Goal: Task Accomplishment & Management: Manage account settings

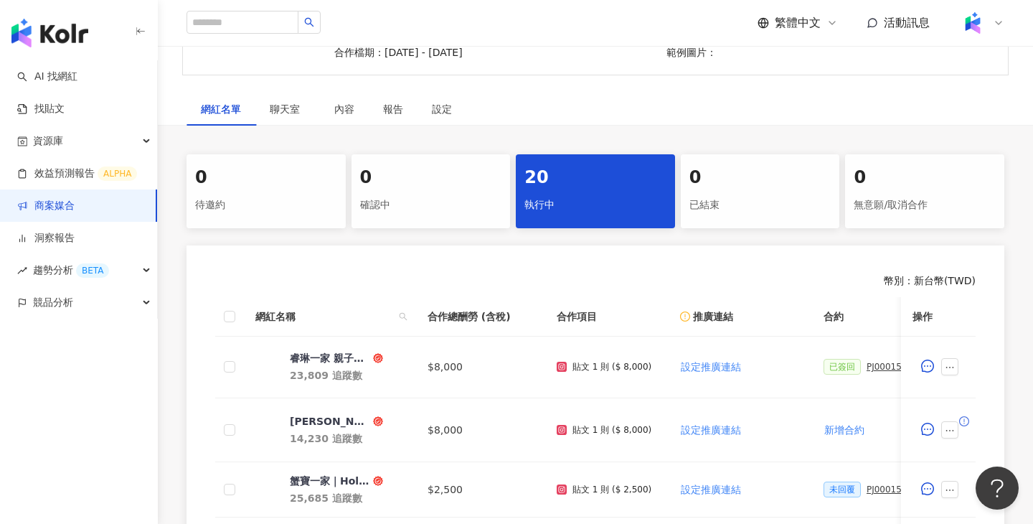
scroll to position [326, 0]
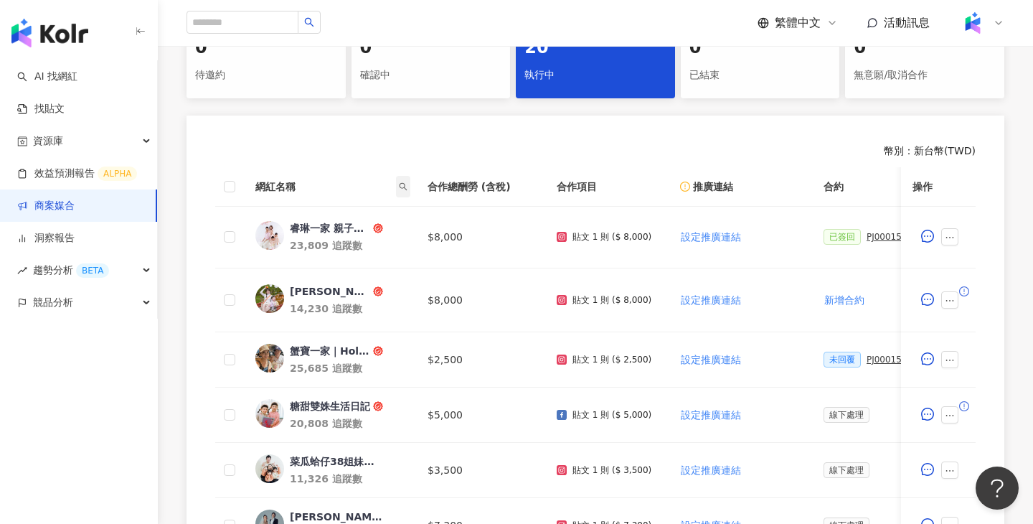
click at [404, 184] on icon "search" at bounding box center [404, 186] width 8 height 8
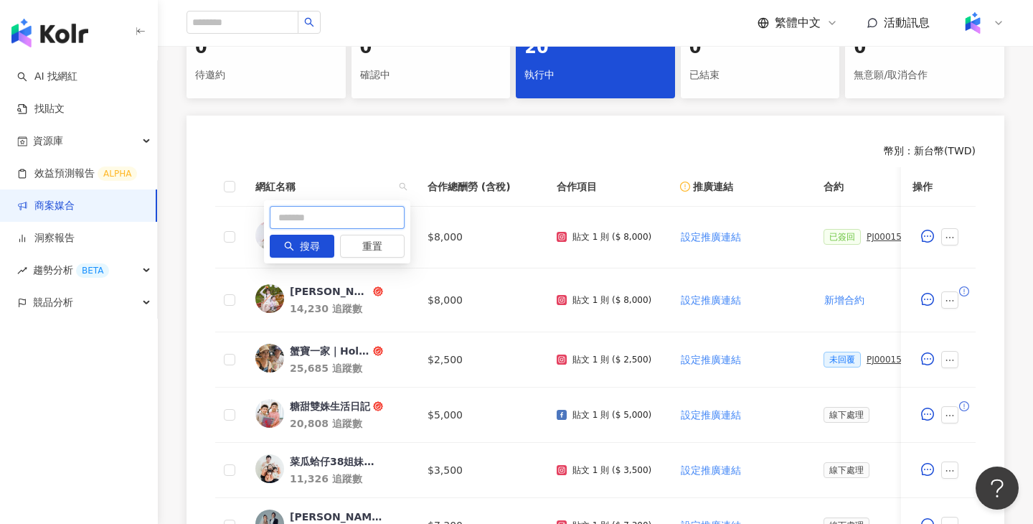
click at [355, 221] on input "text" at bounding box center [337, 217] width 135 height 23
paste input "****"
click at [324, 243] on button "搜尋" at bounding box center [302, 246] width 65 height 23
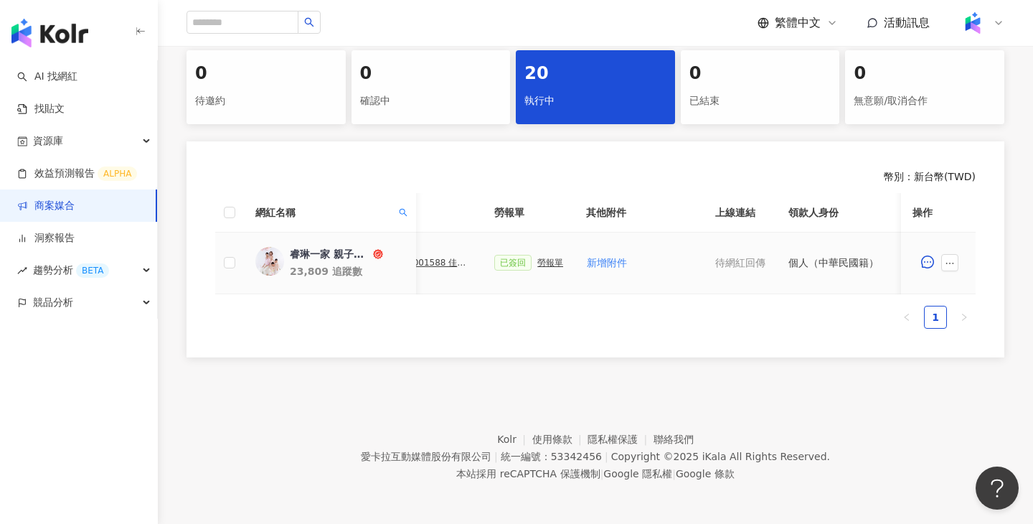
scroll to position [0, 461]
click at [550, 266] on div "勞報單" at bounding box center [551, 263] width 26 height 10
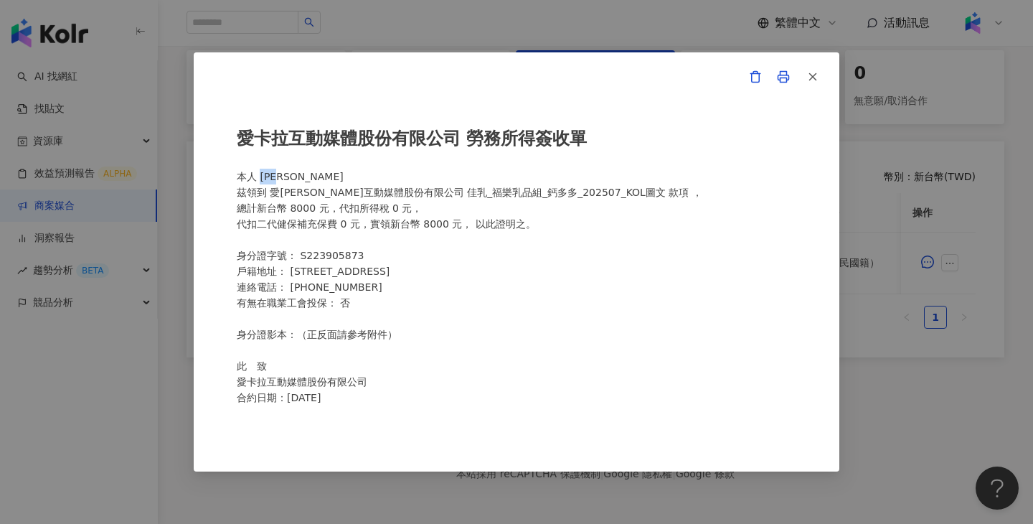
drag, startPoint x: 293, startPoint y: 178, endPoint x: 263, endPoint y: 177, distance: 29.5
click at [263, 177] on div "愛[PERSON_NAME]互動媒體股份有限公司 勞務所得簽收單 本人 [PERSON_NAME]領到 愛[PERSON_NAME]互動媒體股份有限公司 佳乳…" at bounding box center [517, 262] width 560 height 304
copy div "[PERSON_NAME]"
click at [564, 42] on div "愛[PERSON_NAME]互動媒體股份有限公司 勞務所得簽收單 本人 [PERSON_NAME]領到 愛[PERSON_NAME]互動媒體股份有限公司 佳乳…" at bounding box center [516, 262] width 1033 height 524
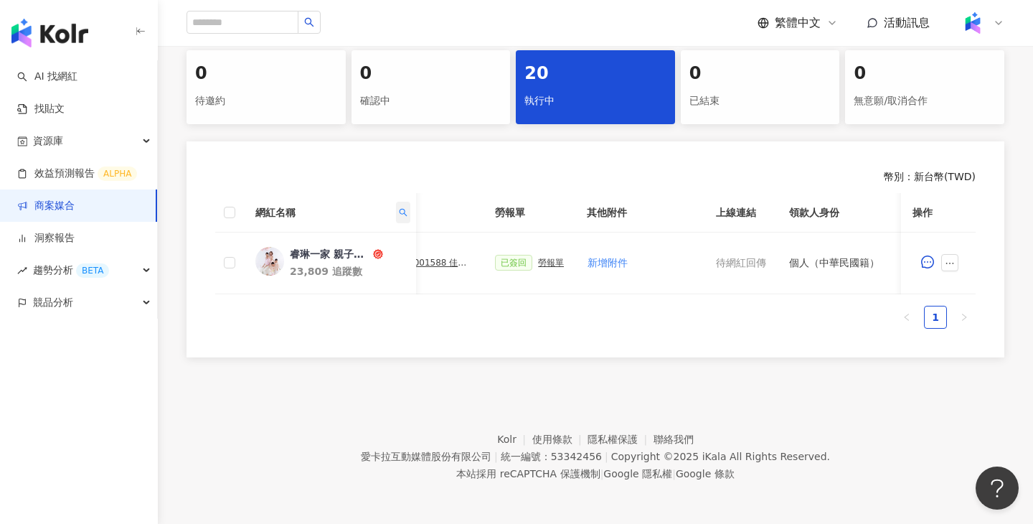
click at [405, 210] on icon "search" at bounding box center [403, 212] width 9 height 9
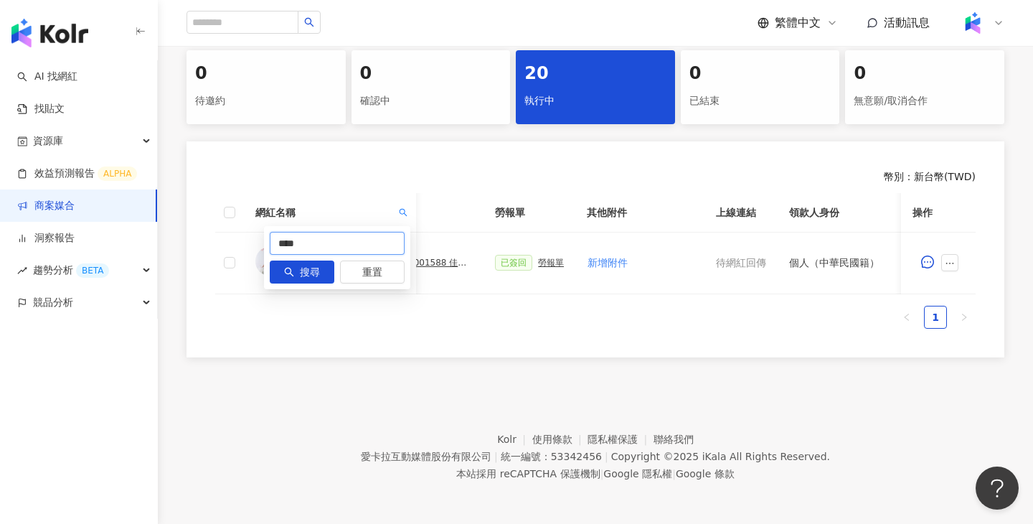
click at [357, 253] on input "****" at bounding box center [337, 243] width 135 height 23
paste input "******"
type input "****"
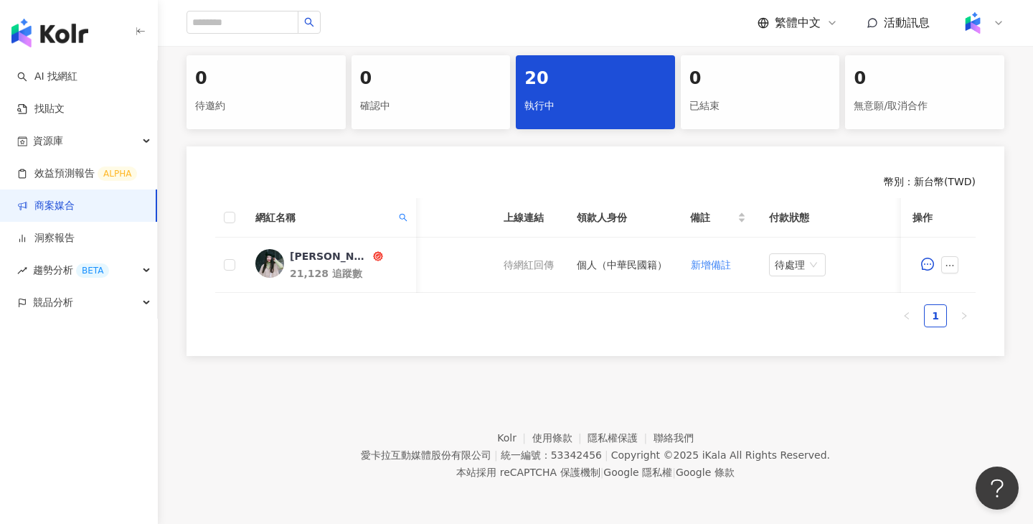
scroll to position [0, 370]
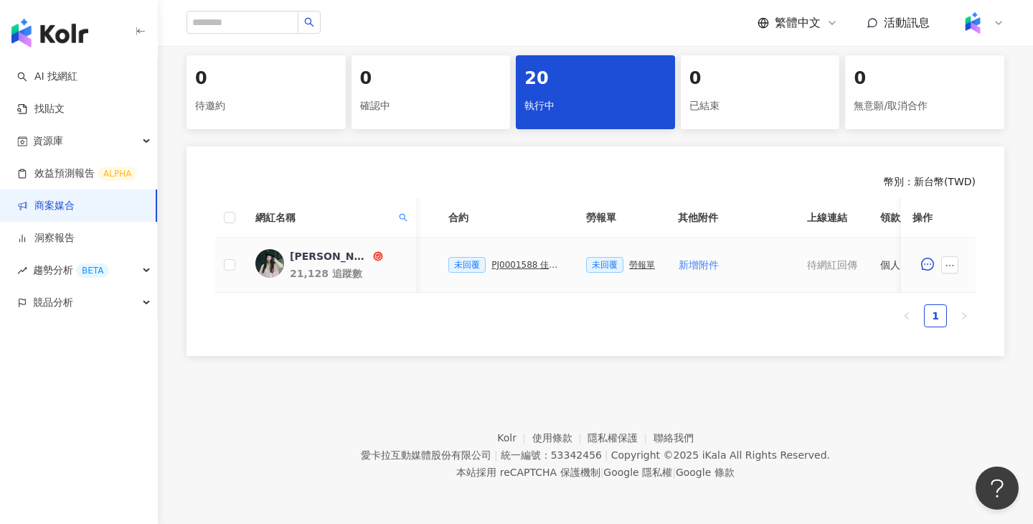
click at [519, 267] on div "PJ0001588 佳乳_福樂乳品組_鈣多多_202507_活動確認單" at bounding box center [528, 265] width 72 height 10
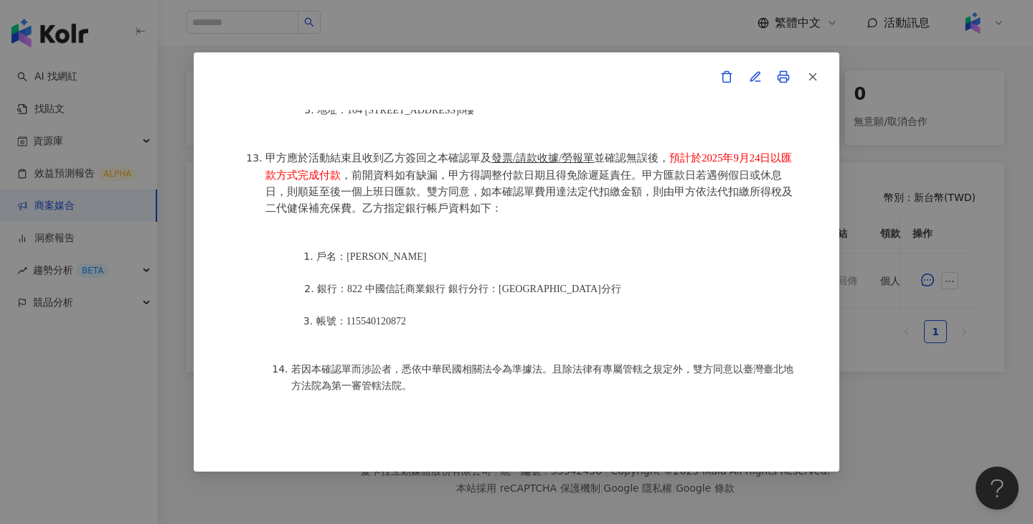
scroll to position [1810, 0]
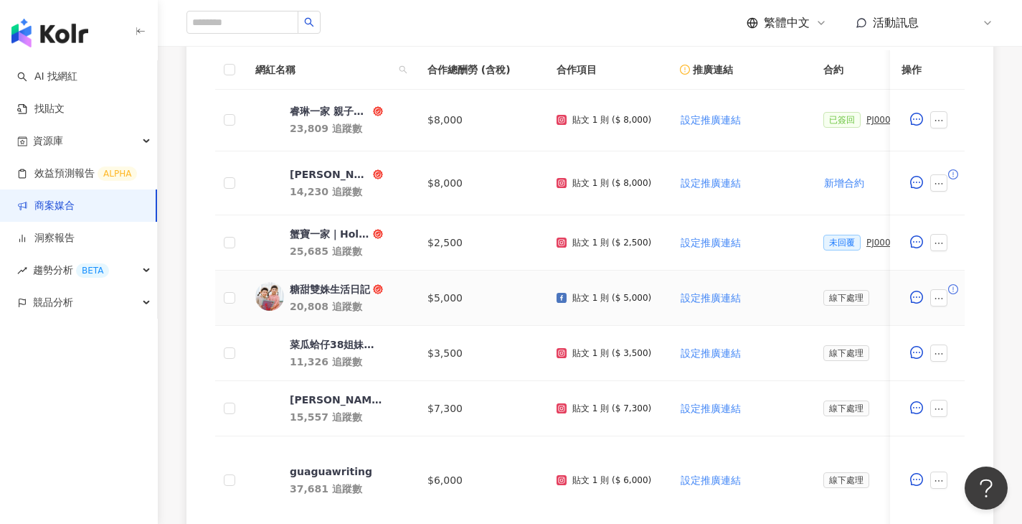
scroll to position [381, 0]
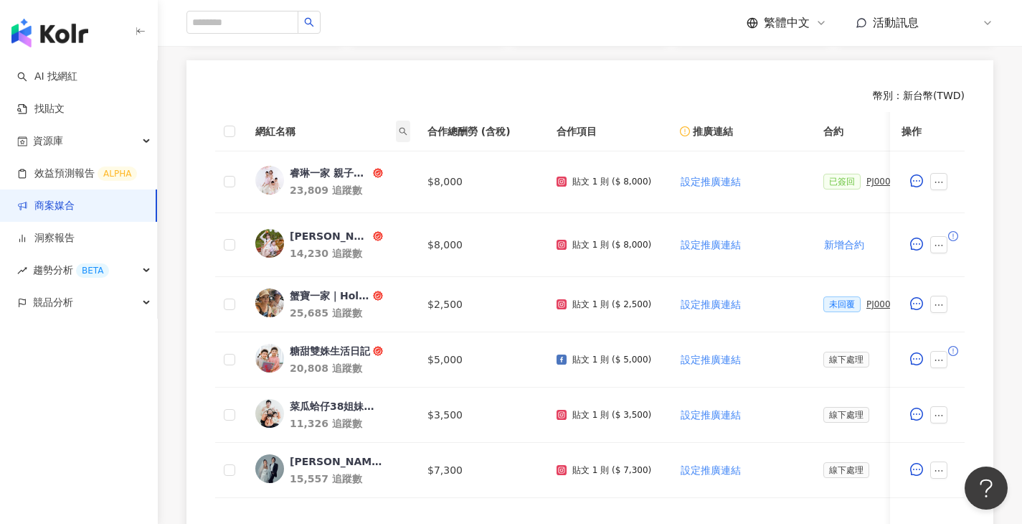
click at [402, 138] on span at bounding box center [403, 132] width 14 height 22
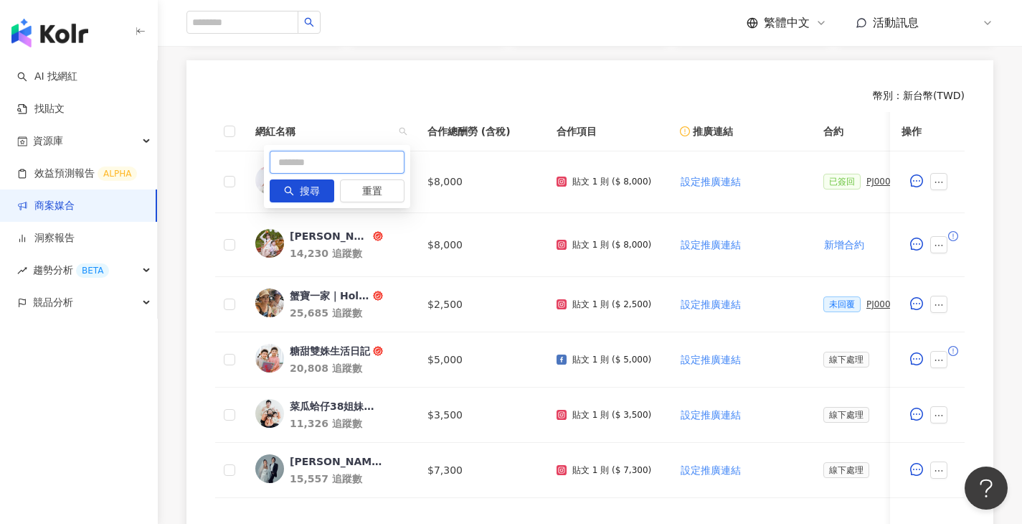
click at [366, 166] on input "text" at bounding box center [337, 162] width 135 height 23
paste input "**********"
drag, startPoint x: 328, startPoint y: 193, endPoint x: 435, endPoint y: 173, distance: 108.8
click at [328, 193] on button "搜尋" at bounding box center [302, 190] width 65 height 23
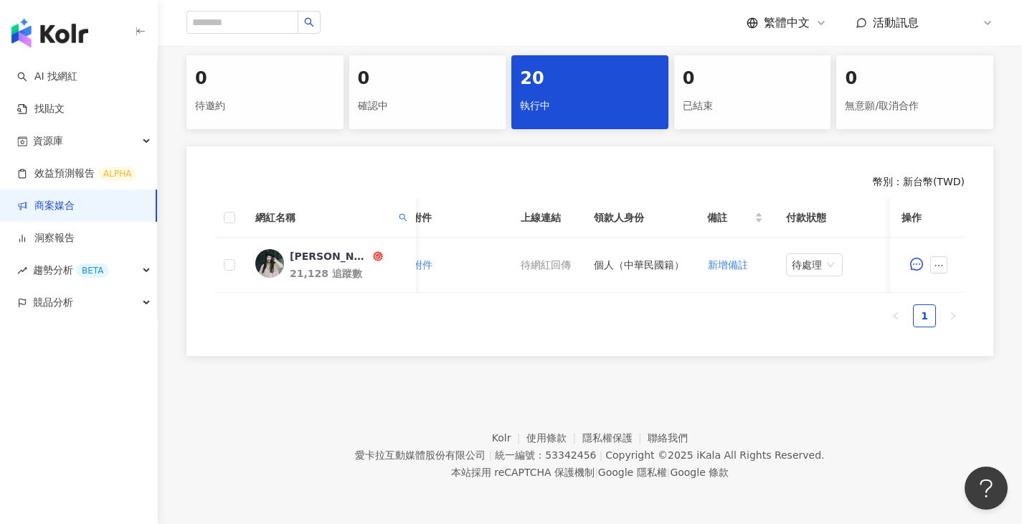
scroll to position [0, 360]
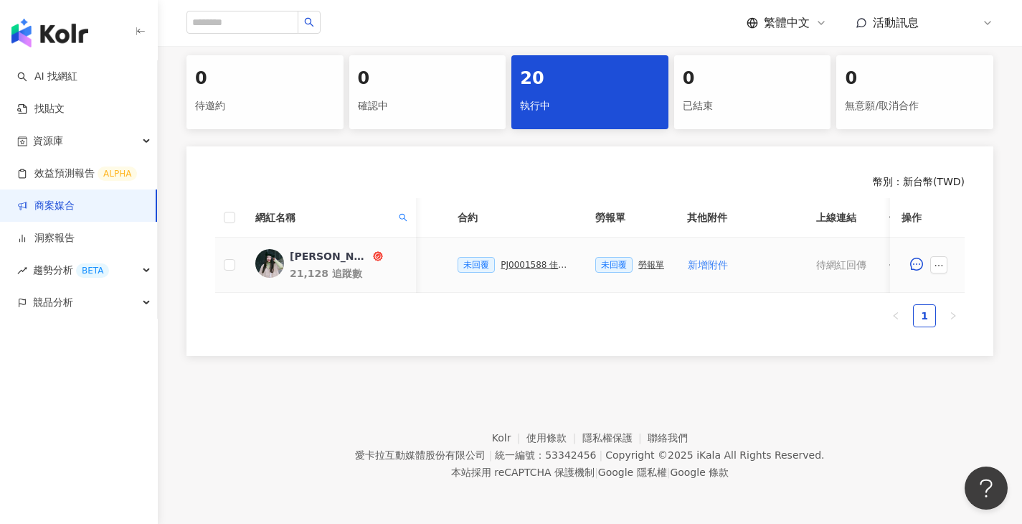
click at [552, 260] on div "PJ0001588 佳乳_福樂乳品組_鈣多多_202507_活動確認單" at bounding box center [537, 265] width 72 height 10
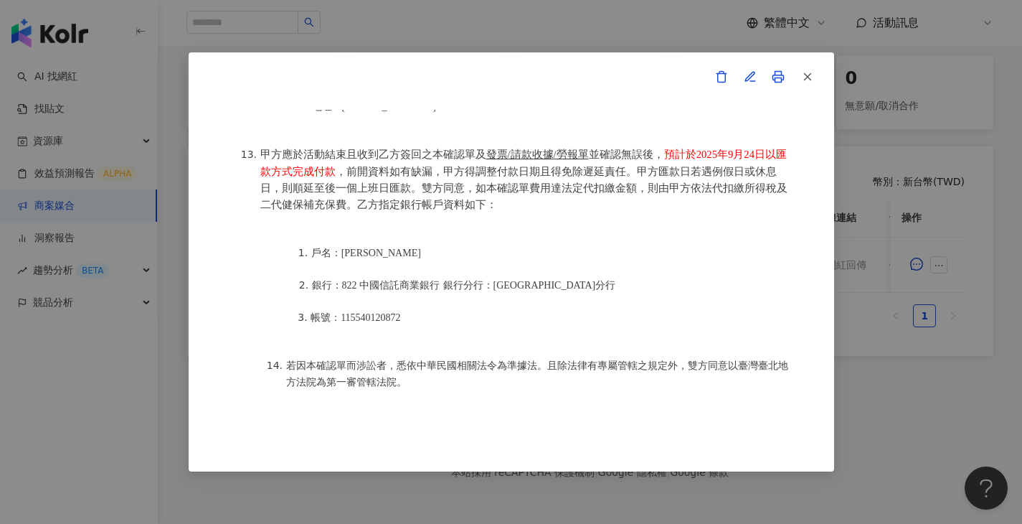
scroll to position [1833, 0]
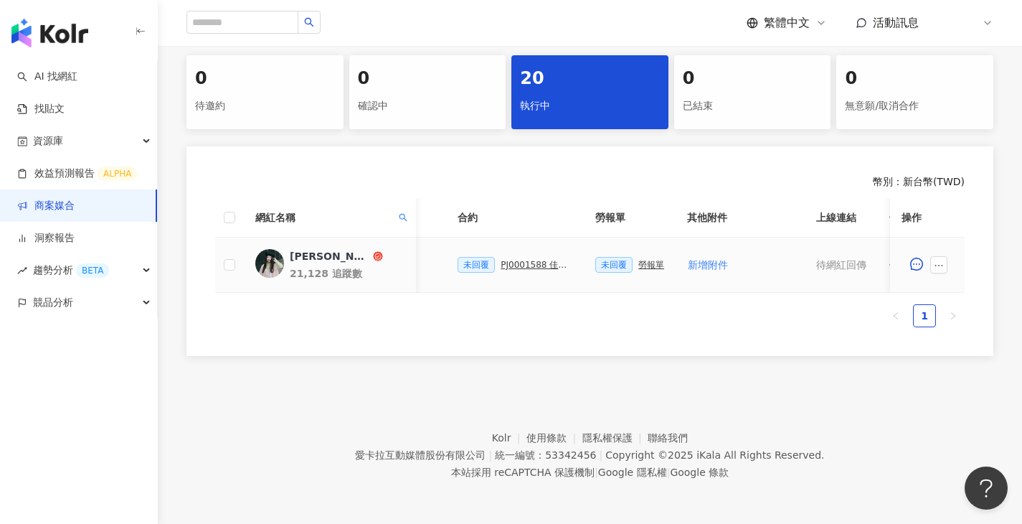
click at [639, 260] on div "勞報單" at bounding box center [652, 265] width 26 height 10
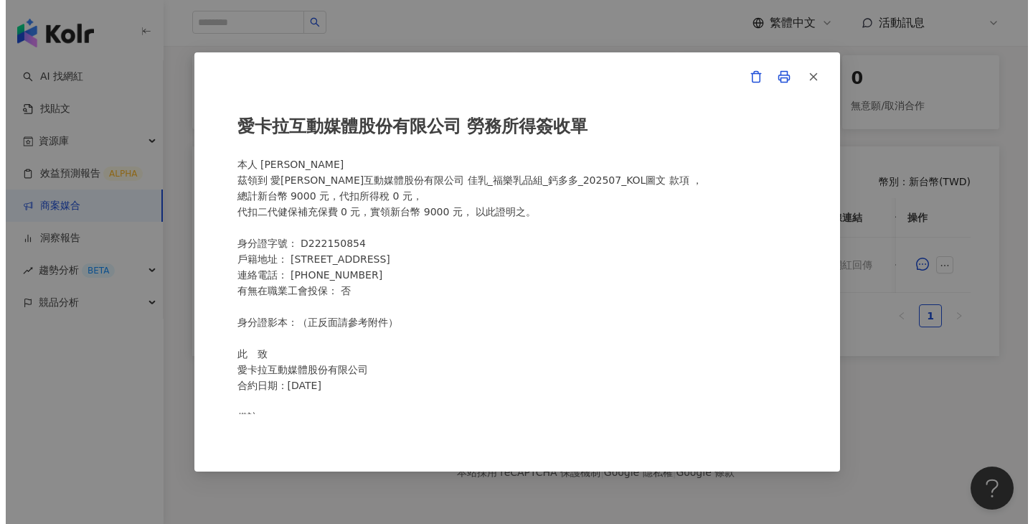
scroll to position [0, 0]
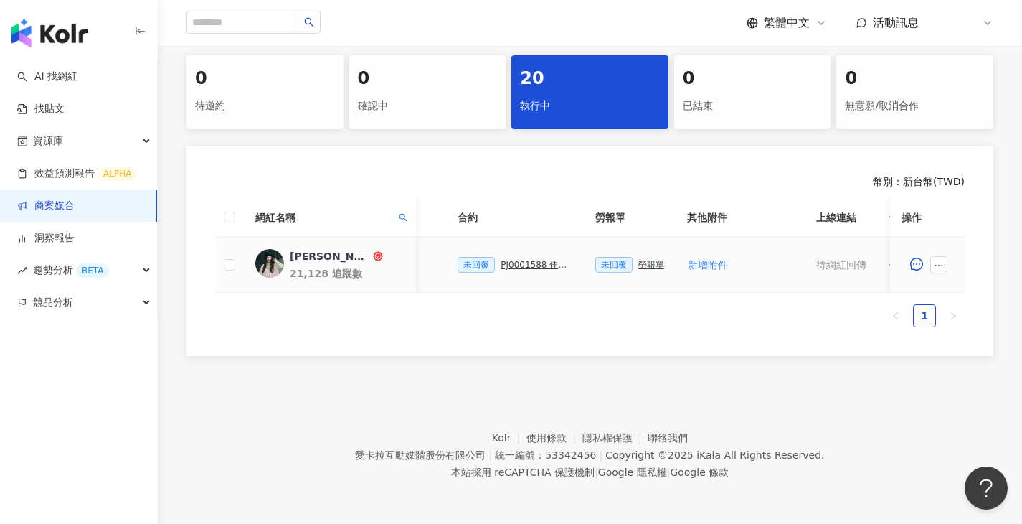
click at [956, 257] on td at bounding box center [927, 265] width 75 height 55
click at [949, 256] on span at bounding box center [942, 264] width 23 height 17
click at [938, 260] on icon "ellipsis" at bounding box center [939, 265] width 10 height 10
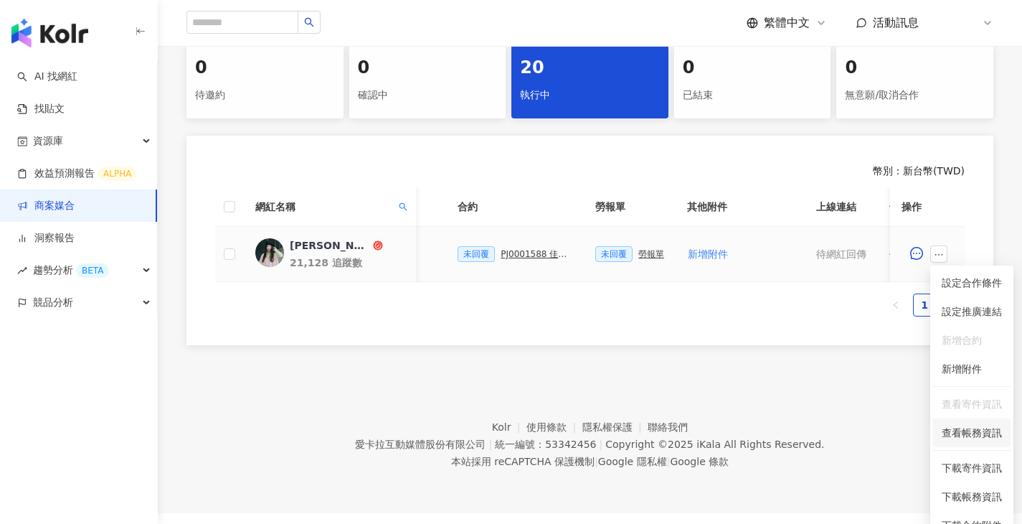
click at [959, 424] on li "查看帳務資訊" at bounding box center [972, 432] width 77 height 29
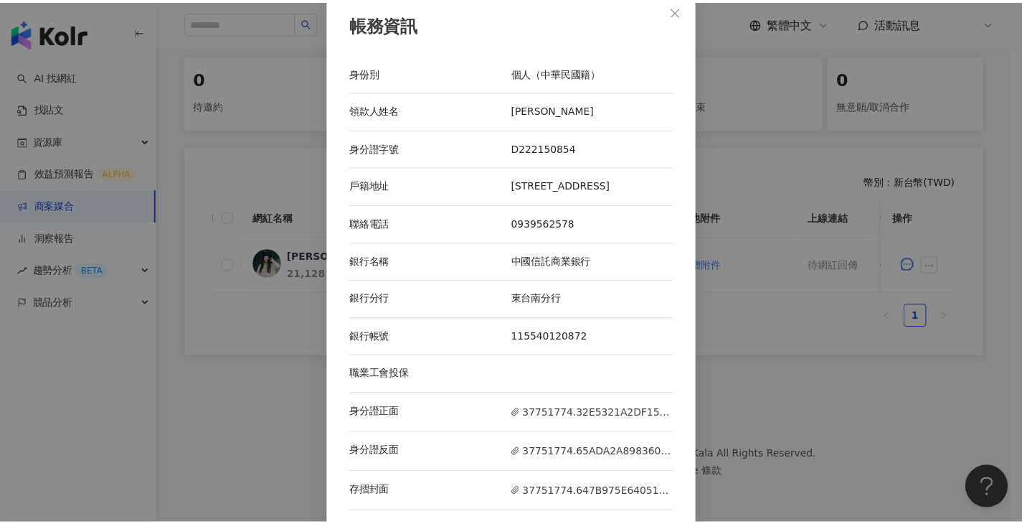
scroll to position [16, 0]
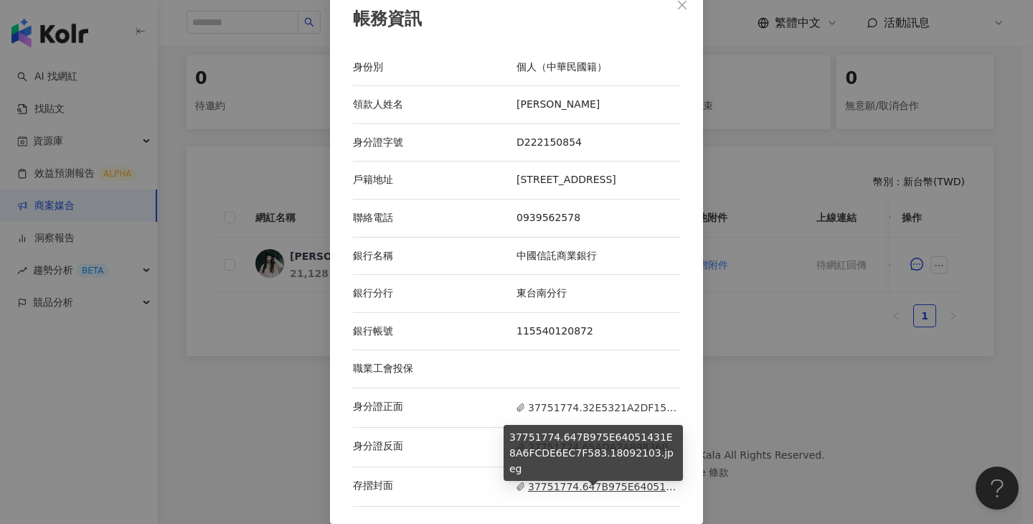
click at [571, 484] on span "37751774.647B975E64051431E8A6FCDE6EC7F583.18092103.jpeg" at bounding box center [599, 487] width 164 height 16
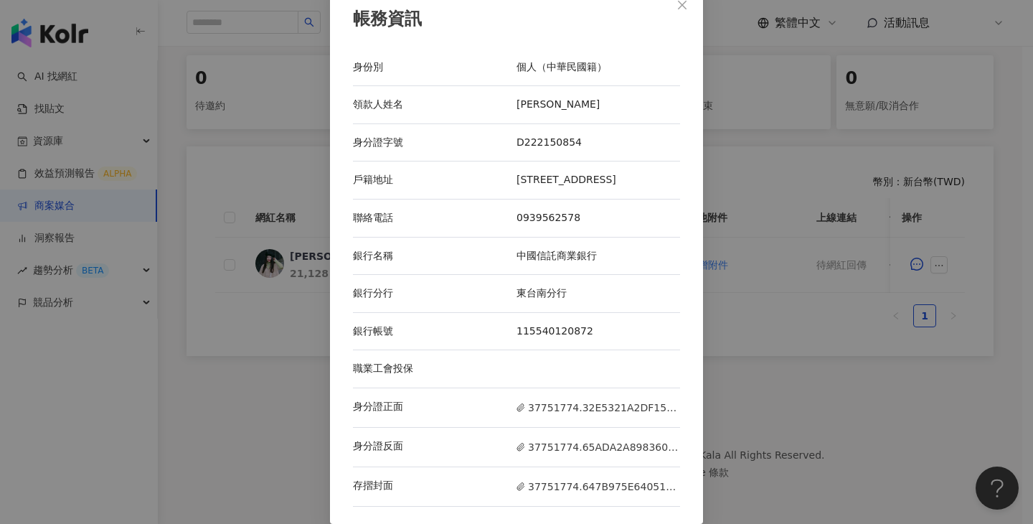
click at [784, 288] on div "帳務資訊 身份別 個人（中華民國籍） 領款人姓名 陳佳歆 身分證字號 D222150854 戶籍地址 新竹市東區龍山東路23號20樓 聯絡電話 0939562…" at bounding box center [516, 262] width 1033 height 524
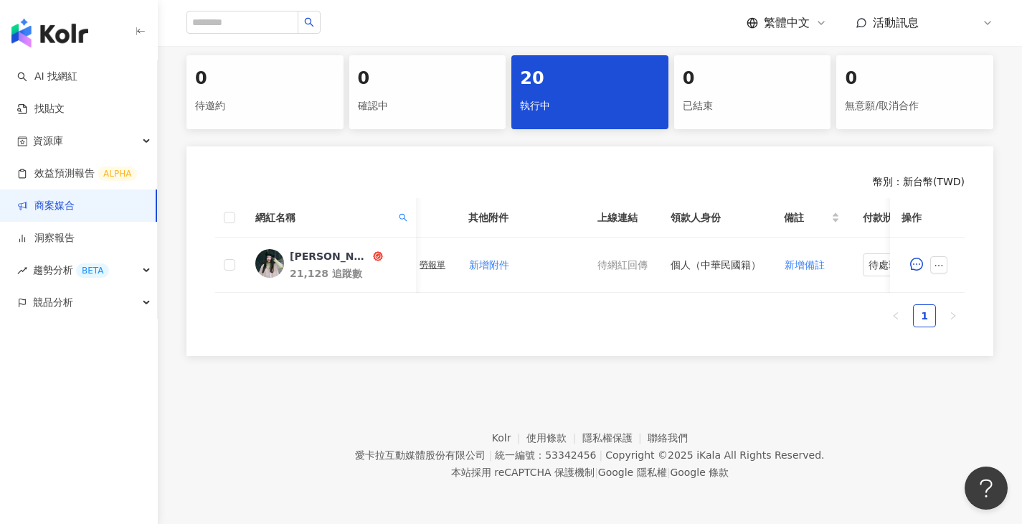
scroll to position [0, 642]
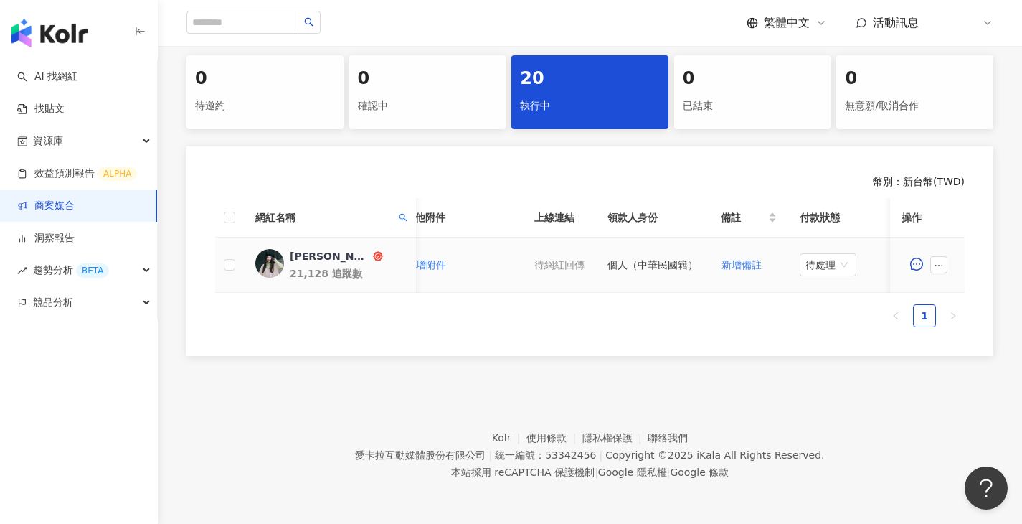
click at [608, 279] on td "個人（中華民國籍）" at bounding box center [652, 265] width 113 height 55
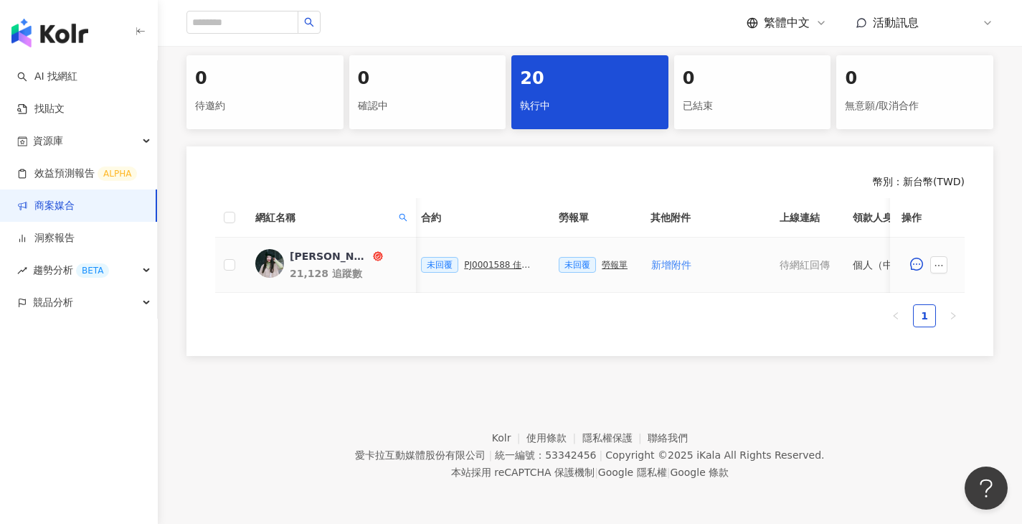
click at [602, 260] on div "勞報單" at bounding box center [615, 265] width 26 height 10
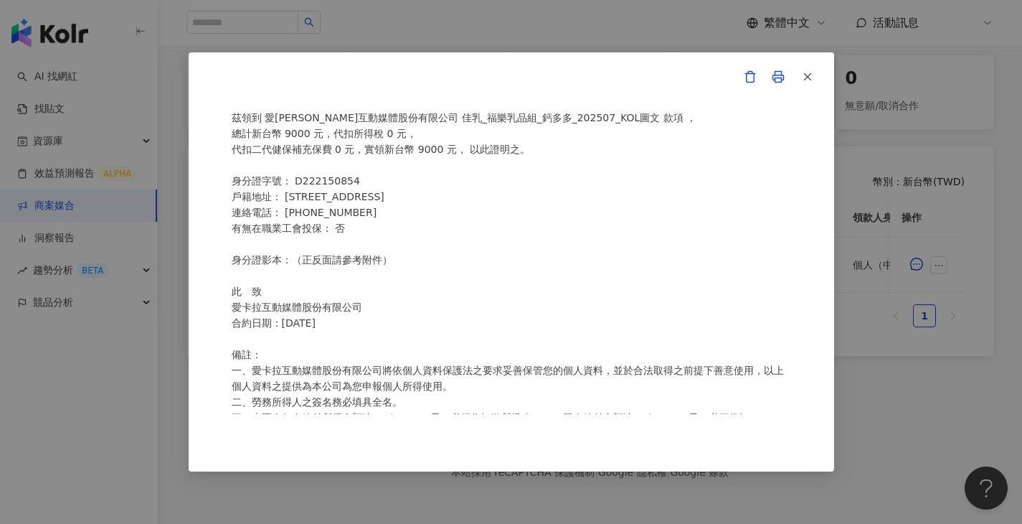
scroll to position [0, 0]
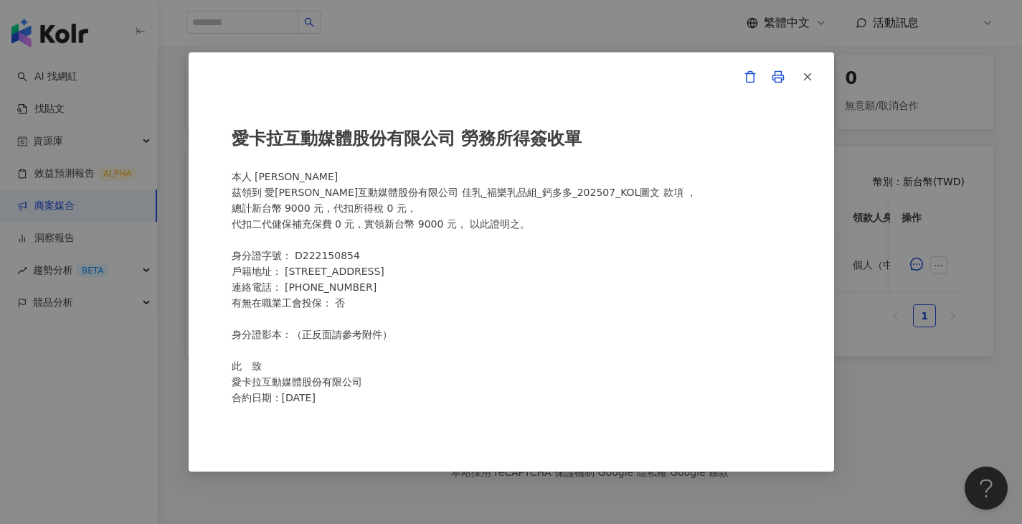
click at [308, 187] on div "愛卡拉互動媒體股份有限公司 勞務所得簽收單 本人 陳佳歆 茲領到 愛卡拉互動媒體股份有限公司 佳乳_福樂乳品組_鈣多多_202507_KOL圖文 款項 ， 總…" at bounding box center [512, 262] width 560 height 304
drag, startPoint x: 288, startPoint y: 177, endPoint x: 256, endPoint y: 177, distance: 31.6
click at [257, 177] on div "愛卡拉互動媒體股份有限公司 勞務所得簽收單 本人 陳佳歆 茲領到 愛卡拉互動媒體股份有限公司 佳乳_福樂乳品組_鈣多多_202507_KOL圖文 款項 ， 總…" at bounding box center [512, 262] width 560 height 304
copy div "陳佳歆"
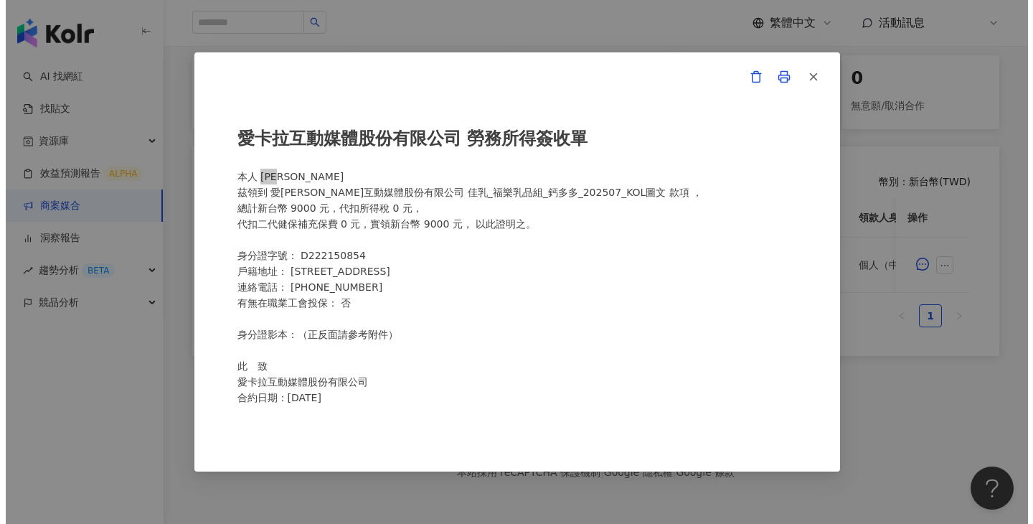
scroll to position [302, 0]
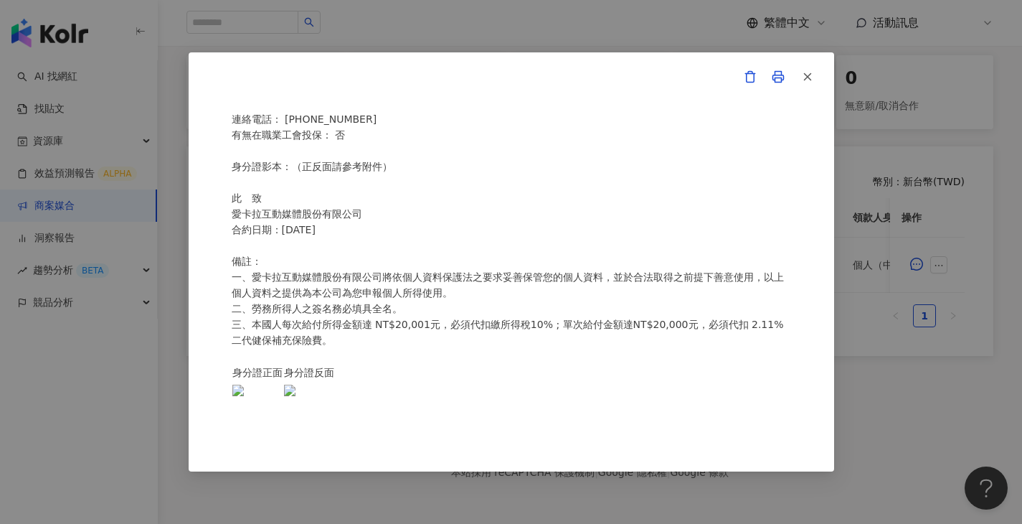
click at [654, 19] on div "愛卡拉互動媒體股份有限公司 勞務所得簽收單 本人 陳佳歆 茲領到 愛卡拉互動媒體股份有限公司 佳乳_福樂乳品組_鈣多多_202507_KOL圖文 款項 ， 總…" at bounding box center [511, 262] width 1022 height 524
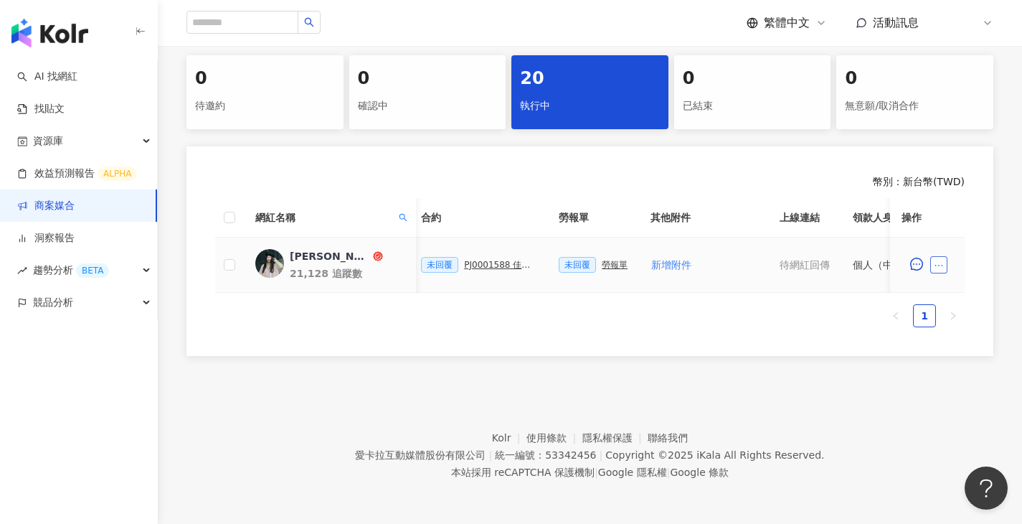
click at [946, 256] on button "button" at bounding box center [939, 264] width 17 height 17
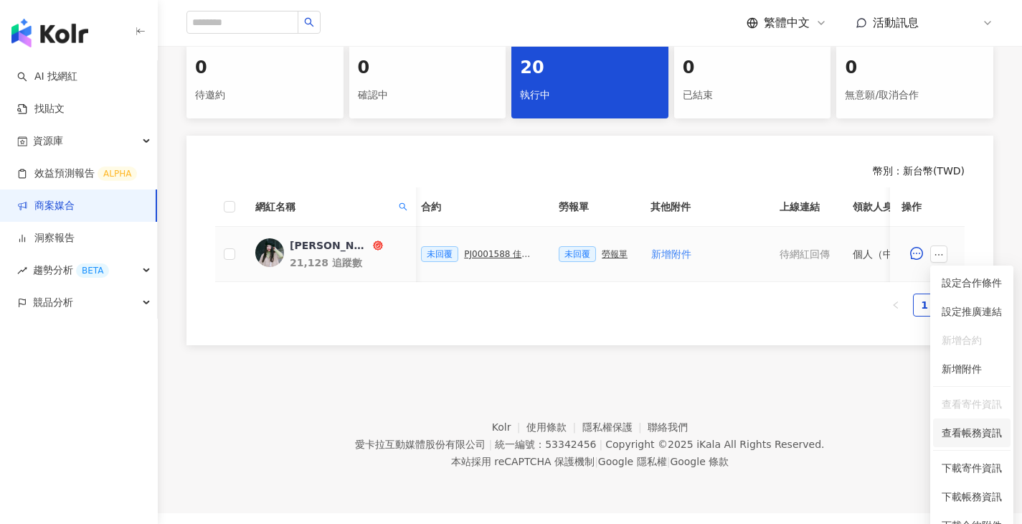
click at [991, 432] on span "查看帳務資訊" at bounding box center [972, 433] width 60 height 16
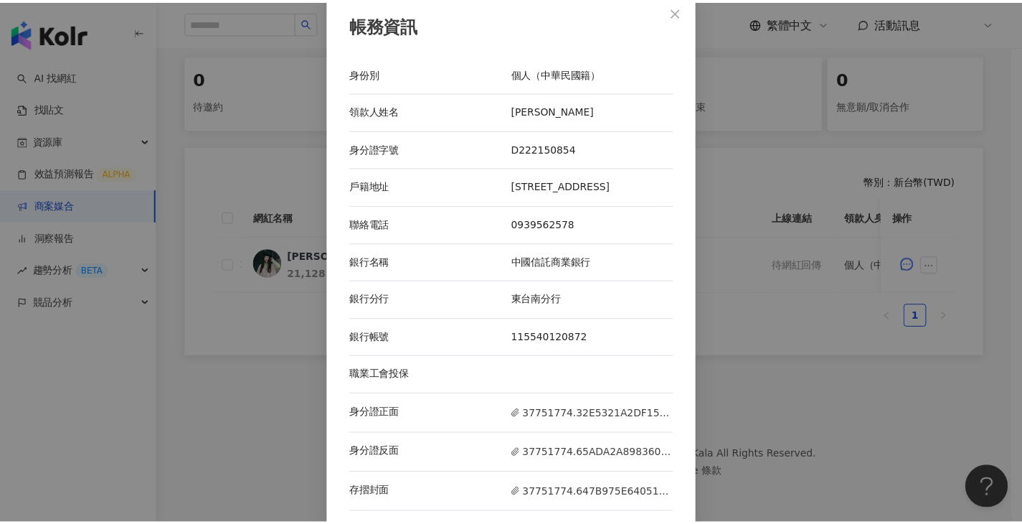
scroll to position [16, 0]
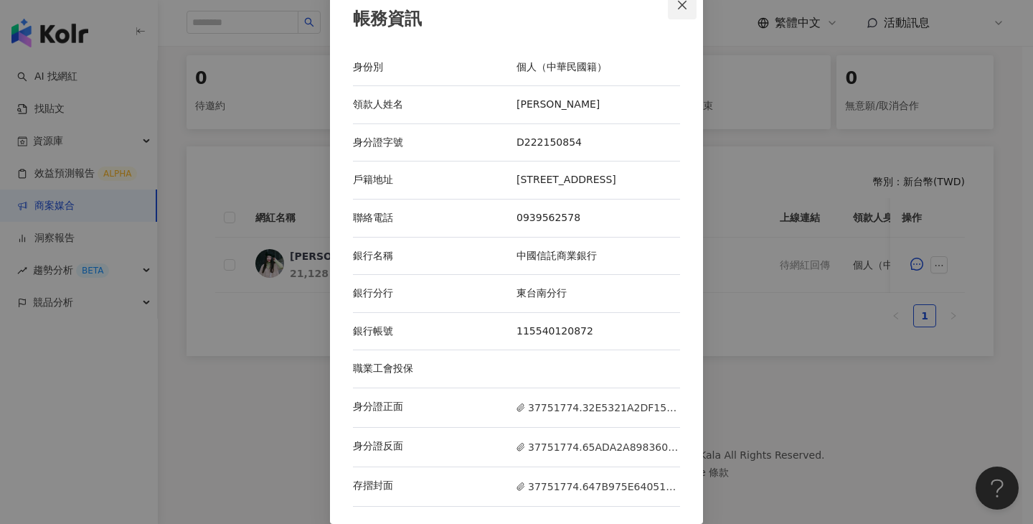
click at [679, 8] on icon "close" at bounding box center [682, 4] width 11 height 11
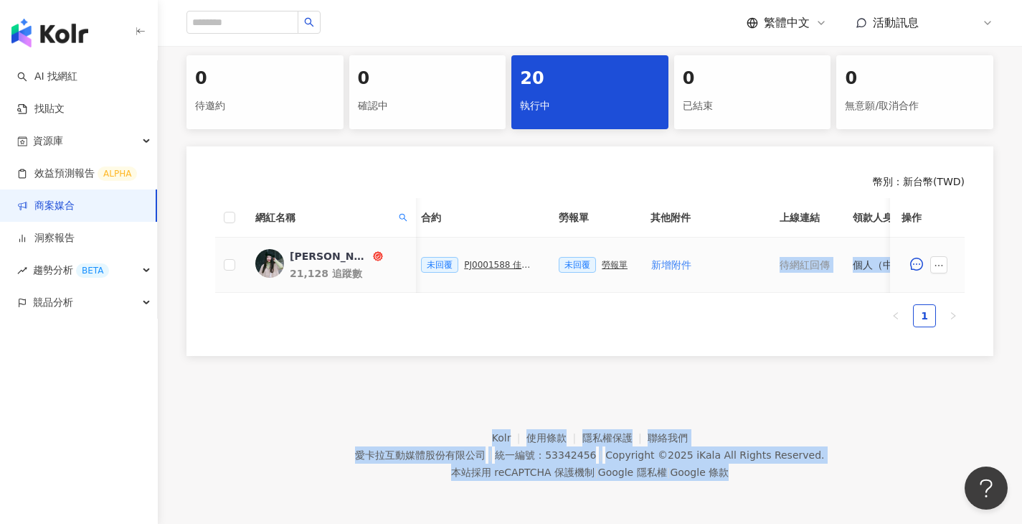
scroll to position [0, 685]
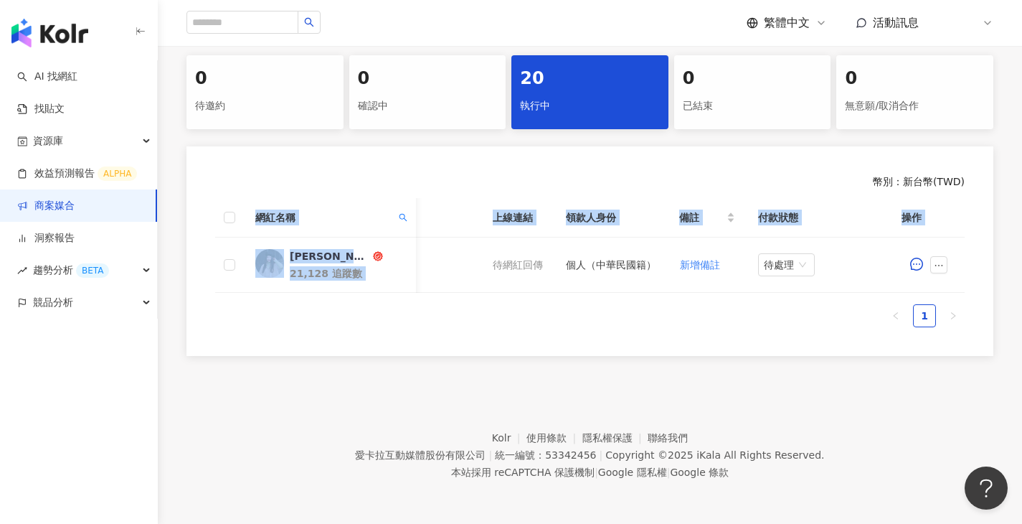
drag, startPoint x: 789, startPoint y: 283, endPoint x: 596, endPoint y: 283, distance: 192.3
click at [530, 284] on div "網紅名稱 合作總酬勞 (含稅) 合作項目 推廣連結 合約 勞報單 其他附件 上線連結 領款人身份 備註 付款狀態 操作 Katy Ohana 21,128 追…" at bounding box center [590, 245] width 750 height 95
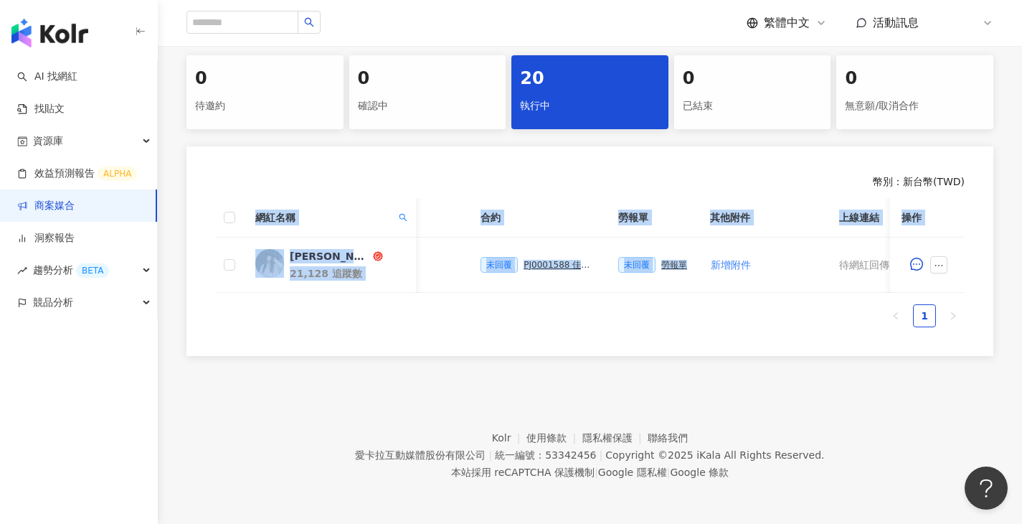
scroll to position [0, 127]
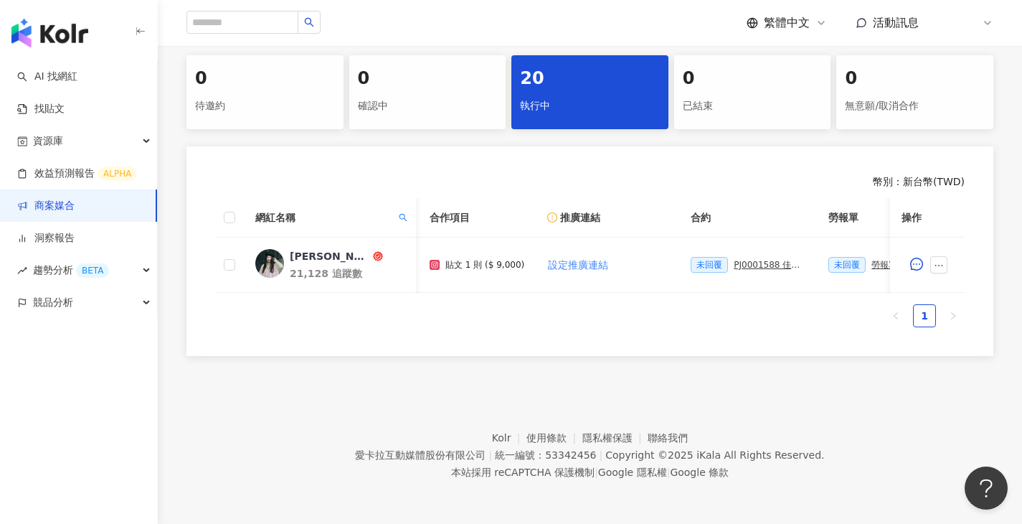
click at [393, 210] on div "網紅名稱" at bounding box center [329, 218] width 149 height 16
drag, startPoint x: 401, startPoint y: 205, endPoint x: 395, endPoint y: 211, distance: 8.1
click at [401, 213] on icon "search" at bounding box center [403, 217] width 9 height 9
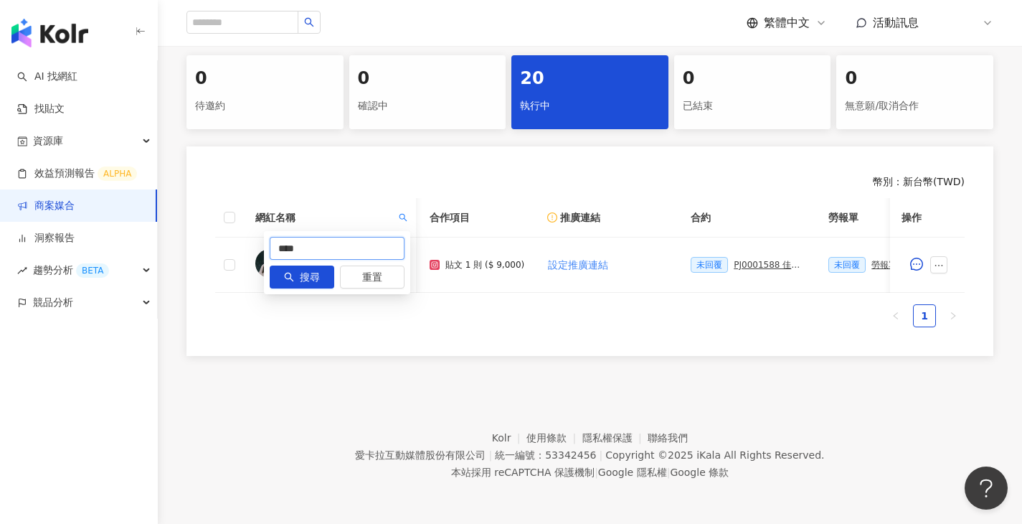
click at [358, 237] on input "****" at bounding box center [337, 248] width 135 height 23
paste input "**********"
type input "**********"
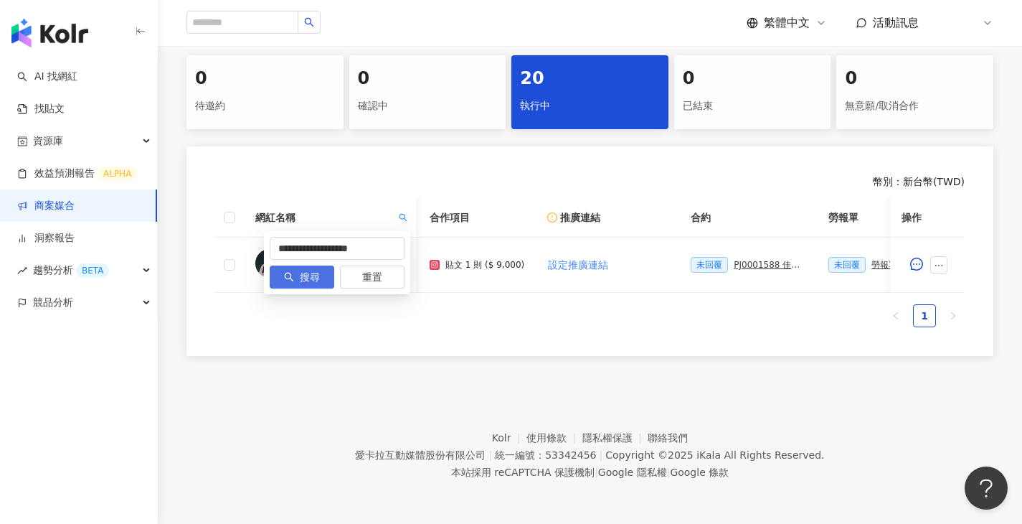
click at [319, 266] on span "搜尋" at bounding box center [310, 277] width 20 height 23
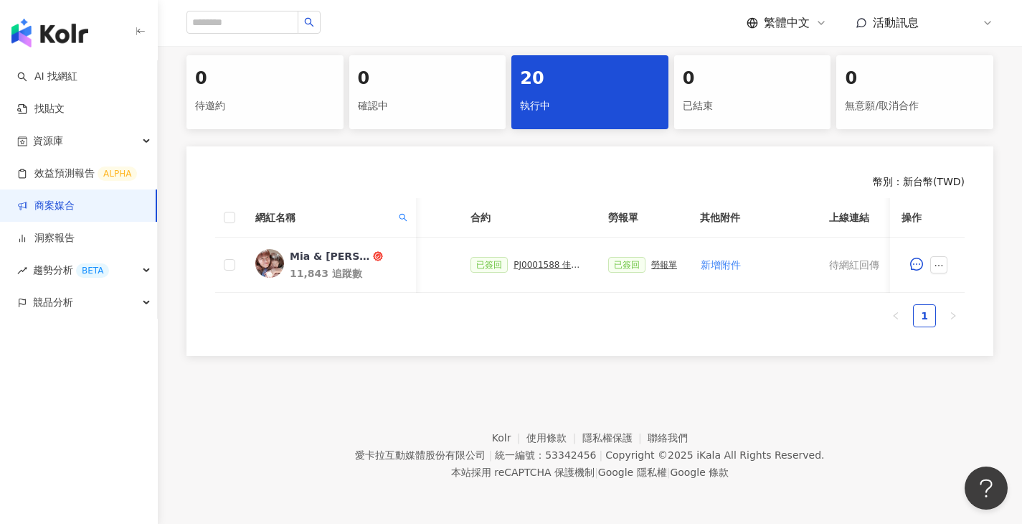
scroll to position [0, 339]
click at [582, 260] on div "PJ0001588 佳乳_福樂乳品組_鈣多多_202507_活動確認單" at bounding box center [558, 265] width 72 height 10
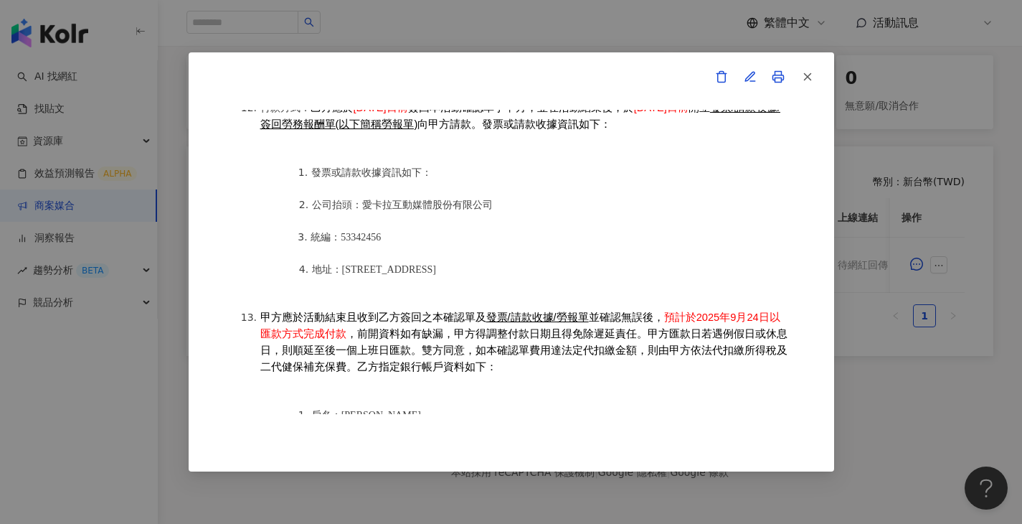
scroll to position [1711, 0]
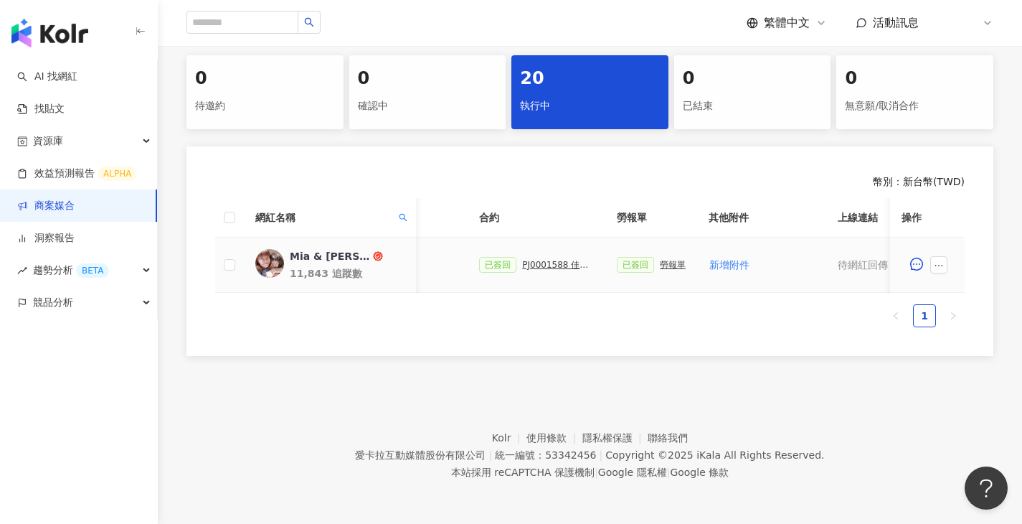
click at [661, 260] on div "勞報單" at bounding box center [673, 265] width 26 height 10
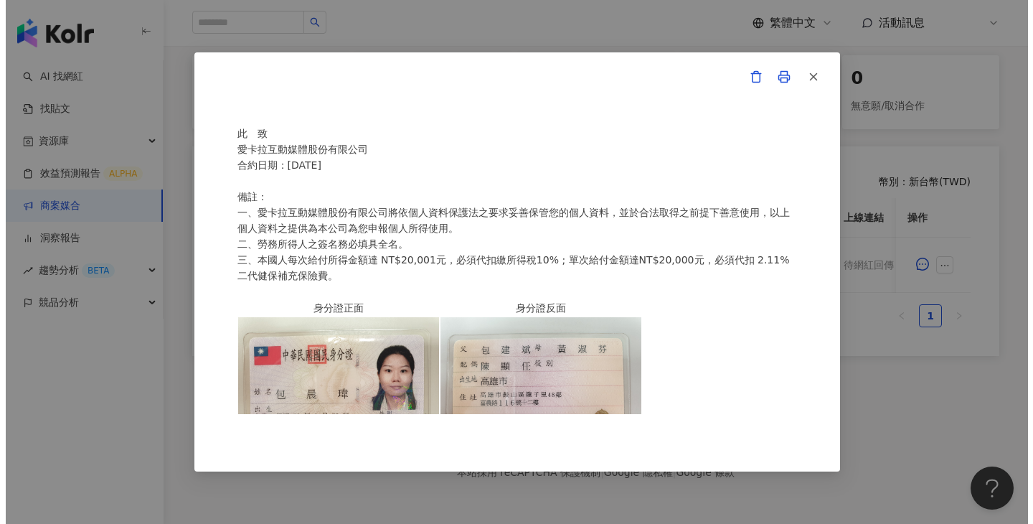
scroll to position [349, 0]
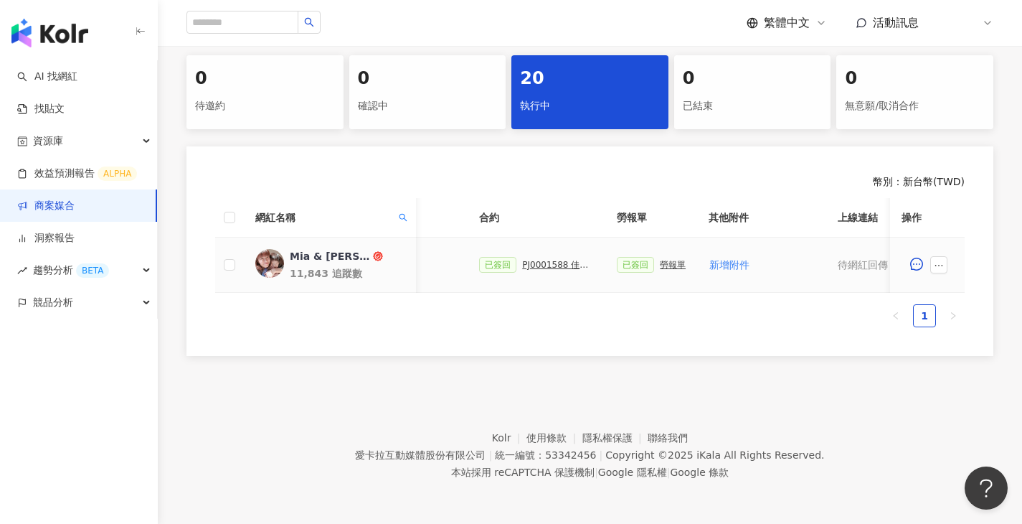
click at [947, 262] on div at bounding box center [928, 264] width 52 height 29
click at [944, 260] on button "button" at bounding box center [939, 264] width 17 height 17
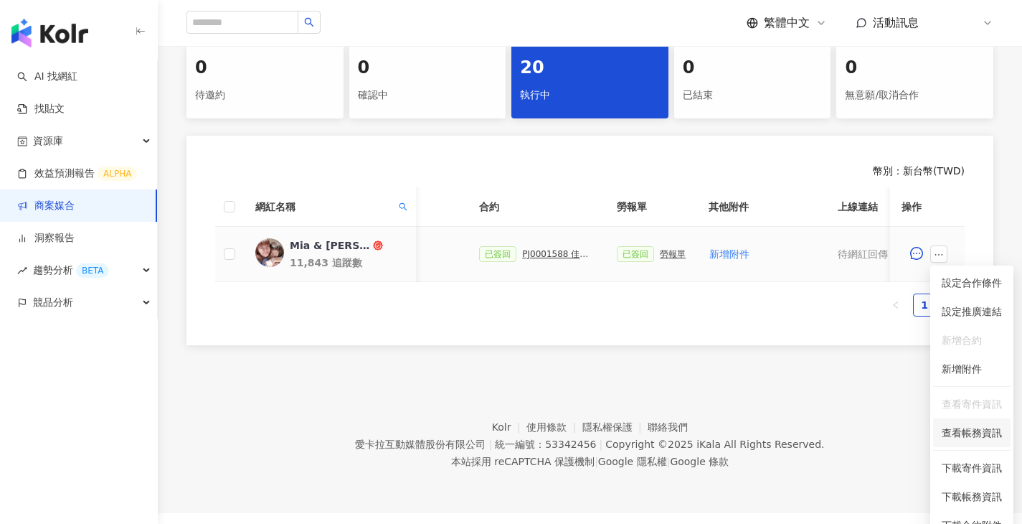
click at [974, 420] on li "查看帳務資訊" at bounding box center [972, 432] width 77 height 29
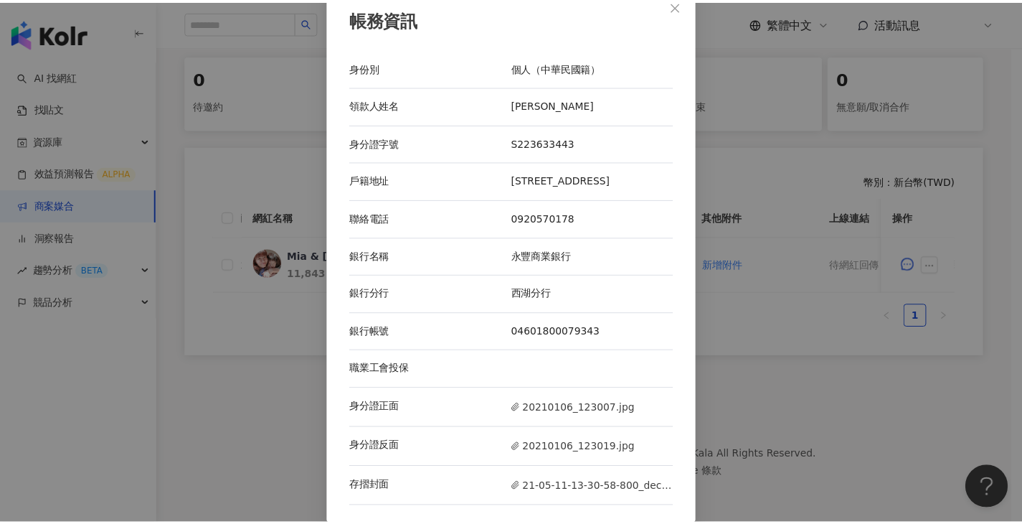
scroll to position [29, 0]
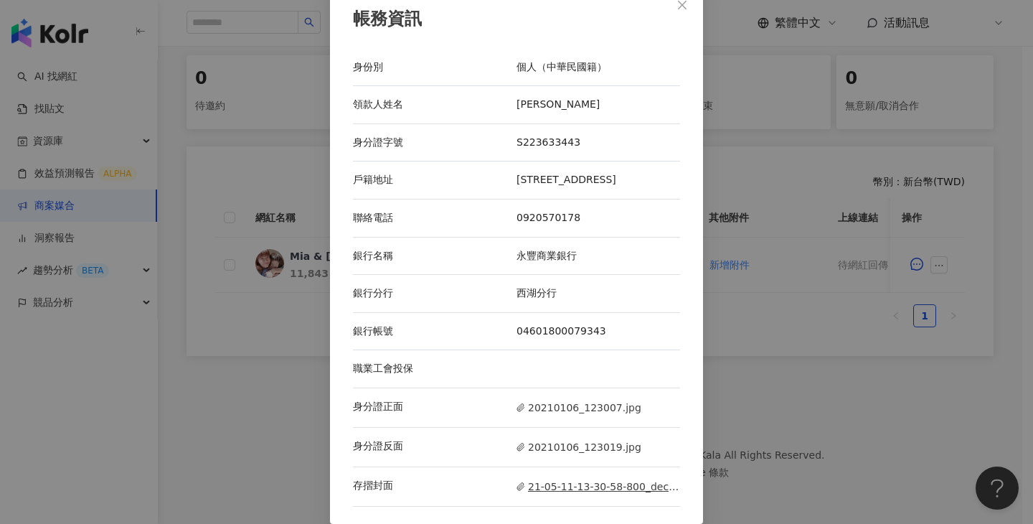
click at [580, 491] on span "21-05-11-13-30-58-800_deco.jpg" at bounding box center [599, 487] width 164 height 16
click at [738, 286] on div "帳務資訊 身份別 個人（中華民國籍） 領款人姓名 包晨瑋 身分證字號 S223633443 戶籍地址 高雄市鼓山區龍子里48鄰富農路116號12樓 聯絡電話 …" at bounding box center [516, 262] width 1033 height 524
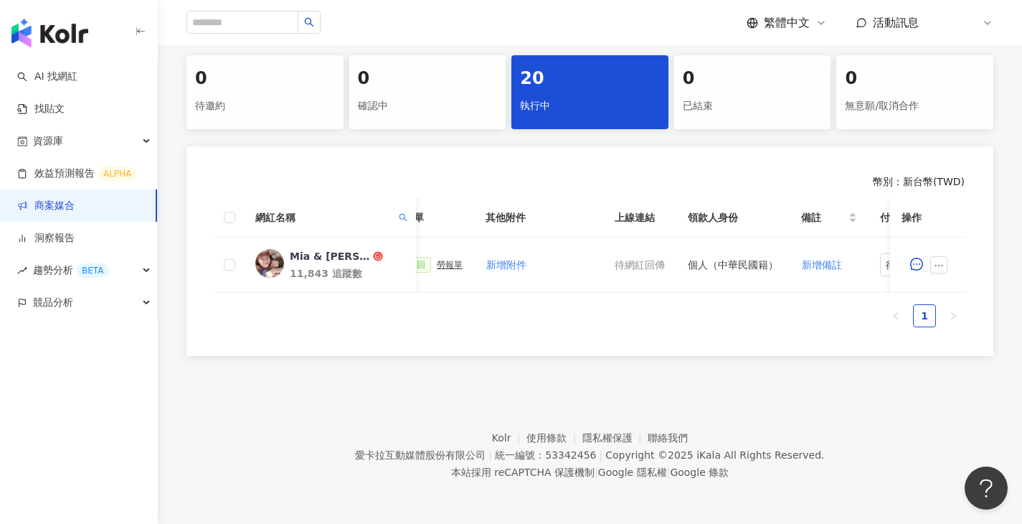
scroll to position [0, 685]
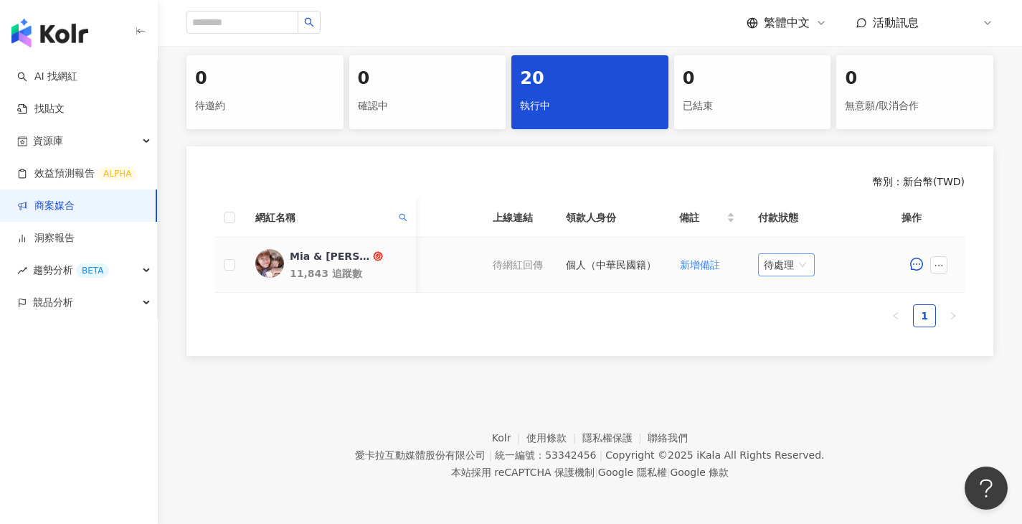
click at [790, 259] on span "待處理" at bounding box center [786, 265] width 45 height 22
click at [791, 311] on div "處理中" at bounding box center [790, 319] width 40 height 16
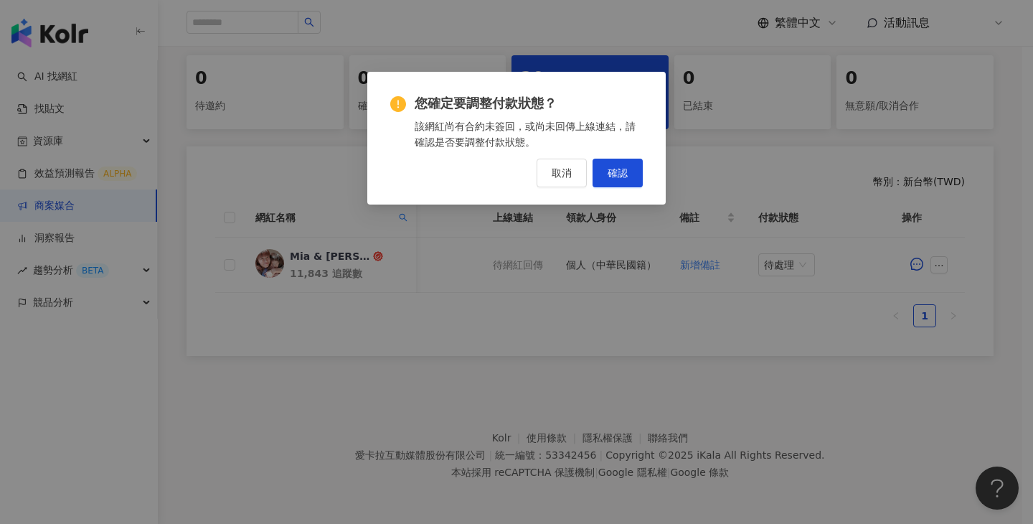
drag, startPoint x: 584, startPoint y: 295, endPoint x: 585, endPoint y: 268, distance: 27.3
click at [585, 295] on div "您確定要調整付款狀態？ 該網紅尚有合約未簽回，或尚未回傳上線連結，請確認是否要調整付款狀態。 取消 確認" at bounding box center [516, 262] width 1033 height 524
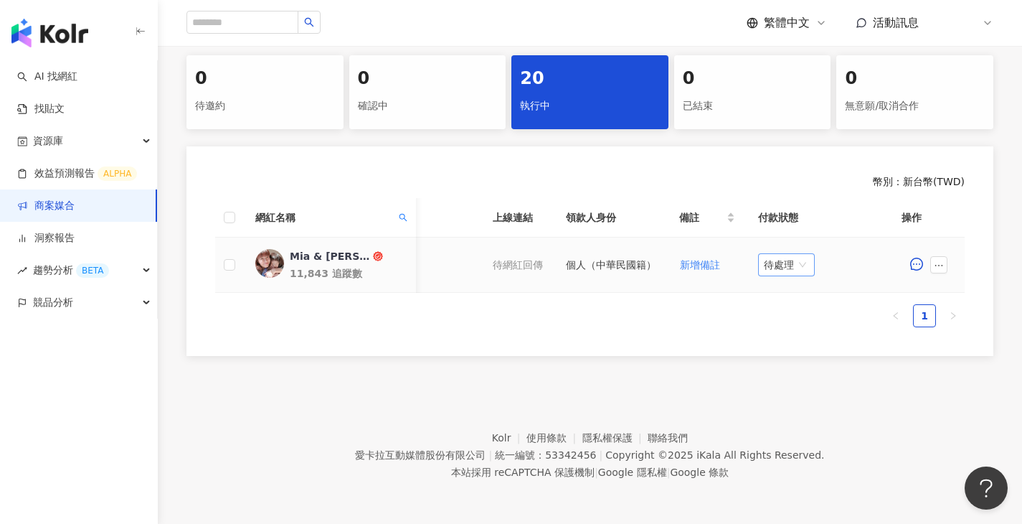
click at [763, 253] on div "待處理" at bounding box center [786, 264] width 57 height 23
click at [784, 311] on div "處理中" at bounding box center [790, 319] width 40 height 16
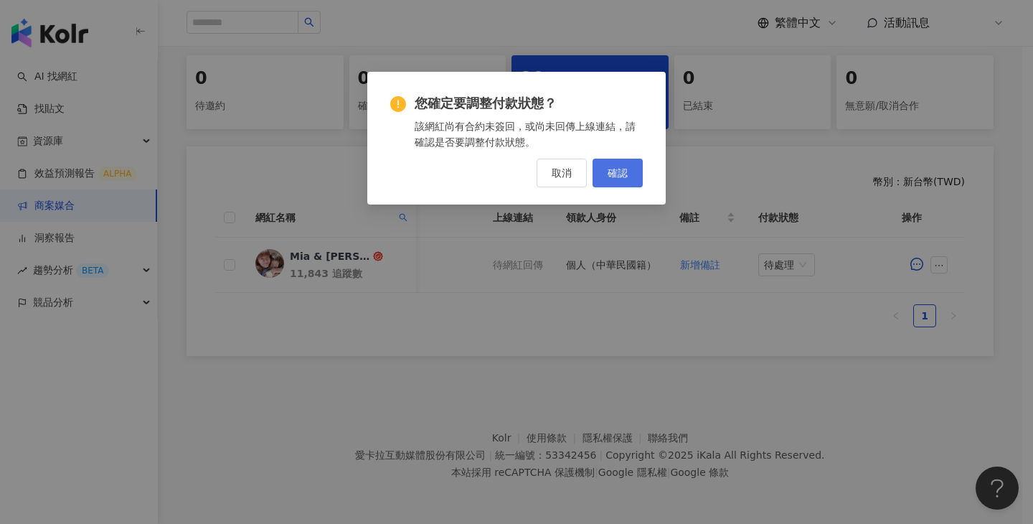
click at [603, 182] on button "確認" at bounding box center [618, 173] width 50 height 29
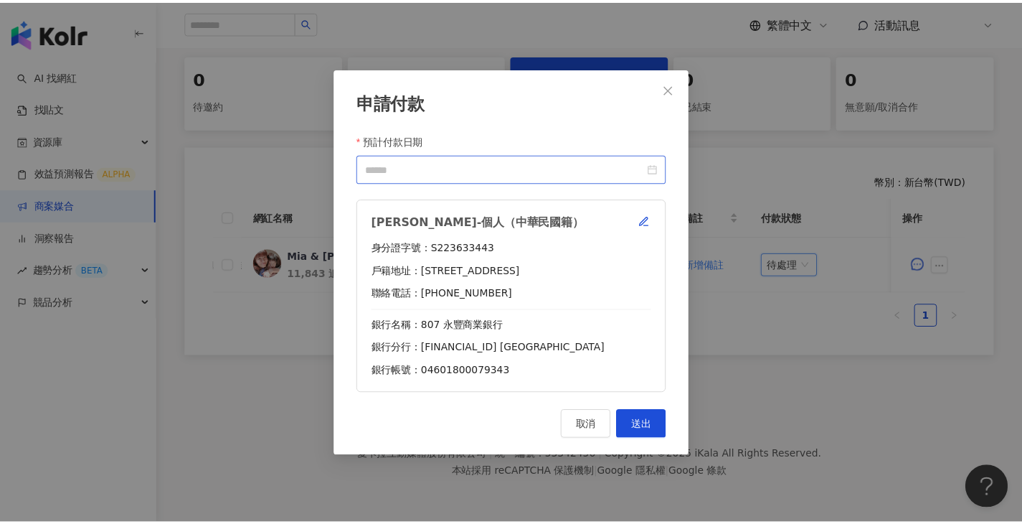
scroll to position [0, 674]
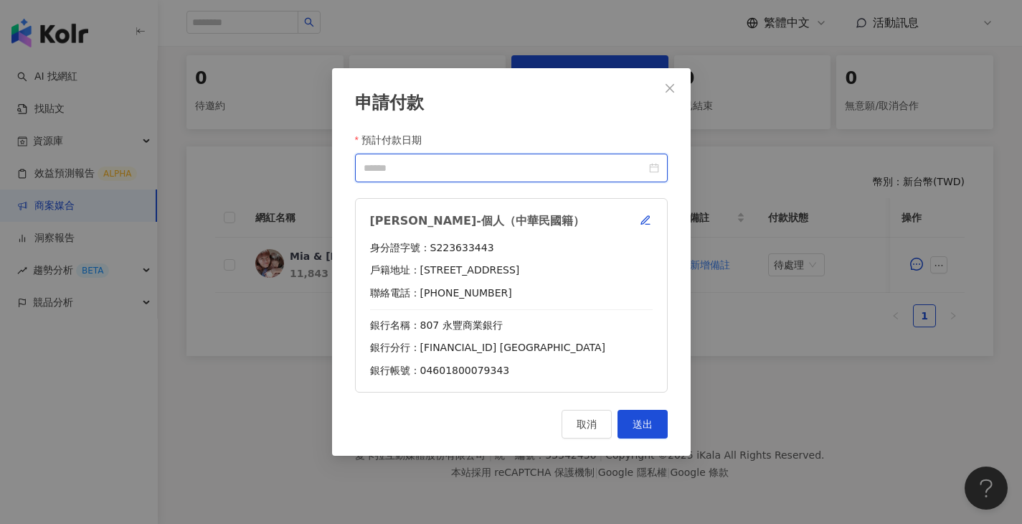
click at [514, 160] on input "預計付款日期" at bounding box center [505, 168] width 283 height 16
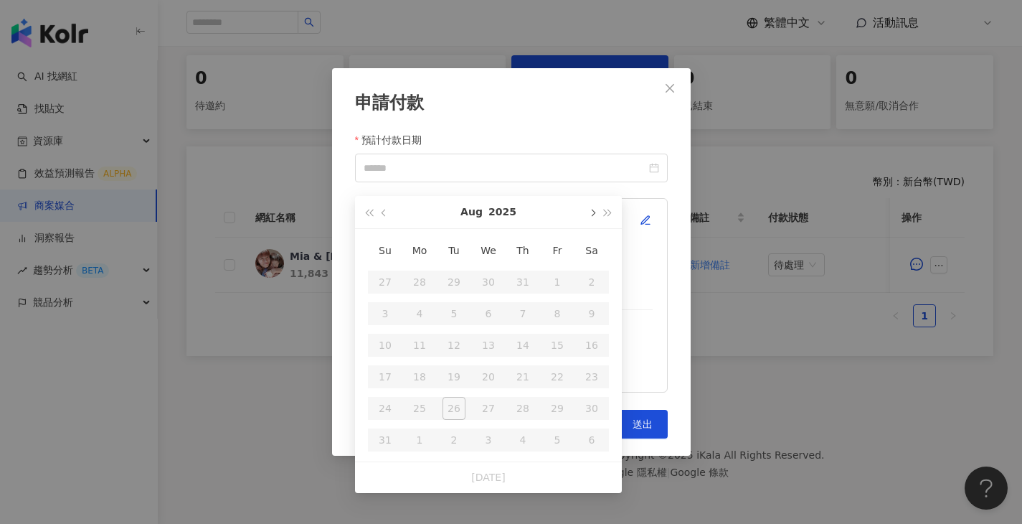
click at [588, 203] on button "button" at bounding box center [592, 212] width 16 height 32
type input "**********"
click at [491, 365] on div "24" at bounding box center [488, 376] width 23 height 23
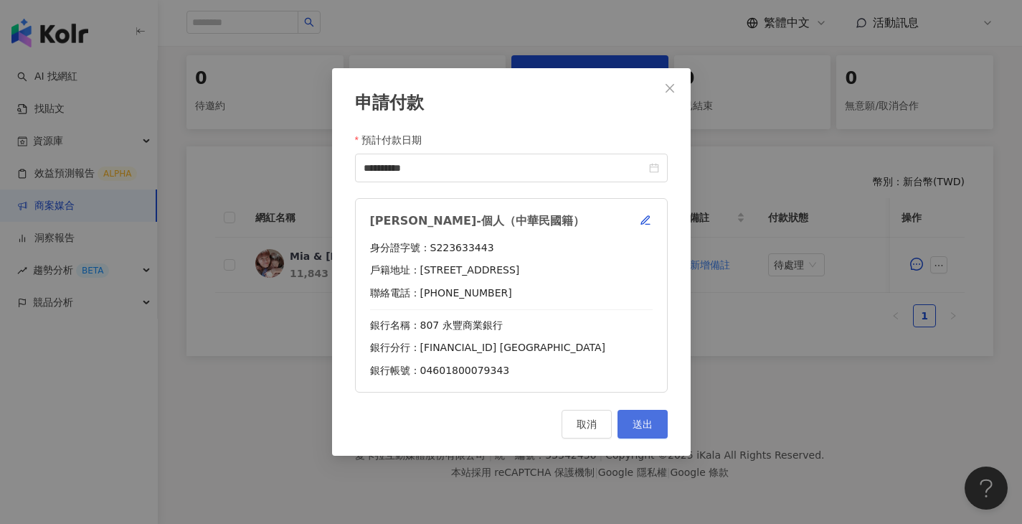
click at [648, 413] on button "送出" at bounding box center [643, 424] width 50 height 29
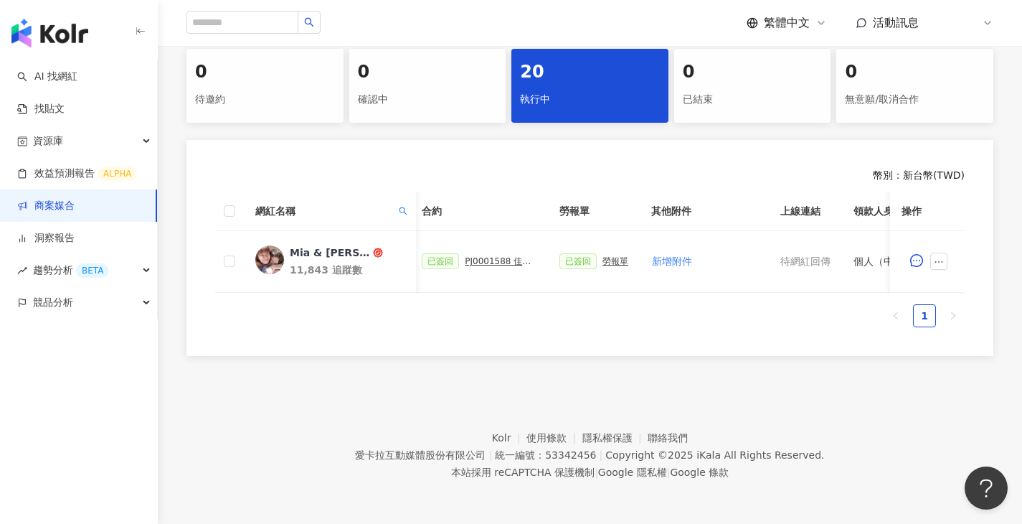
scroll to position [0, 446]
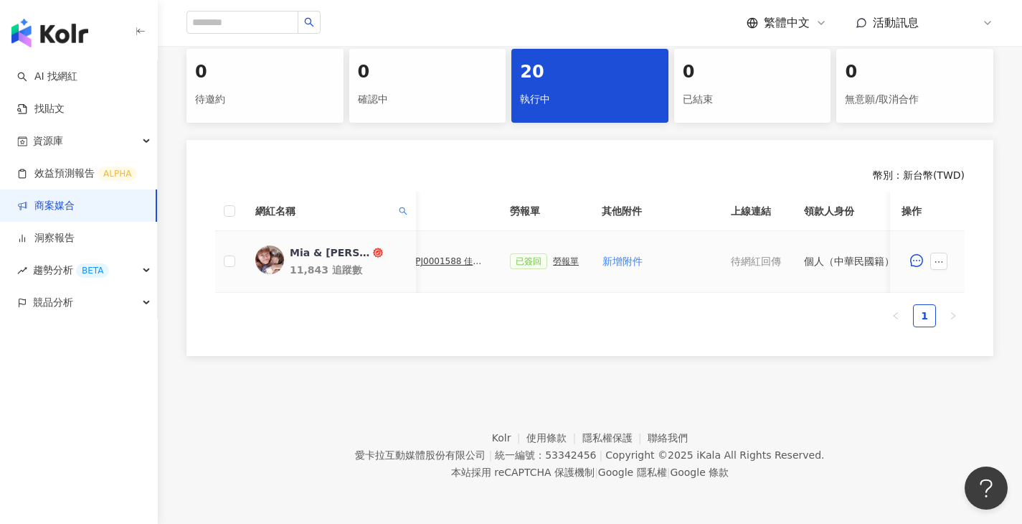
click at [559, 259] on div "勞報單" at bounding box center [566, 261] width 26 height 10
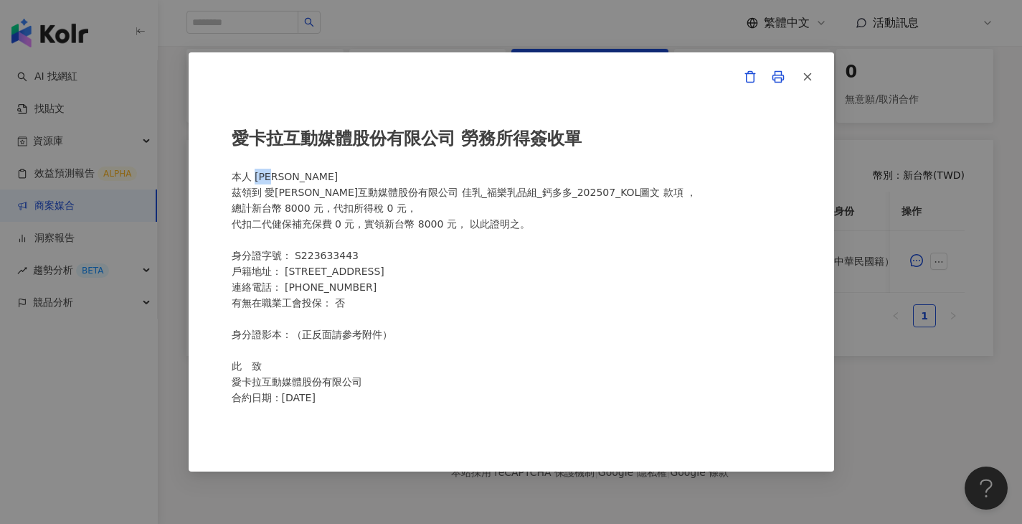
drag, startPoint x: 294, startPoint y: 182, endPoint x: 257, endPoint y: 176, distance: 37.9
click at [257, 176] on div "愛卡拉互動媒體股份有限公司 勞務所得簽收單 本人 包晨瑋 茲領到 愛卡拉互動媒體股份有限公司 佳乳_福樂乳品組_鈣多多_202507_KOL圖文 款項 ， 總…" at bounding box center [512, 262] width 560 height 304
copy div "包晨瑋"
drag, startPoint x: 663, startPoint y: 11, endPoint x: 673, endPoint y: 1, distance: 14.2
click at [663, 11] on div "愛卡拉互動媒體股份有限公司 勞務所得簽收單 本人 包晨瑋 茲領到 愛卡拉互動媒體股份有限公司 佳乳_福樂乳品組_鈣多多_202507_KOL圖文 款項 ， 總…" at bounding box center [511, 262] width 1022 height 524
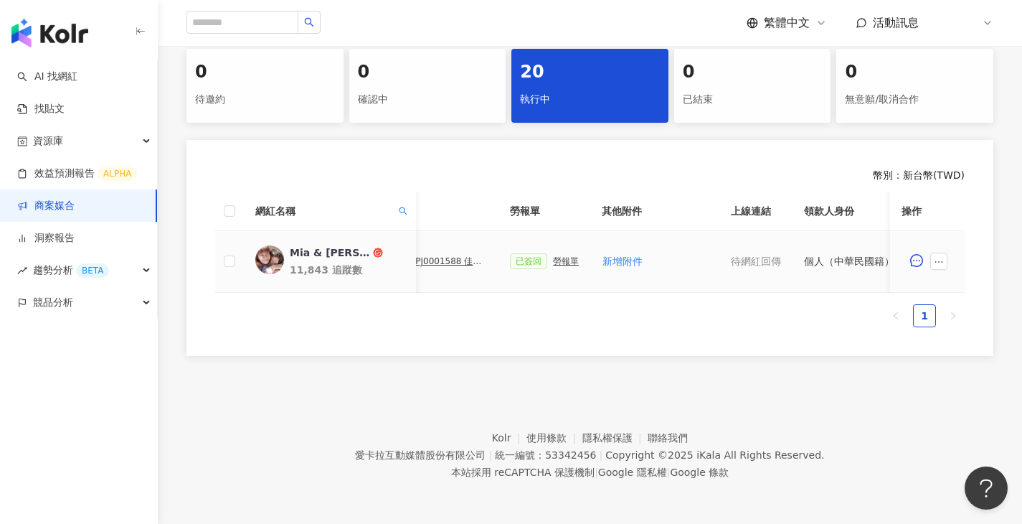
click at [564, 256] on div "勞報單" at bounding box center [566, 261] width 26 height 10
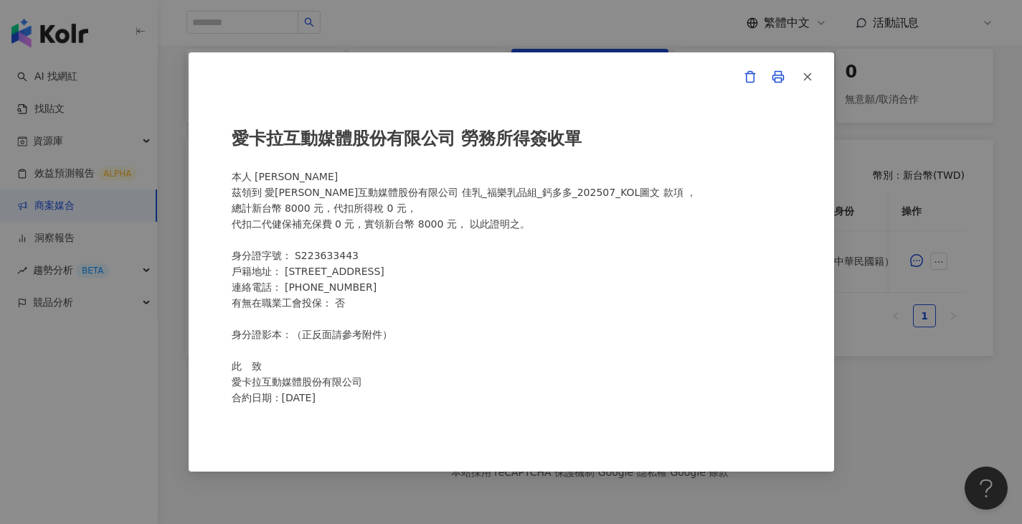
scroll to position [303, 0]
drag, startPoint x: 287, startPoint y: 171, endPoint x: 256, endPoint y: 172, distance: 30.9
click at [256, 172] on div "愛卡拉互動媒體股份有限公司 勞務所得簽收單 本人 包晨瑋 茲領到 愛卡拉互動媒體股份有限公司 佳乳_福樂乳品組_鈣多多_202507_KOL圖文 款項 ， 總…" at bounding box center [512, 262] width 560 height 304
copy div "包晨瑋"
click at [535, 36] on div "愛卡拉互動媒體股份有限公司 勞務所得簽收單 本人 包晨瑋 茲領到 愛卡拉互動媒體股份有限公司 佳乳_福樂乳品組_鈣多多_202507_KOL圖文 款項 ， 總…" at bounding box center [511, 262] width 1022 height 524
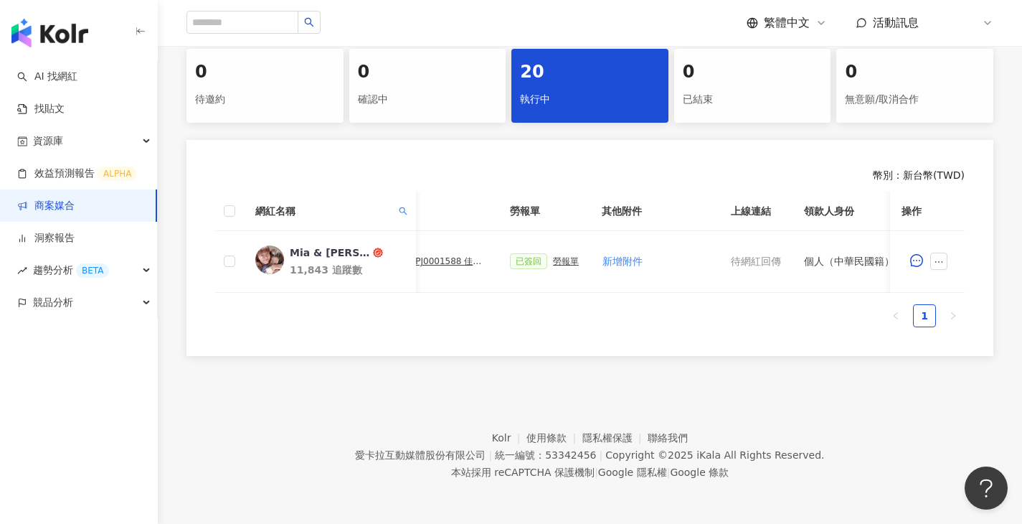
scroll to position [0, 685]
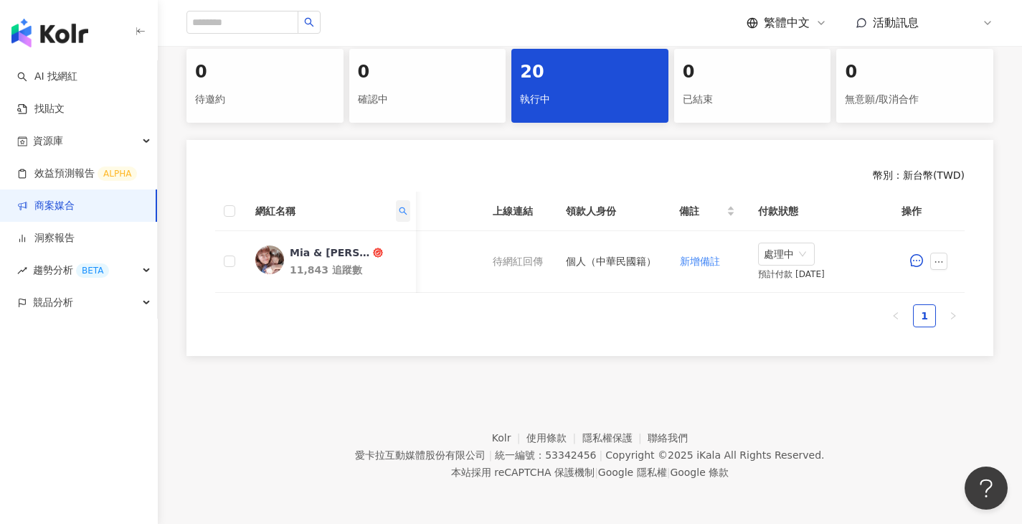
click at [409, 211] on span at bounding box center [403, 211] width 14 height 22
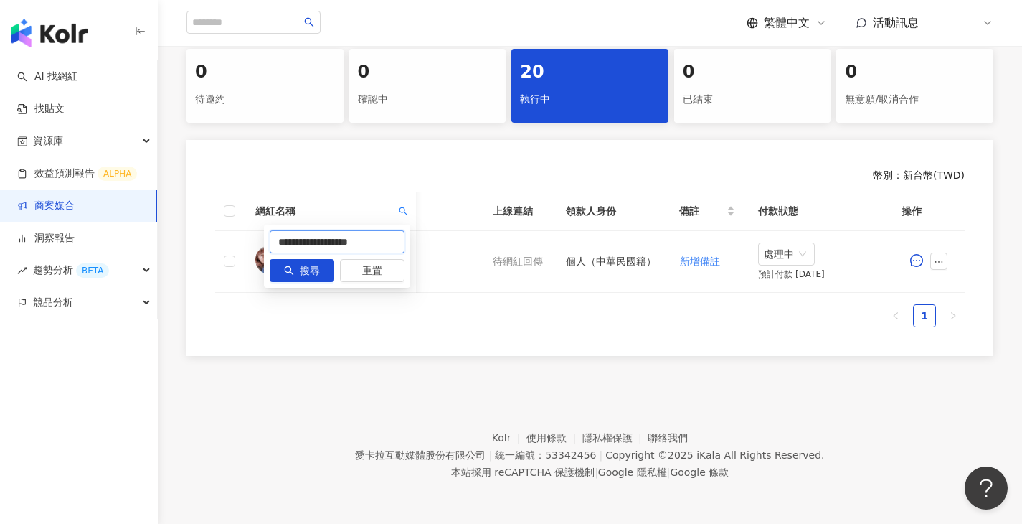
click at [390, 240] on input "**********" at bounding box center [337, 241] width 135 height 23
click at [391, 240] on input "**********" at bounding box center [337, 241] width 135 height 23
paste input "text"
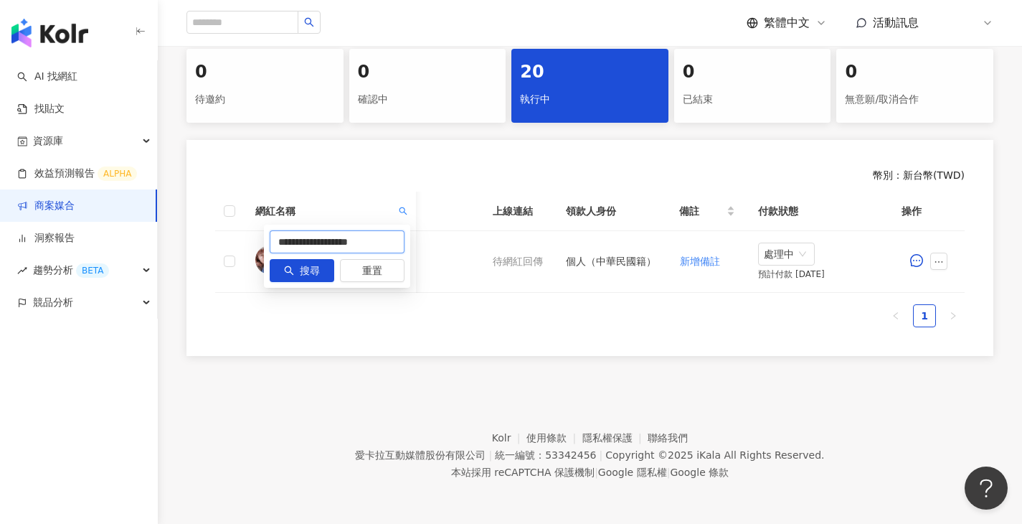
drag, startPoint x: 339, startPoint y: 241, endPoint x: 623, endPoint y: 241, distance: 283.4
type input "**********"
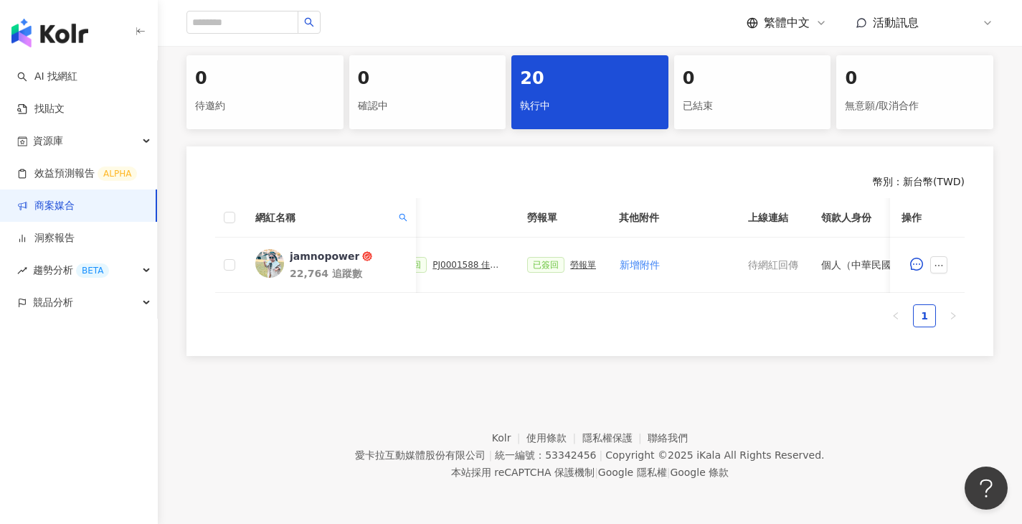
scroll to position [0, 393]
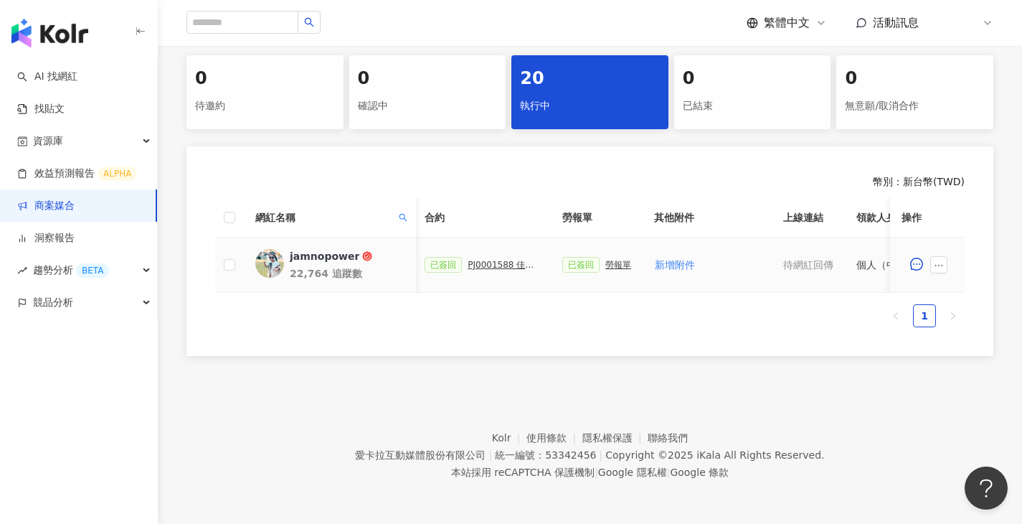
click at [497, 260] on div "PJ0001588 佳乳_福樂乳品組_鈣多多_202507_活動確認單" at bounding box center [504, 265] width 72 height 10
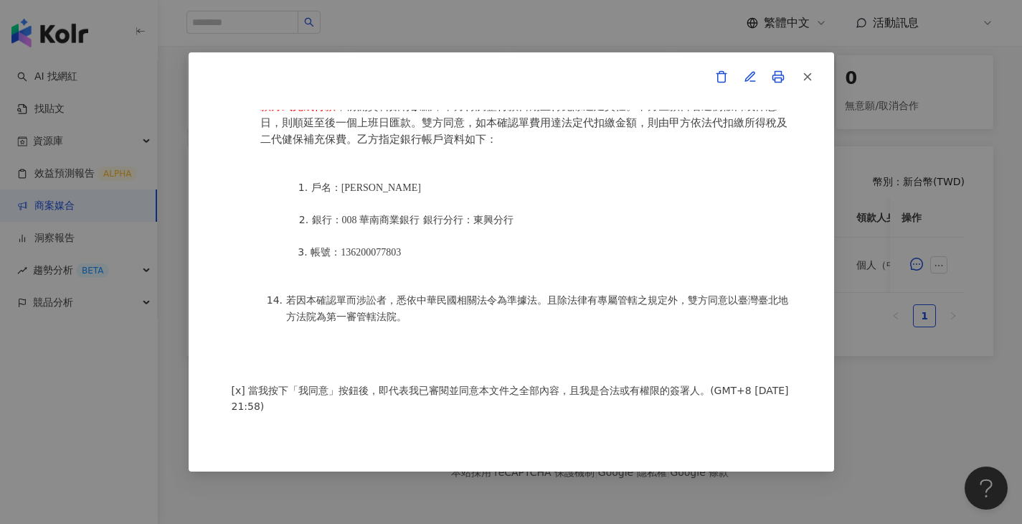
scroll to position [1869, 0]
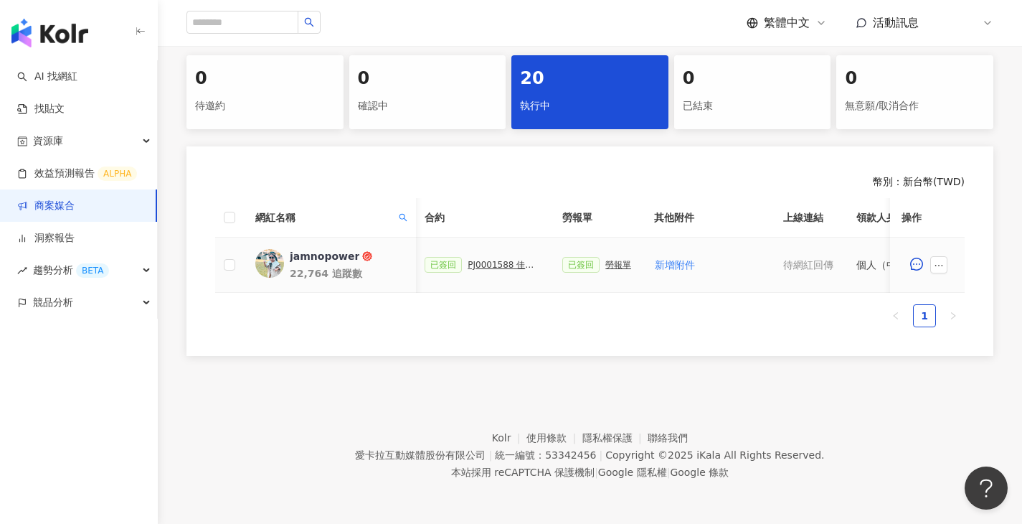
click at [611, 260] on div "勞報單" at bounding box center [619, 265] width 26 height 10
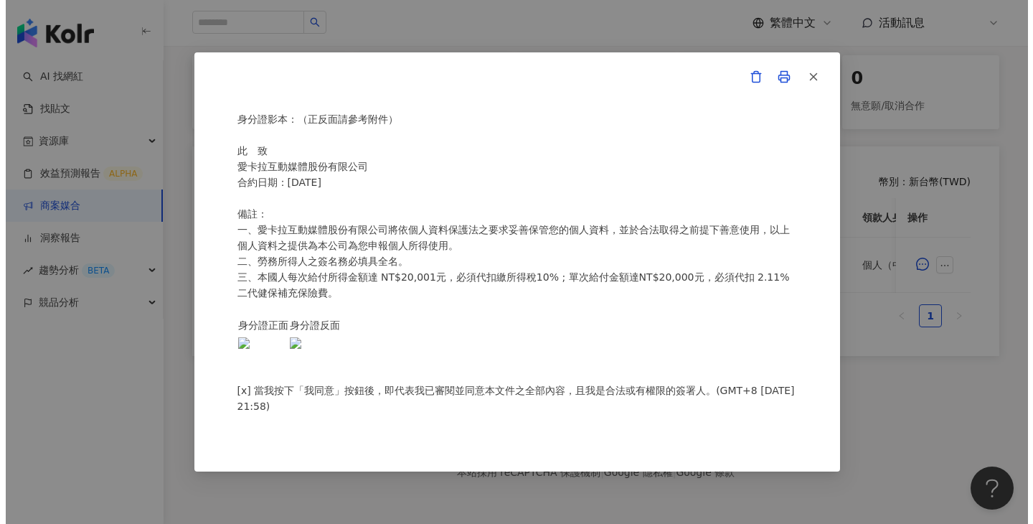
scroll to position [0, 0]
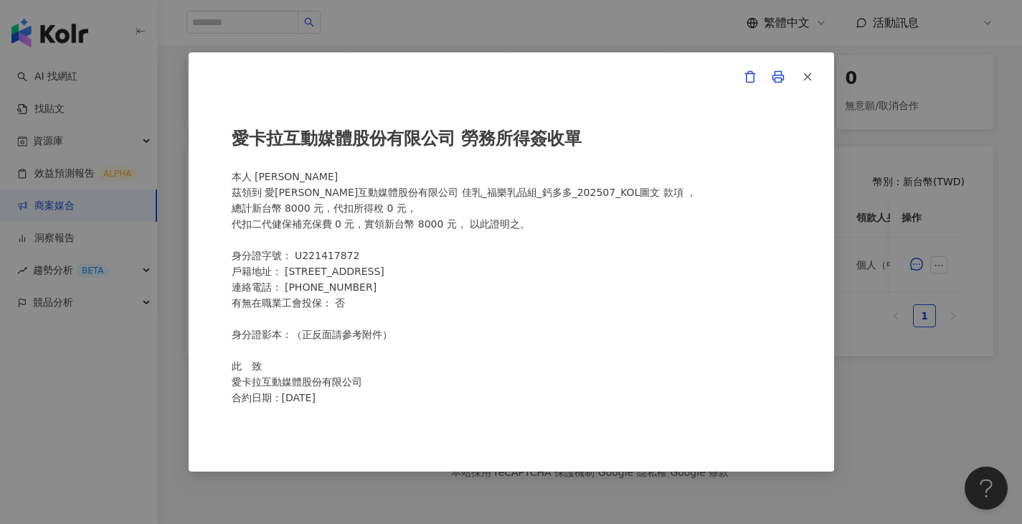
click at [596, 455] on div "愛卡拉互動媒體股份有限公司 勞務所得簽收單 本人 陳媗妤 茲領到 愛卡拉互動媒體股份有限公司 佳乳_福樂乳品組_鈣多多_202507_KOL圖文 款項 ， 總…" at bounding box center [512, 261] width 646 height 419
click at [959, 194] on div "愛卡拉互動媒體股份有限公司 勞務所得簽收單 本人 陳媗妤 茲領到 愛卡拉互動媒體股份有限公司 佳乳_福樂乳品組_鈣多多_202507_KOL圖文 款項 ， 總…" at bounding box center [511, 262] width 1022 height 524
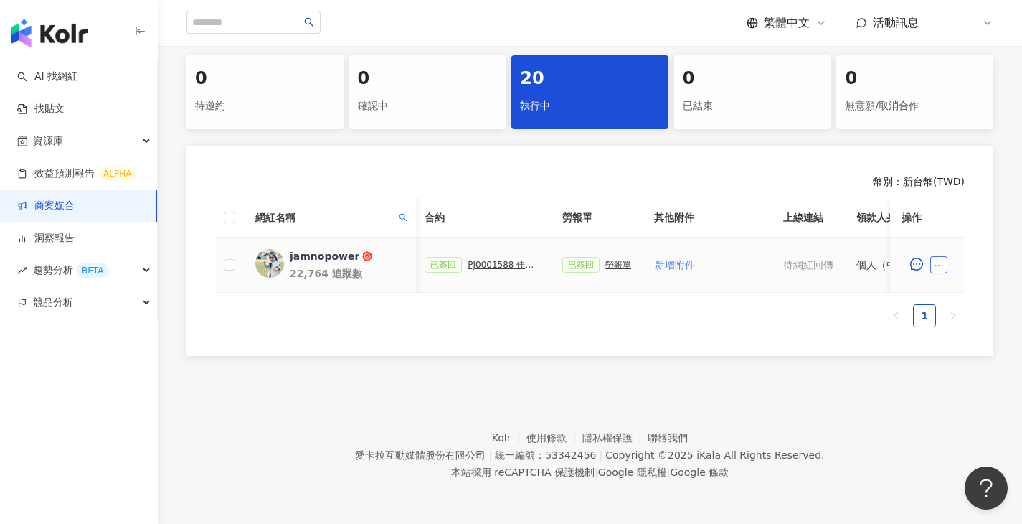
click at [939, 260] on icon "ellipsis" at bounding box center [939, 265] width 10 height 10
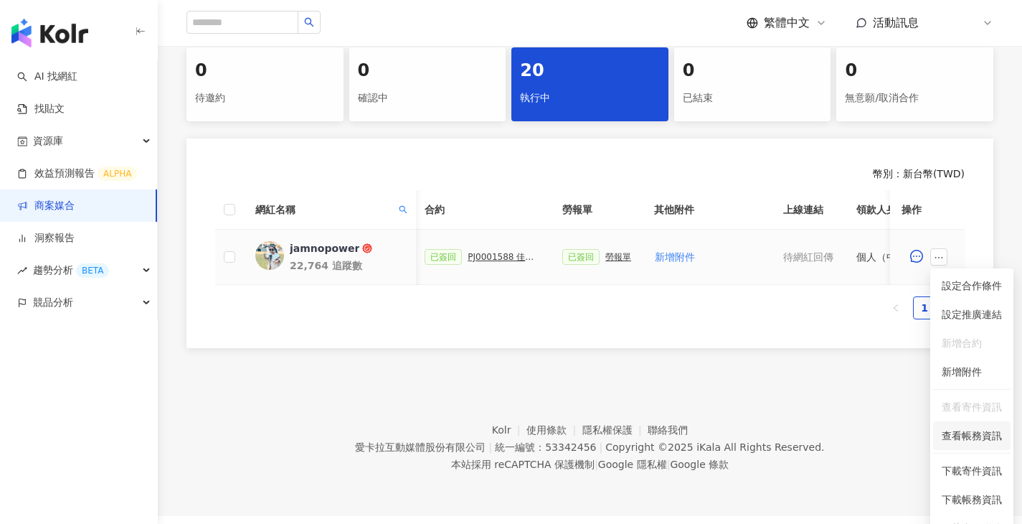
click at [966, 428] on span "查看帳務資訊" at bounding box center [972, 436] width 60 height 16
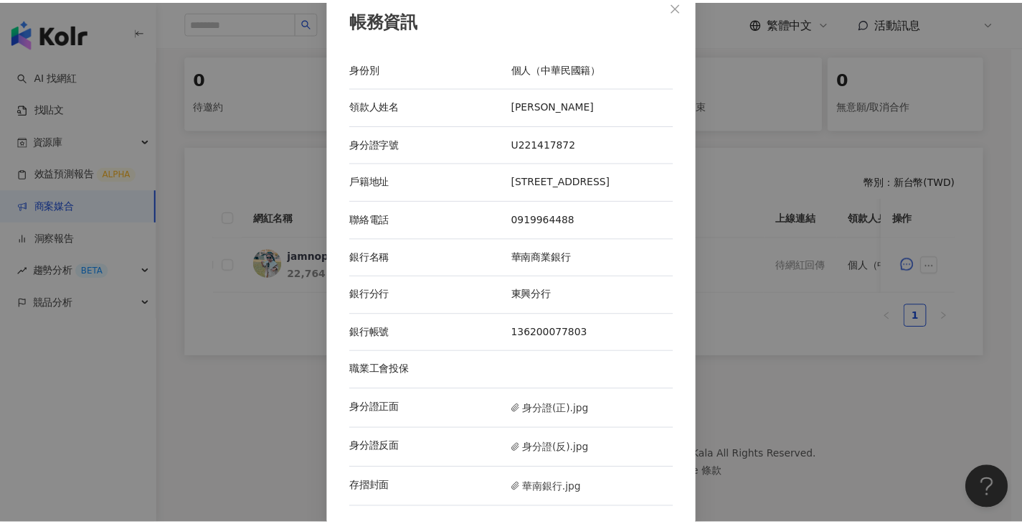
scroll to position [16, 0]
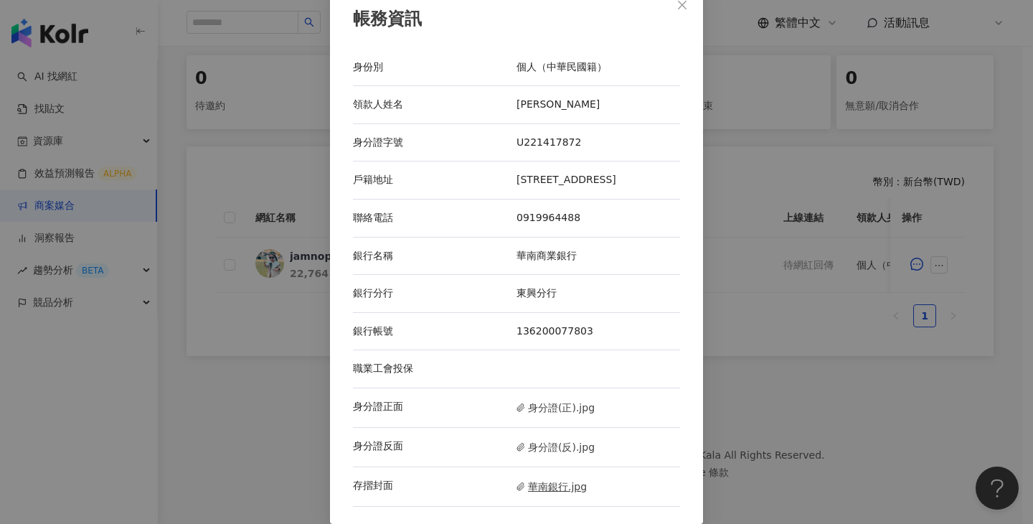
click at [558, 480] on span "華南銀行.jpg" at bounding box center [552, 487] width 70 height 16
click at [763, 339] on div "帳務資訊 身份別 個人（中華民國籍） 領款人姓名 陳媗妤 身分證字號 U221417872 戶籍地址 新北市土城區日和街23號3F 聯絡電話 09199644…" at bounding box center [516, 262] width 1033 height 524
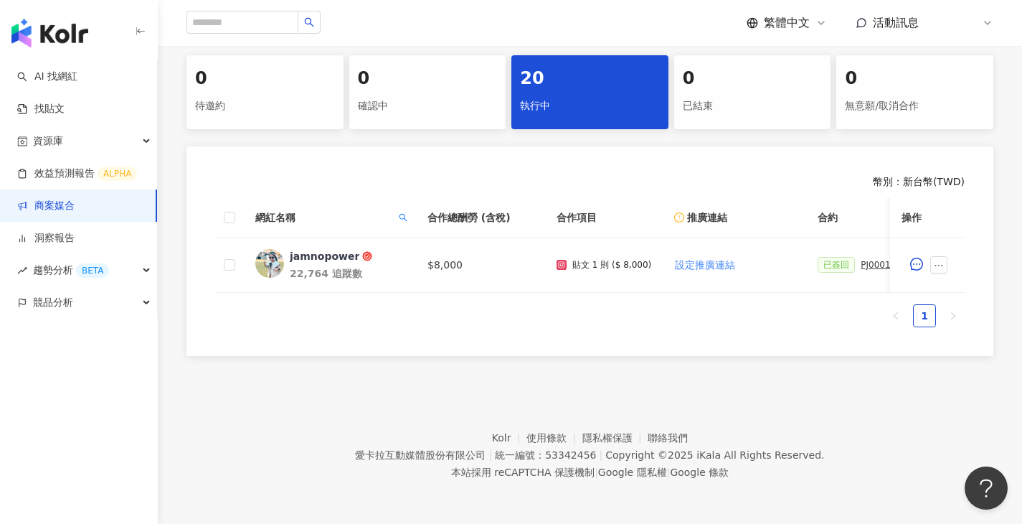
scroll to position [0, 685]
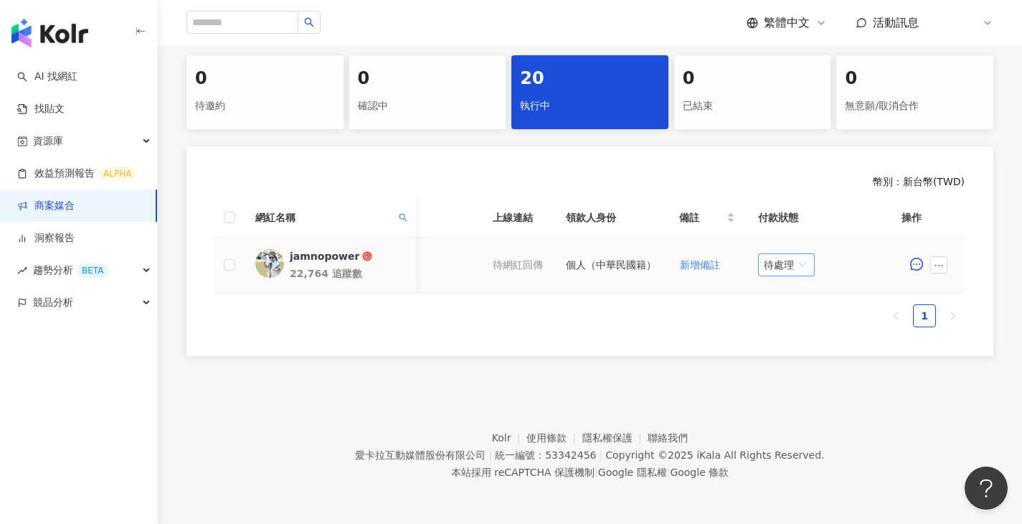
click at [799, 254] on span "待處理" at bounding box center [786, 265] width 45 height 22
click at [789, 311] on div "處理中" at bounding box center [790, 319] width 40 height 16
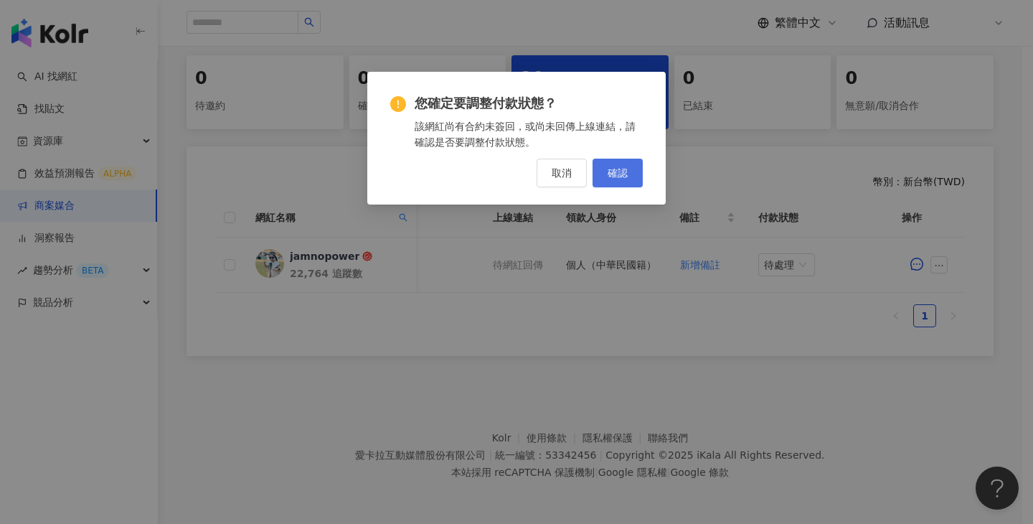
click at [634, 188] on div "您確定要調整付款狀態？ 該網紅尚有合約未簽回，或尚未回傳上線連結，請確認是否要調整付款狀態。 取消 確認" at bounding box center [516, 138] width 298 height 133
click at [620, 182] on button "確認" at bounding box center [618, 173] width 50 height 29
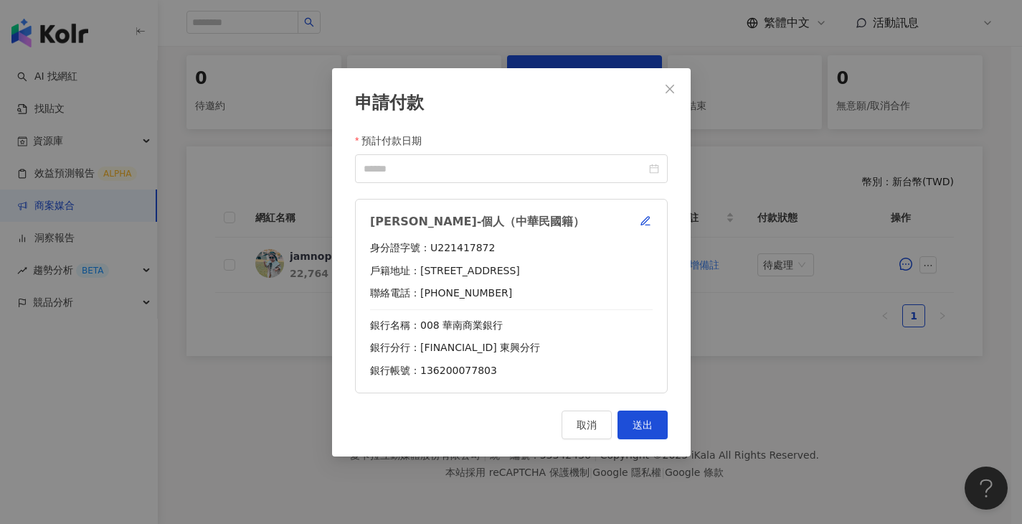
scroll to position [0, 674]
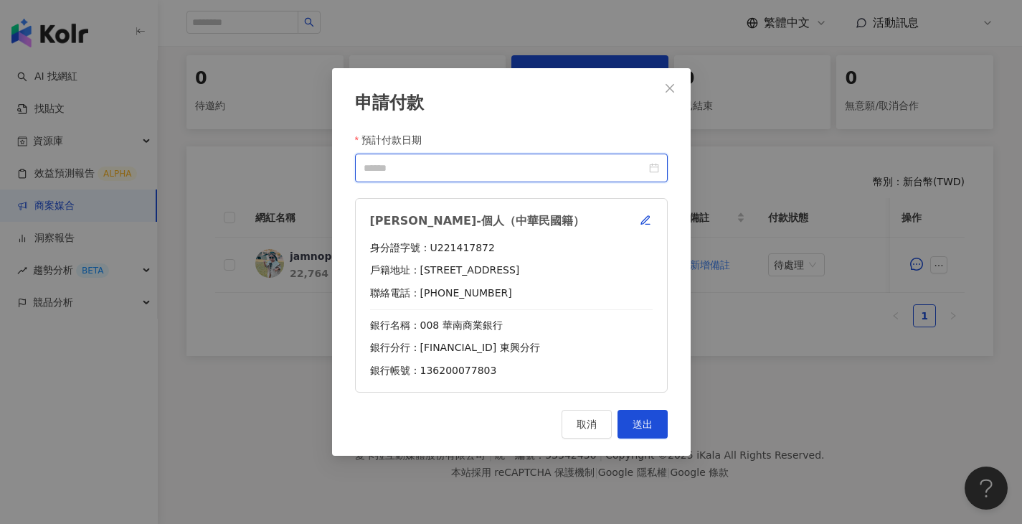
click at [530, 164] on input "預計付款日期" at bounding box center [505, 168] width 283 height 16
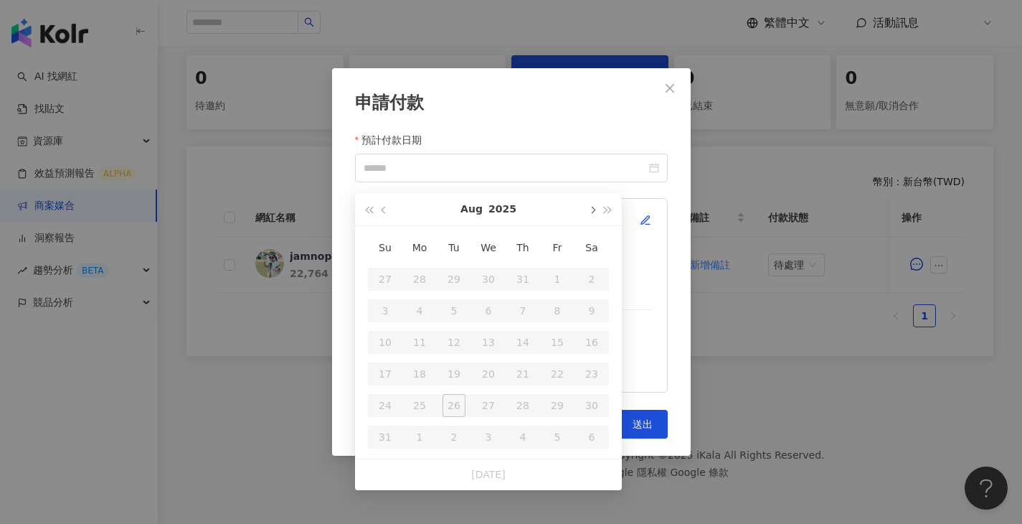
click at [591, 198] on button "button" at bounding box center [592, 209] width 16 height 32
type input "**********"
click at [484, 362] on div "24" at bounding box center [488, 373] width 23 height 23
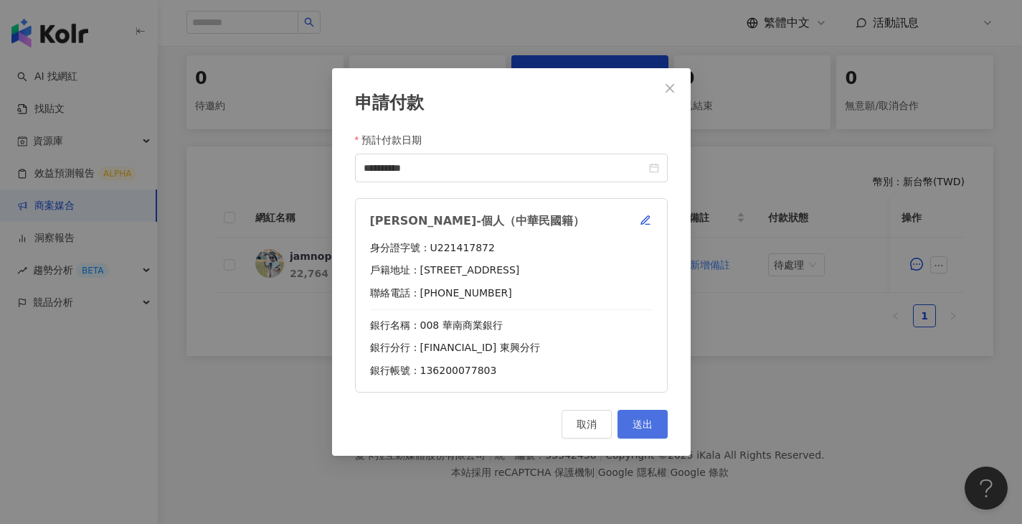
click at [638, 415] on button "送出" at bounding box center [643, 424] width 50 height 29
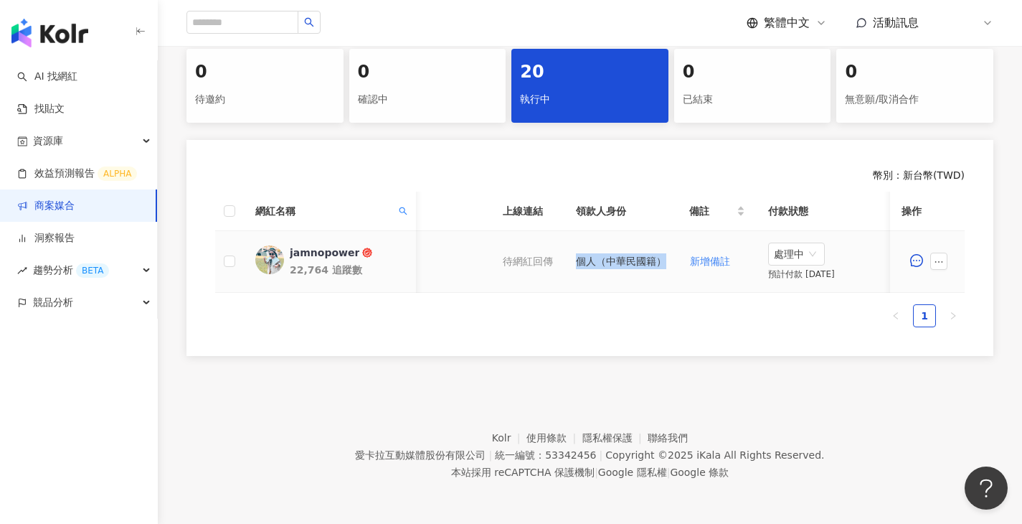
drag, startPoint x: 631, startPoint y: 288, endPoint x: 489, endPoint y: 289, distance: 142.1
click at [487, 290] on tr "jamnopower 22,764 追蹤數 $8,000 貼文 1 則 ($ 8,000) 設定推廣連結 已簽回 PJ0001588 佳乳_福樂乳品組_鈣多多…" at bounding box center [258, 262] width 1434 height 62
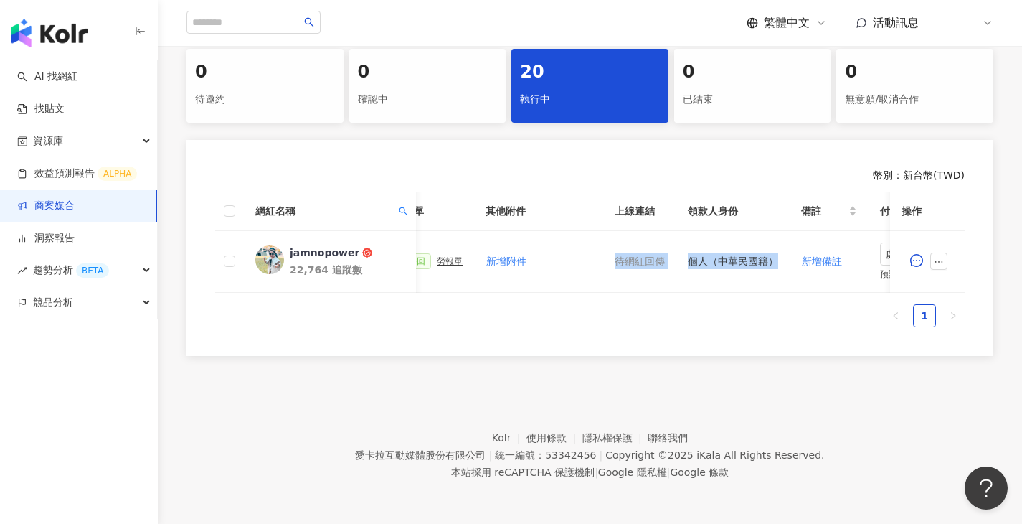
scroll to position [0, 428]
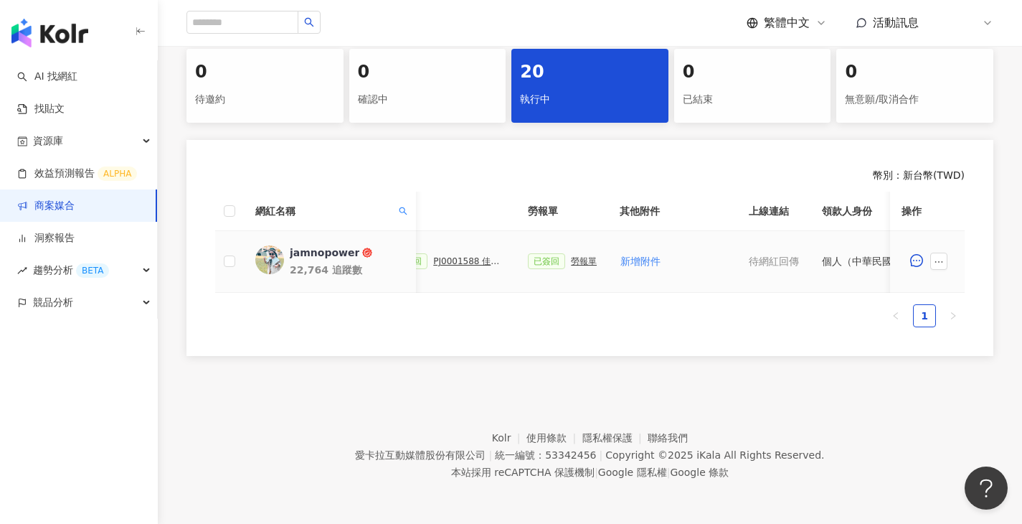
click at [573, 260] on div "勞報單" at bounding box center [584, 261] width 26 height 10
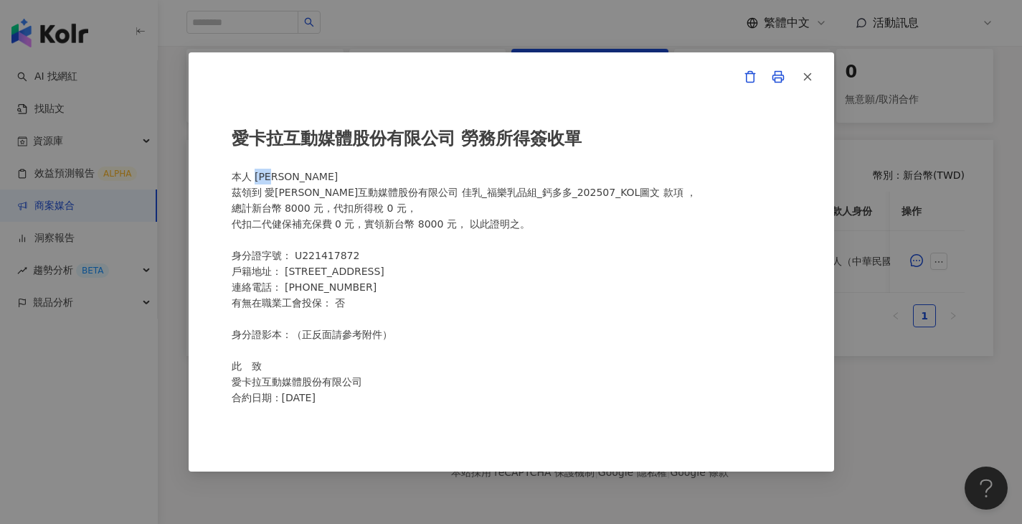
drag, startPoint x: 301, startPoint y: 181, endPoint x: 255, endPoint y: 177, distance: 45.3
click at [255, 177] on div "愛卡拉互動媒體股份有限公司 勞務所得簽收單 本人 陳媗妤 茲領到 愛卡拉互動媒體股份有限公司 佳乳_福樂乳品組_鈣多多_202507_KOL圖文 款項 ， 總…" at bounding box center [512, 262] width 560 height 304
copy div "陳媗妤"
click at [814, 72] on button "button" at bounding box center [807, 76] width 29 height 29
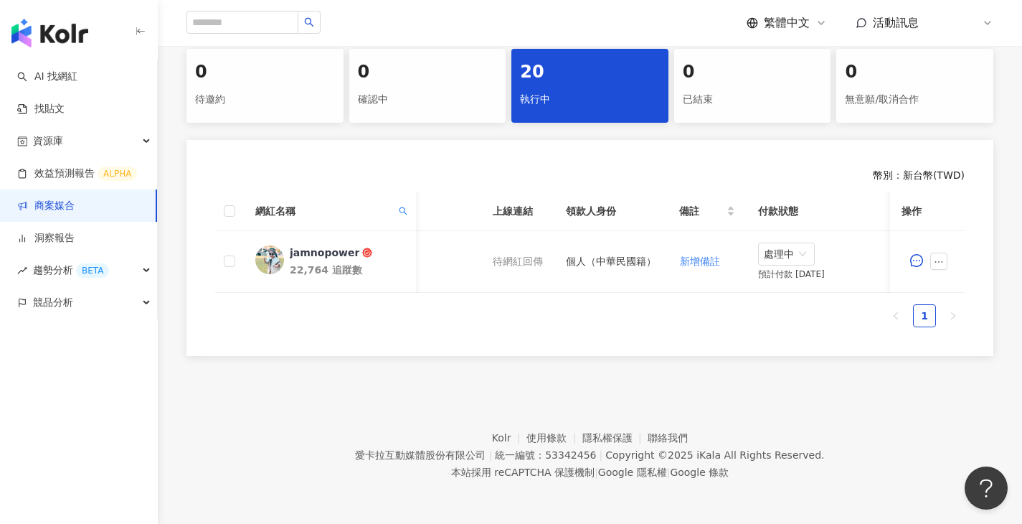
scroll to position [0, 322]
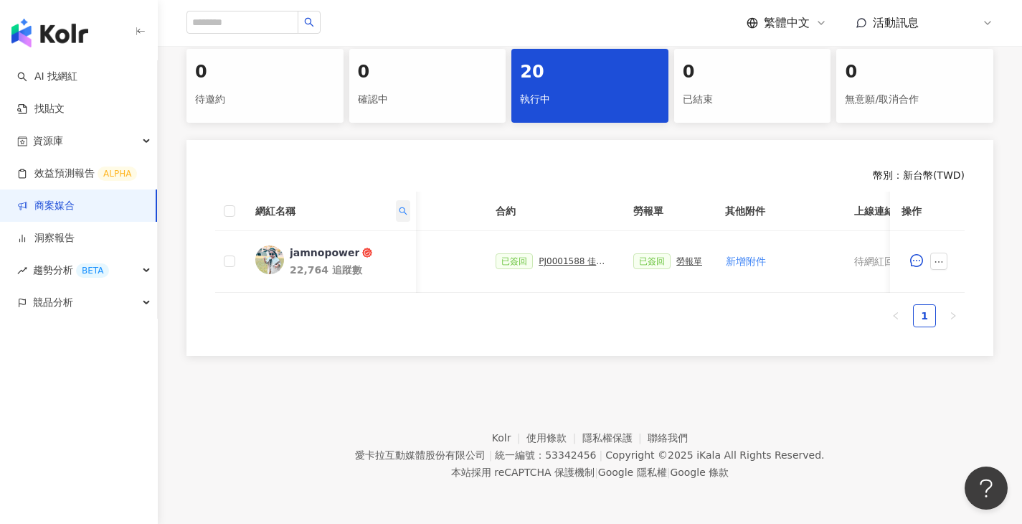
click at [408, 207] on span at bounding box center [403, 211] width 14 height 22
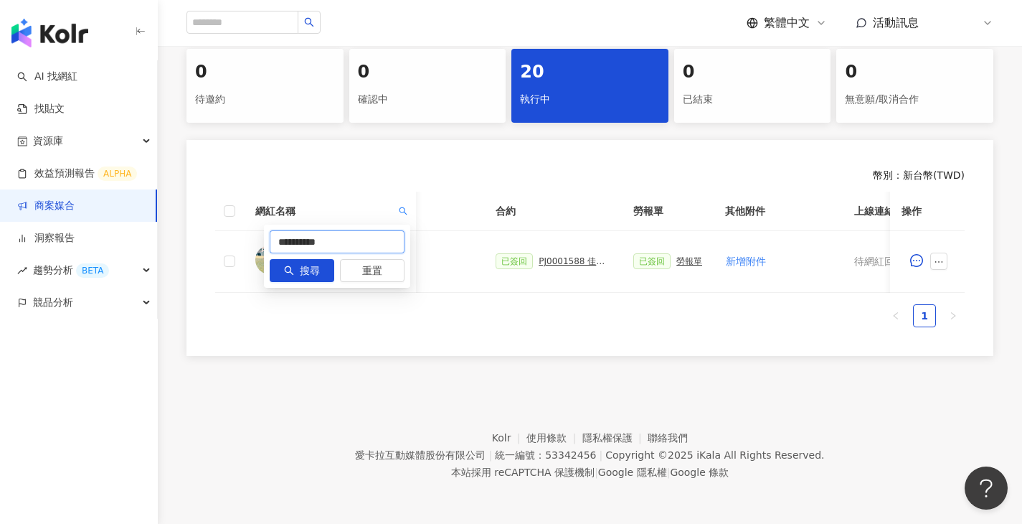
click at [370, 230] on input "**********" at bounding box center [337, 241] width 135 height 23
paste input "**"
click at [315, 265] on span "搜尋" at bounding box center [310, 271] width 20 height 23
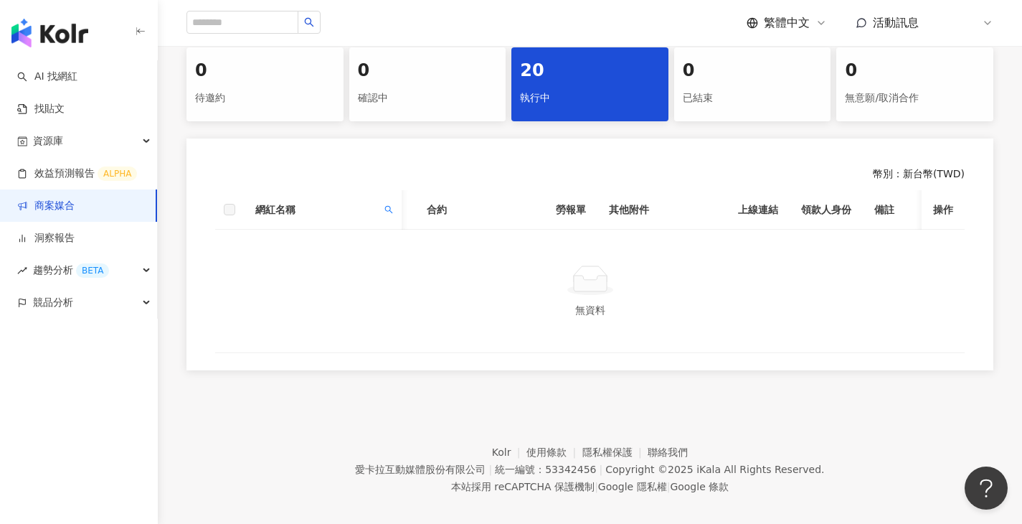
click at [388, 207] on icon "search" at bounding box center [389, 209] width 9 height 9
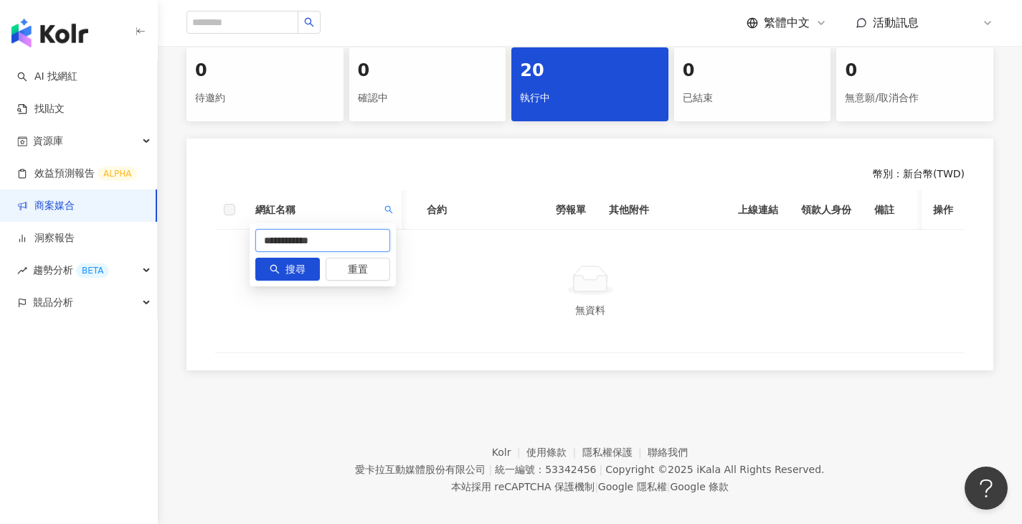
drag, startPoint x: 283, startPoint y: 240, endPoint x: 587, endPoint y: 240, distance: 303.5
type input "**"
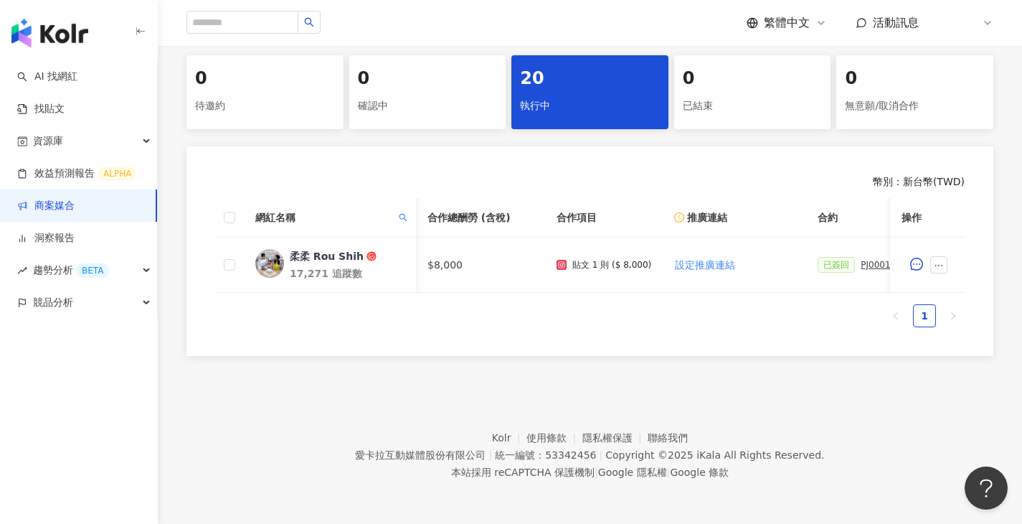
scroll to position [0, 44]
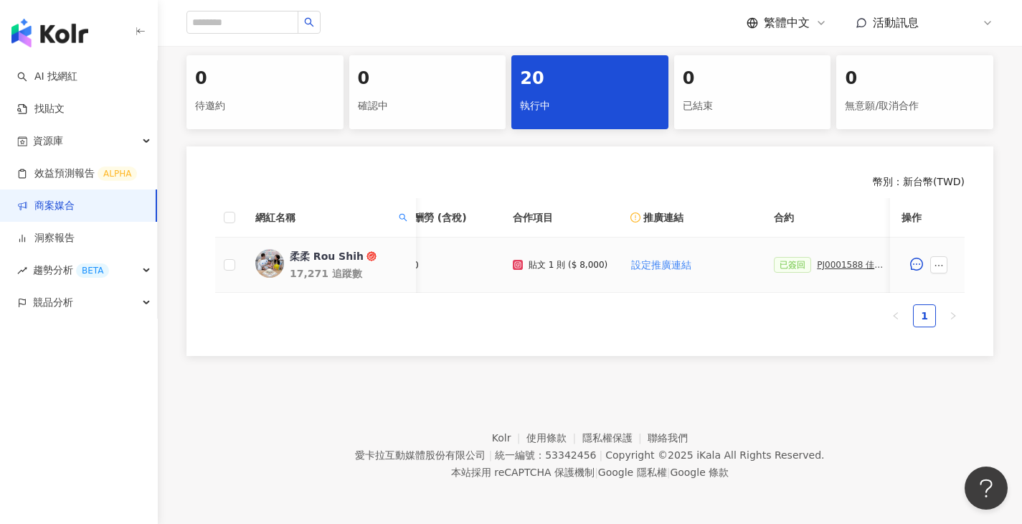
click at [325, 238] on td "柔柔 Rou Shih 17,271 追蹤數" at bounding box center [330, 265] width 172 height 55
click at [324, 249] on div "柔柔 Rou Shih" at bounding box center [327, 256] width 74 height 14
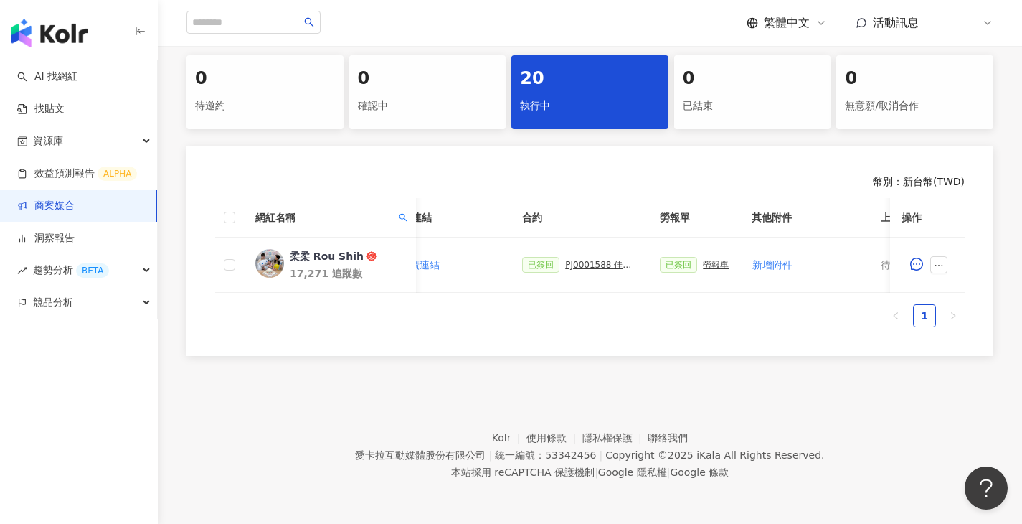
scroll to position [0, 295]
click at [603, 260] on div "PJ0001588 佳乳_福樂乳品組_鈣多多_202507_活動確認單" at bounding box center [602, 265] width 72 height 10
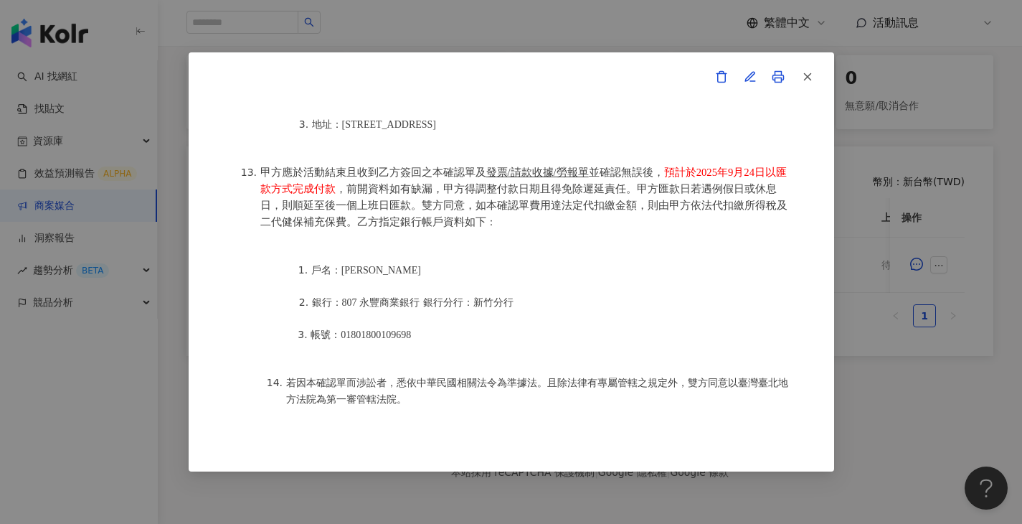
scroll to position [1774, 0]
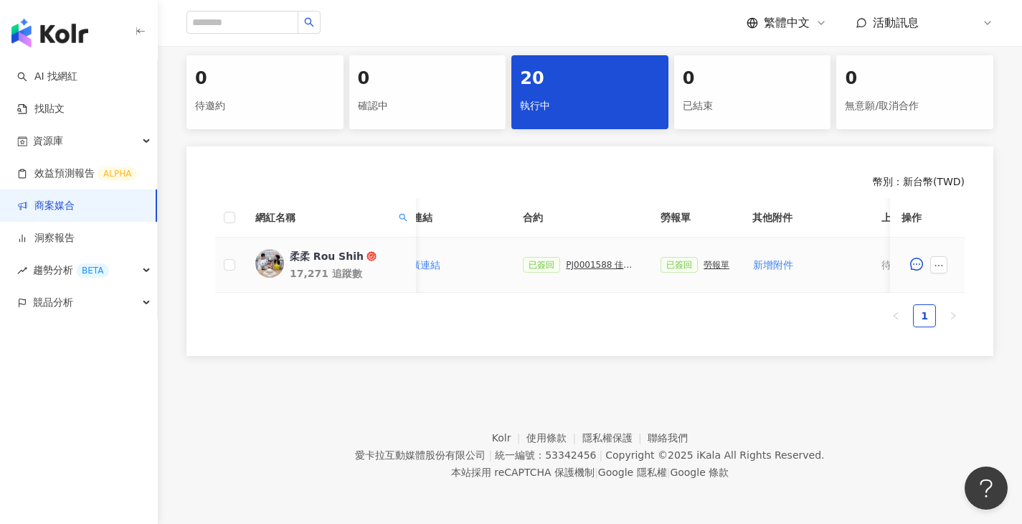
click at [708, 260] on div "勞報單" at bounding box center [717, 265] width 26 height 10
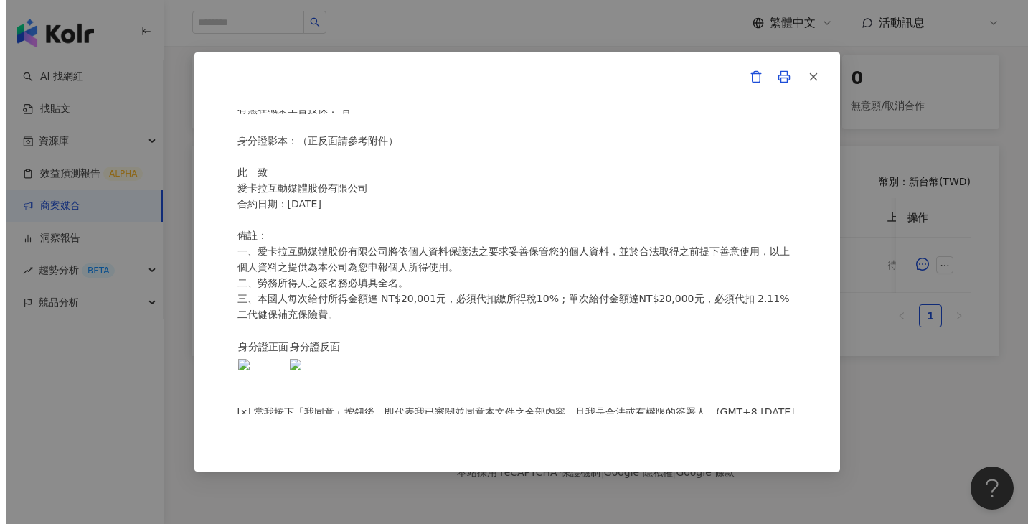
scroll to position [400, 0]
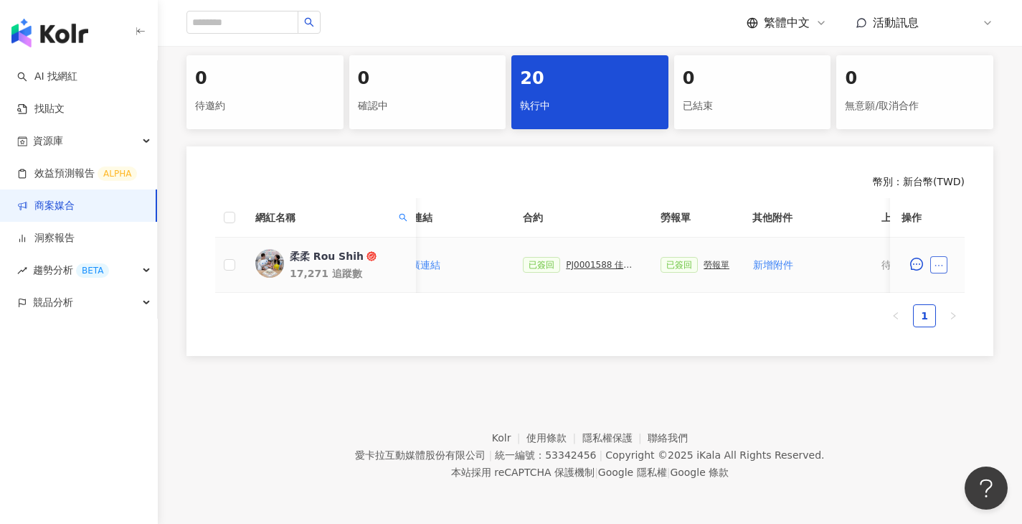
click at [935, 260] on icon "ellipsis" at bounding box center [939, 265] width 10 height 10
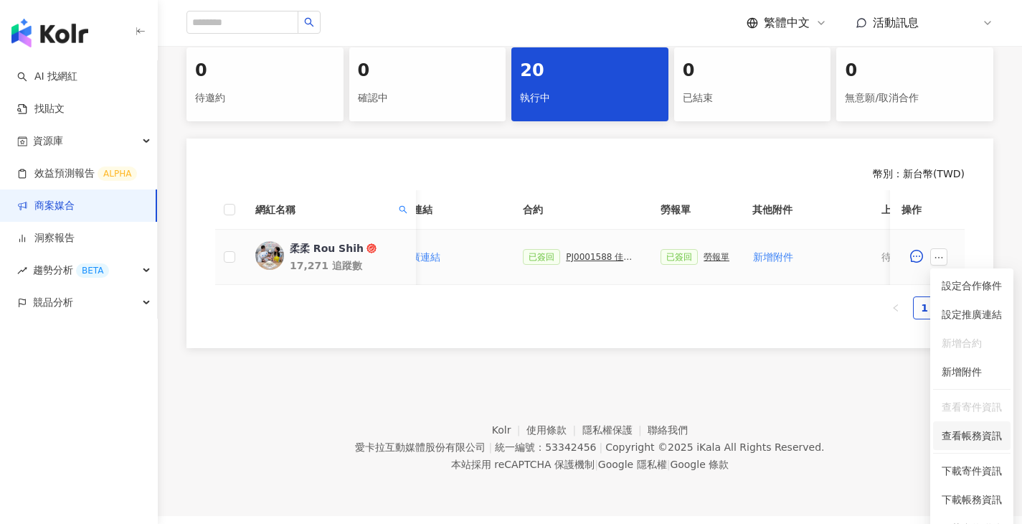
click at [961, 430] on span "查看帳務資訊" at bounding box center [972, 436] width 60 height 16
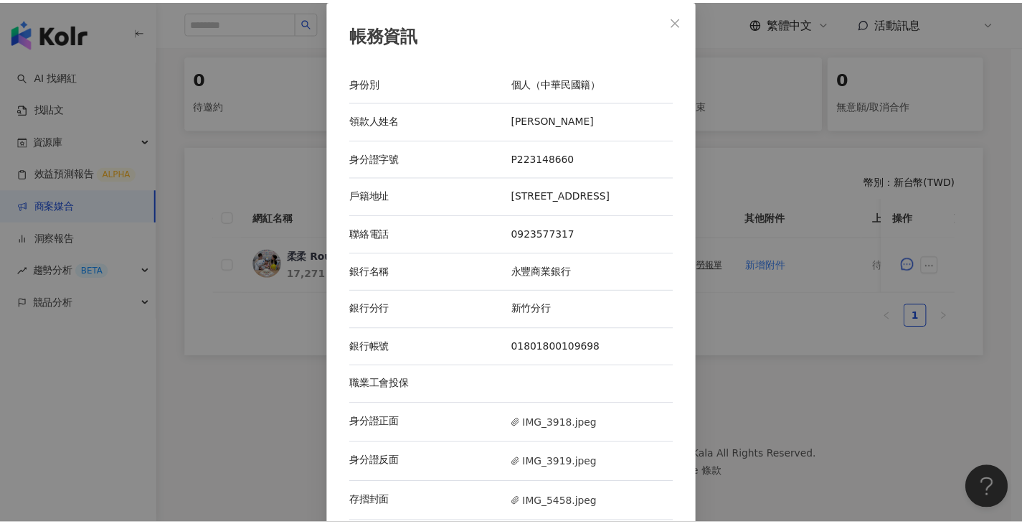
scroll to position [29, 0]
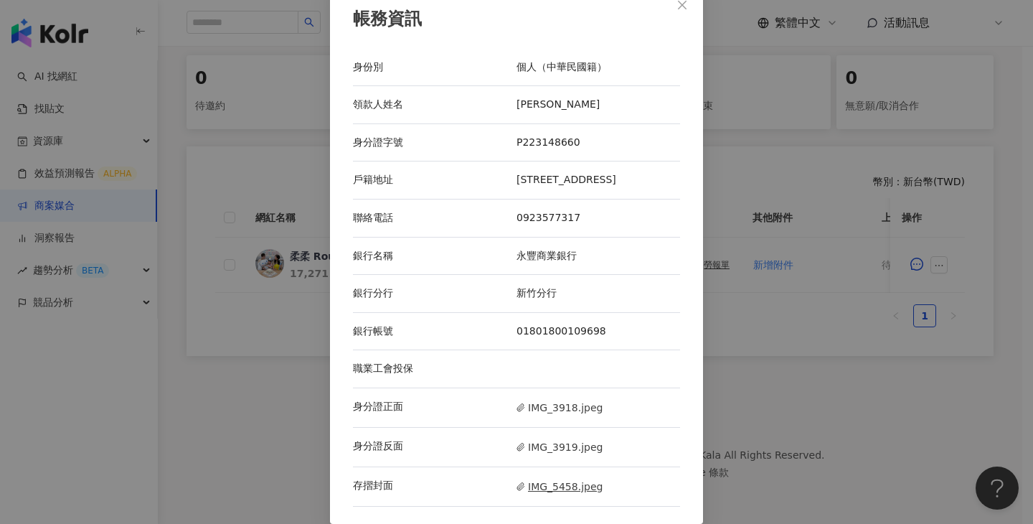
click at [560, 482] on span "IMG_5458.jpeg" at bounding box center [560, 487] width 86 height 16
drag, startPoint x: 753, startPoint y: 362, endPoint x: 746, endPoint y: 311, distance: 52.2
click at [753, 362] on div "帳務資訊 身份別 個人（中華民國籍） 領款人姓名 施柔岑 身分證字號 P223148660 戶籍地址 苗栗縣頭份市土牛里中正路383號3樓之5 聯絡電話 09…" at bounding box center [516, 262] width 1033 height 524
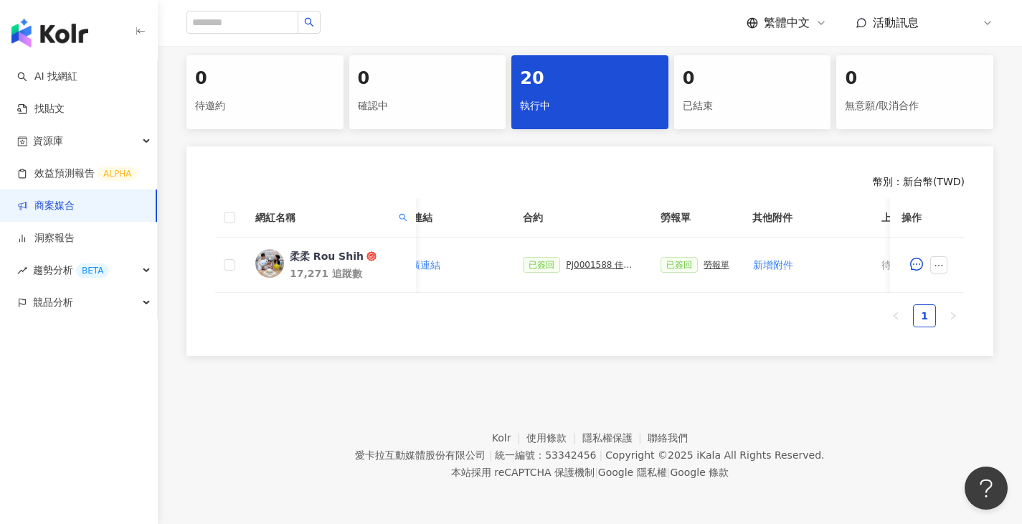
scroll to position [0, 685]
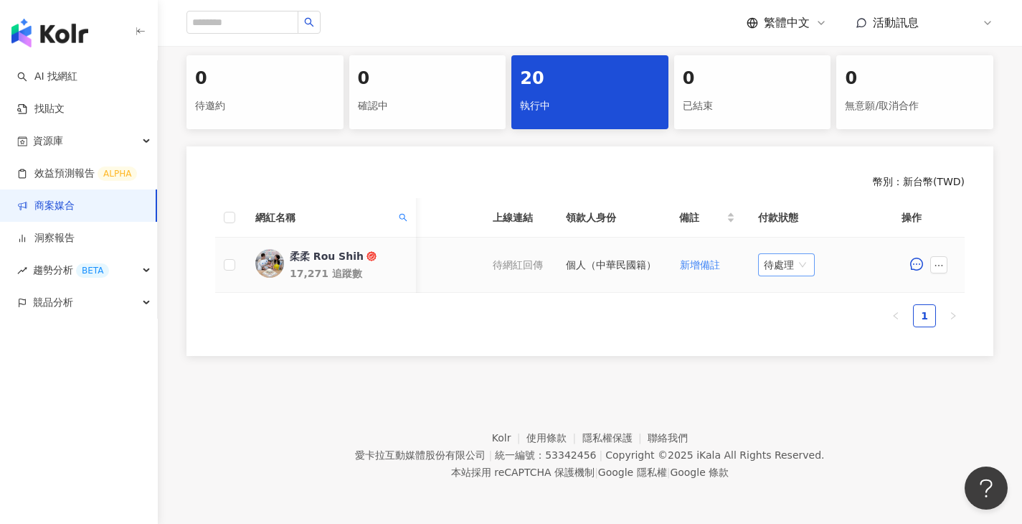
click at [805, 258] on span "待處理" at bounding box center [786, 265] width 45 height 22
click at [797, 311] on div "處理中" at bounding box center [790, 319] width 40 height 16
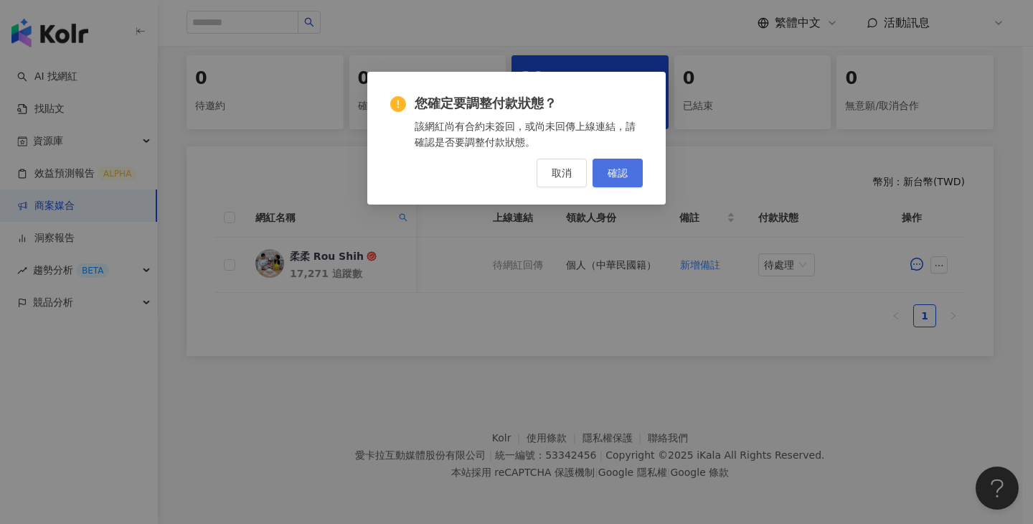
click at [624, 167] on span "確認" at bounding box center [618, 172] width 20 height 11
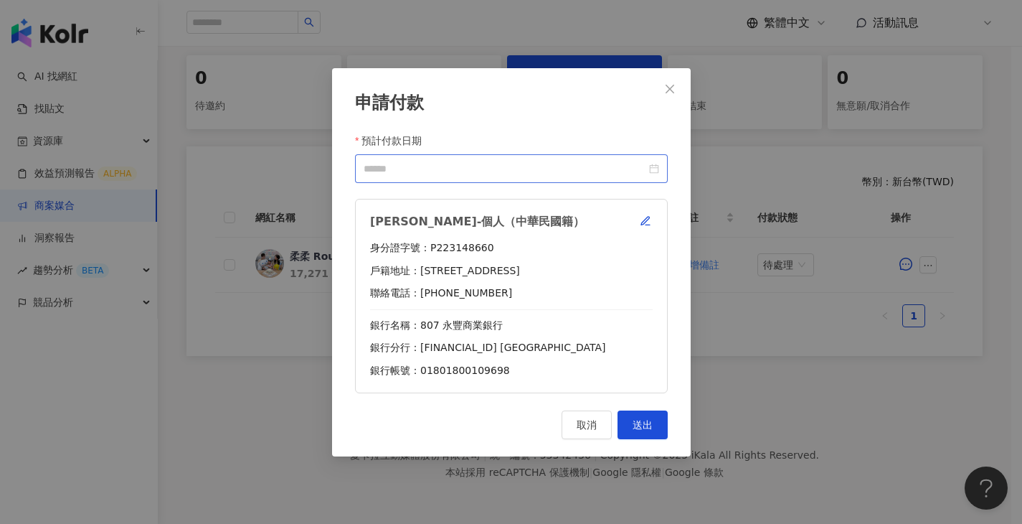
scroll to position [0, 674]
click at [564, 172] on input "預計付款日期" at bounding box center [505, 168] width 283 height 16
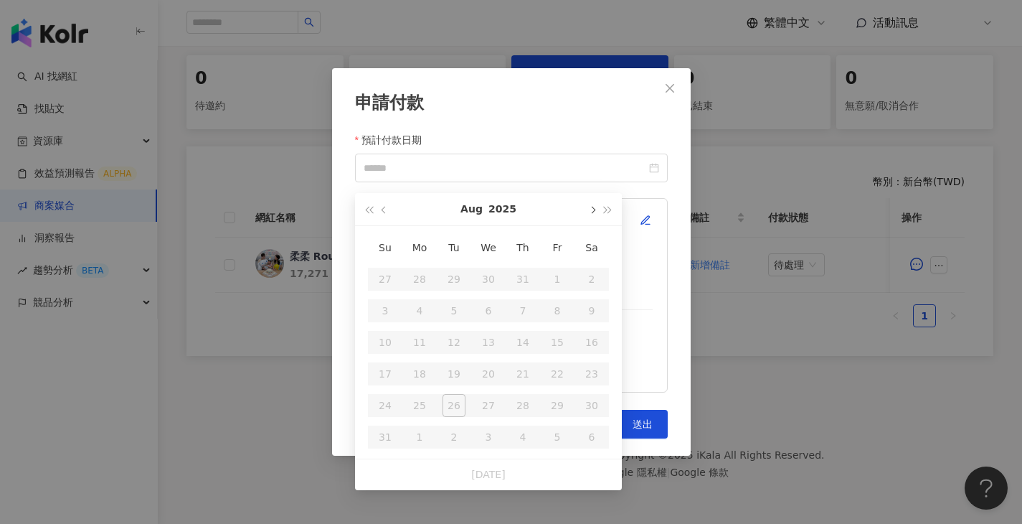
click at [591, 209] on button "button" at bounding box center [592, 209] width 16 height 32
type input "**********"
click at [471, 382] on table "Su Mo Tu We Th Fr Sa 31 1 2 3 4 5 6 7 8 9 10 11 12 13 14 15 16 17 18 19 20 21 2…" at bounding box center [488, 342] width 241 height 221
type input "**********"
drag, startPoint x: 484, startPoint y: 371, endPoint x: 507, endPoint y: 377, distance: 23.0
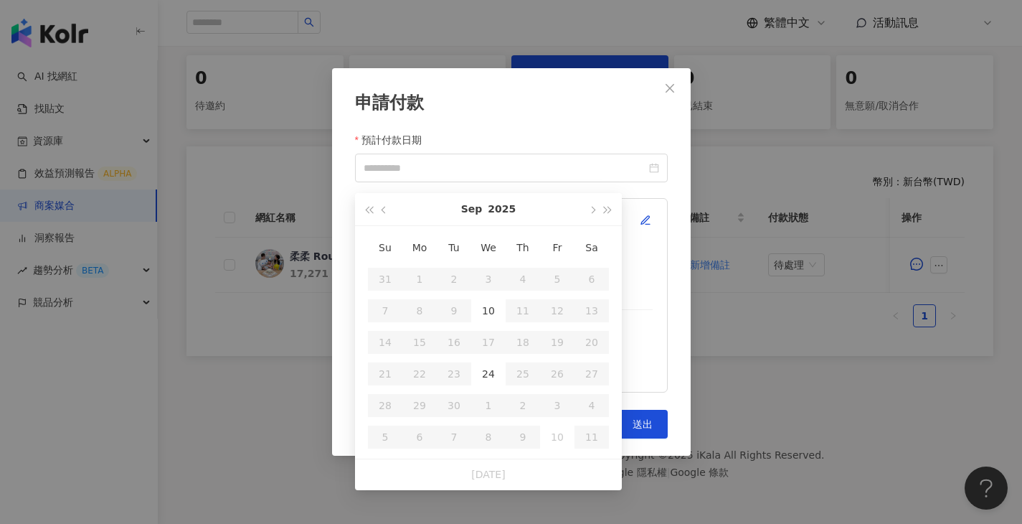
click at [484, 370] on div "24" at bounding box center [488, 373] width 23 height 23
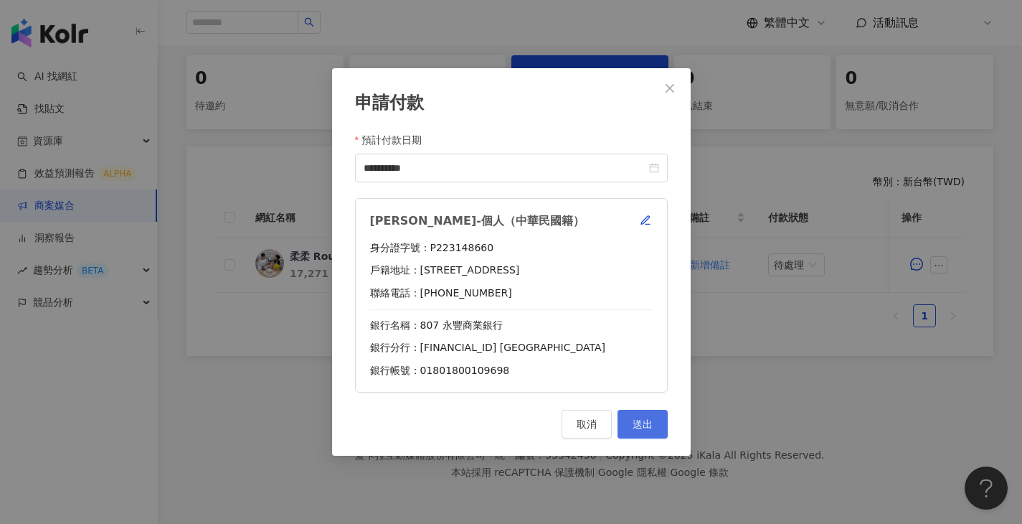
click at [636, 427] on span "送出" at bounding box center [643, 423] width 20 height 11
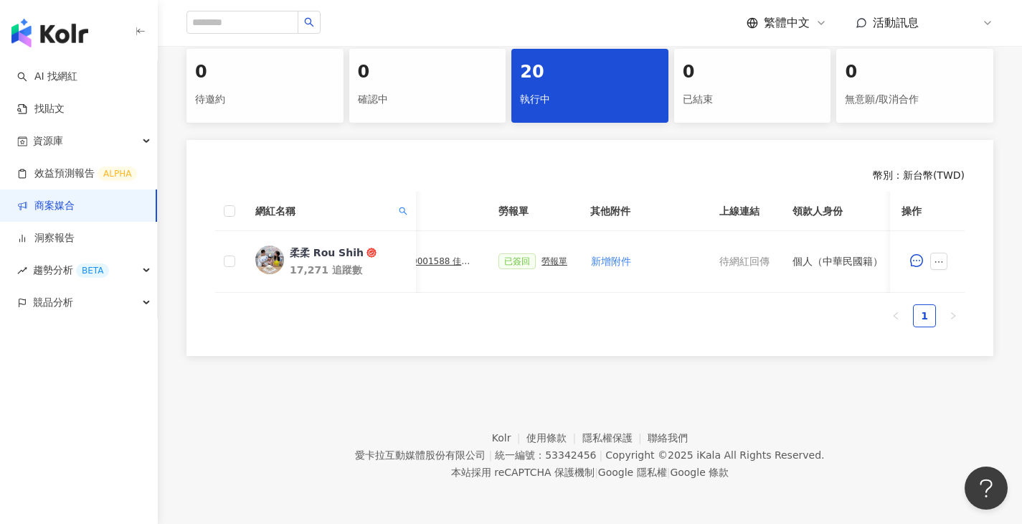
scroll to position [0, 482]
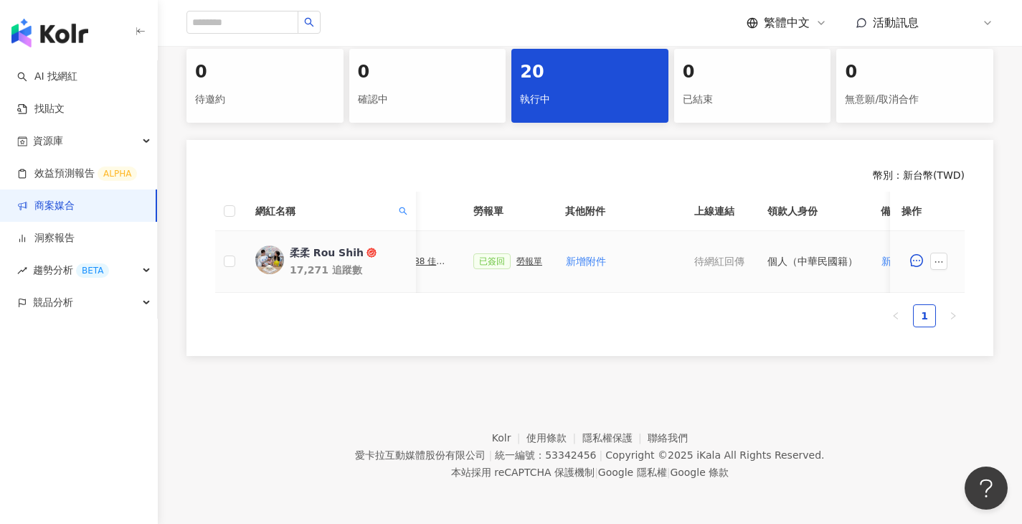
click at [534, 258] on div "勞報單" at bounding box center [530, 261] width 26 height 10
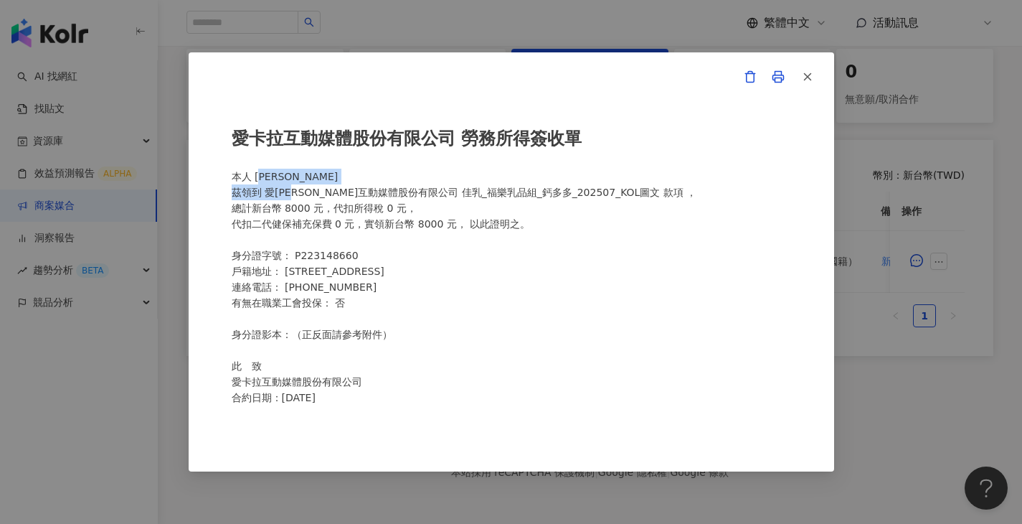
drag, startPoint x: 303, startPoint y: 183, endPoint x: 259, endPoint y: 177, distance: 44.1
click at [259, 177] on div "愛卡拉互動媒體股份有限公司 勞務所得簽收單 本人 施柔岑 茲領到 愛卡拉互動媒體股份有限公司 佳乳_福樂乳品組_鈣多多_202507_KOL圖文 款項 ， 總…" at bounding box center [512, 262] width 560 height 304
click at [260, 177] on div "愛卡拉互動媒體股份有限公司 勞務所得簽收單 本人 施柔岑 茲領到 愛卡拉互動媒體股份有限公司 佳乳_福樂乳品組_鈣多多_202507_KOL圖文 款項 ， 總…" at bounding box center [512, 262] width 560 height 304
drag, startPoint x: 293, startPoint y: 174, endPoint x: 258, endPoint y: 175, distance: 35.2
click at [258, 175] on div "愛卡拉互動媒體股份有限公司 勞務所得簽收單 本人 施柔岑 茲領到 愛卡拉互動媒體股份有限公司 佳乳_福樂乳品組_鈣多多_202507_KOL圖文 款項 ， 總…" at bounding box center [512, 262] width 560 height 304
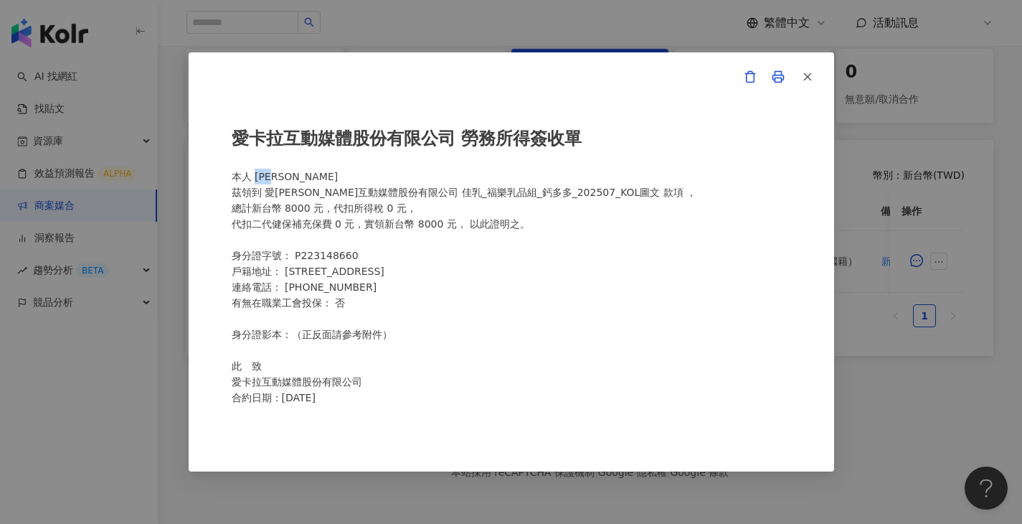
copy div "施柔岑"
click at [344, 49] on div "愛卡拉互動媒體股份有限公司 勞務所得簽收單 本人 施柔岑 茲領到 愛卡拉互動媒體股份有限公司 佳乳_福樂乳品組_鈣多多_202507_KOL圖文 款項 ， 總…" at bounding box center [511, 262] width 1022 height 524
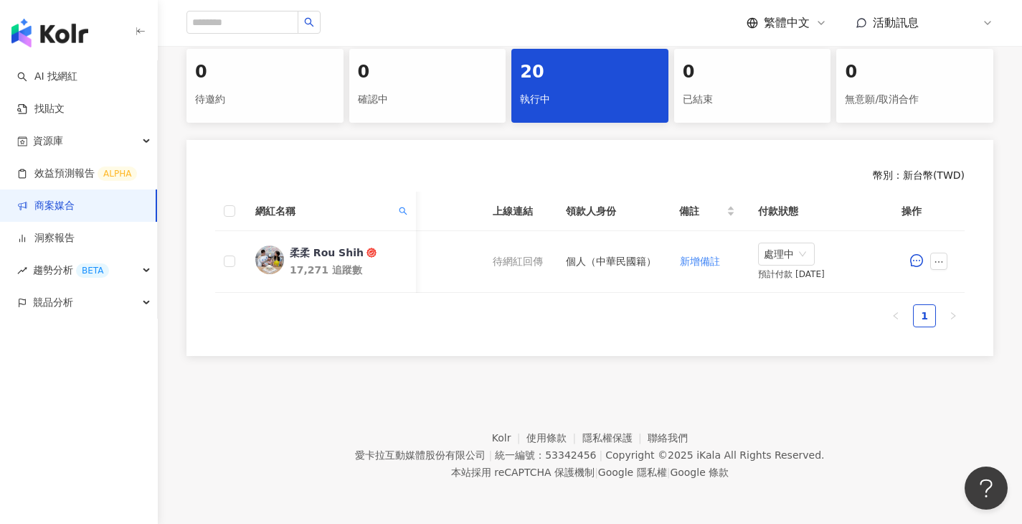
scroll to position [0, 551]
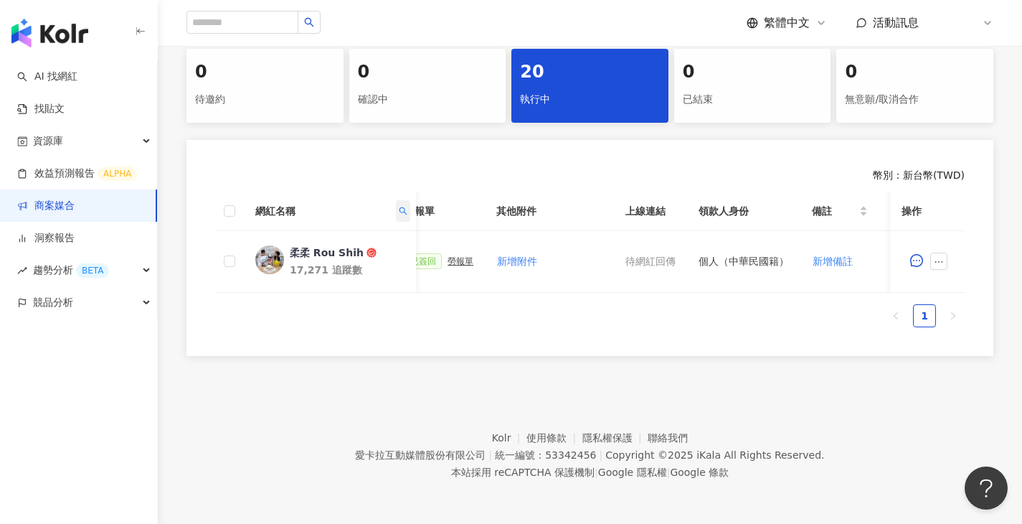
click at [403, 211] on icon "search" at bounding box center [403, 211] width 9 height 9
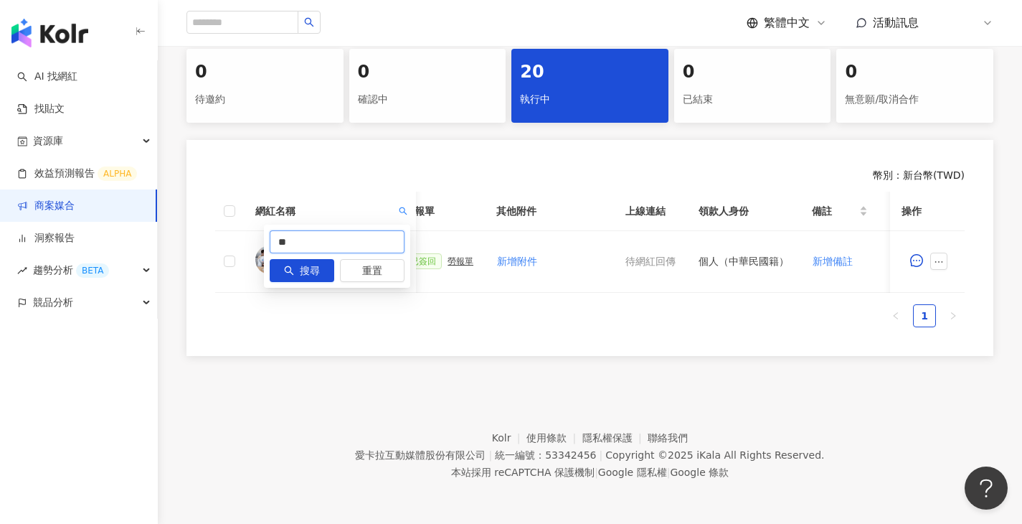
click at [370, 232] on input "**" at bounding box center [337, 241] width 135 height 23
paste input "******"
click at [304, 263] on span "搜尋" at bounding box center [310, 271] width 20 height 23
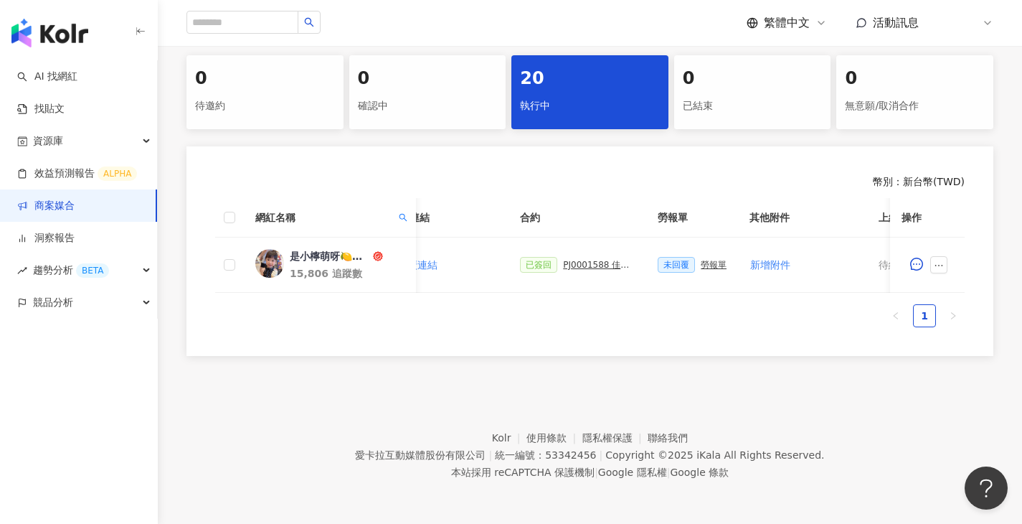
scroll to position [0, 309]
click at [408, 210] on span at bounding box center [403, 218] width 14 height 22
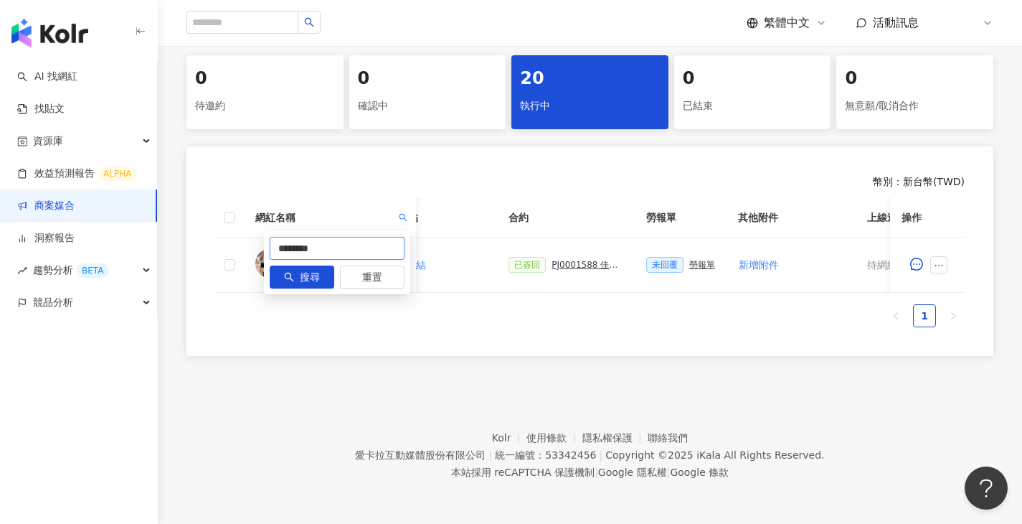
click at [345, 237] on input "********" at bounding box center [337, 248] width 135 height 23
paste input "**"
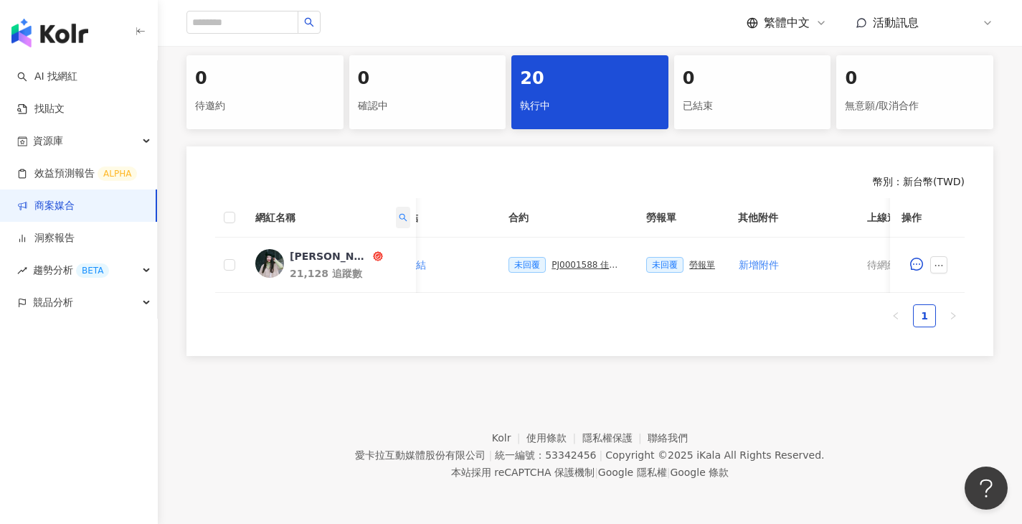
click at [402, 213] on icon "search" at bounding box center [403, 217] width 9 height 9
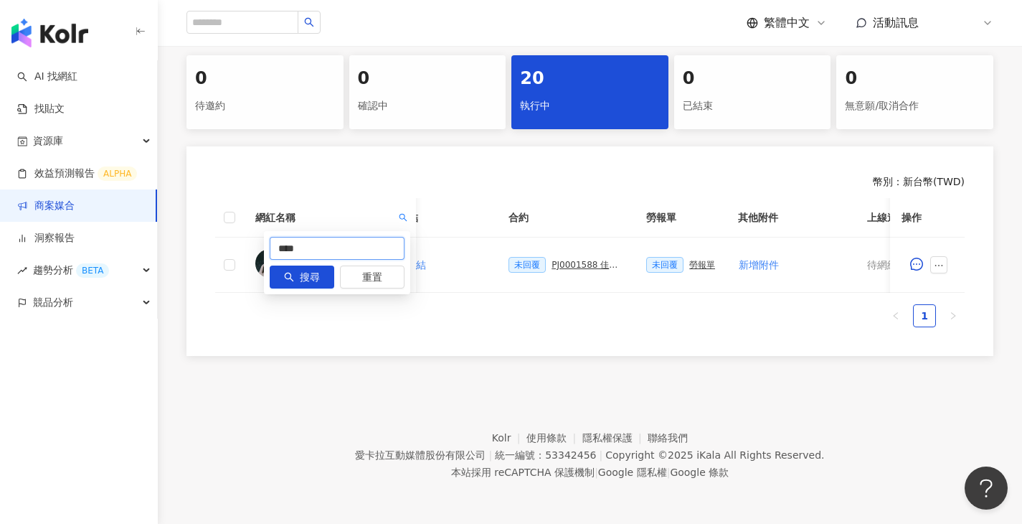
click at [336, 238] on input "****" at bounding box center [337, 248] width 135 height 23
paste input "****"
type input "********"
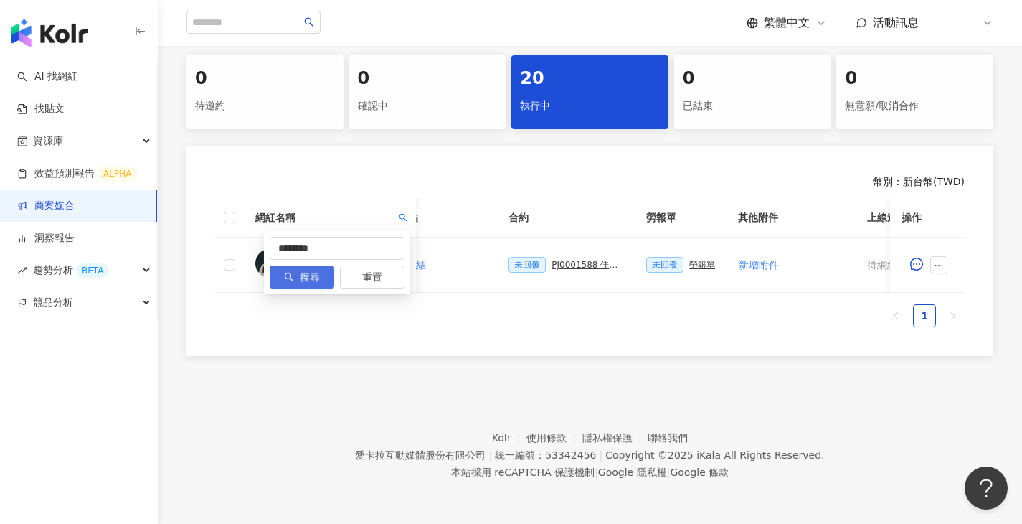
click at [305, 272] on span "搜尋" at bounding box center [310, 277] width 20 height 23
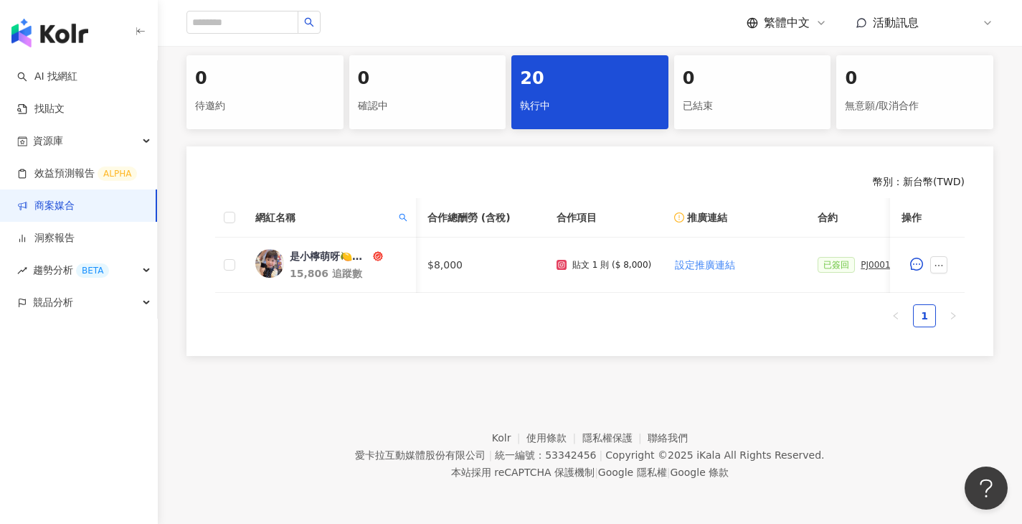
scroll to position [0, 365]
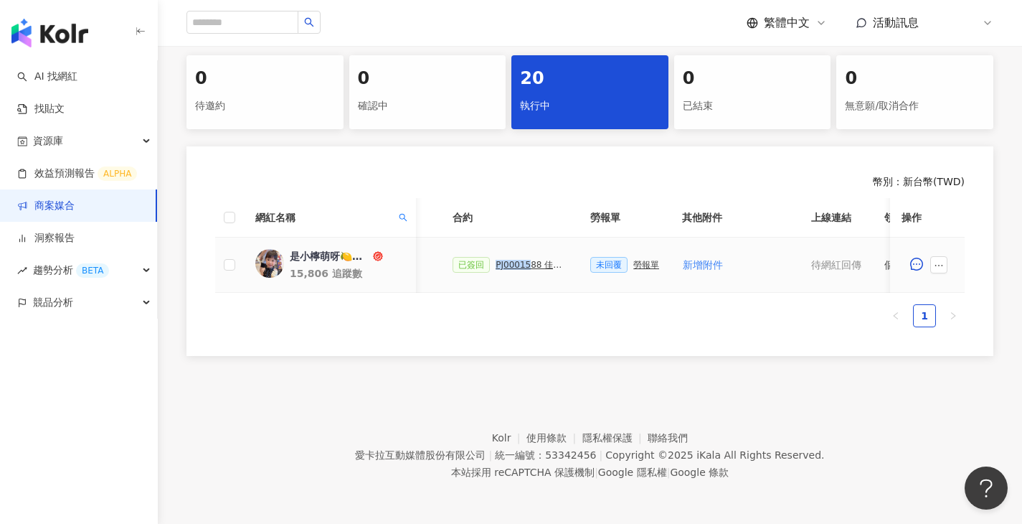
click at [530, 260] on div "PJ0001588 佳乳_福樂乳品組_鈣多多_202507_活動確認單" at bounding box center [532, 265] width 72 height 10
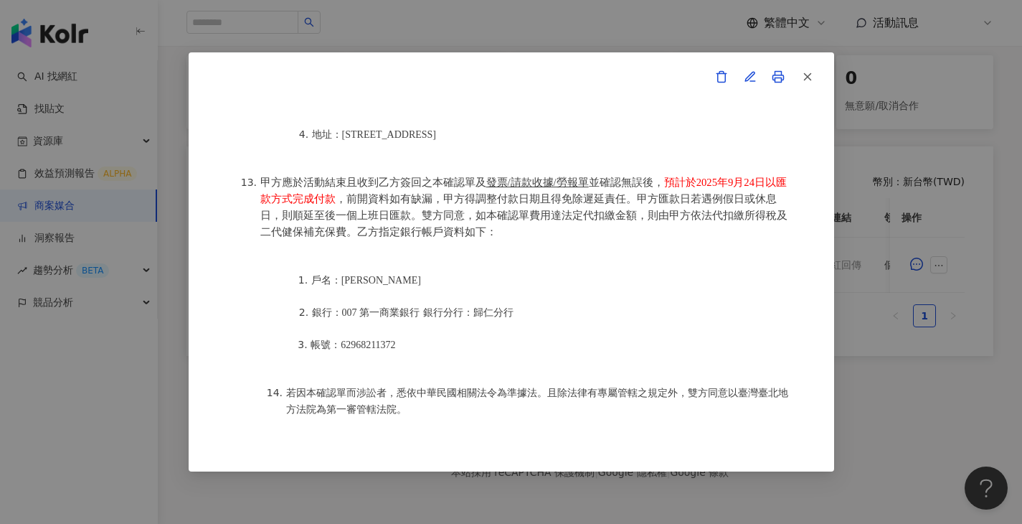
scroll to position [1335, 0]
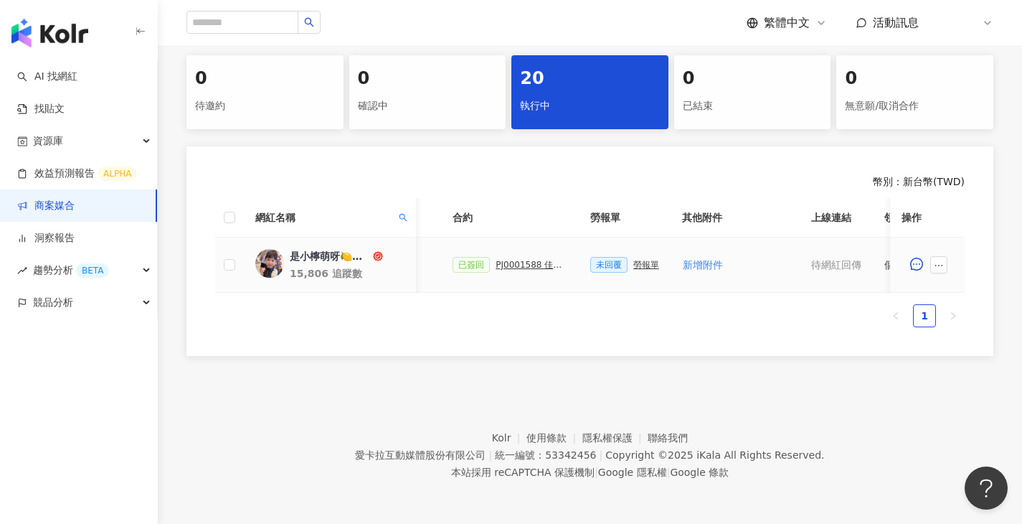
click at [643, 260] on div "勞報單" at bounding box center [647, 265] width 26 height 10
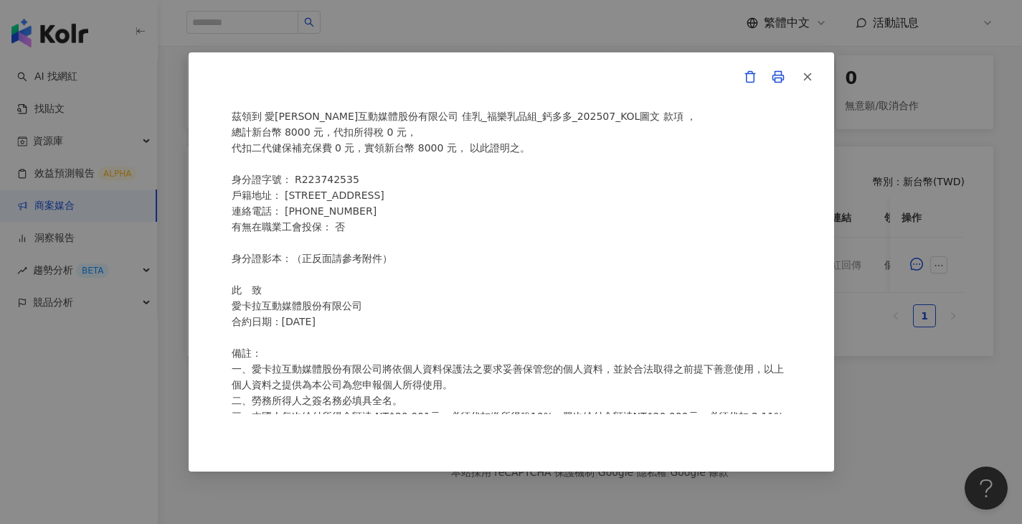
scroll to position [0, 0]
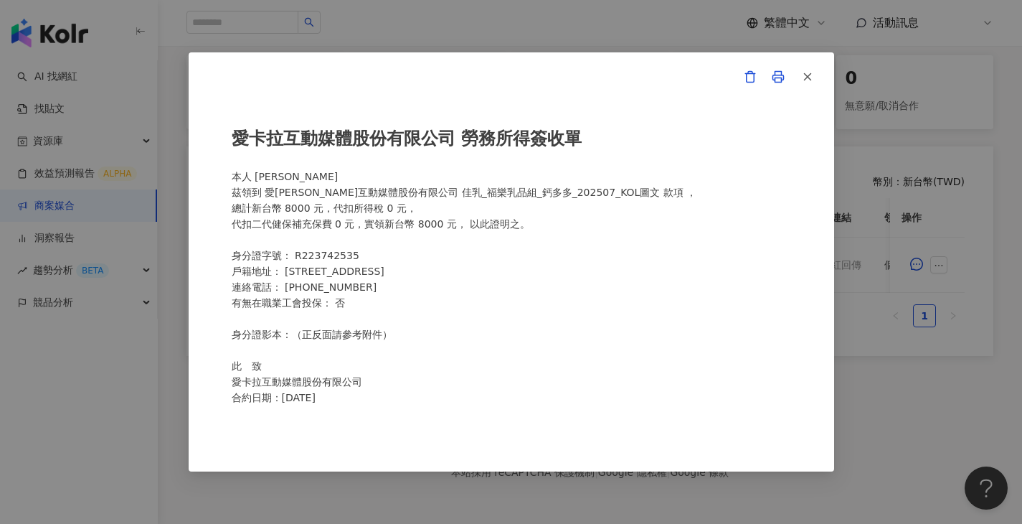
click at [329, 258] on div "愛卡拉互動媒體股份有限公司 勞務所得簽收單 本人 張文馨 茲領到 愛卡拉互動媒體股份有限公司 佳乳_福樂乳品組_鈣多多_202507_KOL圖文 款項 ， 總…" at bounding box center [512, 262] width 560 height 304
drag, startPoint x: 324, startPoint y: 255, endPoint x: 354, endPoint y: 256, distance: 30.9
click at [354, 255] on div "愛卡拉互動媒體股份有限公司 勞務所得簽收單 本人 張文馨 茲領到 愛卡拉互動媒體股份有限公司 佳乳_福樂乳品組_鈣多多_202507_KOL圖文 款項 ， 總…" at bounding box center [512, 262] width 560 height 304
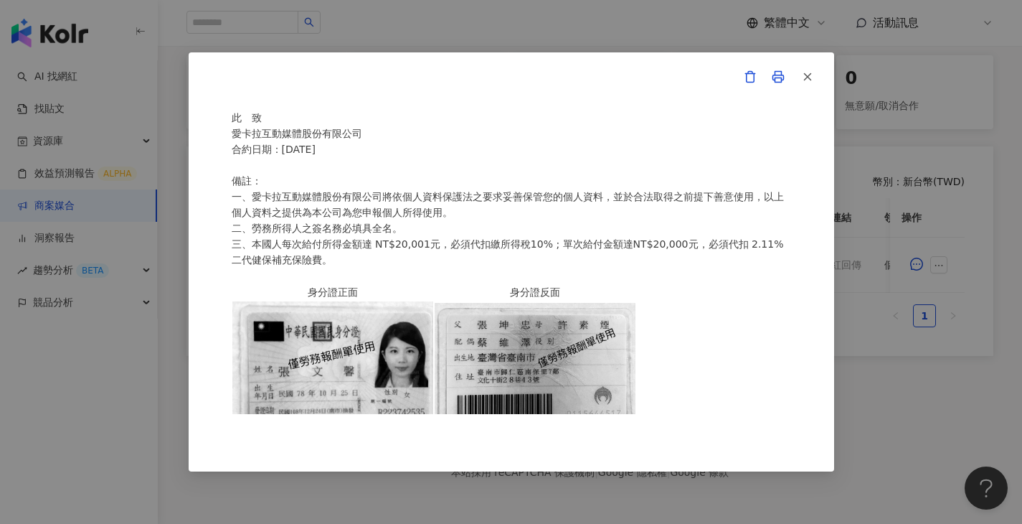
scroll to position [287, 0]
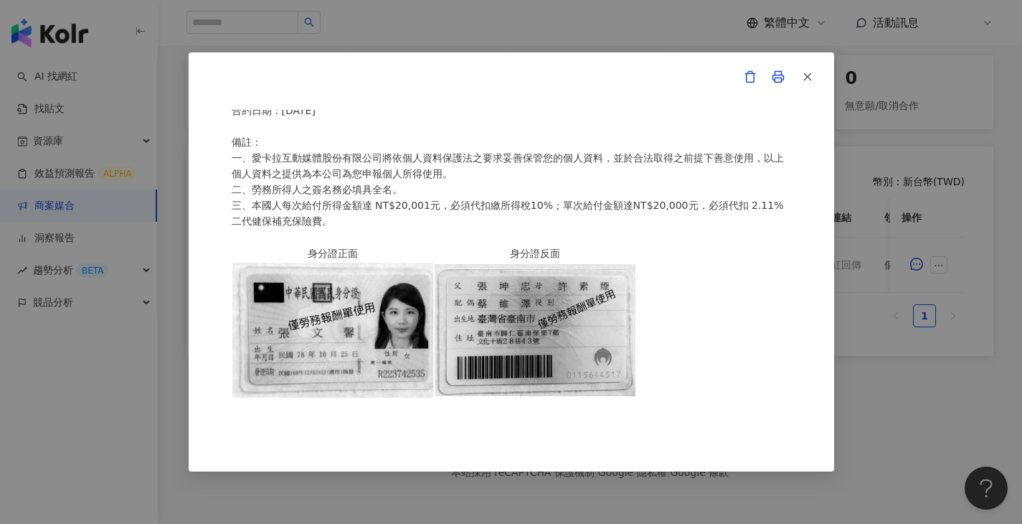
click at [412, 378] on img at bounding box center [332, 330] width 201 height 135
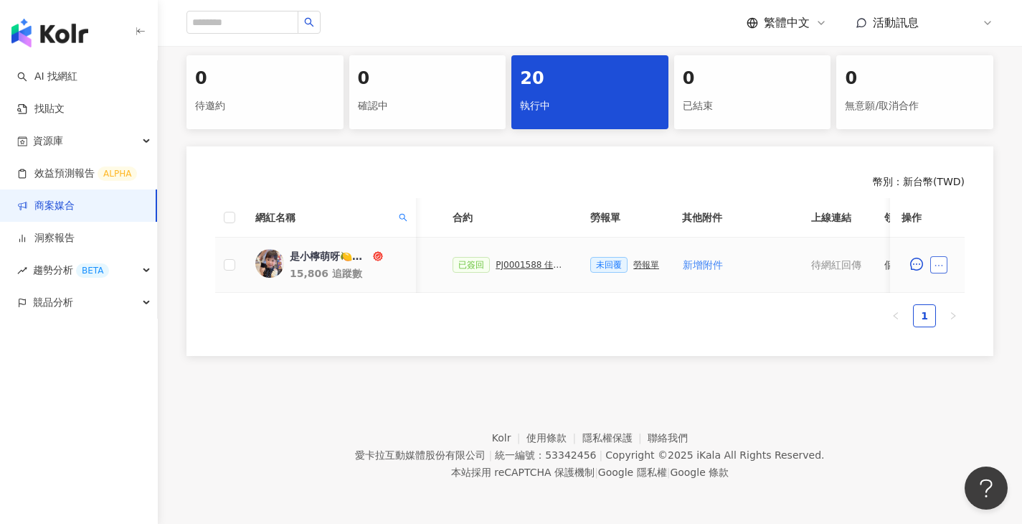
click at [944, 260] on button "button" at bounding box center [939, 264] width 17 height 17
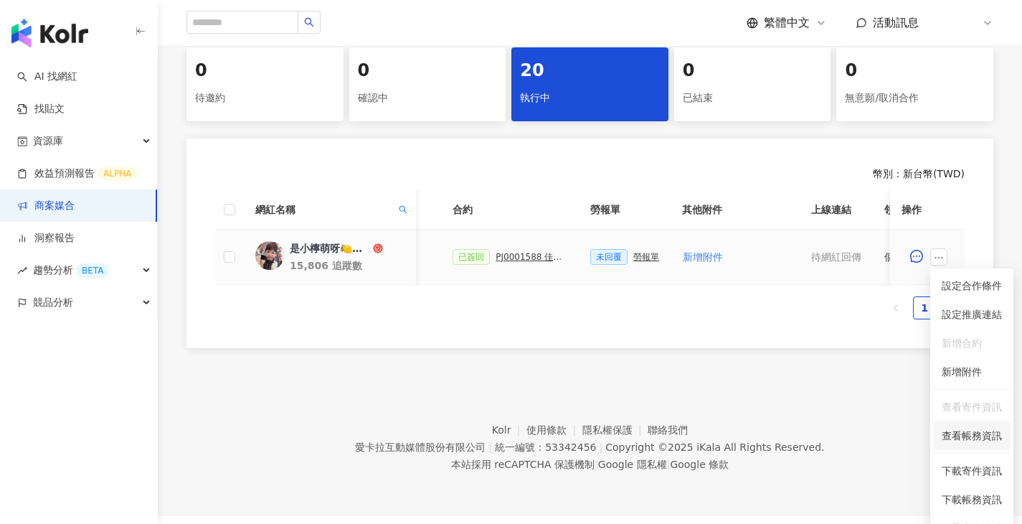
click at [989, 436] on span "查看帳務資訊" at bounding box center [972, 436] width 60 height 16
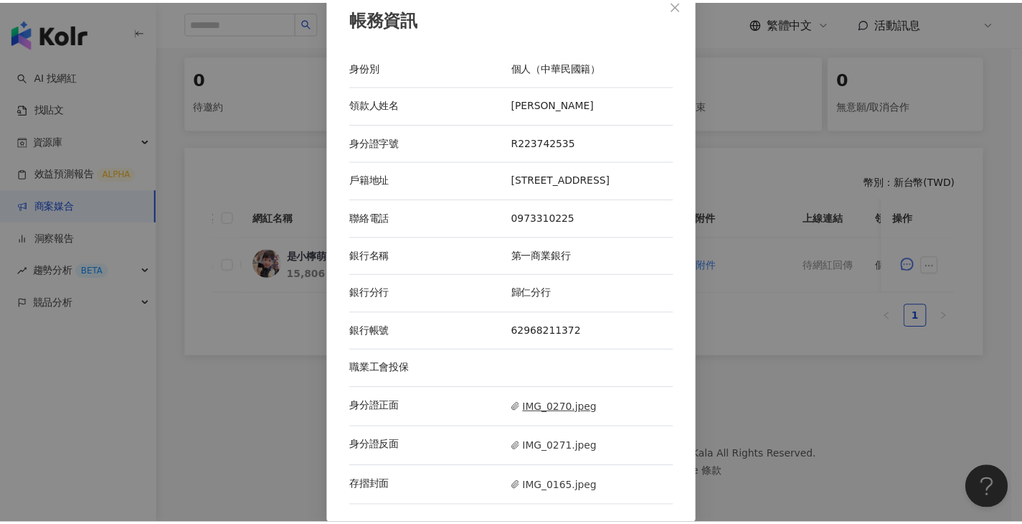
scroll to position [29, 0]
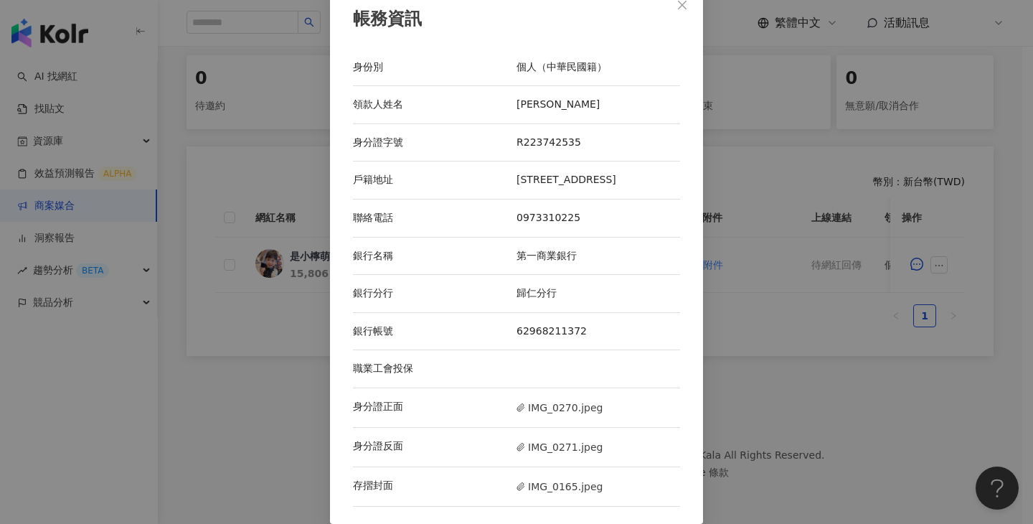
click at [544, 477] on div "存摺封面 IMG_0165.jpeg" at bounding box center [516, 486] width 327 height 39
click at [542, 489] on span "IMG_0165.jpeg" at bounding box center [560, 487] width 86 height 16
click at [536, 98] on div "張文馨" at bounding box center [599, 105] width 164 height 14
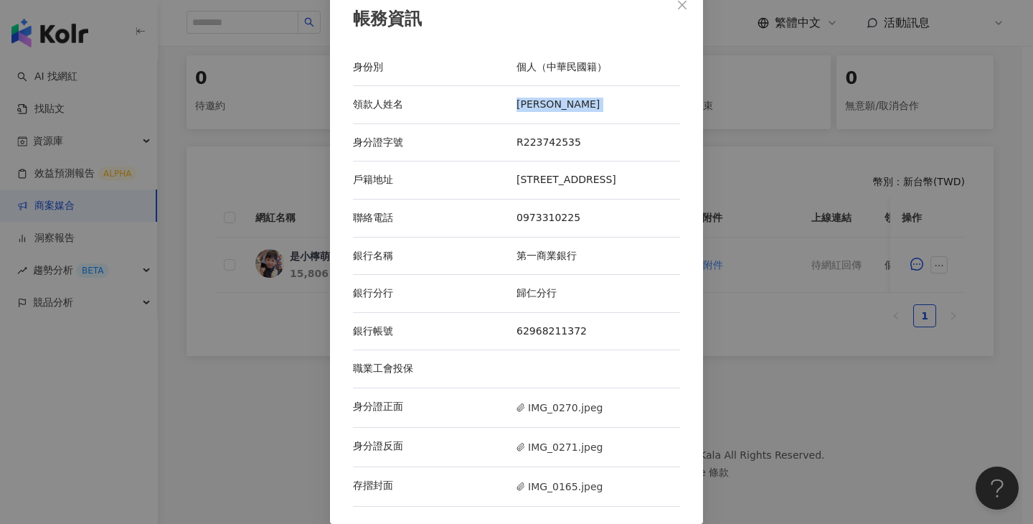
copy div "張文馨"
drag, startPoint x: 767, startPoint y: 326, endPoint x: 753, endPoint y: 315, distance: 17.9
click at [768, 326] on div "帳務資訊 身份別 個人（中華民國籍） 領款人姓名 張文馨 身分證字號 R223742535 戶籍地址 台南市歸仁區南保里文化十街28巷43號 聯絡電話 097…" at bounding box center [516, 262] width 1033 height 524
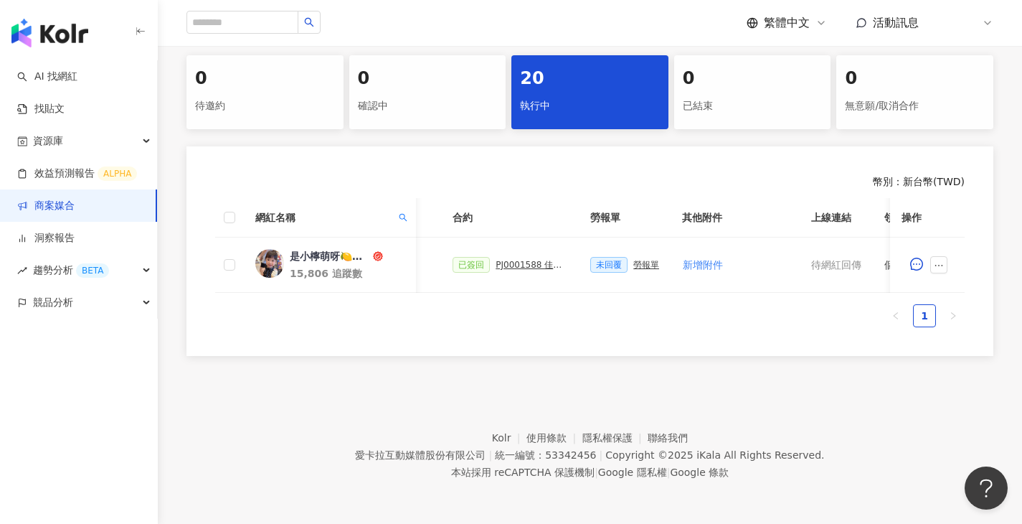
scroll to position [0, 685]
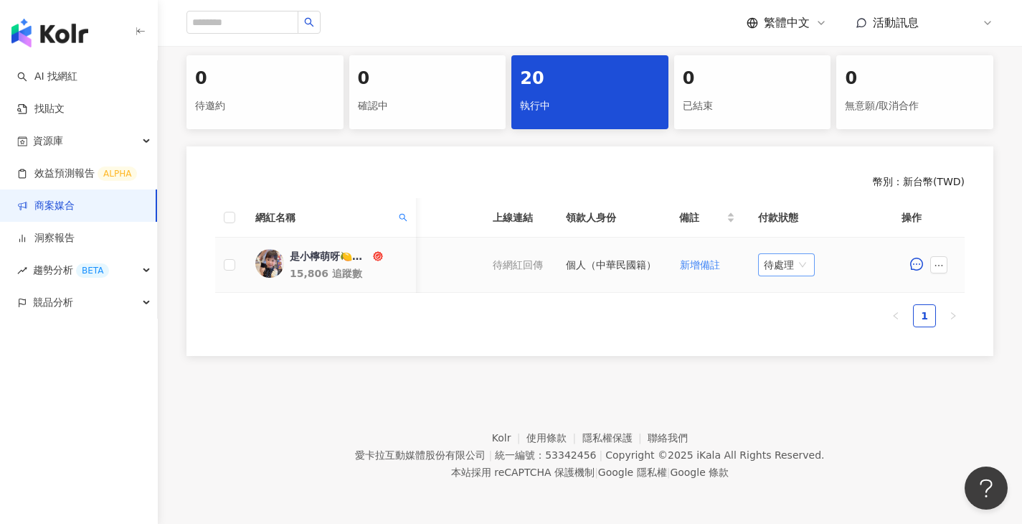
click at [803, 265] on span "待處理" at bounding box center [786, 265] width 45 height 22
click at [797, 311] on div "處理中" at bounding box center [790, 319] width 40 height 16
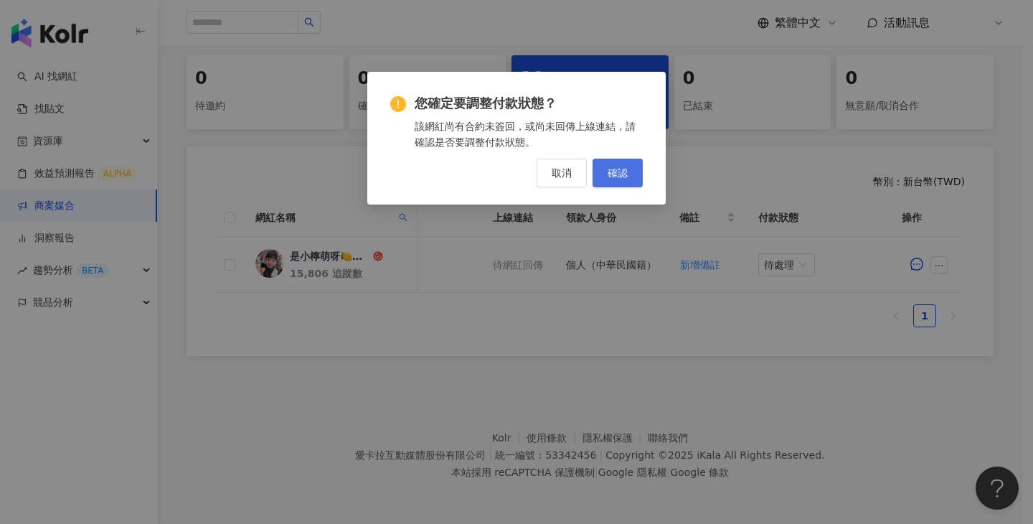
click at [602, 179] on button "確認" at bounding box center [618, 173] width 50 height 29
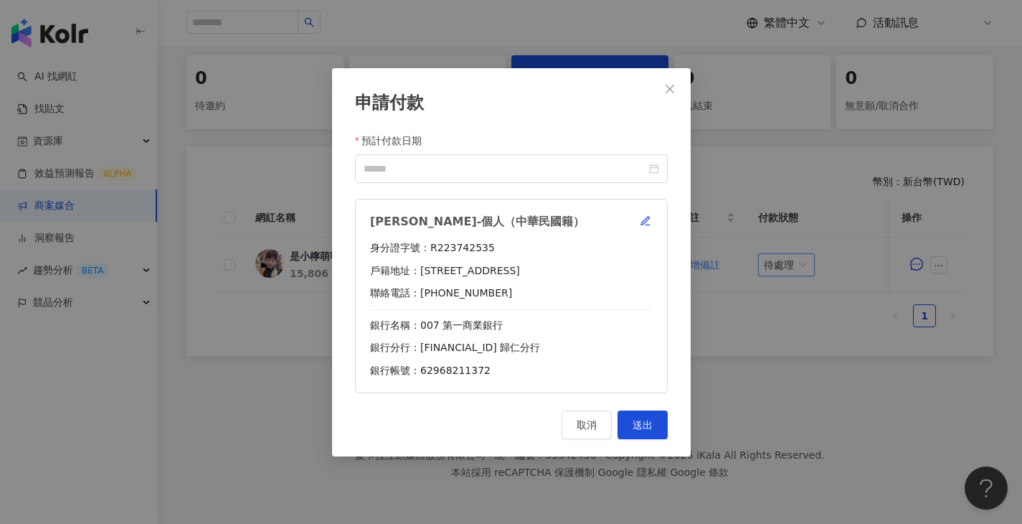
scroll to position [0, 674]
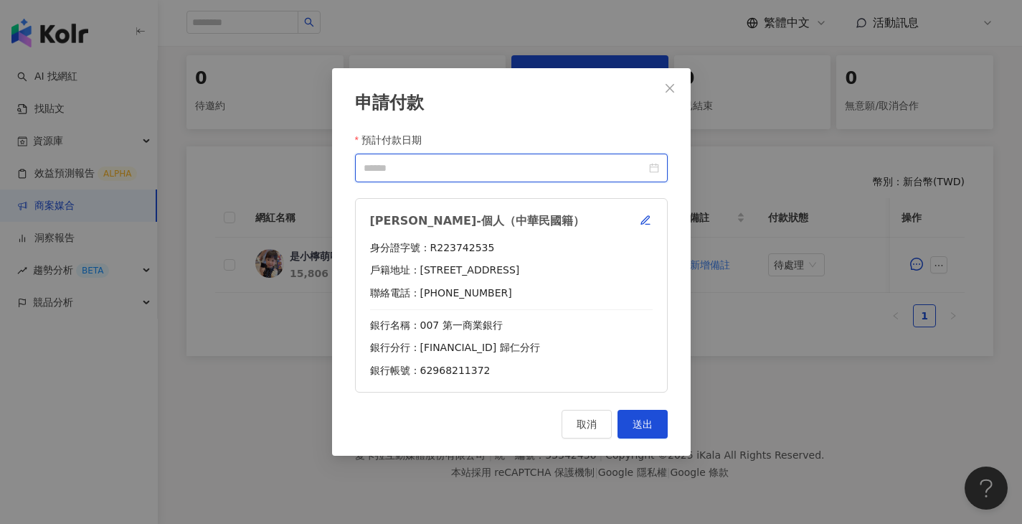
click at [619, 167] on input "預計付款日期" at bounding box center [505, 168] width 283 height 16
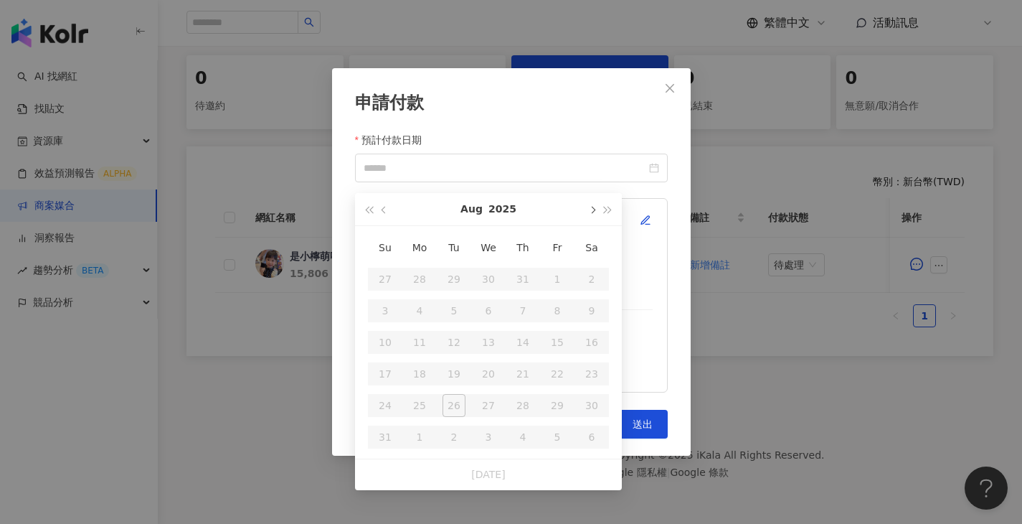
click at [592, 208] on button "button" at bounding box center [592, 209] width 16 height 32
type input "**********"
click at [497, 309] on div "10" at bounding box center [488, 310] width 23 height 23
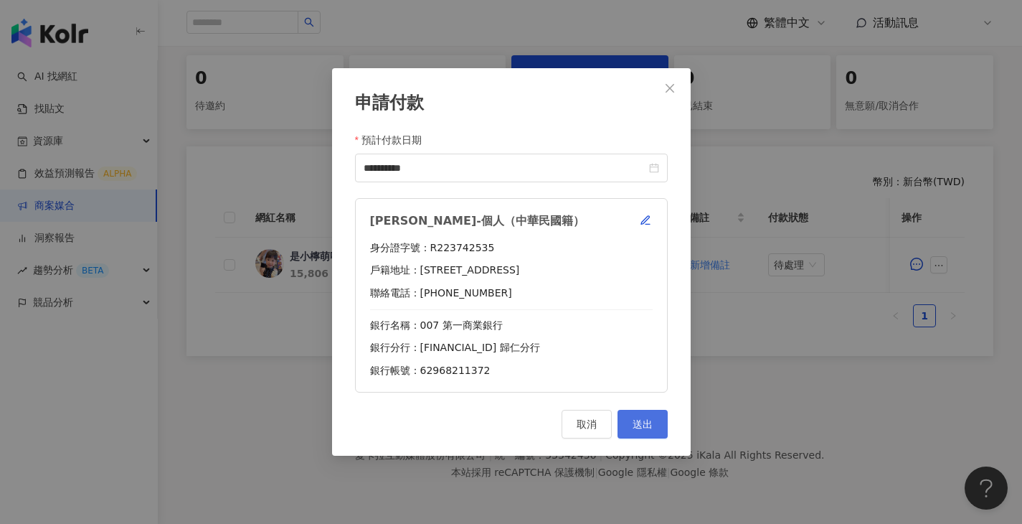
click at [634, 418] on button "送出" at bounding box center [643, 424] width 50 height 29
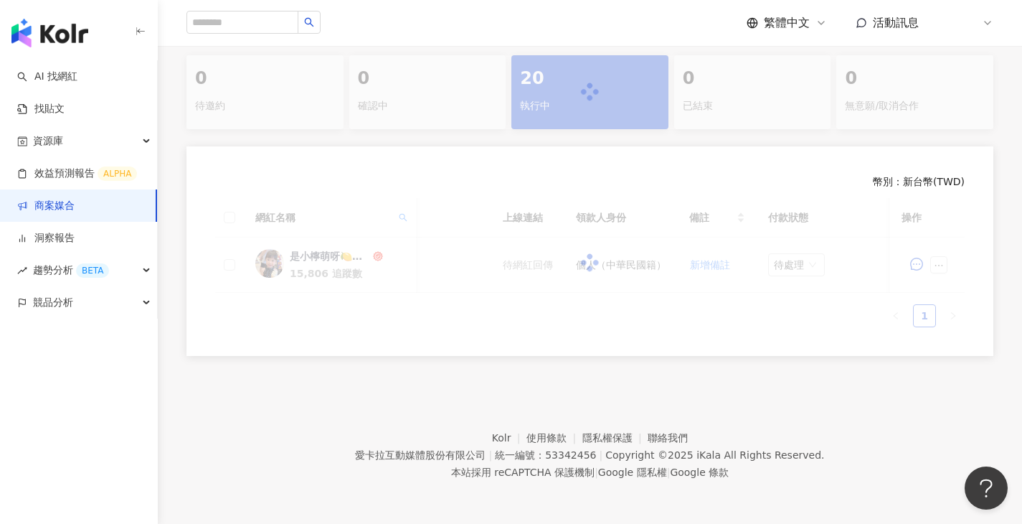
scroll to position [303, 0]
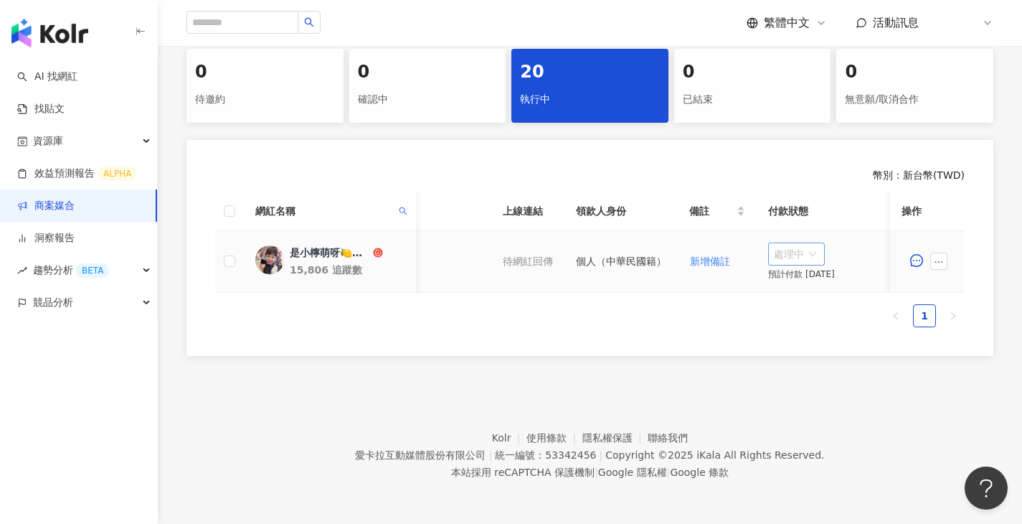
click at [795, 262] on span "處理中" at bounding box center [796, 254] width 45 height 22
click at [795, 279] on div "待處理" at bounding box center [801, 284] width 40 height 16
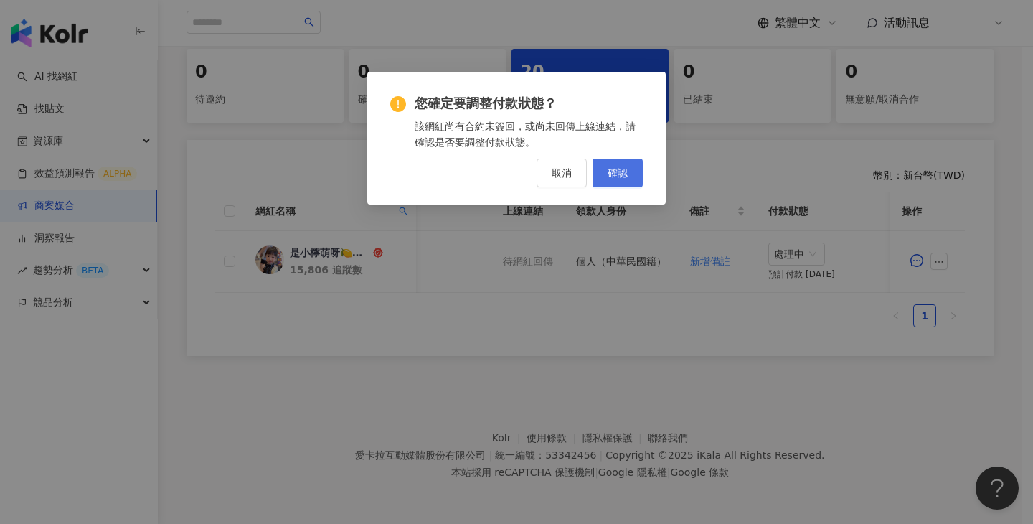
click at [638, 181] on button "確認" at bounding box center [618, 173] width 50 height 29
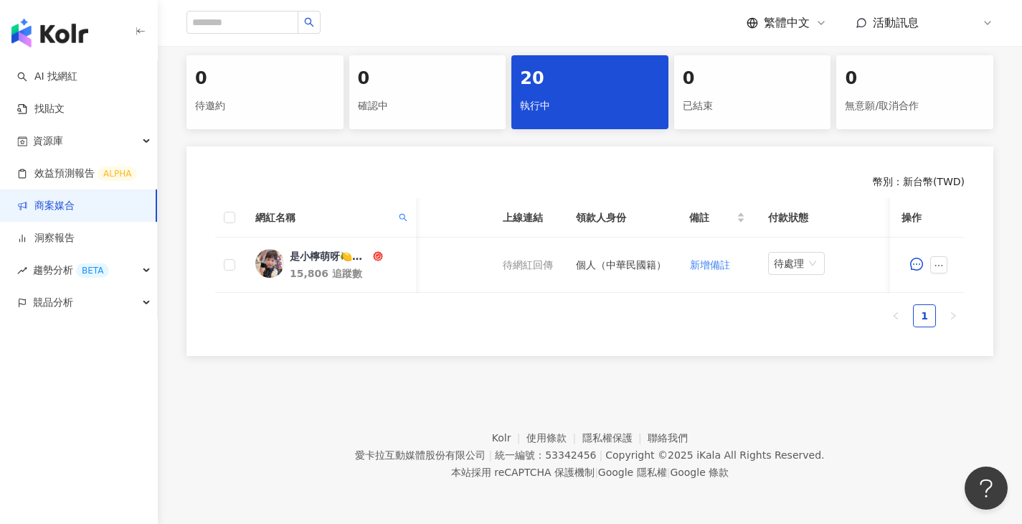
drag, startPoint x: 707, startPoint y: 300, endPoint x: 602, endPoint y: 298, distance: 105.5
click at [602, 298] on div "網紅名稱 合作總酬勞 (含稅) 合作項目 推廣連結 合約 勞報單 其他附件 上線連結 領款人身份 備註 付款狀態 操作 是小檸萌呀🍋！育兒樂/親子/穿搭⋯ 1…" at bounding box center [590, 262] width 750 height 129
drag, startPoint x: 615, startPoint y: 296, endPoint x: 486, endPoint y: 293, distance: 128.5
click at [486, 293] on div "網紅名稱 合作總酬勞 (含稅) 合作項目 推廣連結 合約 勞報單 其他附件 上線連結 領款人身份 備註 付款狀態 操作 是小檸萌呀🍋！育兒樂/親子/穿搭⋯ 1…" at bounding box center [590, 262] width 750 height 129
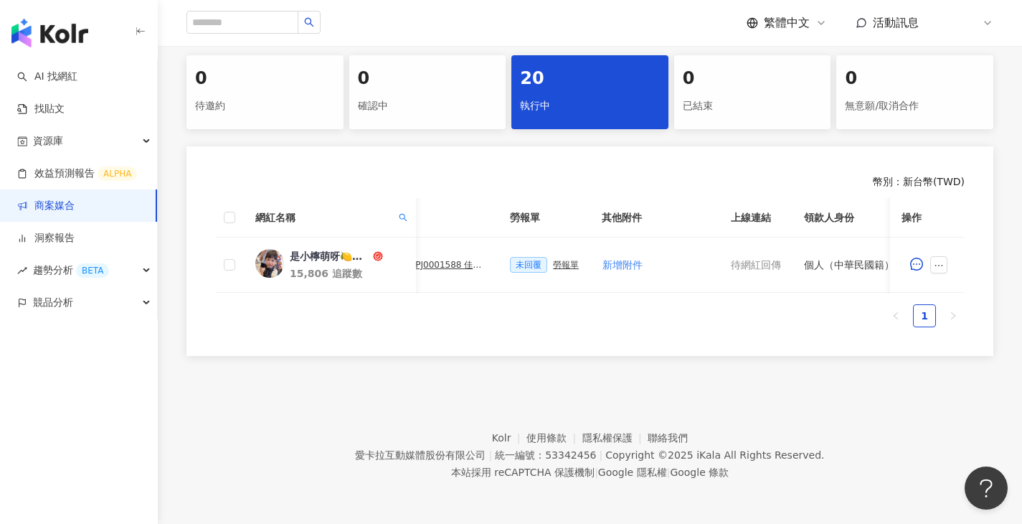
scroll to position [0, 422]
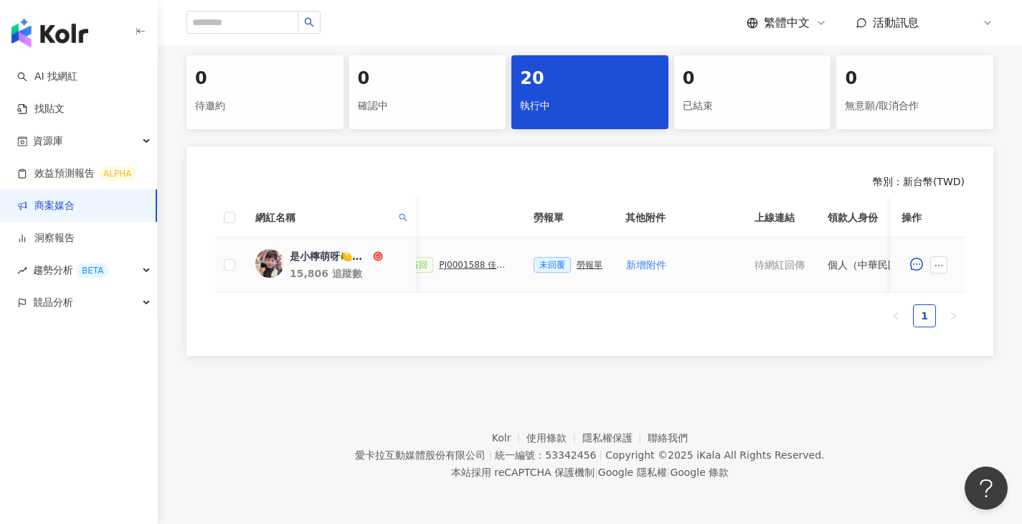
click at [596, 260] on div "勞報單" at bounding box center [590, 265] width 26 height 10
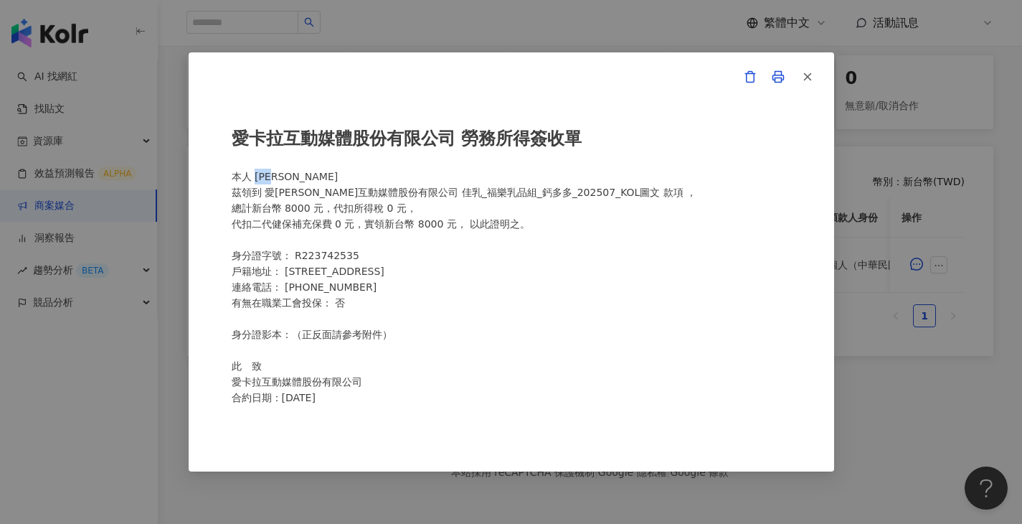
drag, startPoint x: 286, startPoint y: 174, endPoint x: 258, endPoint y: 179, distance: 28.3
click at [257, 177] on div "愛卡拉互動媒體股份有限公司 勞務所得簽收單 本人 張文馨 茲領到 愛卡拉互動媒體股份有限公司 佳乳_福樂乳品組_鈣多多_202507_KOL圖文 款項 ， 總…" at bounding box center [512, 262] width 560 height 304
copy div "張文馨"
click at [555, 24] on div "愛卡拉互動媒體股份有限公司 勞務所得簽收單 本人 張文馨 茲領到 愛卡拉互動媒體股份有限公司 佳乳_福樂乳品組_鈣多多_202507_KOL圖文 款項 ， 總…" at bounding box center [511, 262] width 1022 height 524
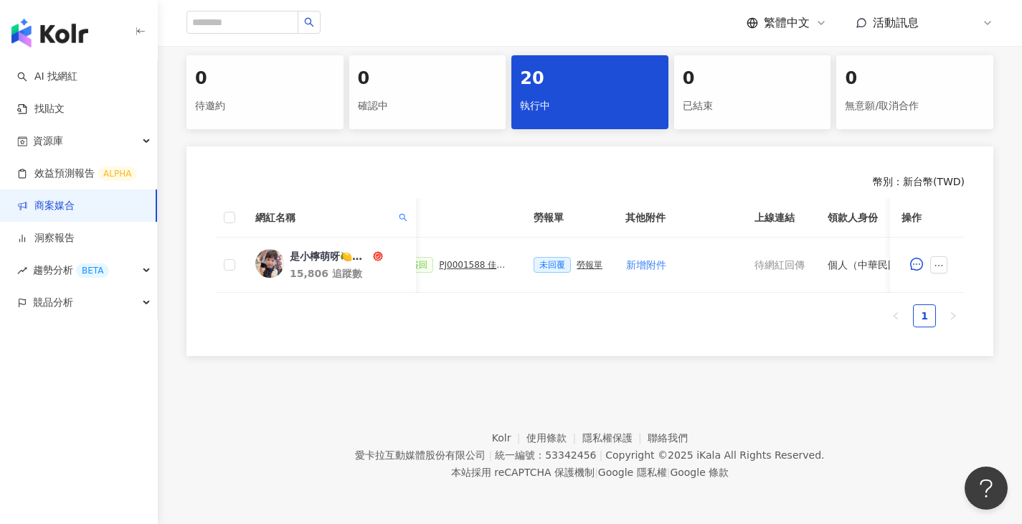
scroll to position [0, 685]
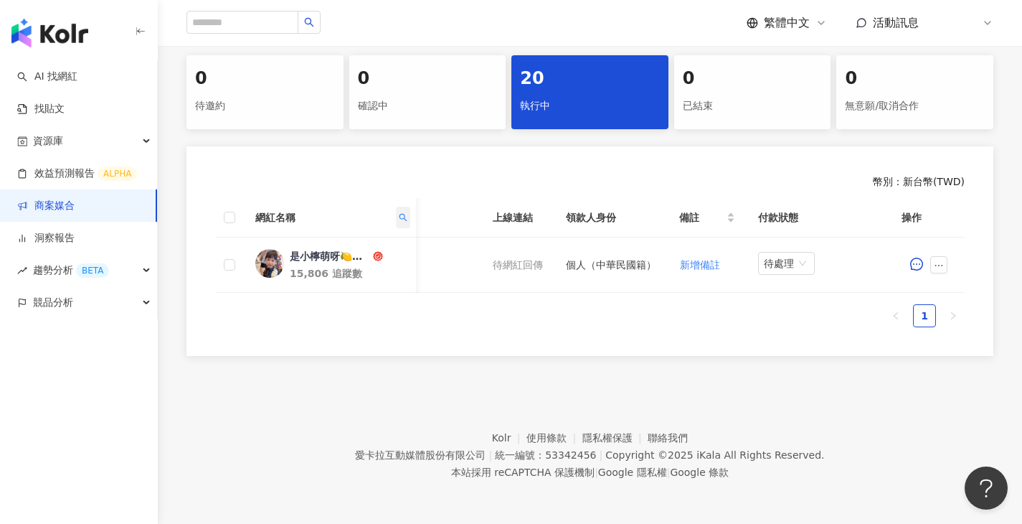
click at [399, 207] on span at bounding box center [403, 218] width 14 height 22
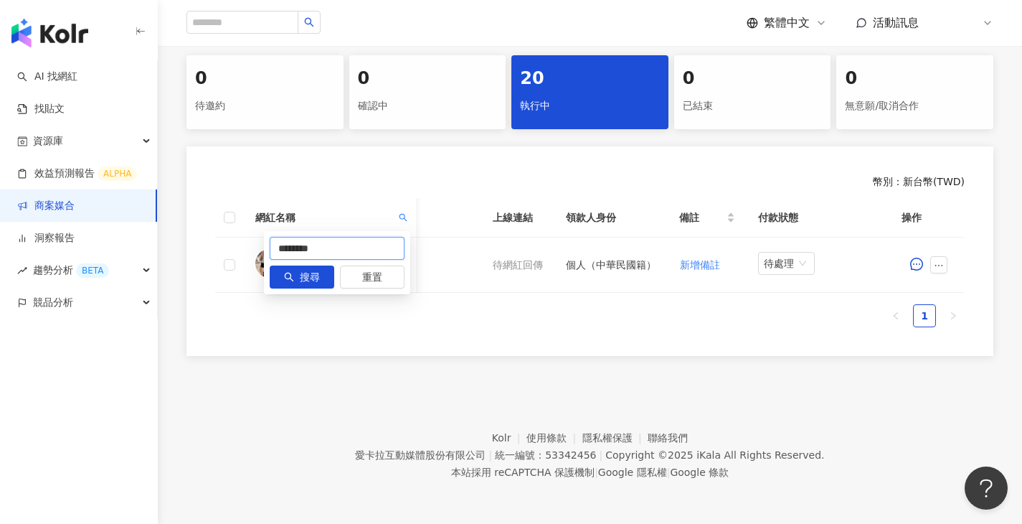
click at [357, 244] on input "********" at bounding box center [337, 248] width 135 height 23
click at [357, 243] on input "********" at bounding box center [337, 248] width 135 height 23
paste input "**********"
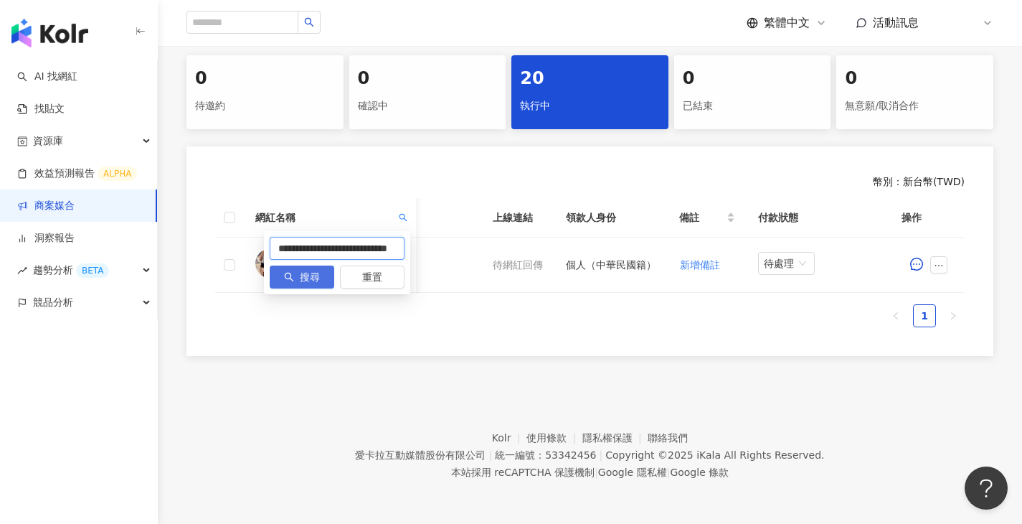
type input "**********"
click at [318, 265] on button "搜尋" at bounding box center [302, 276] width 65 height 23
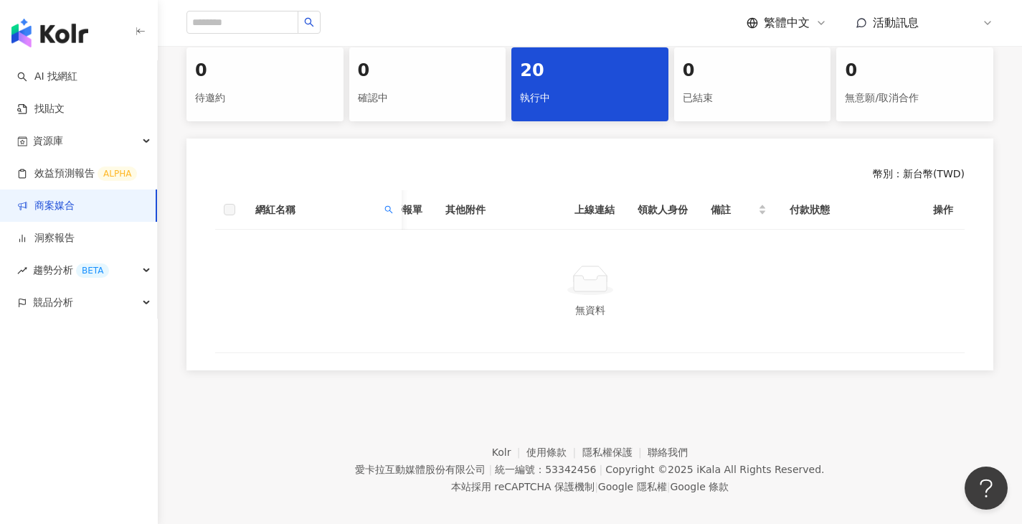
scroll to position [0, 489]
click at [398, 211] on th "網紅名稱" at bounding box center [323, 209] width 158 height 39
click at [387, 205] on icon "search" at bounding box center [389, 209] width 9 height 9
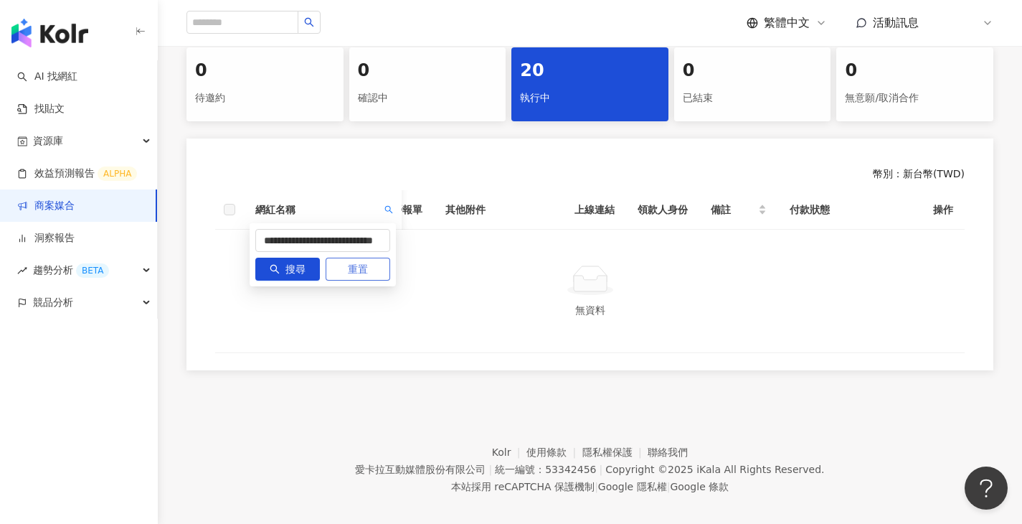
click at [331, 263] on button "重置" at bounding box center [358, 269] width 65 height 23
click at [329, 240] on input "text" at bounding box center [322, 240] width 135 height 23
paste input "**********"
drag, startPoint x: 282, startPoint y: 238, endPoint x: 903, endPoint y: 244, distance: 621.4
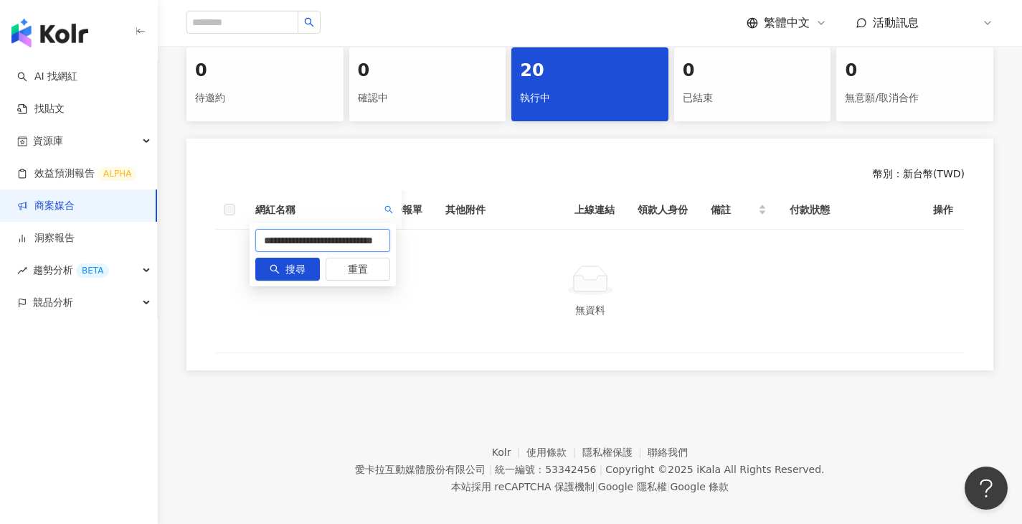
click at [322, 241] on input "**********" at bounding box center [322, 240] width 135 height 23
drag, startPoint x: 332, startPoint y: 241, endPoint x: 752, endPoint y: 284, distance: 422.0
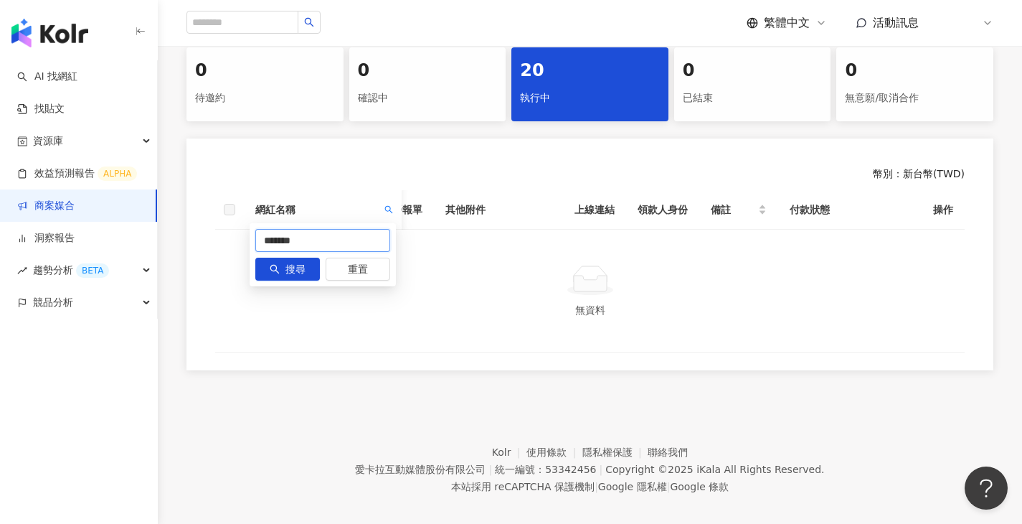
scroll to position [0, 0]
click at [273, 265] on icon "search" at bounding box center [275, 269] width 9 height 9
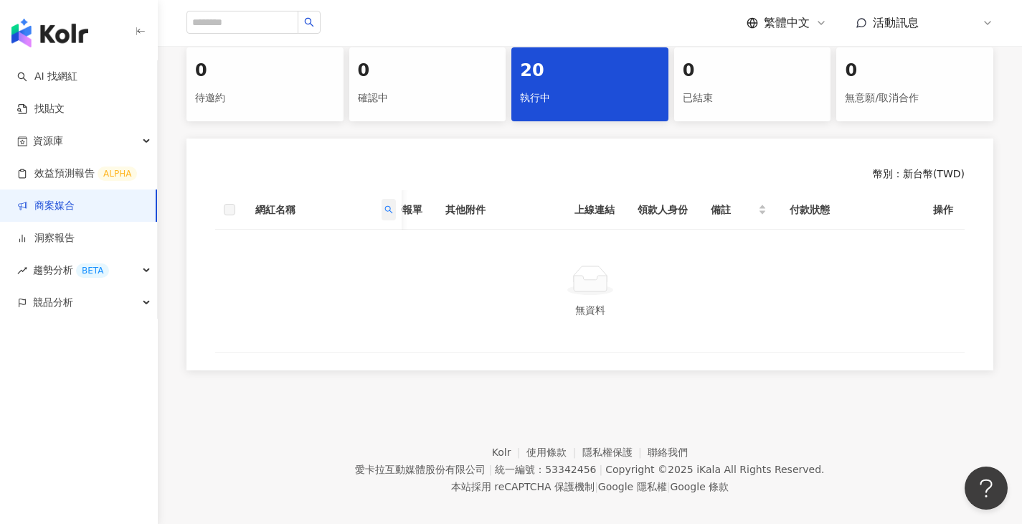
click at [386, 206] on icon "search" at bounding box center [389, 209] width 8 height 8
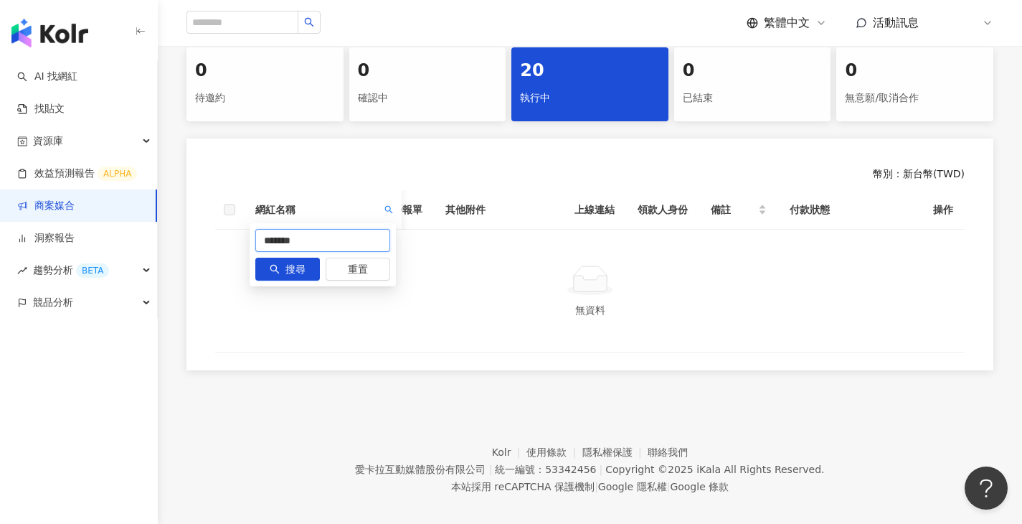
click at [337, 235] on input "*******" at bounding box center [322, 240] width 135 height 23
drag, startPoint x: 311, startPoint y: 239, endPoint x: 413, endPoint y: 238, distance: 101.9
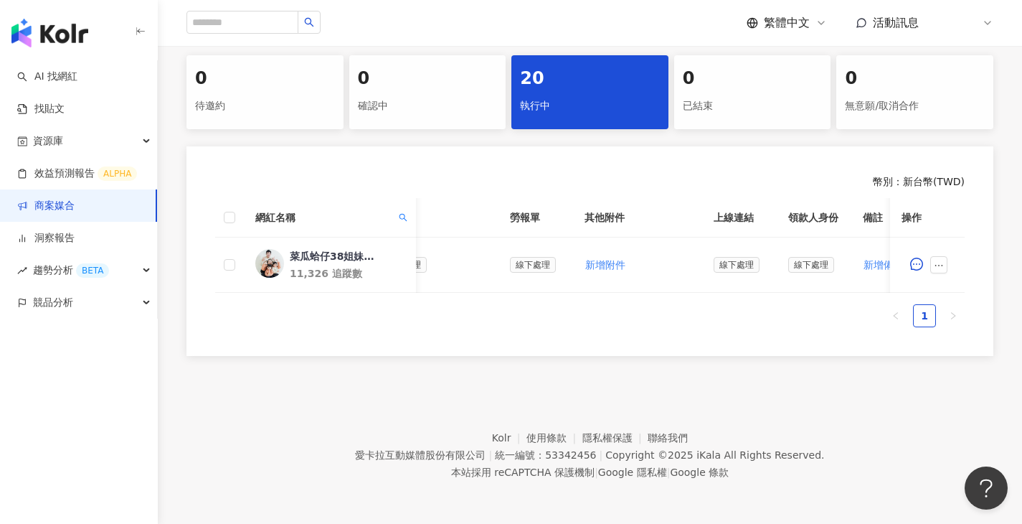
scroll to position [0, 434]
click at [357, 252] on div "菜瓜蛤仔38姐妹花｜試管異卵雙胞胎｜親子搞笑｜好物分享" at bounding box center [336, 256] width 93 height 14
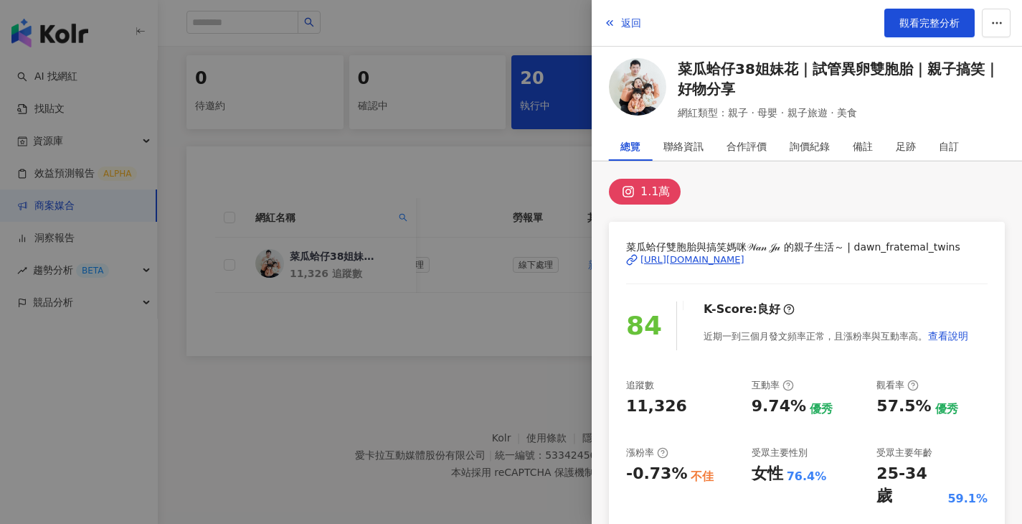
click at [310, 350] on div at bounding box center [511, 262] width 1022 height 524
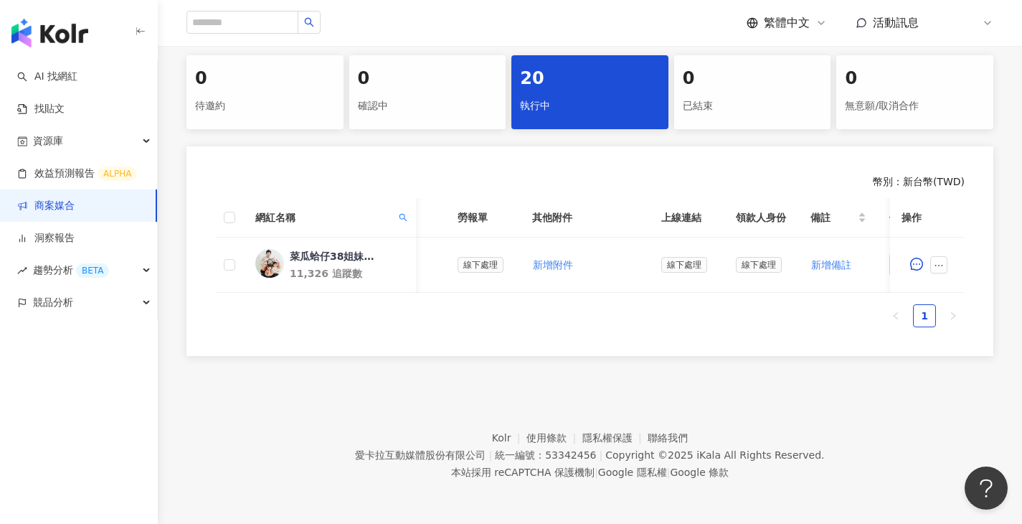
scroll to position [0, 490]
click at [406, 213] on icon "search" at bounding box center [403, 217] width 9 height 9
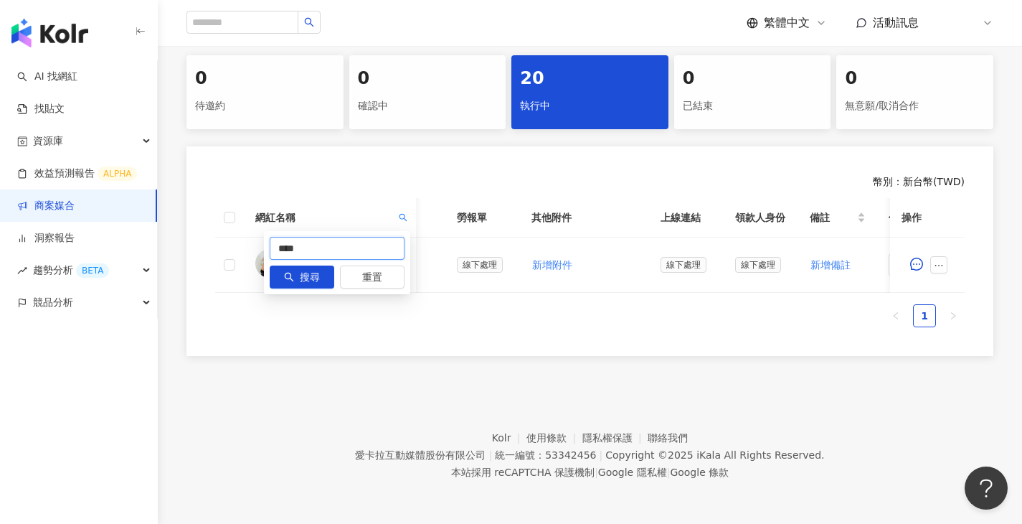
click at [375, 237] on input "****" at bounding box center [337, 248] width 135 height 23
click at [372, 239] on input "****" at bounding box center [337, 248] width 135 height 23
paste input "**********"
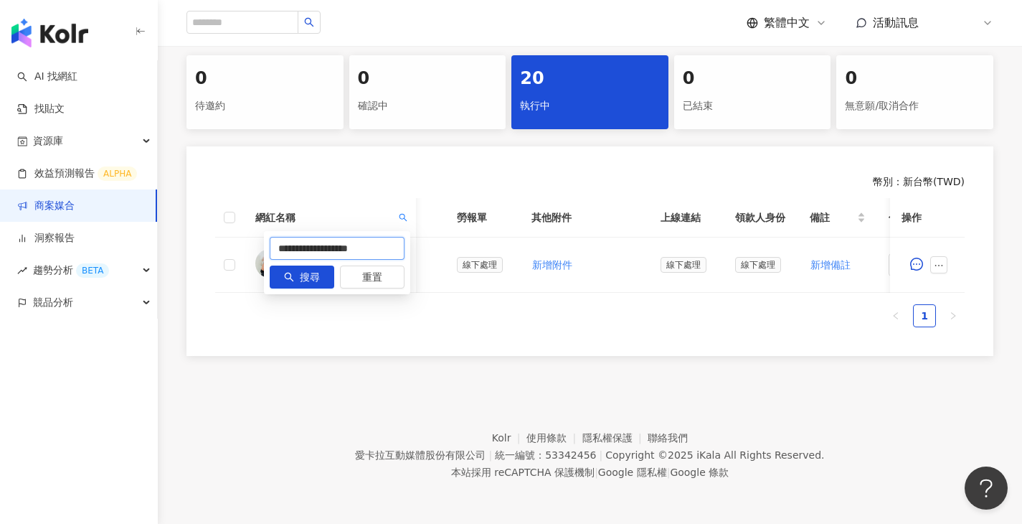
click at [370, 241] on input "**********" at bounding box center [337, 248] width 135 height 23
click at [371, 241] on input "**********" at bounding box center [337, 248] width 135 height 23
paste input "text"
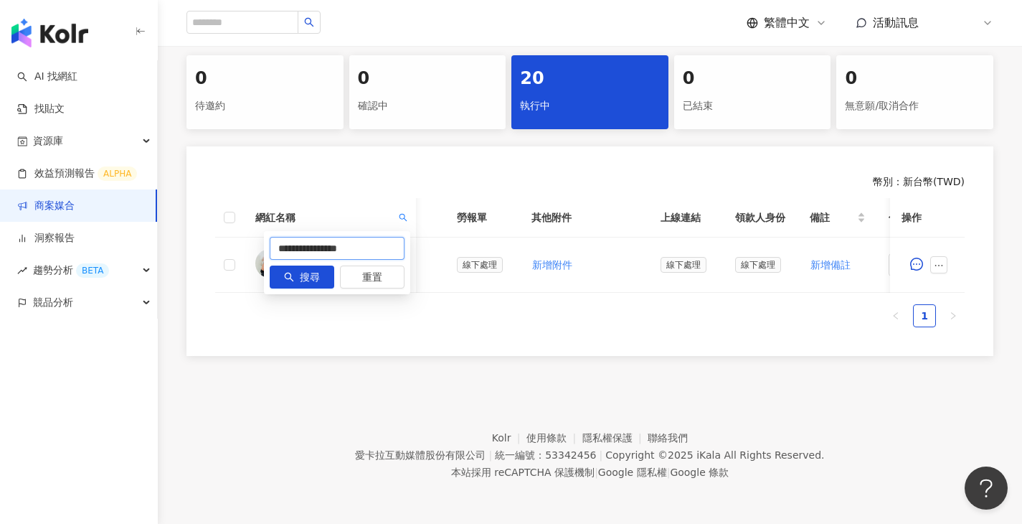
drag, startPoint x: 321, startPoint y: 238, endPoint x: 476, endPoint y: 246, distance: 155.2
type input "****"
click at [320, 278] on button "搜尋" at bounding box center [302, 276] width 65 height 23
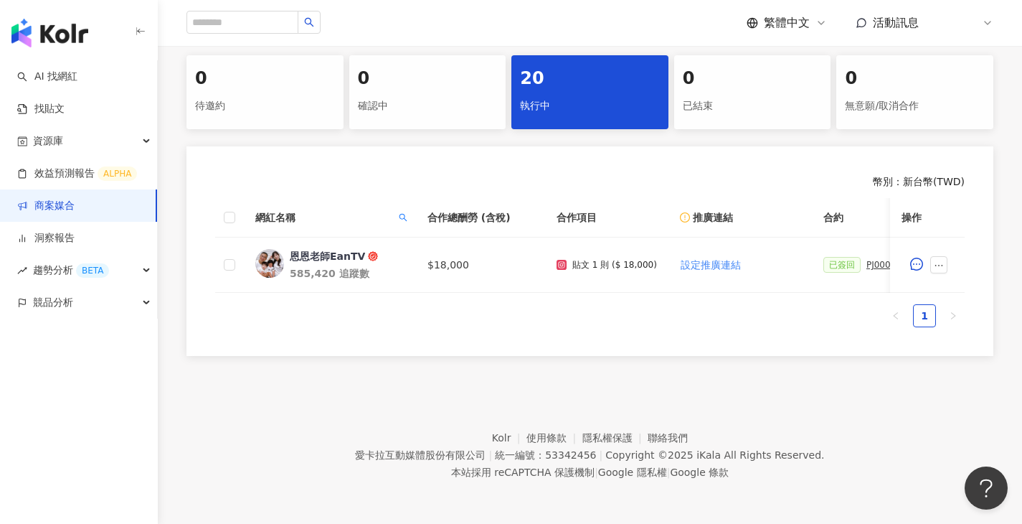
scroll to position [0, 233]
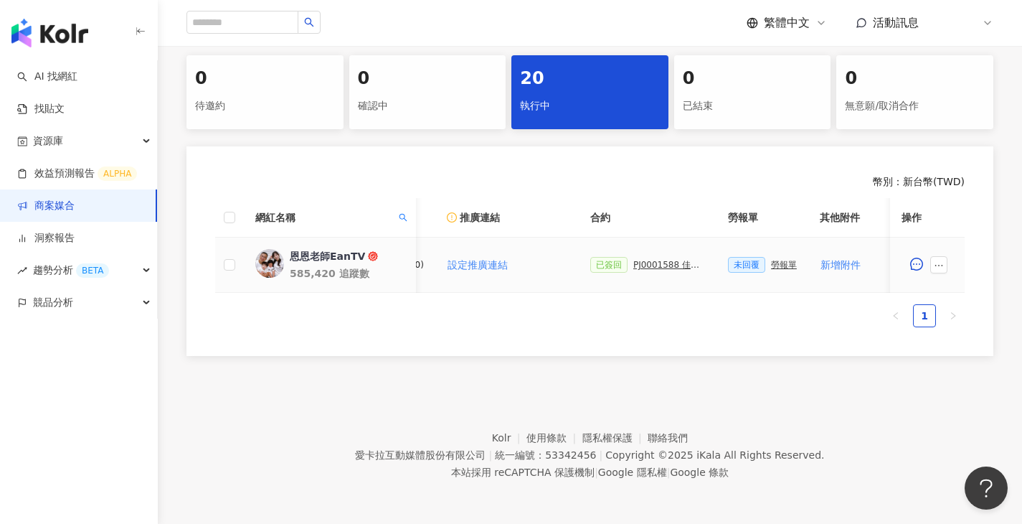
click at [641, 260] on div "PJ0001588 佳乳_福樂乳品組_鈣多多_202507_活動確認單" at bounding box center [670, 265] width 72 height 10
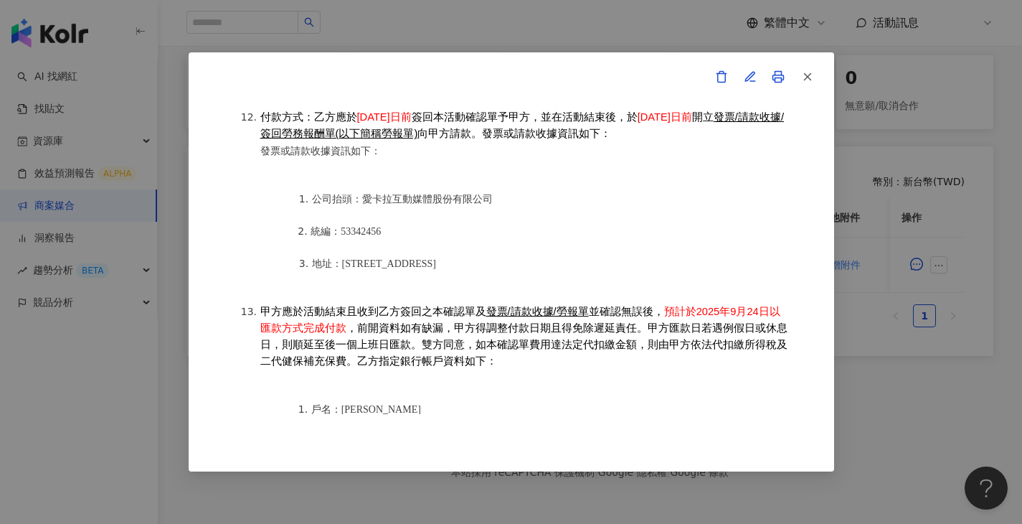
scroll to position [1782, 0]
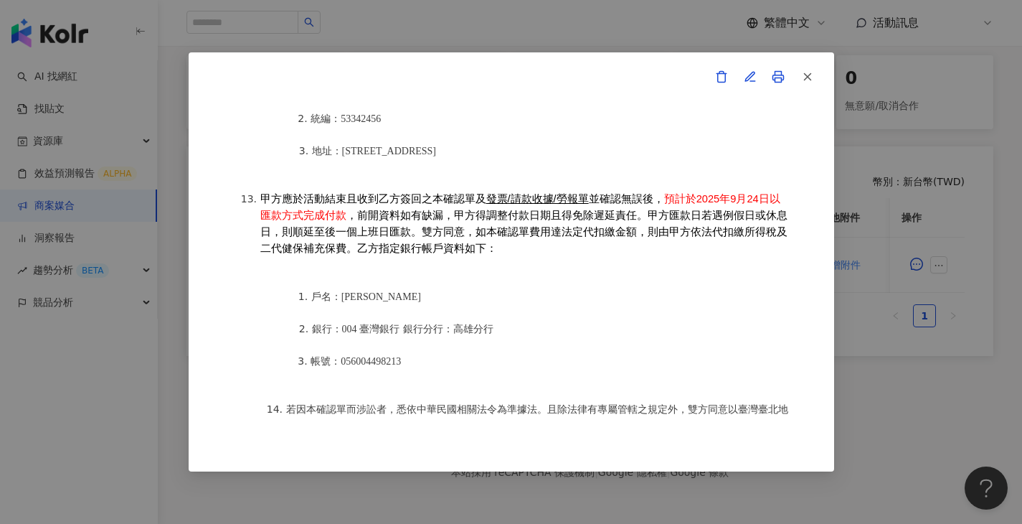
click at [819, 377] on div "活動確認單 約定雙方 甲方名稱：愛卡拉互動媒體股份有限公司 甲方負責人：程世嘉 甲方統一編號：53342456 甲方地址：104 台北市中山區南京東路二段16…" at bounding box center [512, 261] width 646 height 419
click at [880, 367] on div "活動確認單 約定雙方 甲方名稱：愛卡拉互動媒體股份有限公司 甲方負責人：程世嘉 甲方統一編號：53342456 甲方地址：104 台北市中山區南京東路二段16…" at bounding box center [511, 262] width 1022 height 524
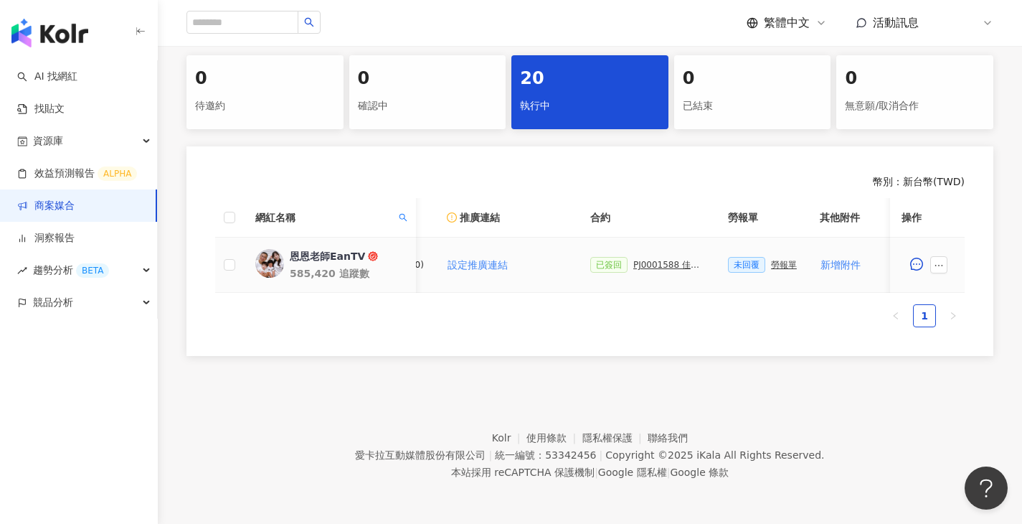
click at [771, 260] on div "勞報單" at bounding box center [784, 265] width 26 height 10
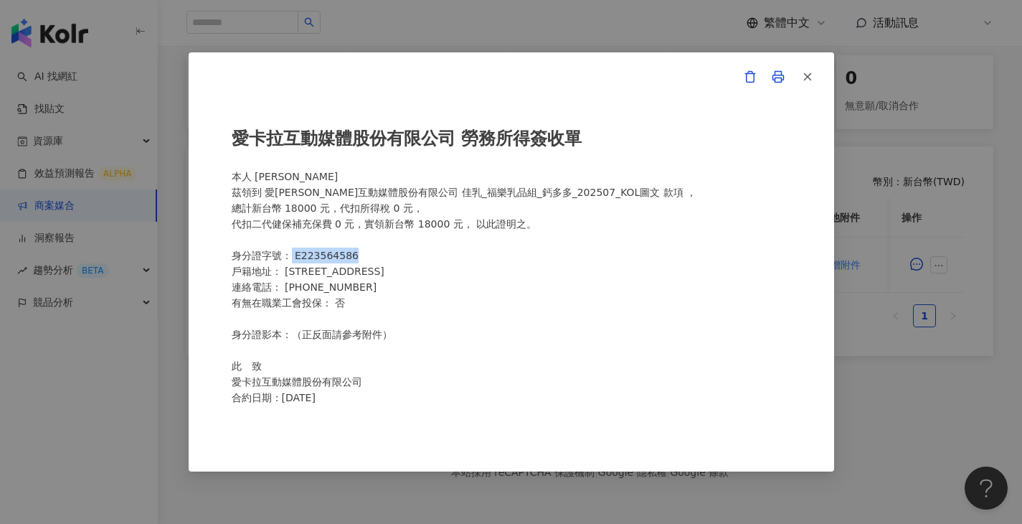
drag, startPoint x: 291, startPoint y: 253, endPoint x: 379, endPoint y: 254, distance: 88.3
click at [379, 254] on div "愛卡拉互動媒體股份有限公司 勞務所得簽收單 本人 莊雅珺 茲領到 愛卡拉互動媒體股份有限公司 佳乳_福樂乳品組_鈣多多_202507_KOL圖文 款項 ， 總…" at bounding box center [512, 262] width 560 height 304
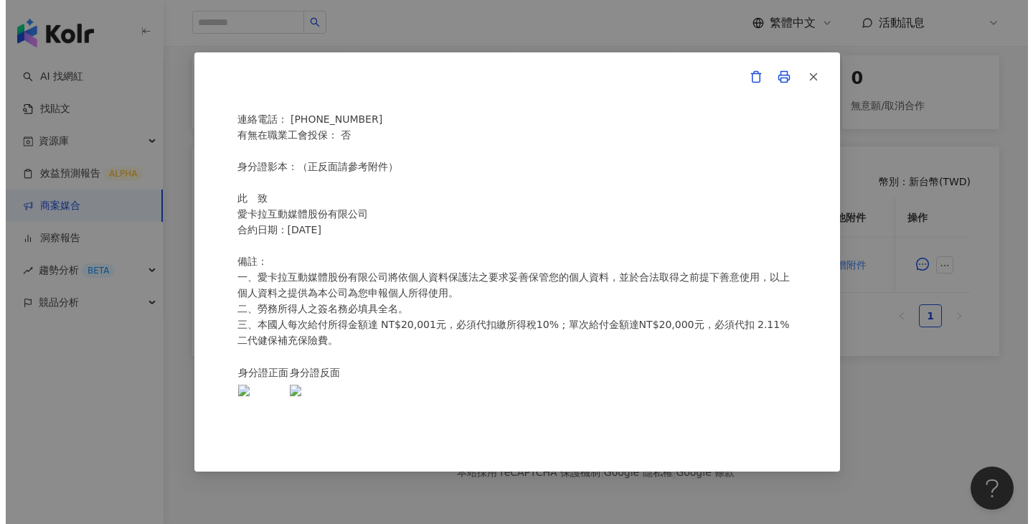
scroll to position [282, 0]
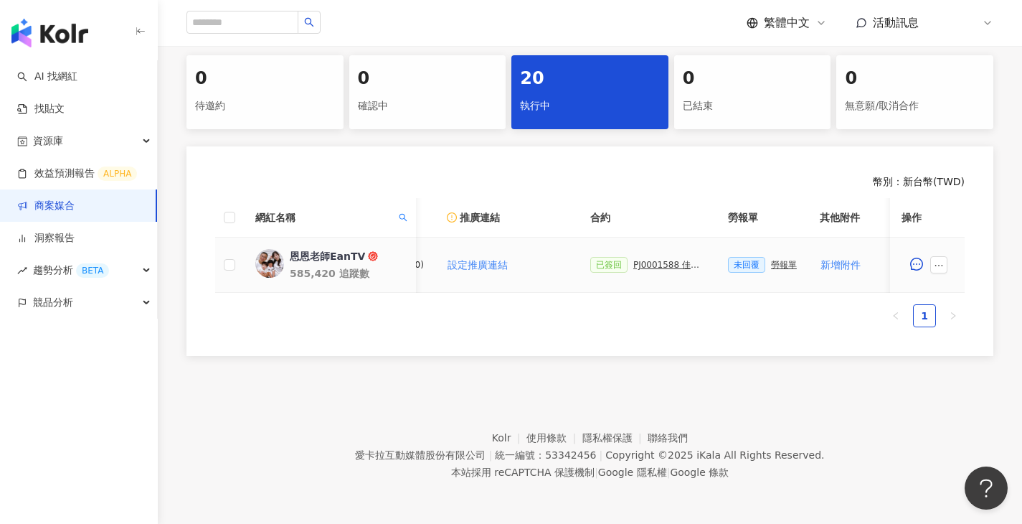
click at [944, 256] on button "button" at bounding box center [939, 264] width 17 height 17
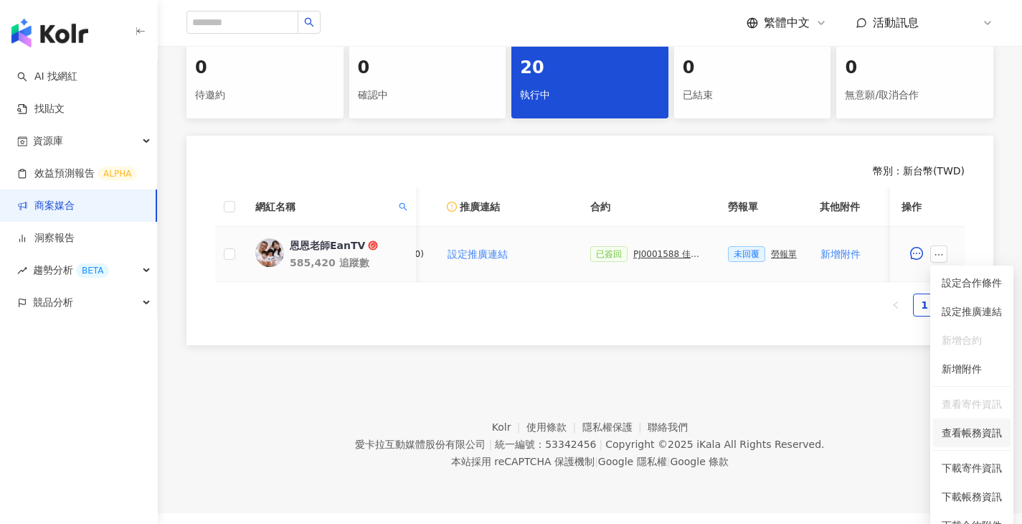
click at [977, 433] on span "查看帳務資訊" at bounding box center [972, 433] width 60 height 16
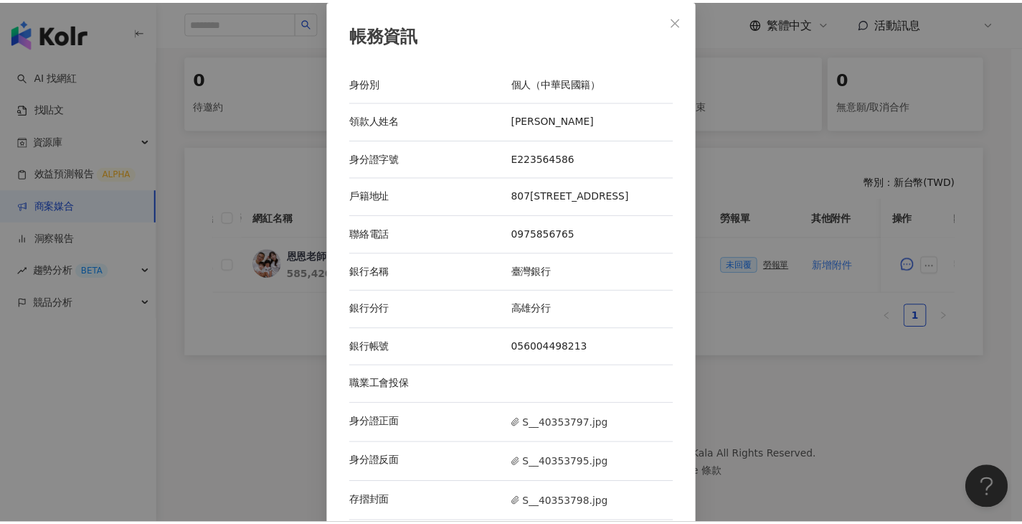
scroll to position [16, 0]
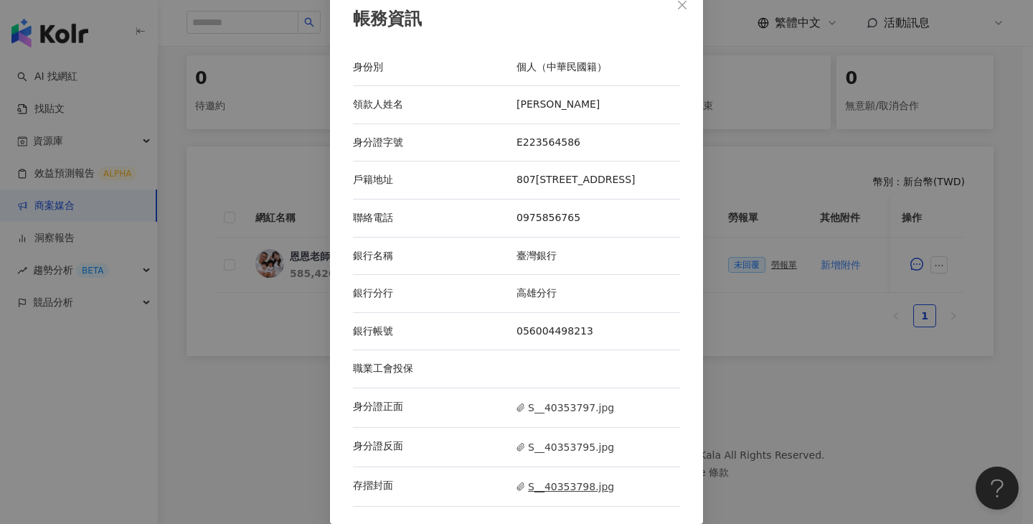
click at [560, 489] on span "S__40353798.jpg" at bounding box center [566, 487] width 98 height 16
click at [811, 344] on div "帳務資訊 身份別 個人（中華民國籍） 領款人姓名 莊雅珺 身分證字號 E223564586 戶籍地址 807高雄市三民區綏遠一街166號 聯絡電話 09758…" at bounding box center [516, 262] width 1033 height 524
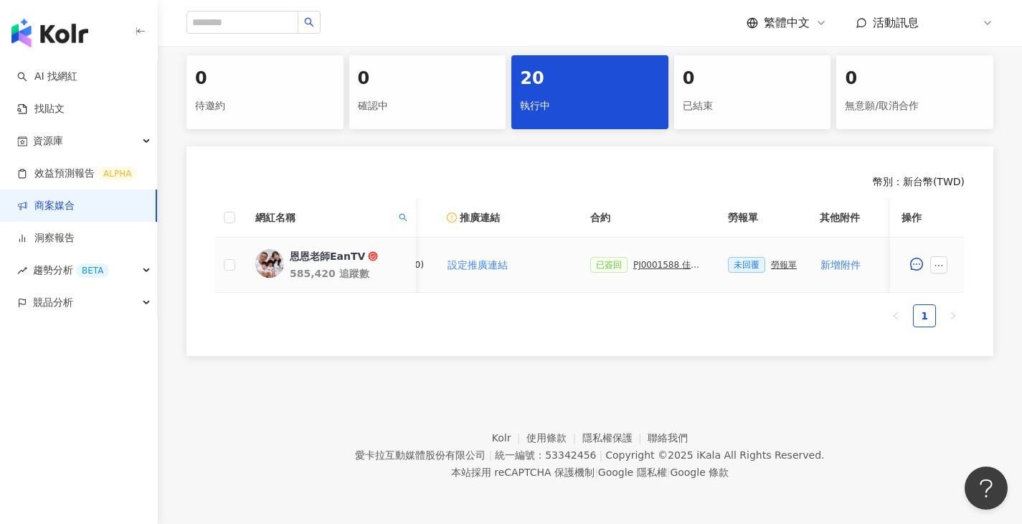
click at [652, 260] on div "PJ0001588 佳乳_福樂乳品組_鈣多多_202507_活動確認單" at bounding box center [670, 265] width 72 height 10
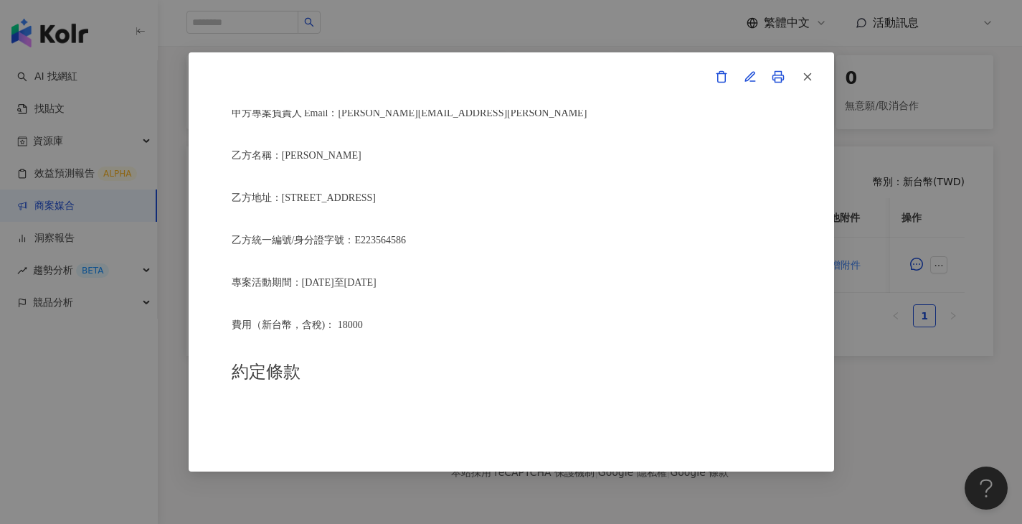
scroll to position [381, 0]
drag, startPoint x: 321, startPoint y: 148, endPoint x: 286, endPoint y: 149, distance: 35.9
click at [286, 148] on p "乙方名稱：莊雅珺" at bounding box center [512, 152] width 560 height 17
copy span "莊雅珺"
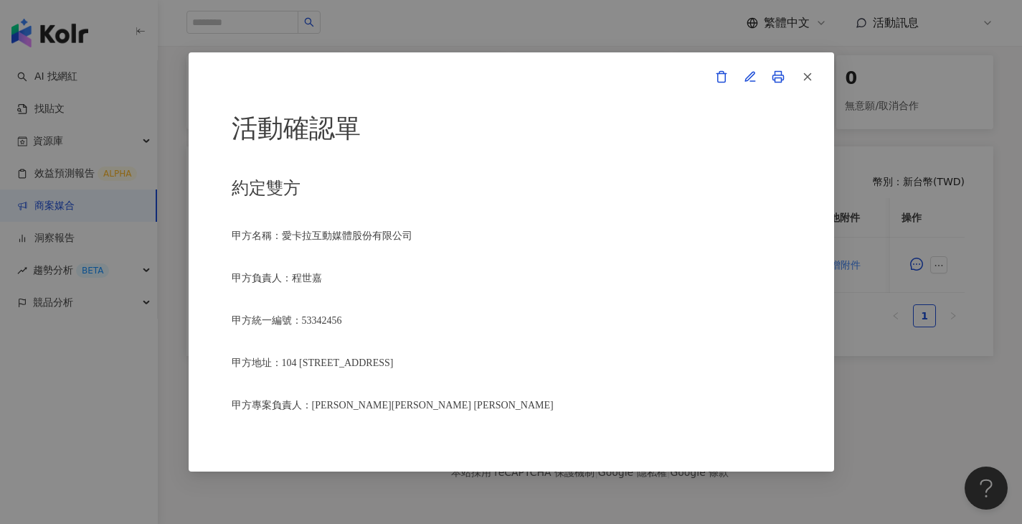
scroll to position [0, 0]
click at [479, 38] on div "活動確認單 約定雙方 甲方名稱：愛卡拉互動媒體股份有限公司 甲方負責人：程世嘉 甲方統一編號：53342456 甲方地址：104 台北市中山區南京東路二段16…" at bounding box center [511, 262] width 1022 height 524
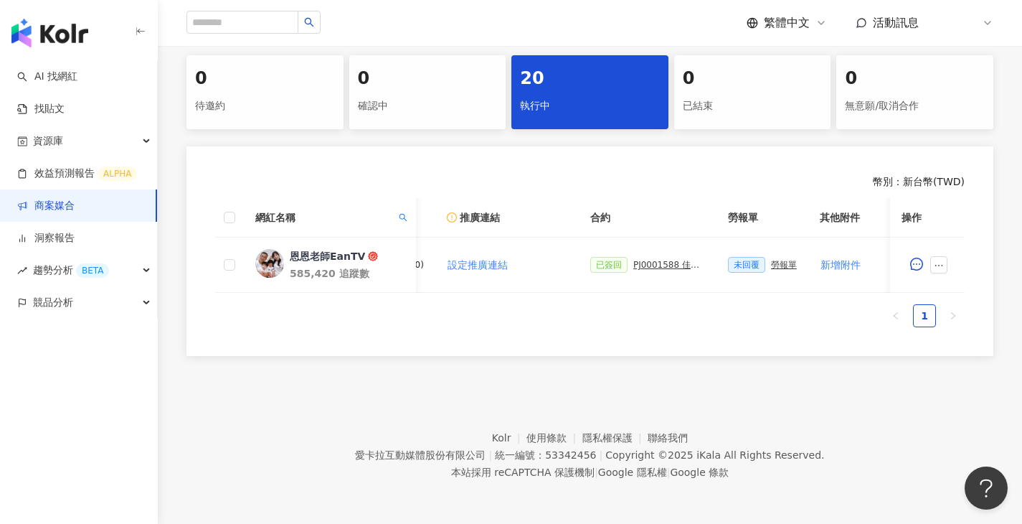
scroll to position [0, 688]
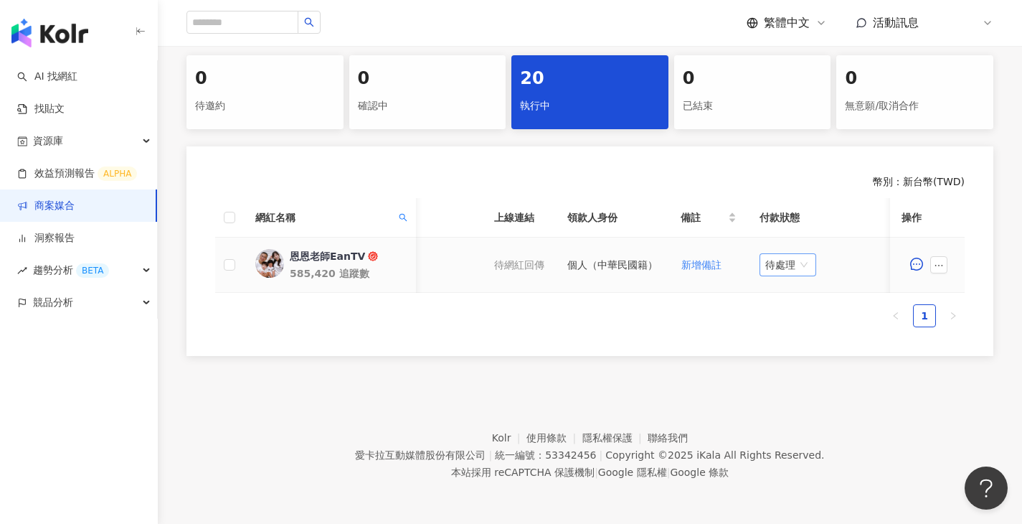
click at [804, 260] on span "待處理" at bounding box center [788, 265] width 45 height 22
click at [797, 311] on div "處理中" at bounding box center [790, 319] width 40 height 16
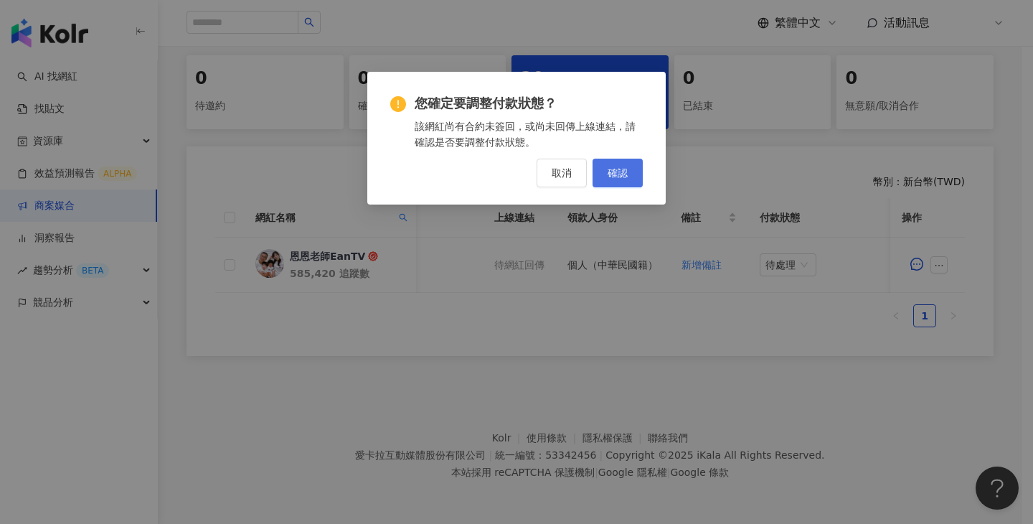
click at [634, 174] on button "確認" at bounding box center [618, 173] width 50 height 29
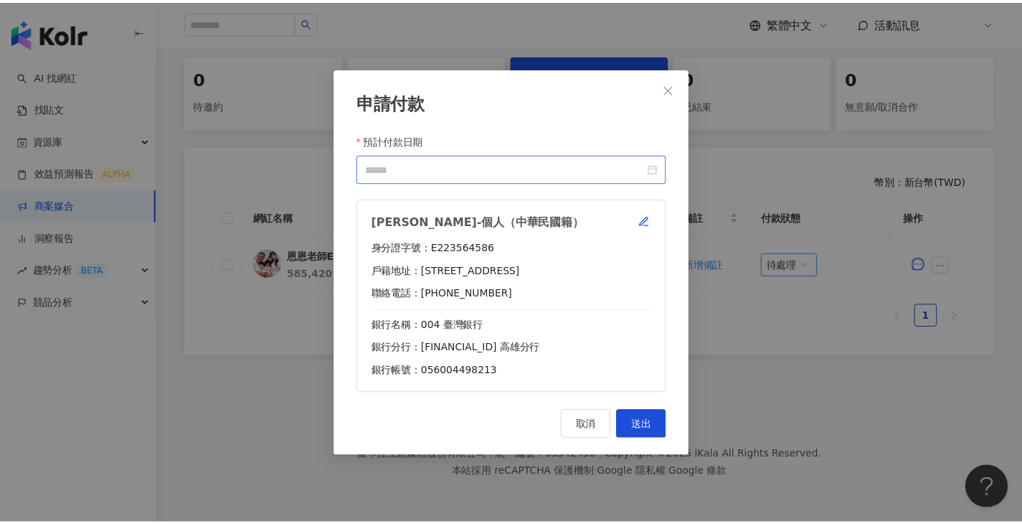
scroll to position [0, 677]
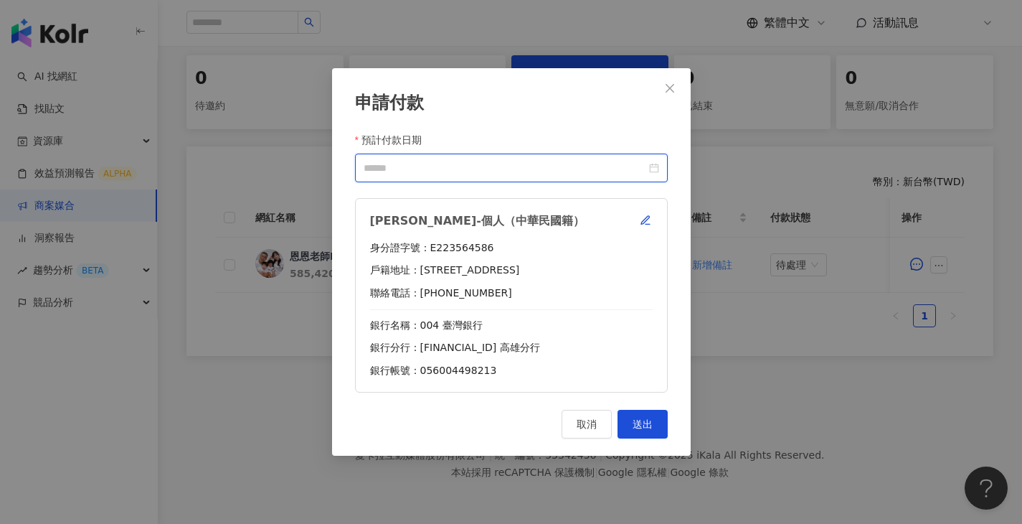
click at [603, 168] on input "預計付款日期" at bounding box center [505, 168] width 283 height 16
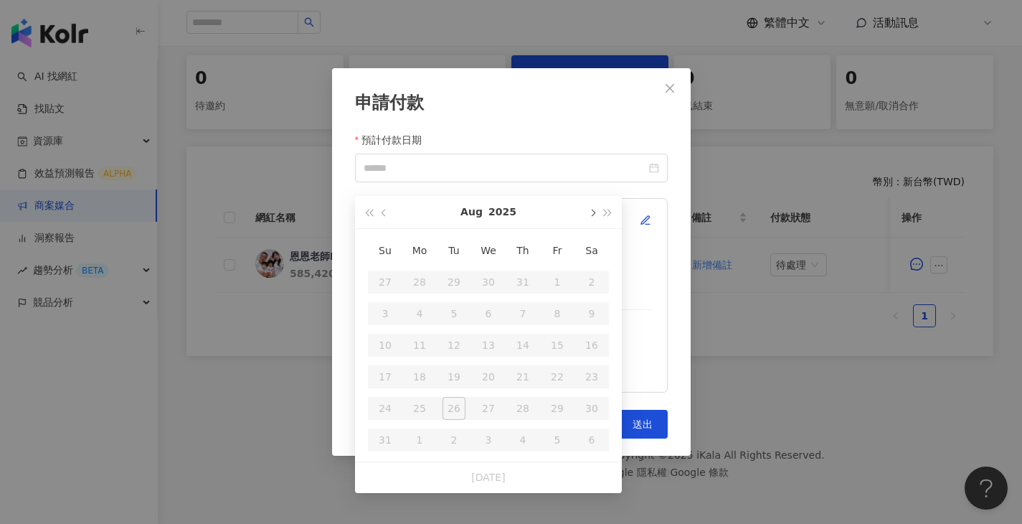
click at [590, 204] on button "button" at bounding box center [592, 212] width 16 height 32
type input "**********"
click at [615, 293] on div "Su Mo Tu We Th Fr Sa 31 1 2 3 4 5 6 7 8 9 10 11 12 13 14 15 16 17 18 19 20 21 2…" at bounding box center [488, 345] width 267 height 232
type input "**********"
click at [498, 365] on div "24" at bounding box center [488, 376] width 23 height 23
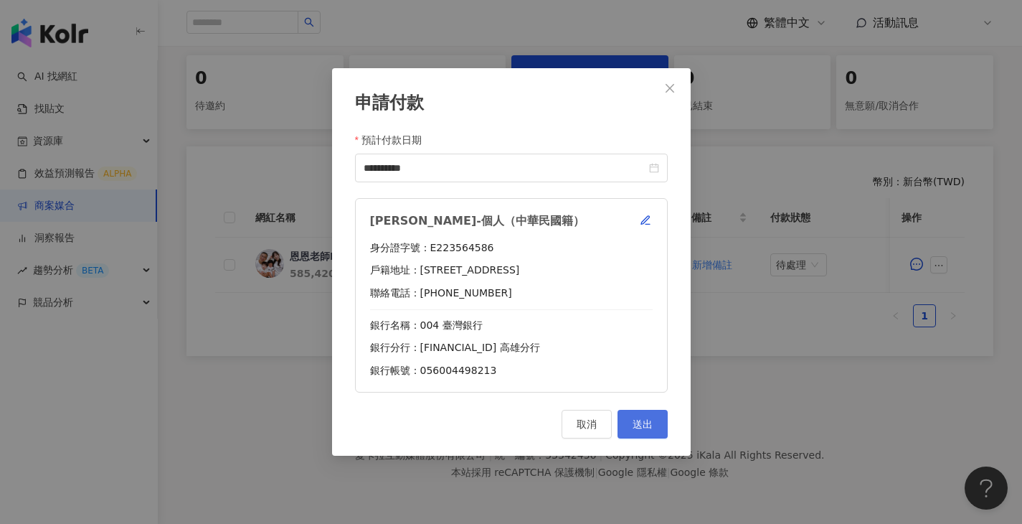
click at [624, 418] on button "送出" at bounding box center [643, 424] width 50 height 29
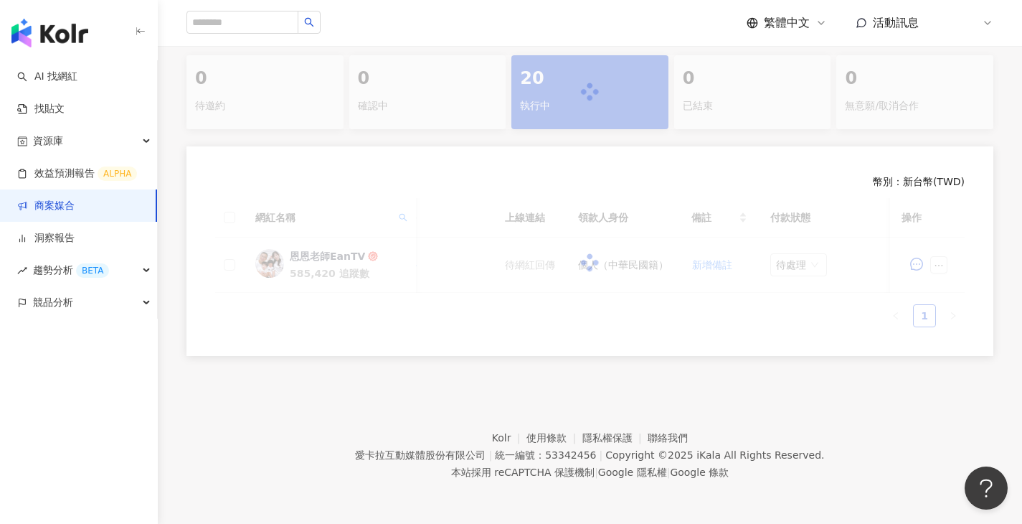
scroll to position [306, 0]
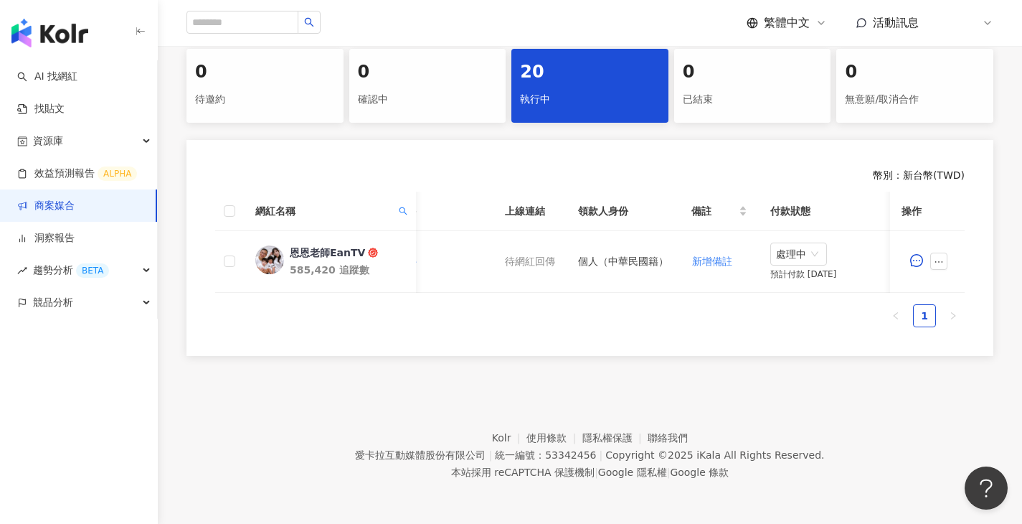
drag, startPoint x: 763, startPoint y: 286, endPoint x: 491, endPoint y: 293, distance: 272.8
click at [491, 293] on div "網紅名稱 合作總酬勞 (含稅) 合作項目 推廣連結 合約 勞報單 其他附件 上線連結 領款人身份 備註 付款狀態 操作 恩恩老師EanTV 585,420 追…" at bounding box center [590, 242] width 750 height 101
click at [816, 253] on span "處理中" at bounding box center [798, 254] width 45 height 22
click at [811, 276] on div "待處理" at bounding box center [801, 284] width 40 height 16
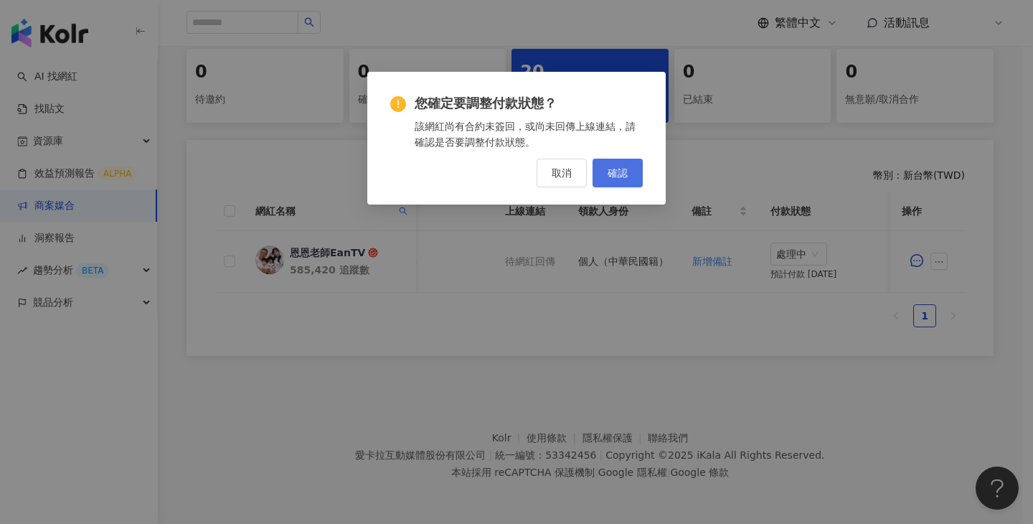
click at [612, 170] on span "確認" at bounding box center [618, 172] width 20 height 11
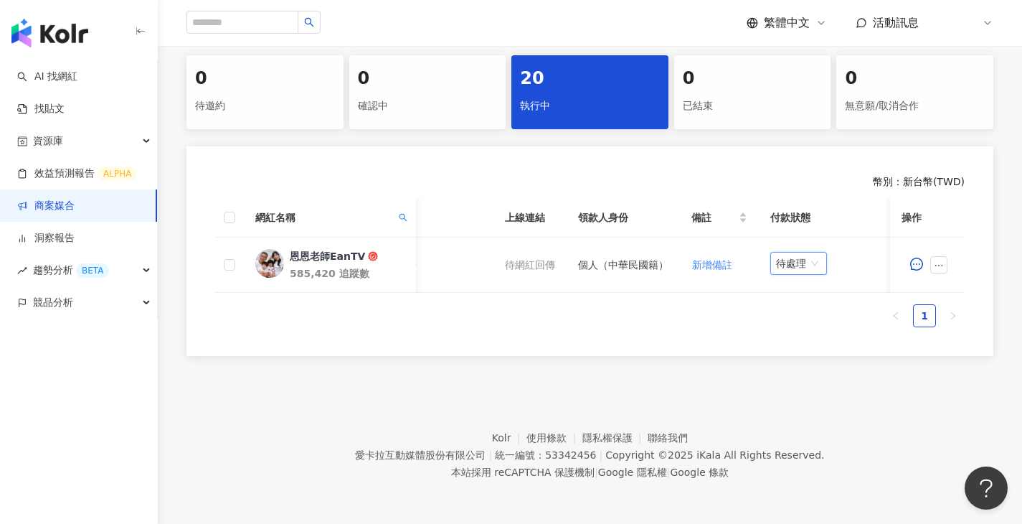
drag, startPoint x: 728, startPoint y: 326, endPoint x: 728, endPoint y: 315, distance: 10.8
click at [727, 326] on ul "1" at bounding box center [590, 315] width 750 height 23
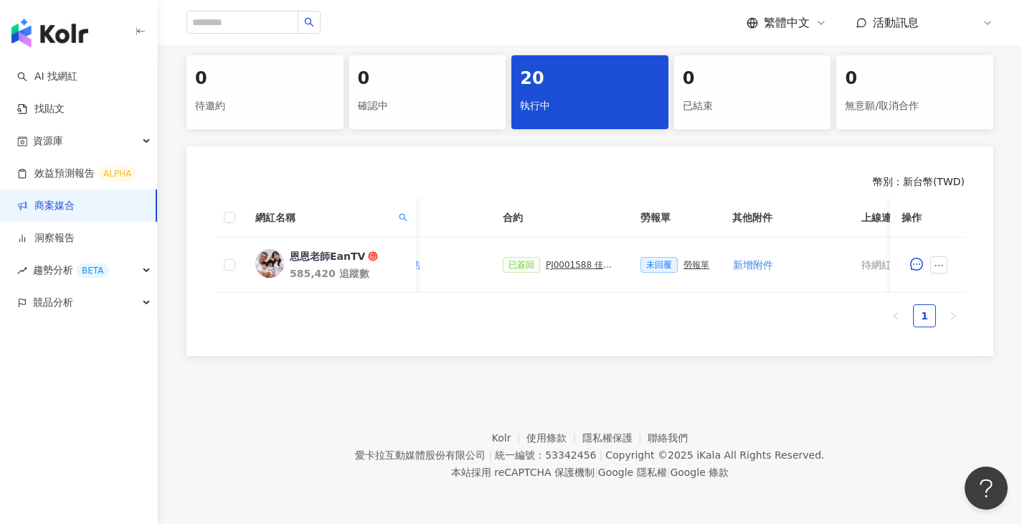
scroll to position [0, 314]
click at [697, 260] on div "勞報單" at bounding box center [703, 265] width 26 height 10
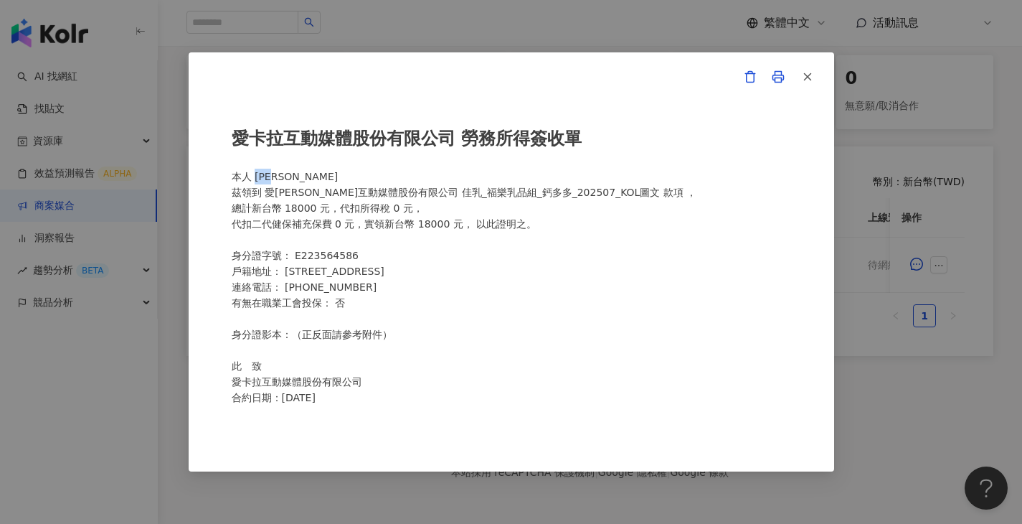
drag, startPoint x: 296, startPoint y: 182, endPoint x: 256, endPoint y: 177, distance: 39.7
click at [256, 177] on div "愛卡拉互動媒體股份有限公司 勞務所得簽收單 本人 莊雅珺 茲領到 愛卡拉互動媒體股份有限公司 佳乳_福樂乳品組_鈣多多_202507_KOL圖文 款項 ， 總…" at bounding box center [512, 262] width 560 height 304
copy div "莊雅珺"
click at [514, 53] on div "愛卡拉互動媒體股份有限公司 勞務所得簽收單 本人 莊雅珺 茲領到 愛卡拉互動媒體股份有限公司 佳乳_福樂乳品組_鈣多多_202507_KOL圖文 款項 ， 總…" at bounding box center [512, 261] width 646 height 419
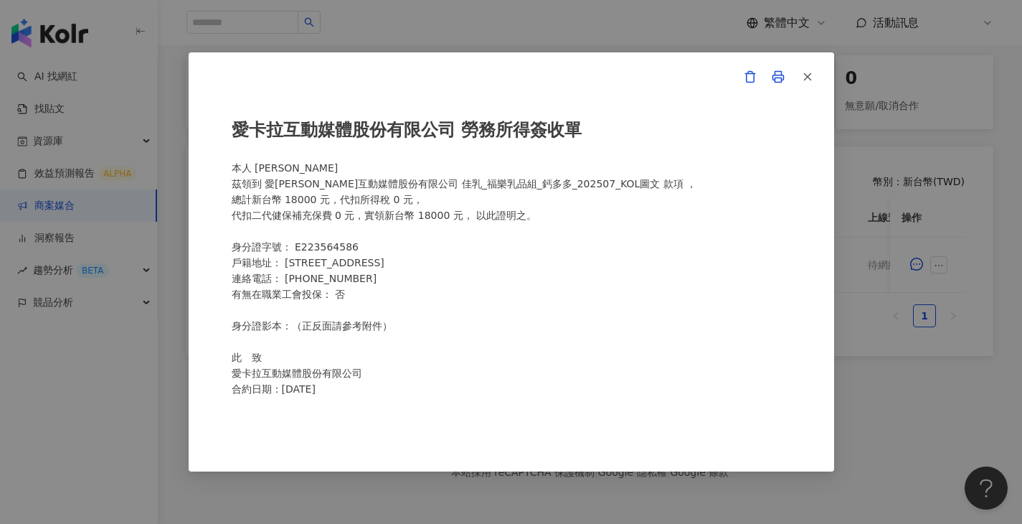
scroll to position [11, 0]
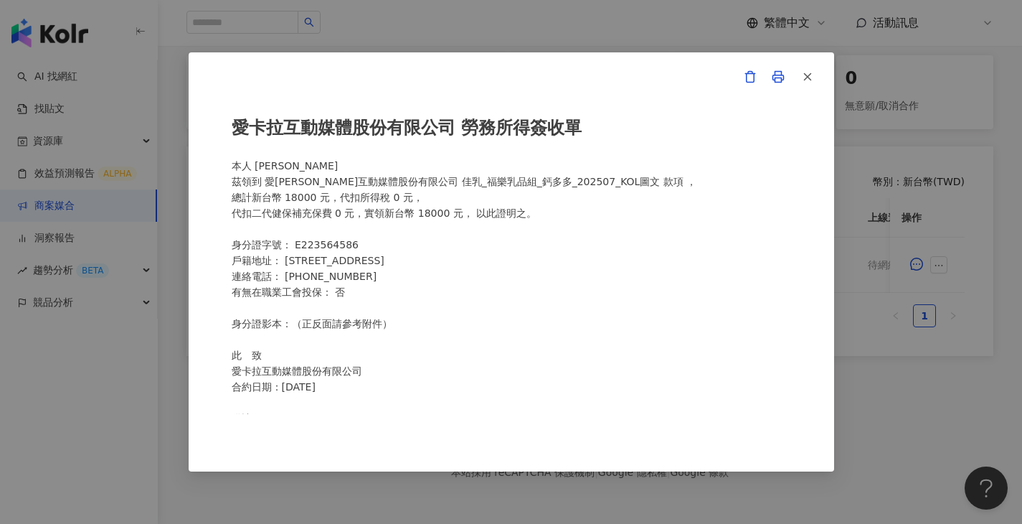
drag, startPoint x: 615, startPoint y: 28, endPoint x: 650, endPoint y: 4, distance: 42.8
click at [616, 28] on div "愛卡拉互動媒體股份有限公司 勞務所得簽收單 本人 莊雅珺 茲領到 愛卡拉互動媒體股份有限公司 佳乳_福樂乳品組_鈣多多_202507_KOL圖文 款項 ， 總…" at bounding box center [511, 262] width 1022 height 524
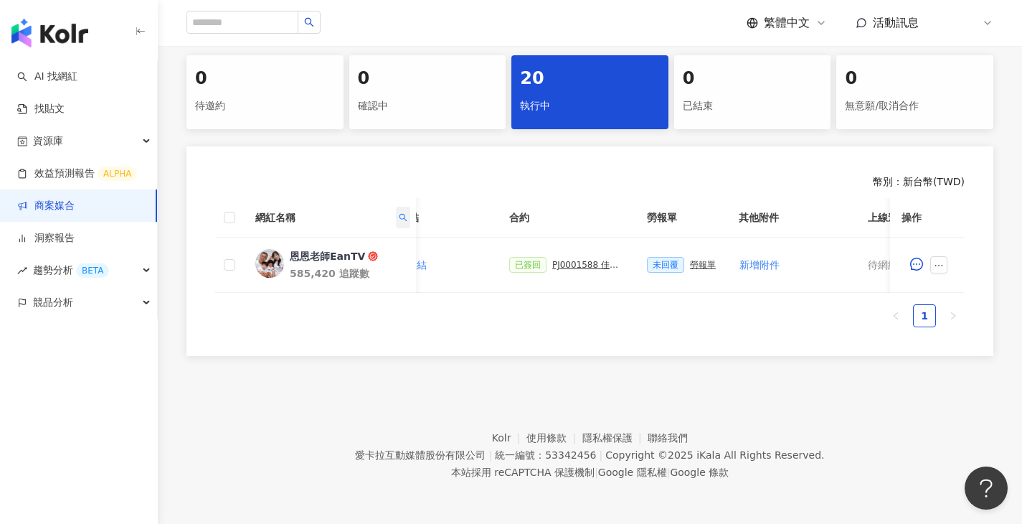
click at [404, 213] on icon "search" at bounding box center [404, 217] width 8 height 8
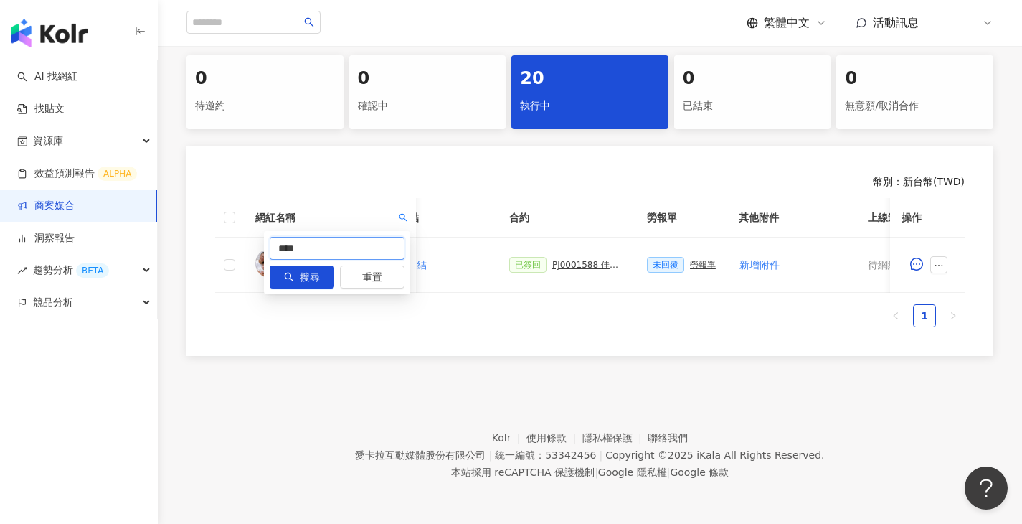
click at [343, 237] on input "****" at bounding box center [337, 248] width 135 height 23
click at [344, 237] on input "****" at bounding box center [337, 248] width 135 height 23
paste input "**"
type input "******"
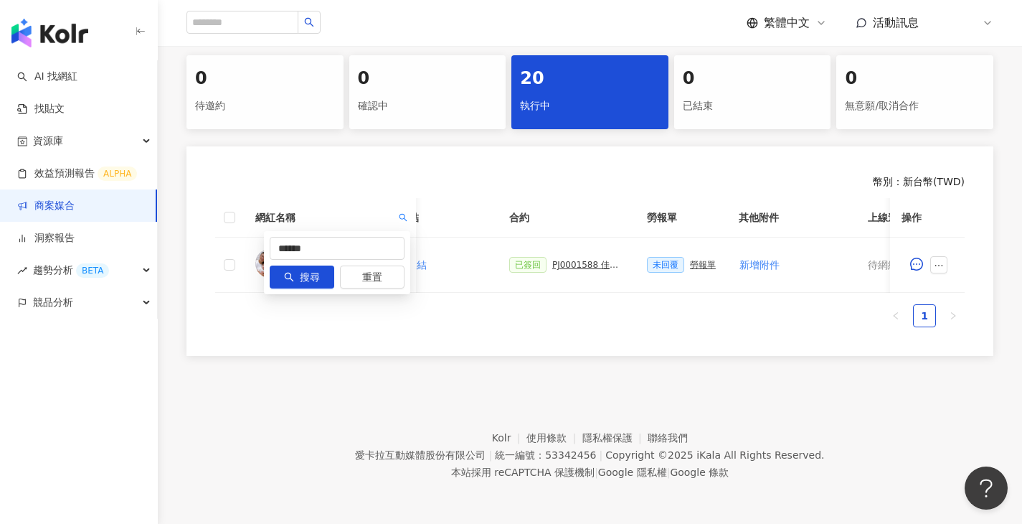
click at [322, 265] on button "搜尋" at bounding box center [302, 276] width 65 height 23
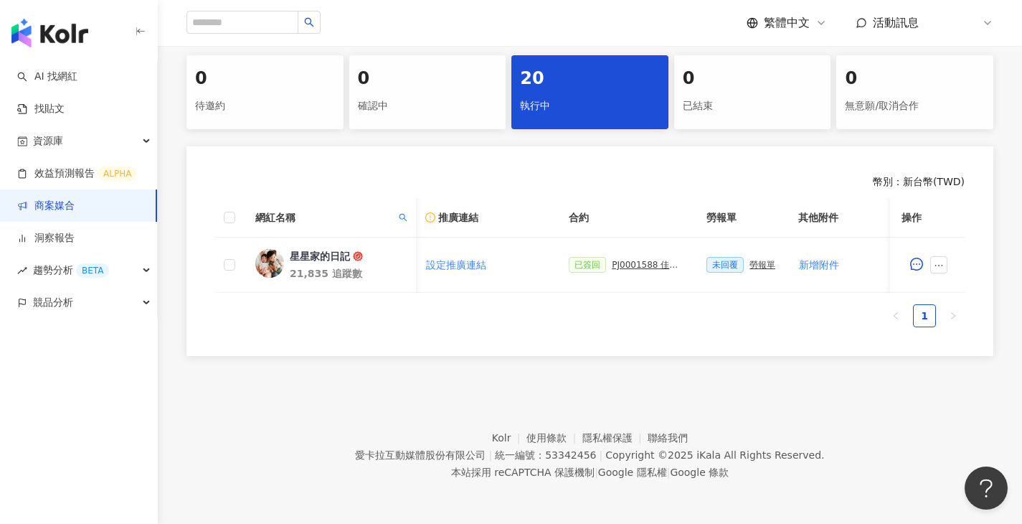
scroll to position [0, 250]
click at [619, 260] on div "PJ0001588 佳乳_福樂乳品組_鈣多多_202507_活動確認單" at bounding box center [647, 265] width 72 height 10
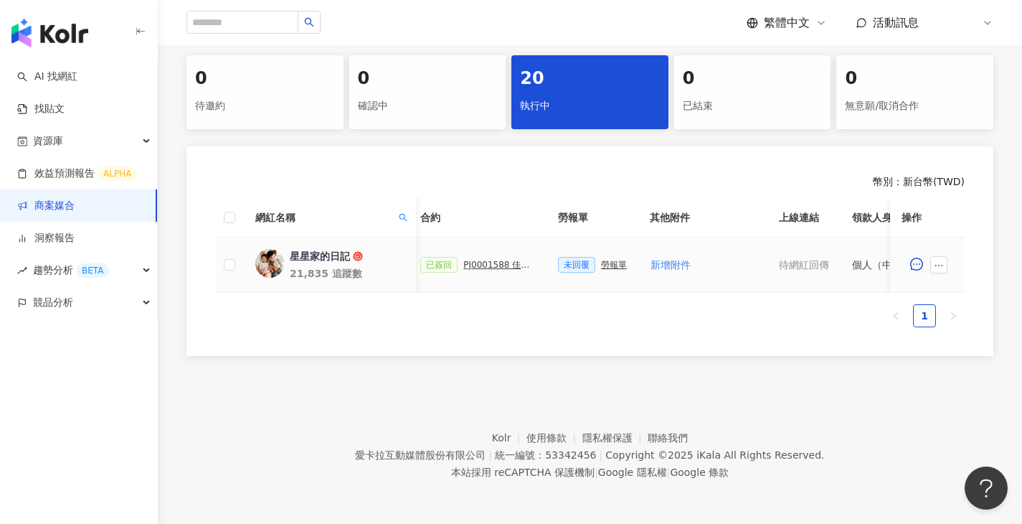
click at [616, 260] on div "勞報單" at bounding box center [614, 265] width 26 height 10
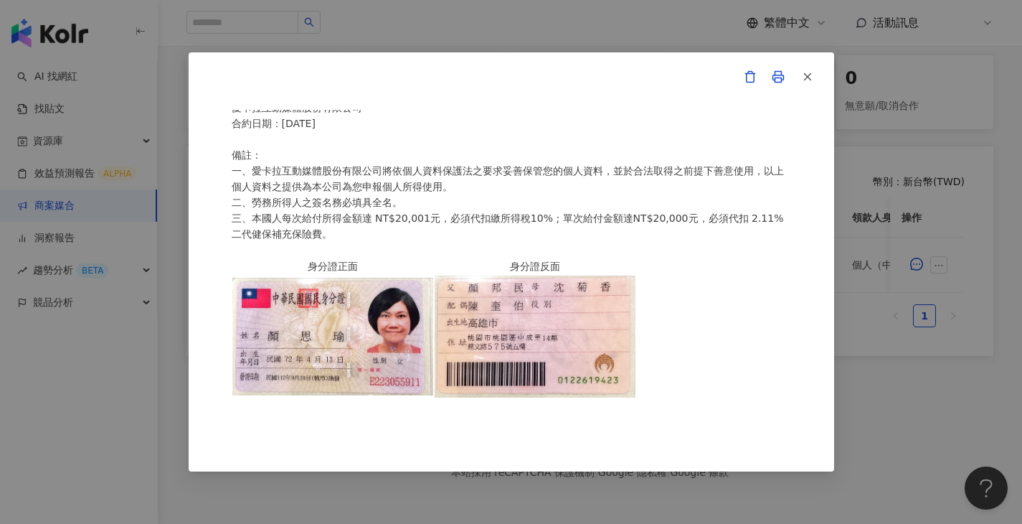
scroll to position [0, 0]
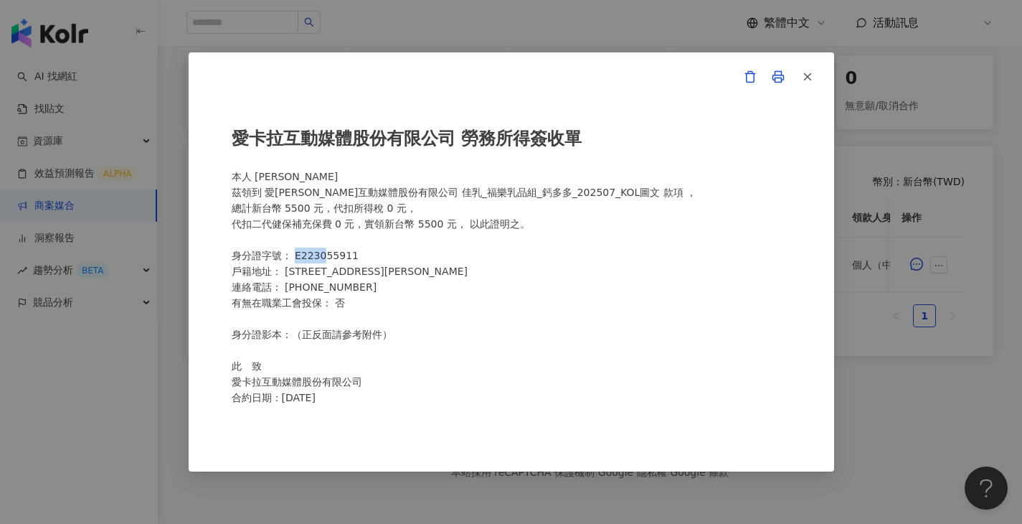
drag, startPoint x: 295, startPoint y: 255, endPoint x: 324, endPoint y: 253, distance: 28.8
click at [324, 253] on div "愛卡拉互動媒體股份有限公司 勞務所得簽收單 本人 顏思瑜 茲領到 愛卡拉互動媒體股份有限公司 佳乳_福樂乳品組_鈣多多_202507_KOL圖文 款項 ， 總…" at bounding box center [512, 262] width 560 height 304
click at [327, 253] on div "愛卡拉互動媒體股份有限公司 勞務所得簽收單 本人 顏思瑜 茲領到 愛卡拉互動媒體股份有限公司 佳乳_福樂乳品組_鈣多多_202507_KOL圖文 款項 ， 總…" at bounding box center [512, 262] width 560 height 304
drag, startPoint x: 326, startPoint y: 257, endPoint x: 379, endPoint y: 255, distance: 52.4
click at [379, 255] on div "愛卡拉互動媒體股份有限公司 勞務所得簽收單 本人 顏思瑜 茲領到 愛卡拉互動媒體股份有限公司 佳乳_福樂乳品組_鈣多多_202507_KOL圖文 款項 ， 總…" at bounding box center [512, 262] width 560 height 304
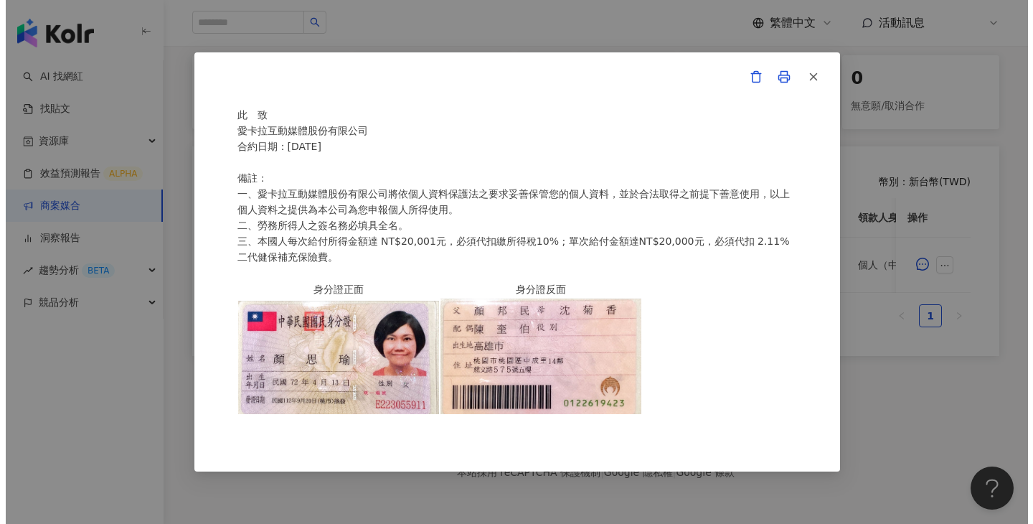
scroll to position [274, 0]
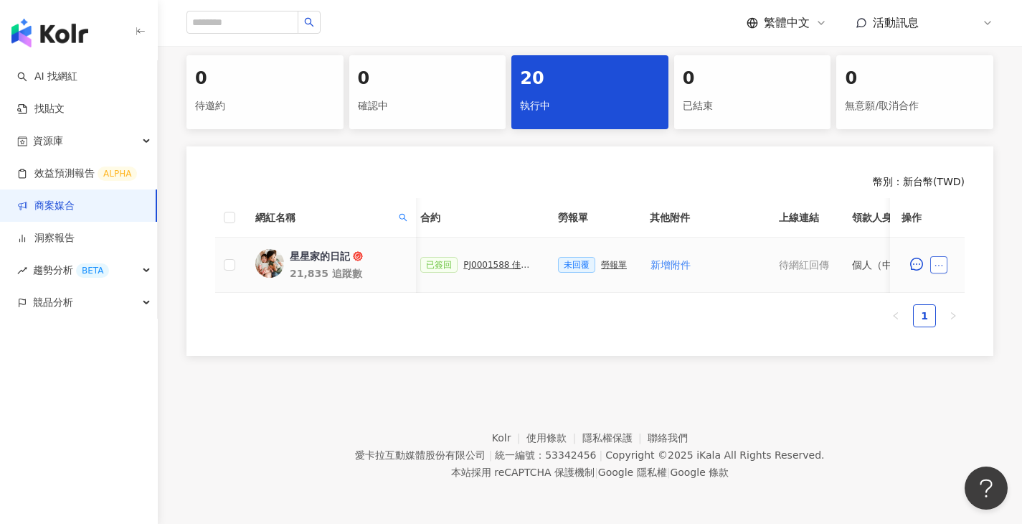
click at [946, 257] on button "button" at bounding box center [939, 264] width 17 height 17
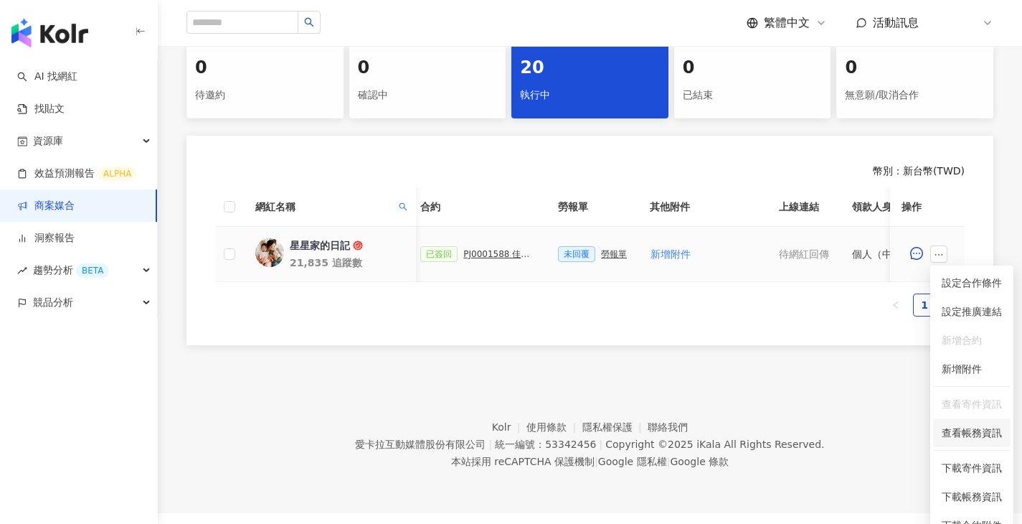
click at [976, 431] on span "查看帳務資訊" at bounding box center [972, 433] width 60 height 16
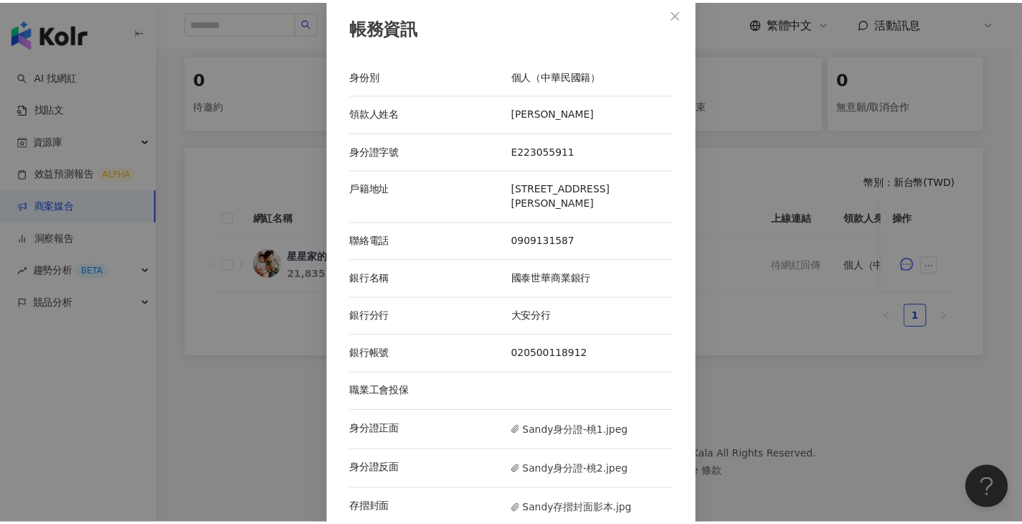
scroll to position [16, 0]
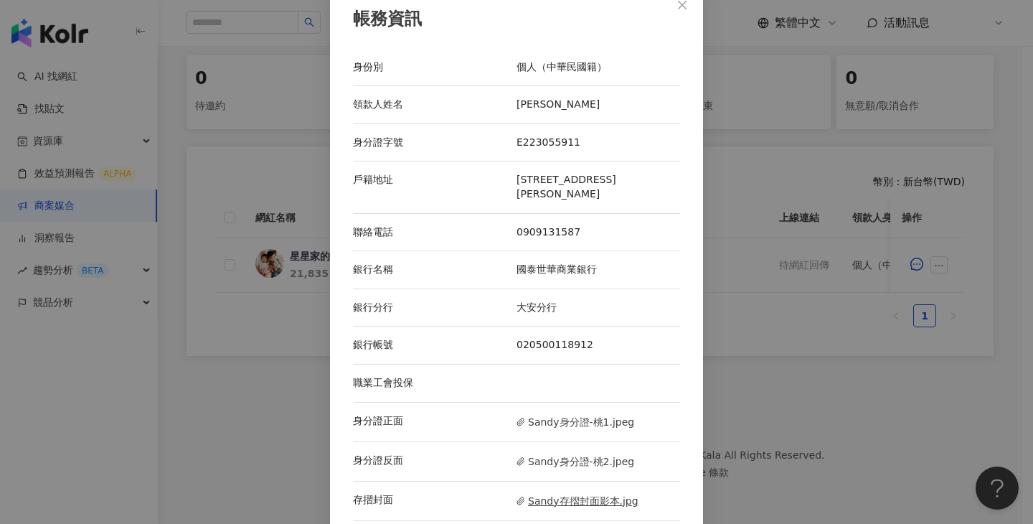
click at [577, 493] on span "Sandy存摺封面影本.jpg" at bounding box center [578, 501] width 122 height 16
click at [753, 307] on div "帳務資訊 身份別 個人（中華民國籍） 領款人姓名 顏思瑜 身分證字號 E223055911 戶籍地址 桃園市桃園區慈文路575號5樓 聯絡電話 0909131…" at bounding box center [516, 262] width 1033 height 524
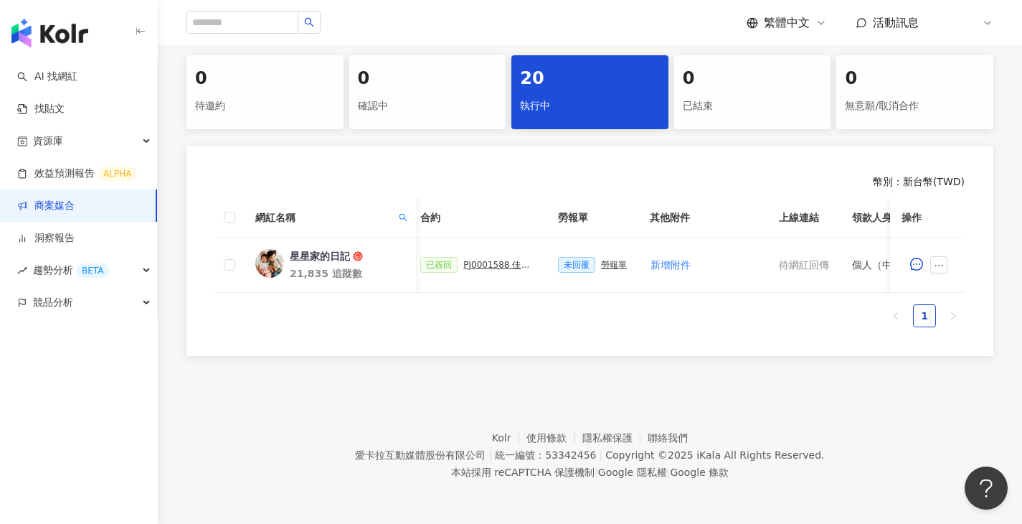
scroll to position [0, 684]
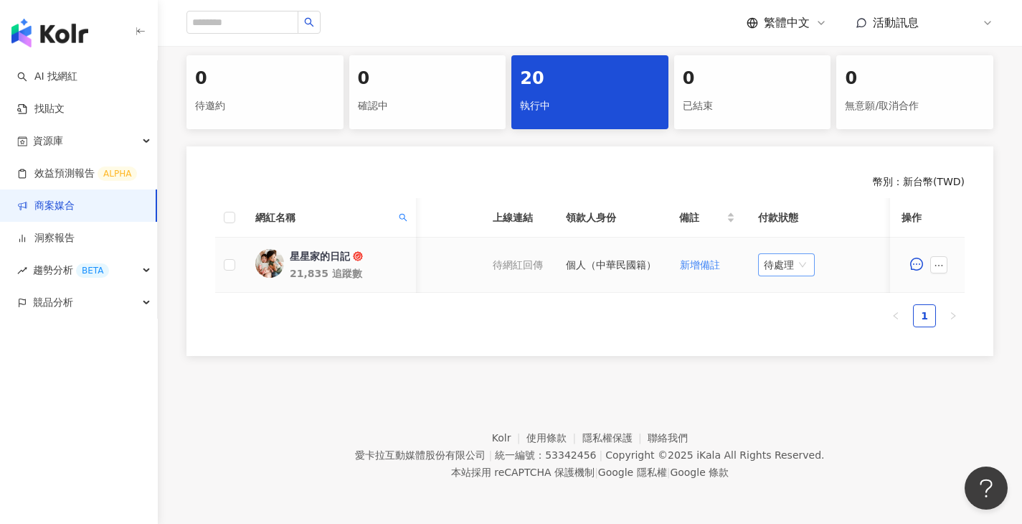
click at [781, 254] on span "待處理" at bounding box center [786, 265] width 45 height 22
click at [796, 311] on div "處理中" at bounding box center [790, 319] width 40 height 16
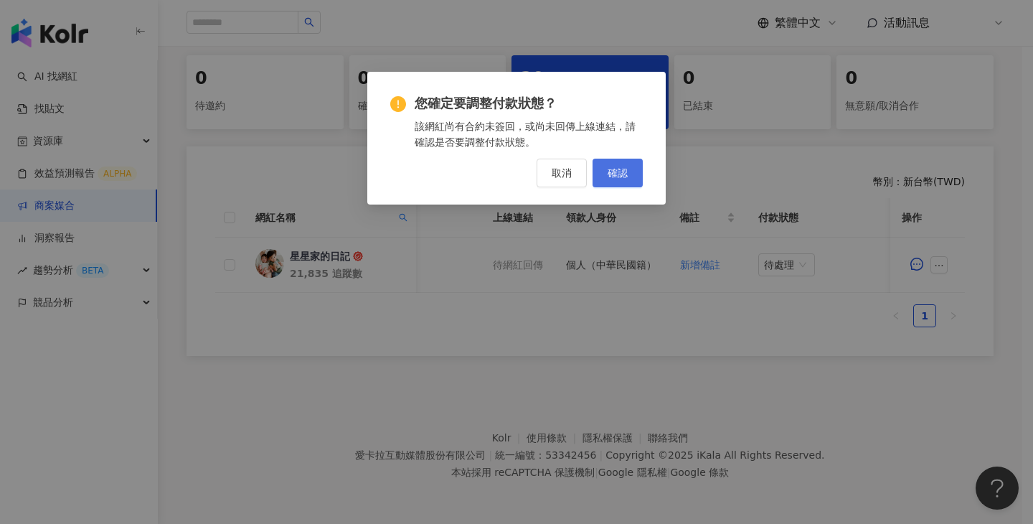
click at [638, 174] on button "確認" at bounding box center [618, 173] width 50 height 29
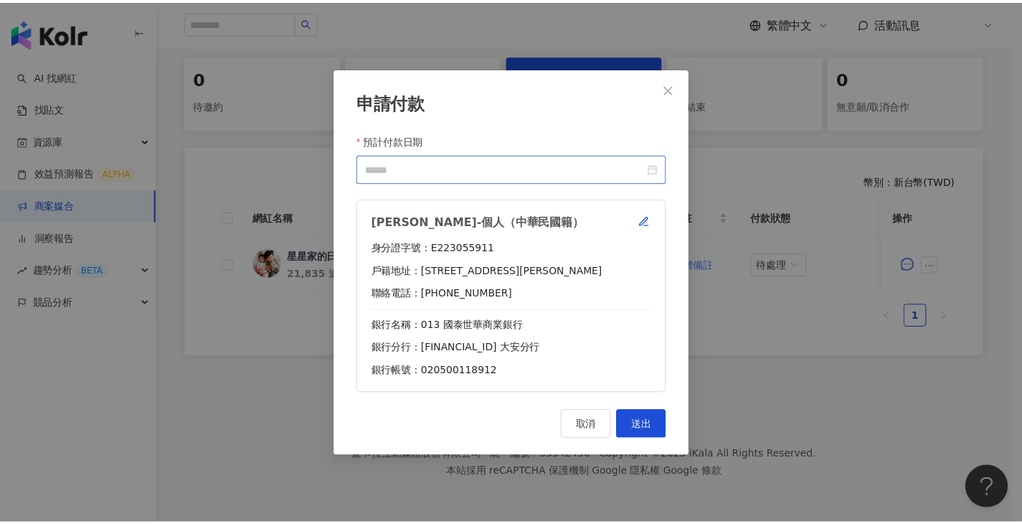
scroll to position [0, 673]
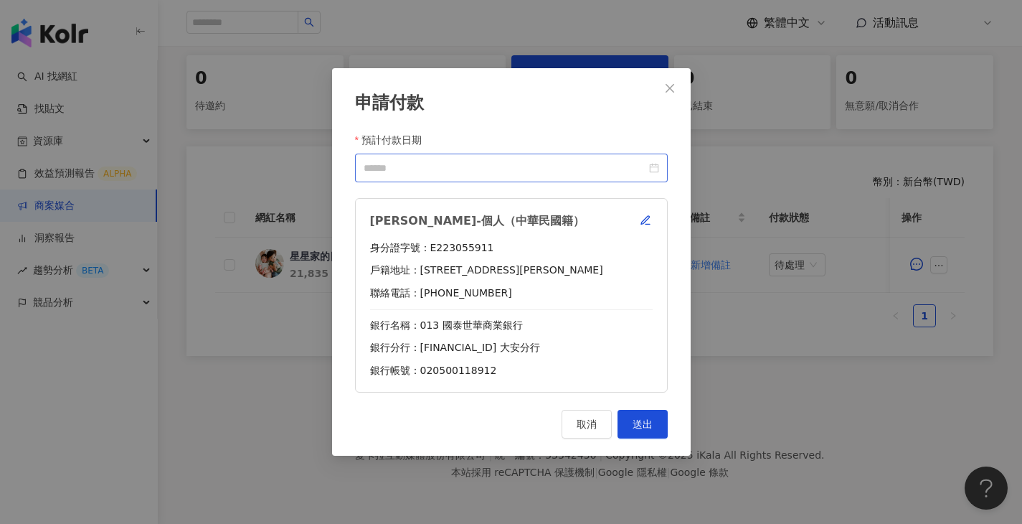
click at [588, 177] on div at bounding box center [511, 168] width 313 height 29
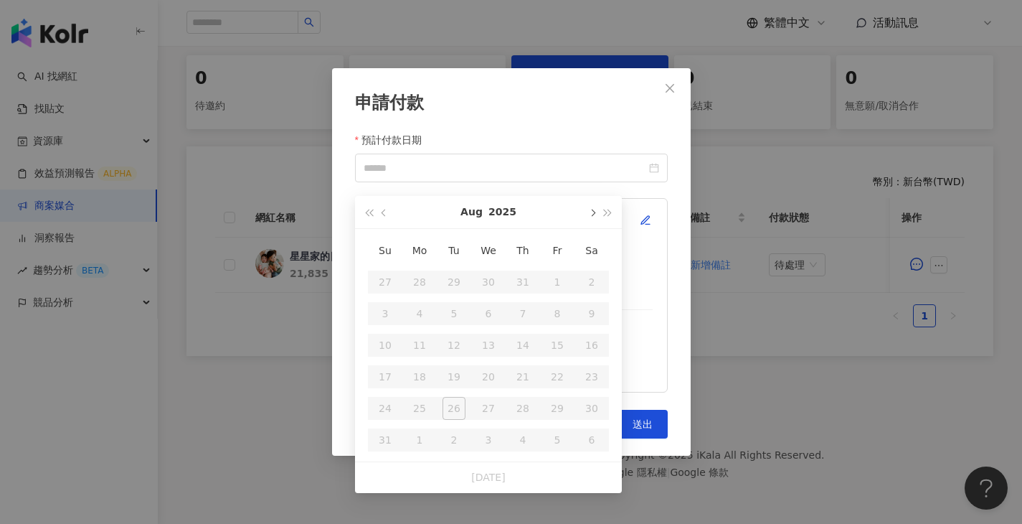
click at [592, 210] on span "button" at bounding box center [591, 213] width 7 height 7
type input "**********"
click at [492, 365] on div "24" at bounding box center [488, 376] width 23 height 23
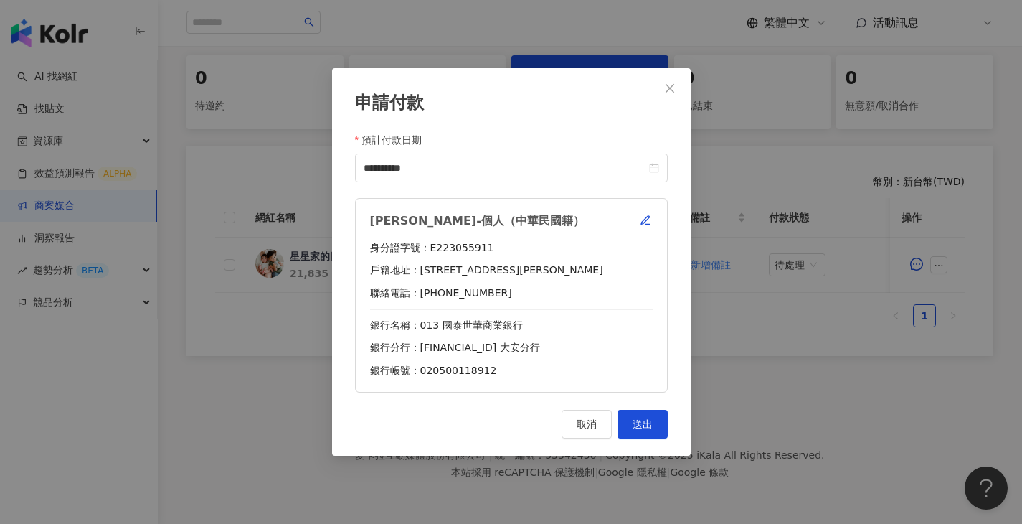
click at [659, 408] on div "**********" at bounding box center [511, 262] width 359 height 388
click at [657, 413] on button "送出" at bounding box center [643, 424] width 50 height 29
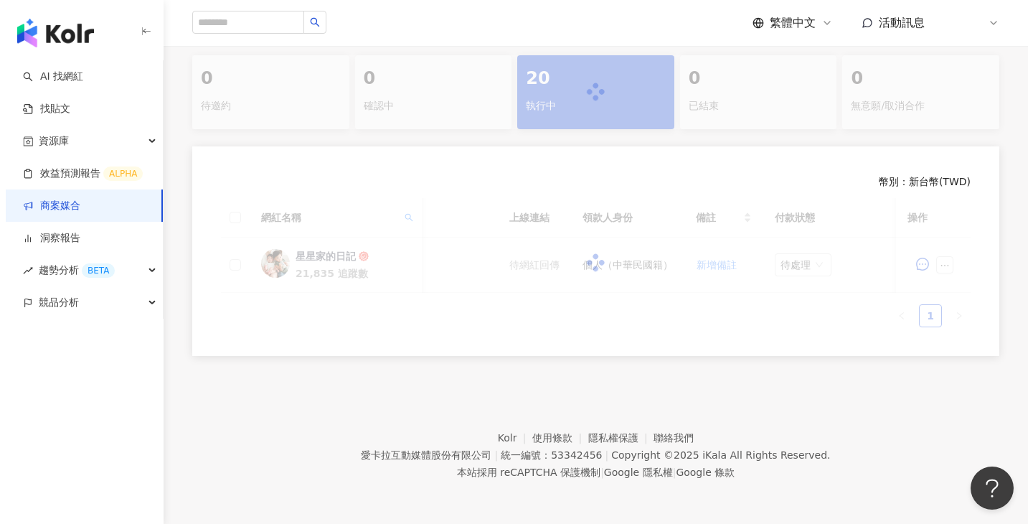
scroll to position [306, 0]
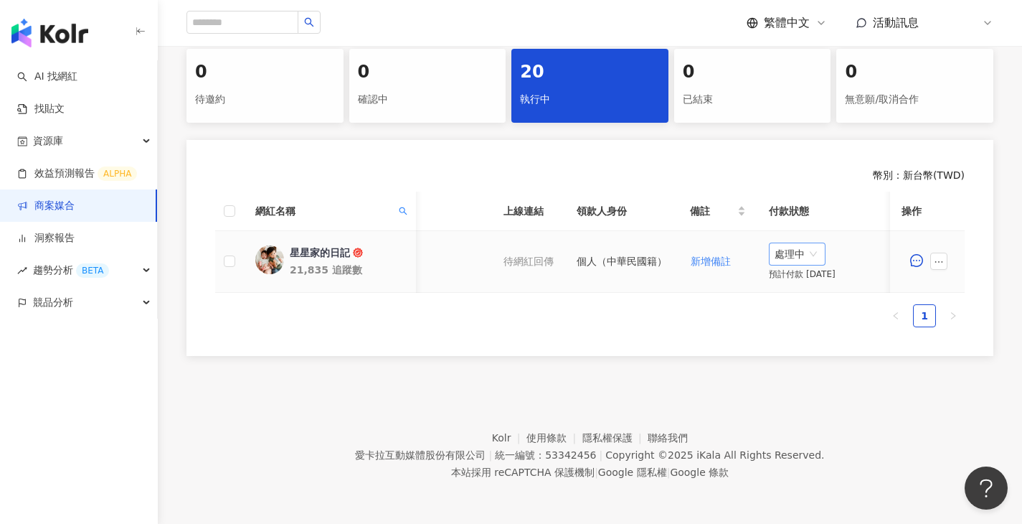
click at [807, 256] on span "處理中" at bounding box center [797, 254] width 45 height 22
click at [805, 278] on div "待處理" at bounding box center [801, 284] width 40 height 16
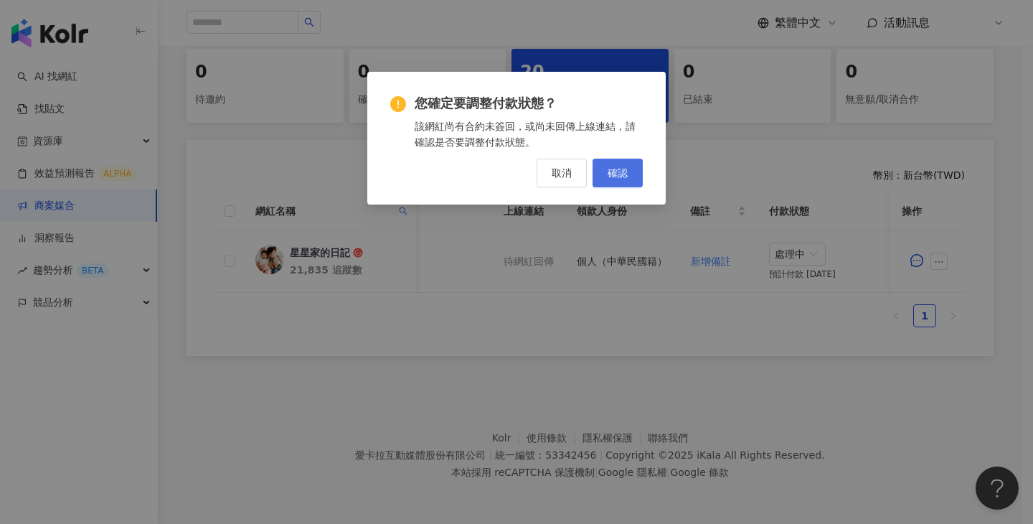
click at [628, 174] on button "確認" at bounding box center [618, 173] width 50 height 29
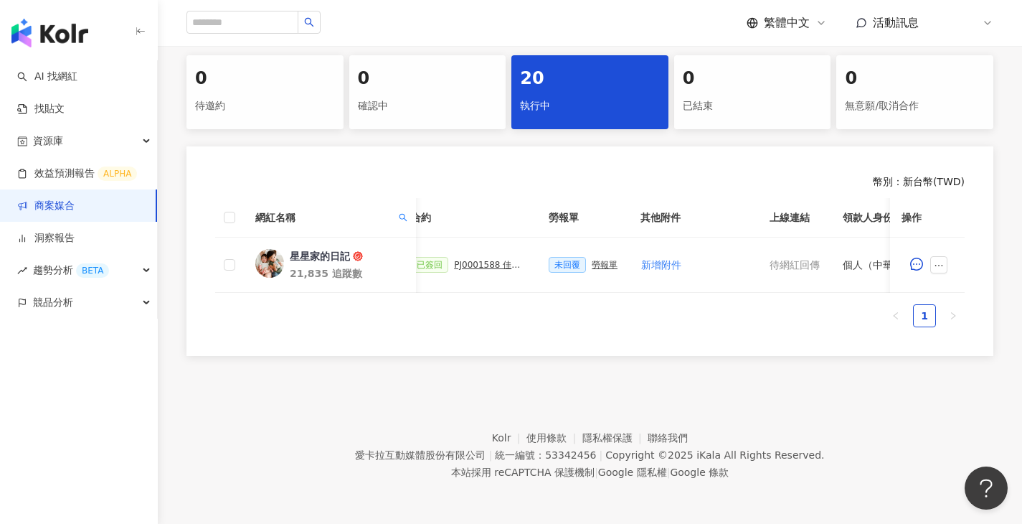
scroll to position [0, 468]
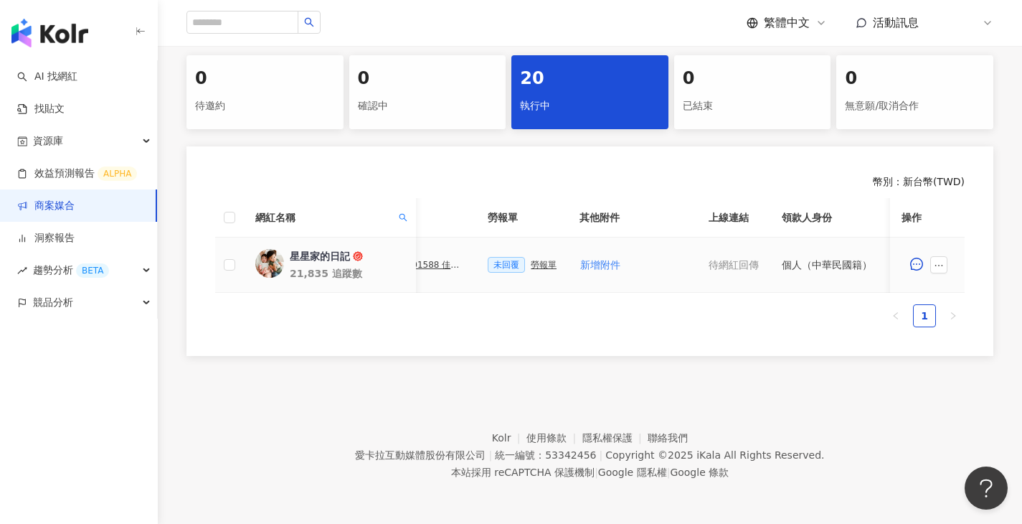
click at [536, 260] on div "勞報單" at bounding box center [544, 265] width 26 height 10
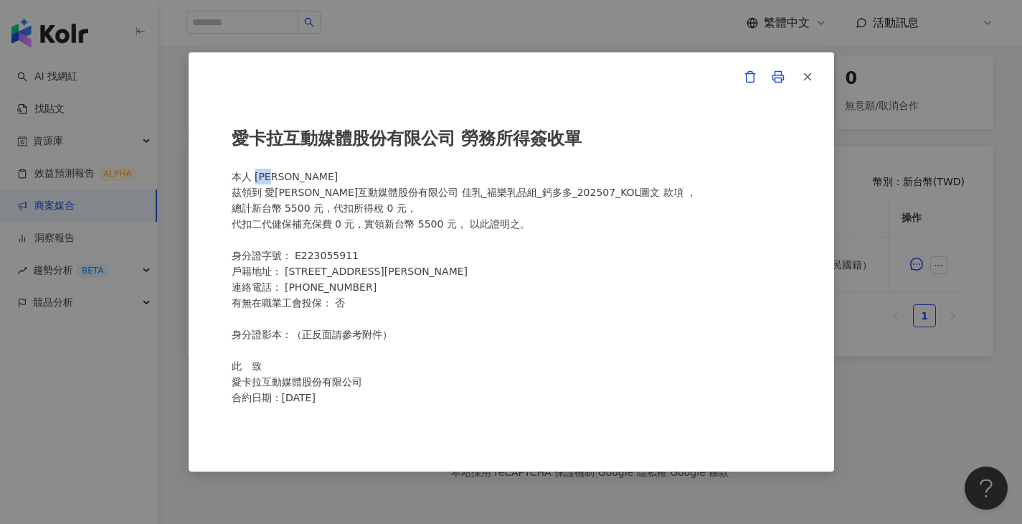
drag, startPoint x: 293, startPoint y: 176, endPoint x: 258, endPoint y: 176, distance: 35.2
click at [258, 176] on div "愛卡拉互動媒體股份有限公司 勞務所得簽收單 本人 顏思瑜 茲領到 愛卡拉互動媒體股份有限公司 佳乳_福樂乳品組_鈣多多_202507_KOL圖文 款項 ， 總…" at bounding box center [512, 262] width 560 height 304
copy div "顏思瑜"
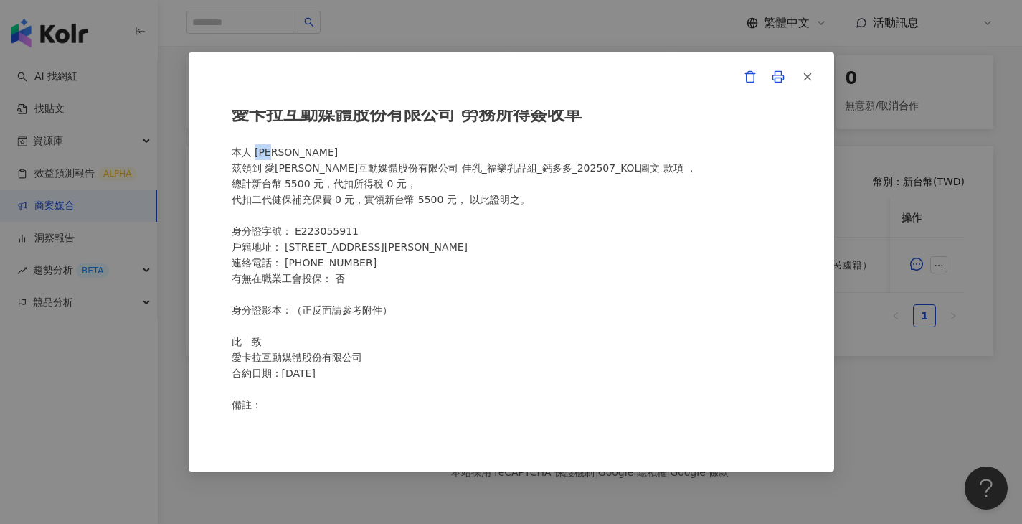
scroll to position [101, 0]
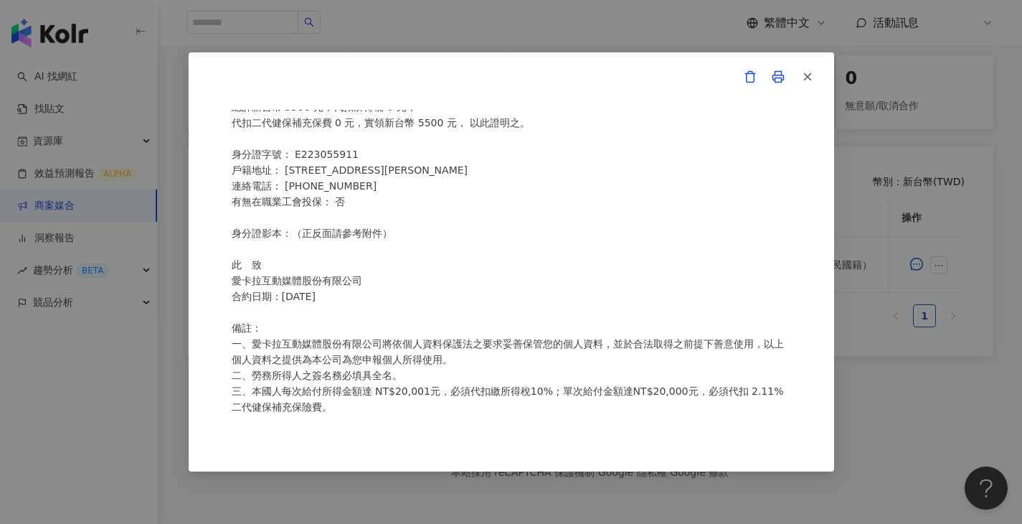
click at [690, 45] on div "愛卡拉互動媒體股份有限公司 勞務所得簽收單 本人 顏思瑜 茲領到 愛卡拉互動媒體股份有限公司 佳乳_福樂乳品組_鈣多多_202507_KOL圖文 款項 ， 總…" at bounding box center [511, 262] width 1022 height 524
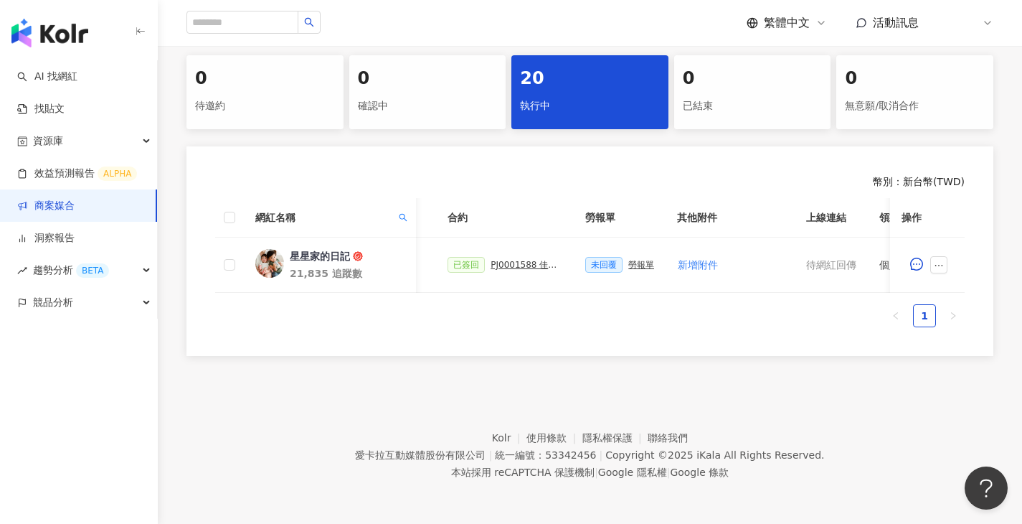
scroll to position [0, 684]
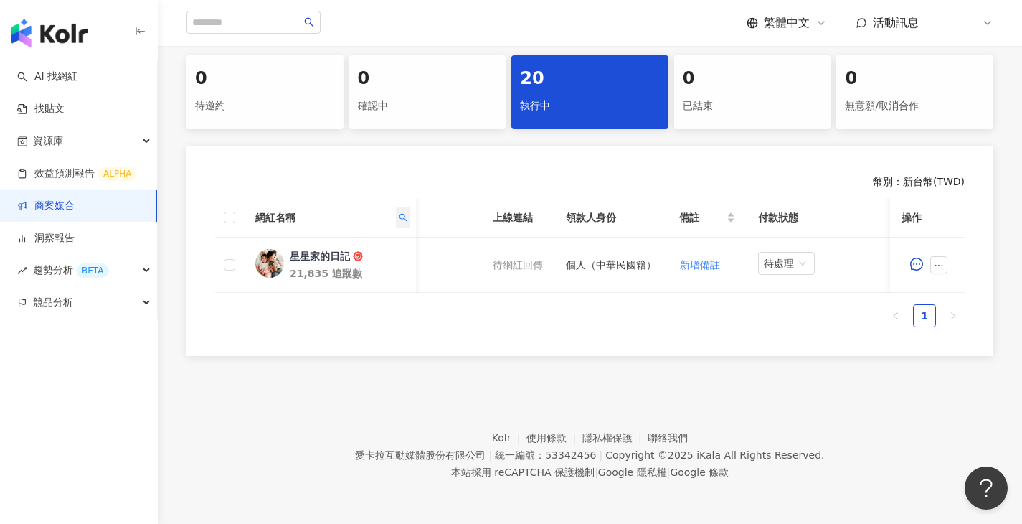
click at [406, 213] on icon "search" at bounding box center [403, 217] width 9 height 9
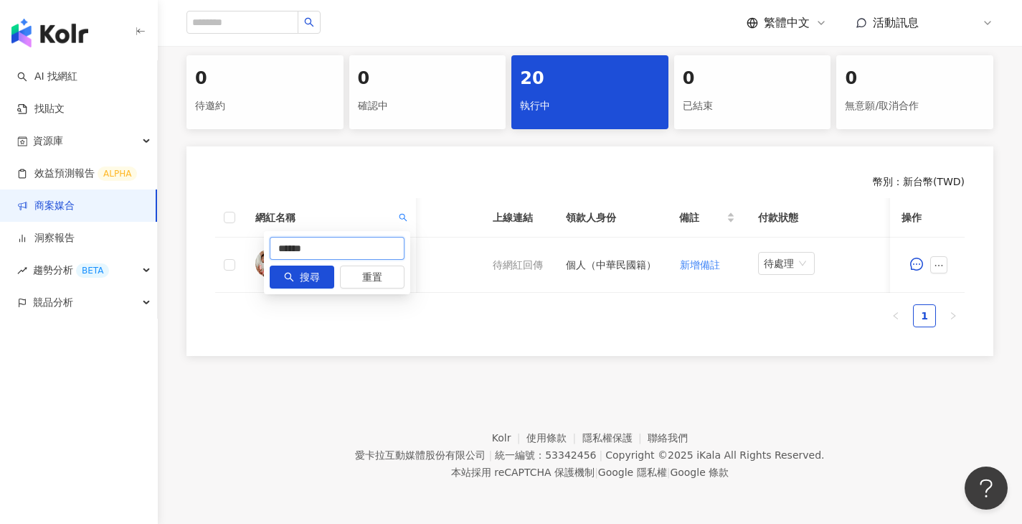
click at [384, 237] on input "******" at bounding box center [337, 248] width 135 height 23
paste input "**"
type input "********"
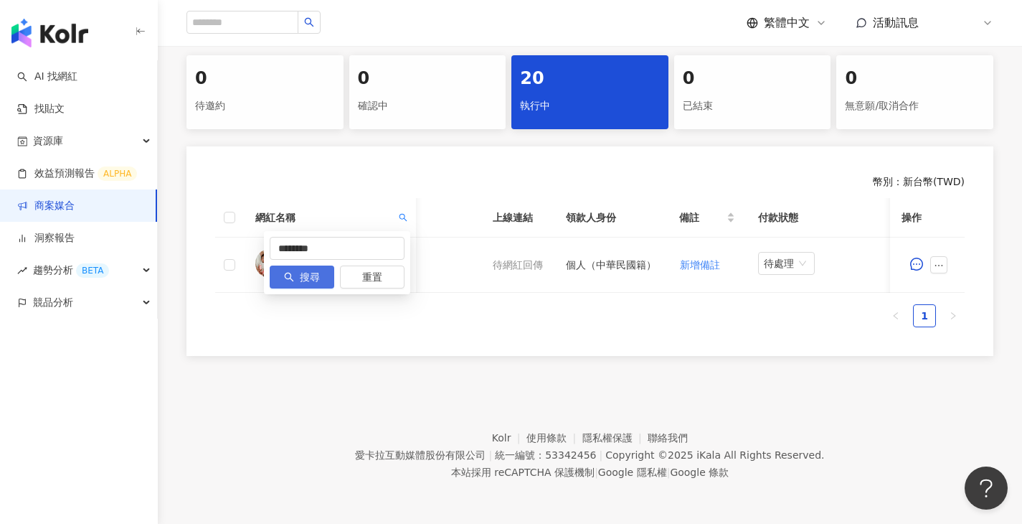
click at [319, 266] on span "搜尋" at bounding box center [310, 277] width 20 height 23
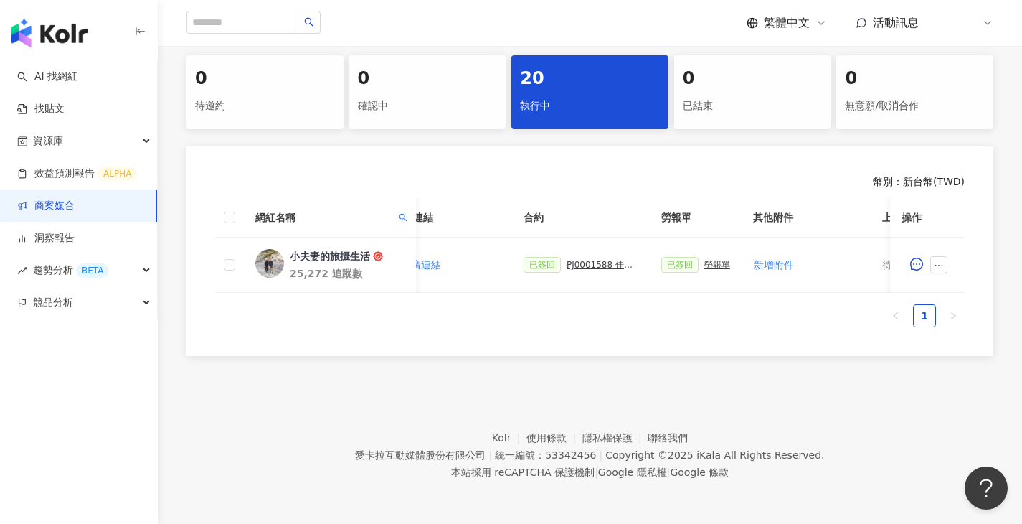
scroll to position [0, 301]
click at [612, 260] on div "PJ0001588 佳乳_福樂乳品組_鈣多多_202507_活動確認單" at bounding box center [601, 265] width 72 height 10
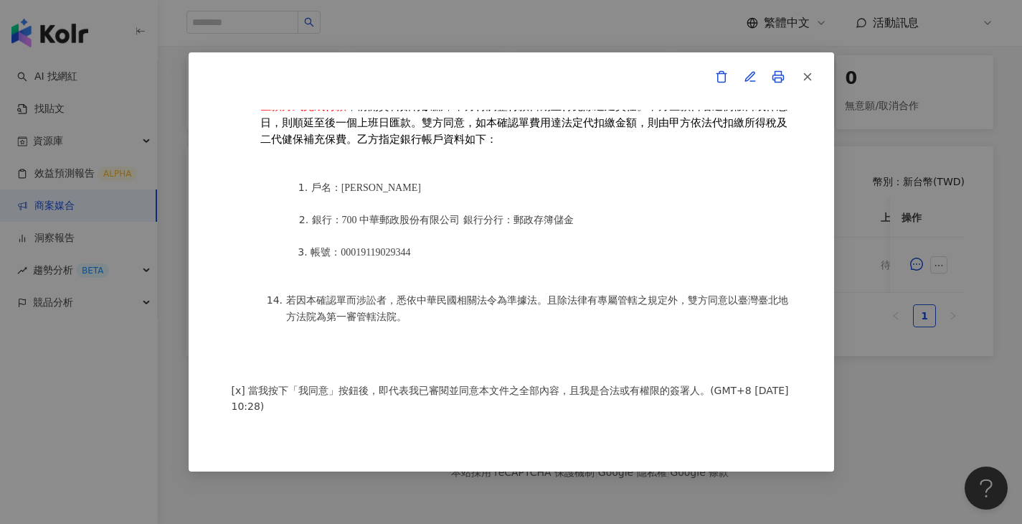
scroll to position [1922, 0]
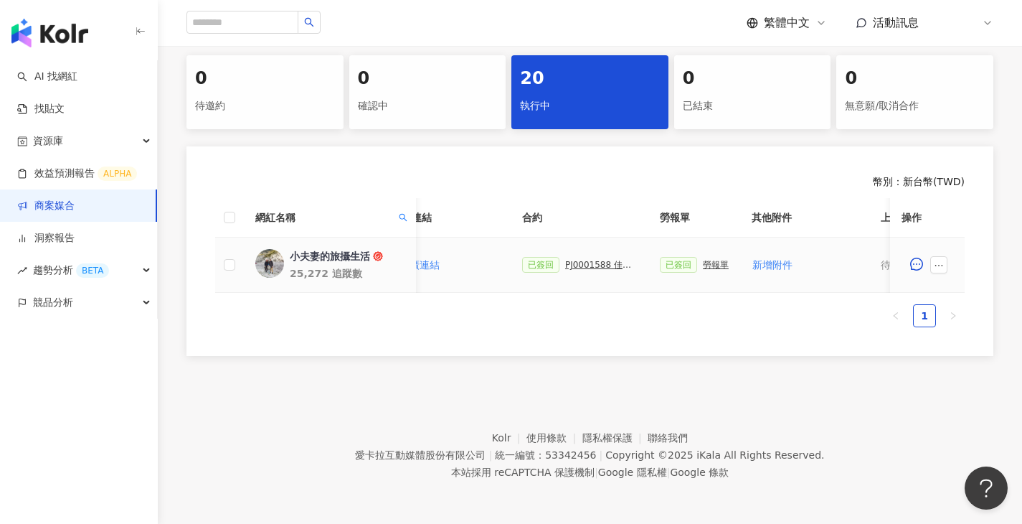
click at [703, 260] on div "勞報單" at bounding box center [716, 265] width 26 height 10
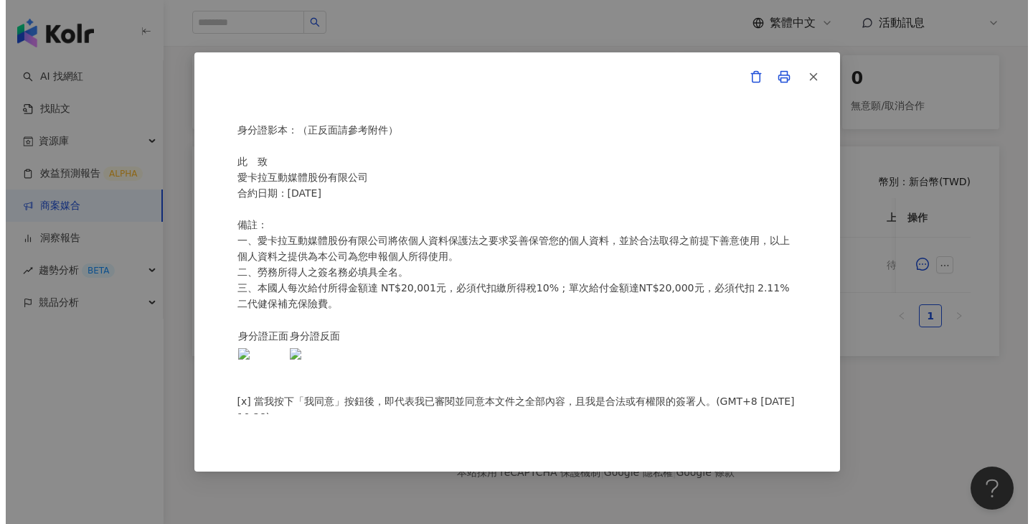
scroll to position [329, 0]
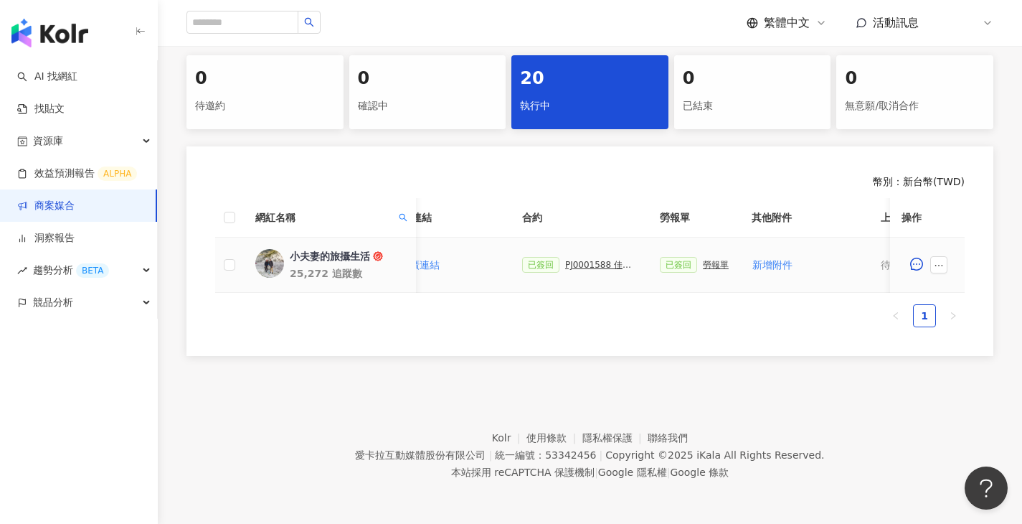
click at [941, 260] on icon "ellipsis" at bounding box center [939, 265] width 10 height 10
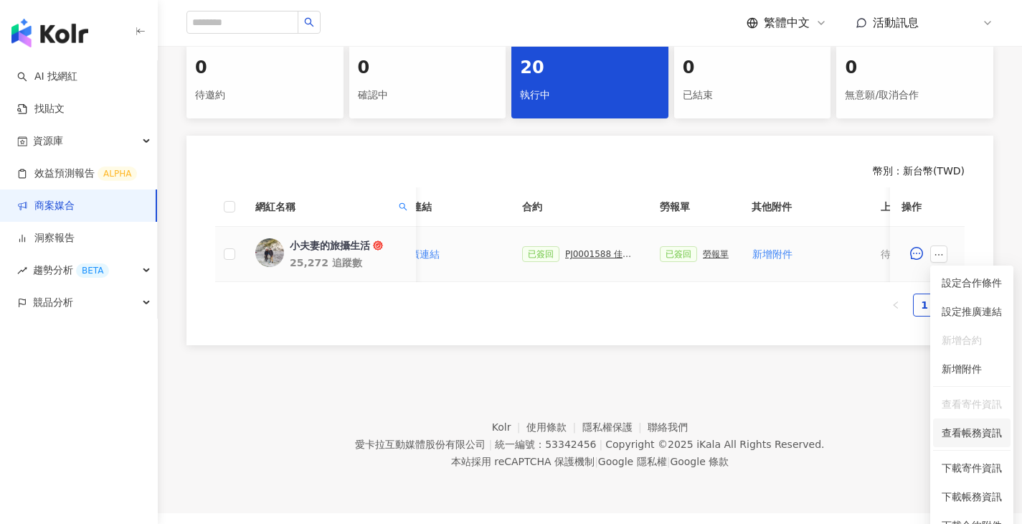
click at [974, 433] on span "查看帳務資訊" at bounding box center [972, 433] width 60 height 16
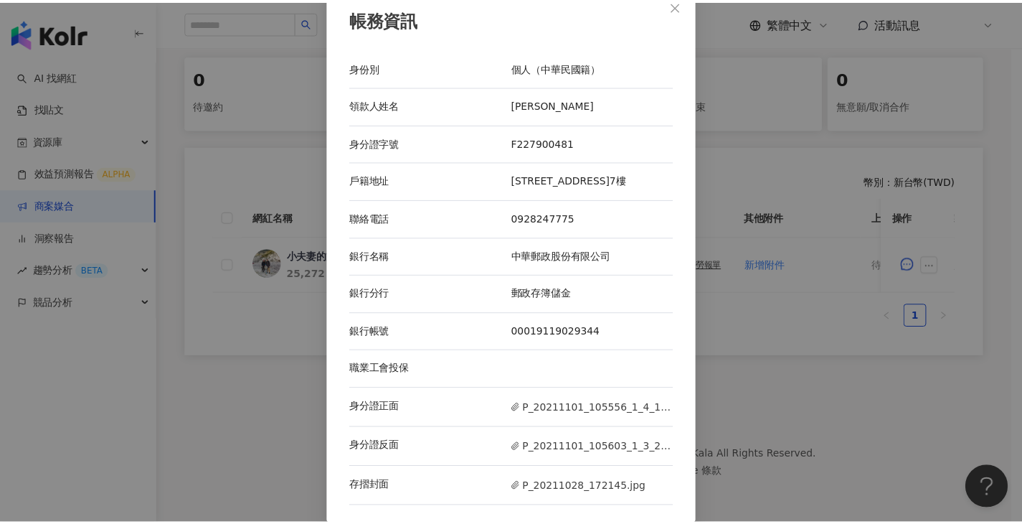
scroll to position [29, 0]
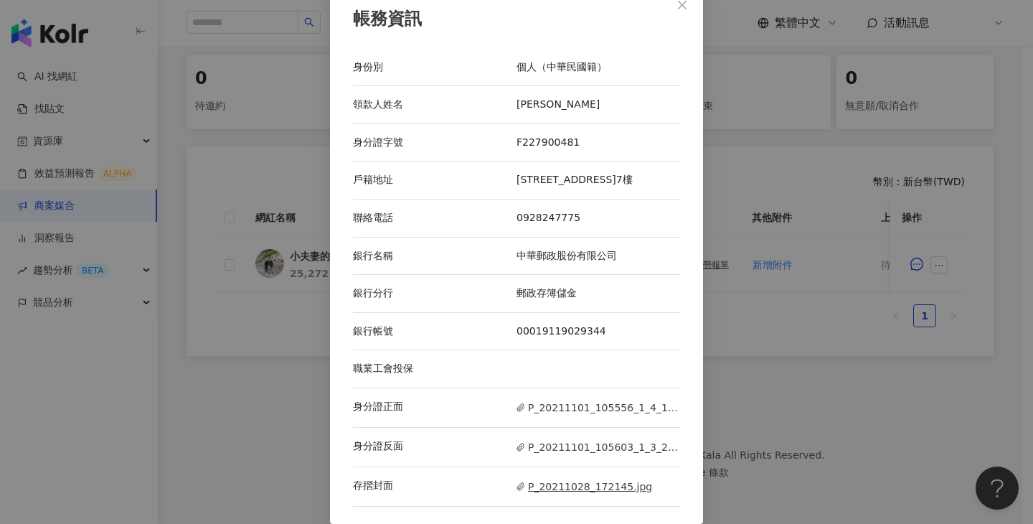
click at [538, 486] on span "P_20211028_172145.jpg" at bounding box center [585, 487] width 136 height 16
click at [539, 98] on div "陳慧雯" at bounding box center [599, 105] width 164 height 14
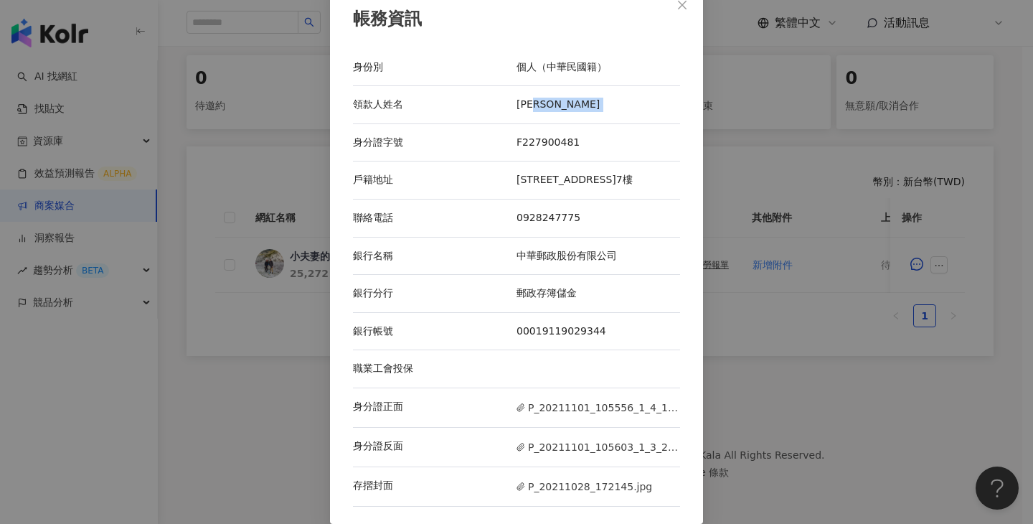
click at [539, 98] on div "陳慧雯" at bounding box center [599, 105] width 164 height 14
drag, startPoint x: 539, startPoint y: 90, endPoint x: 538, endPoint y: 68, distance: 21.5
click at [540, 98] on div "陳慧雯" at bounding box center [599, 105] width 164 height 14
drag, startPoint x: 807, startPoint y: 365, endPoint x: 758, endPoint y: 338, distance: 56.5
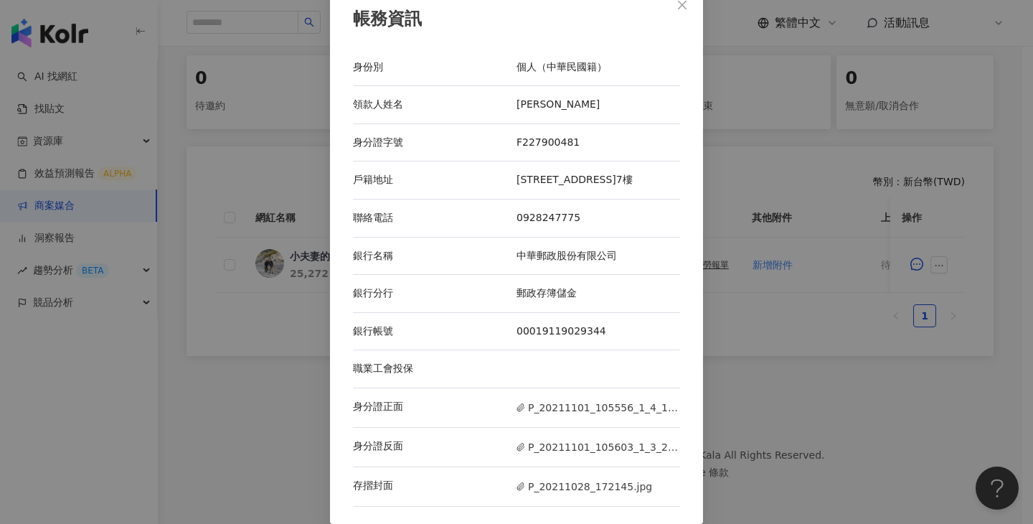
click at [807, 365] on div "帳務資訊 身份別 個人（中華民國籍） 領款人姓名 陳慧雯 身分證字號 F227900481 戶籍地址 新北市泰山區明志路二段232巷7號7樓 聯絡電話 092…" at bounding box center [516, 262] width 1033 height 524
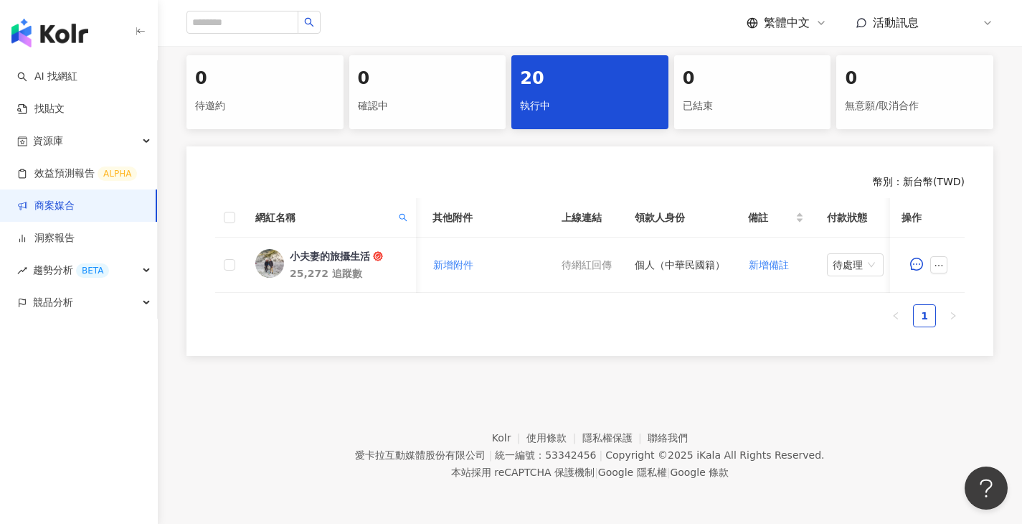
scroll to position [0, 687]
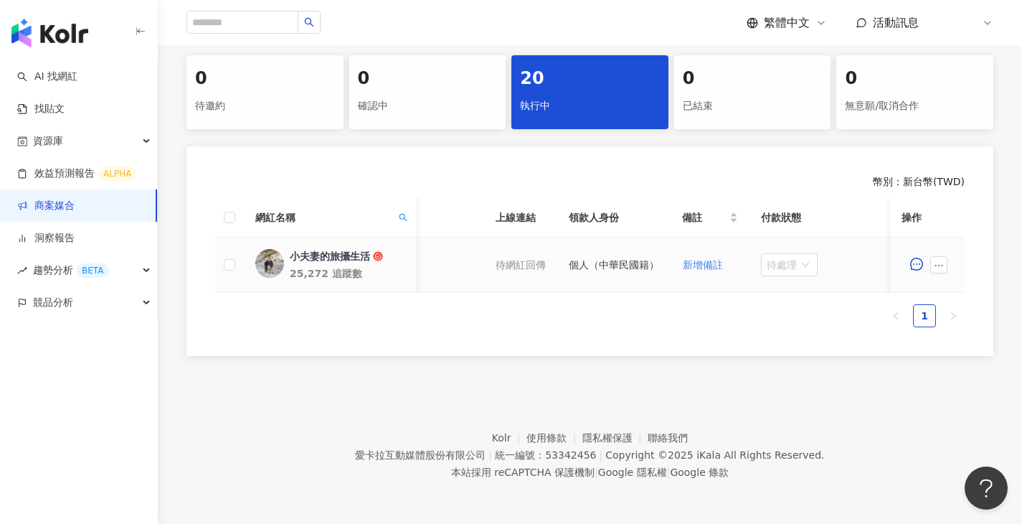
drag, startPoint x: 796, startPoint y: 263, endPoint x: 804, endPoint y: 307, distance: 44.4
click at [797, 263] on span "待處理" at bounding box center [789, 265] width 45 height 22
click at [790, 311] on div "處理中" at bounding box center [790, 319] width 40 height 16
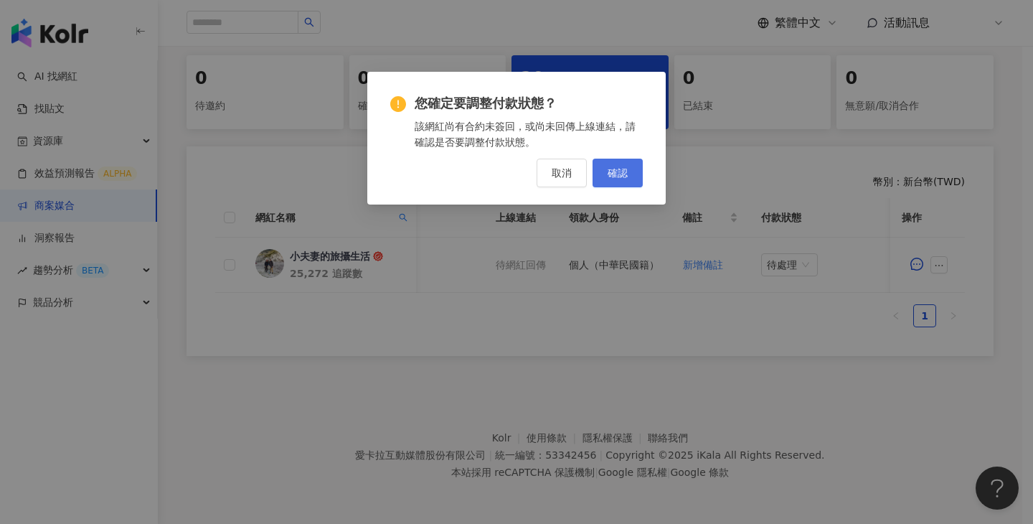
click at [626, 174] on span "確認" at bounding box center [618, 172] width 20 height 11
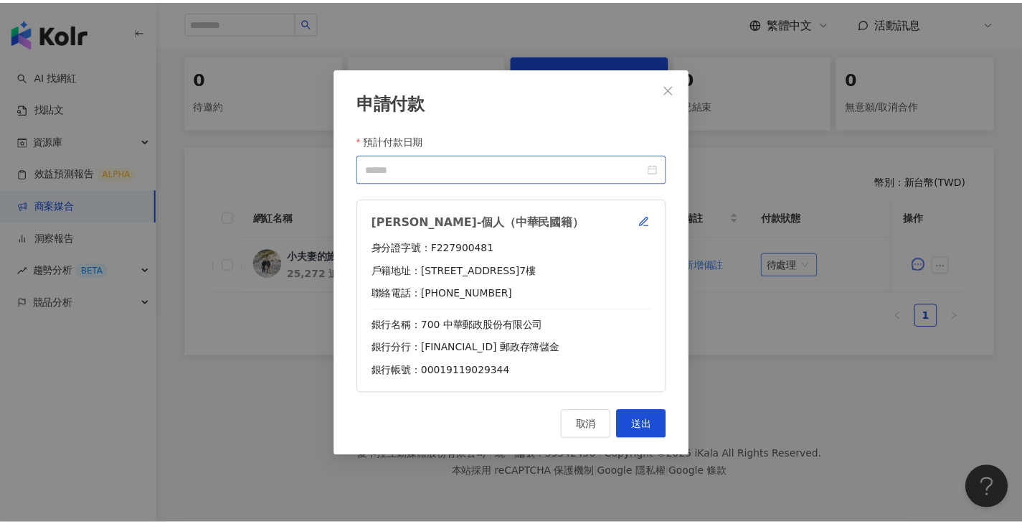
scroll to position [0, 676]
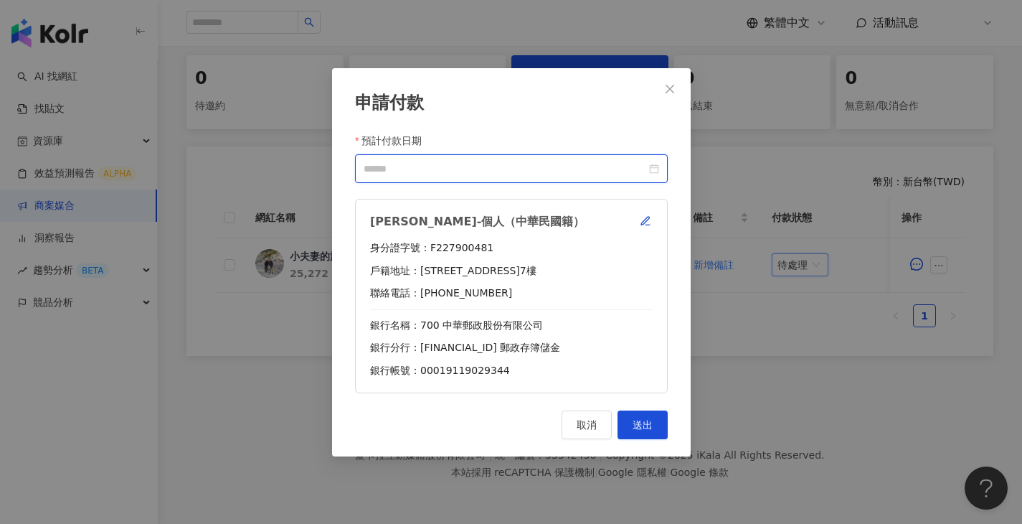
click at [569, 164] on input "預計付款日期" at bounding box center [505, 168] width 283 height 16
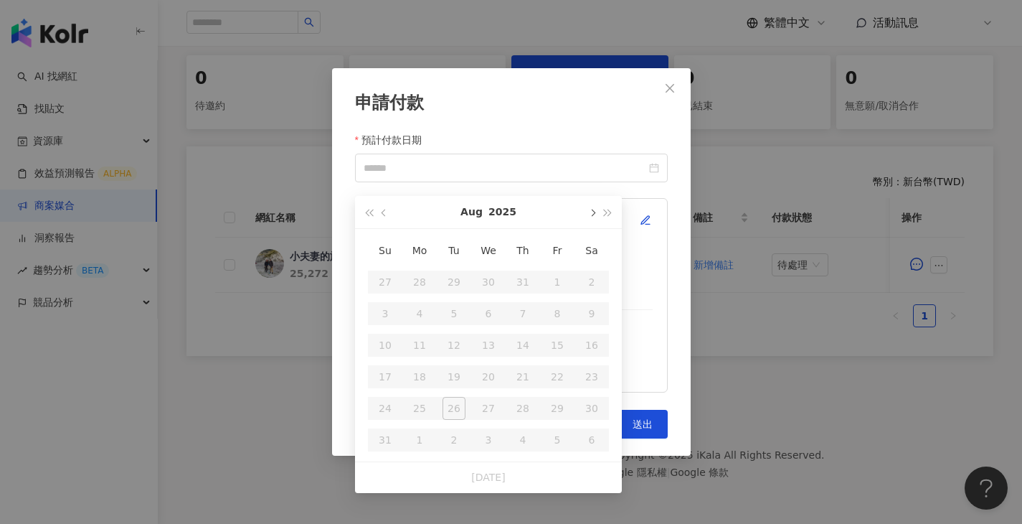
click at [591, 210] on span "button" at bounding box center [591, 213] width 7 height 7
click at [484, 366] on div "24" at bounding box center [488, 376] width 23 height 23
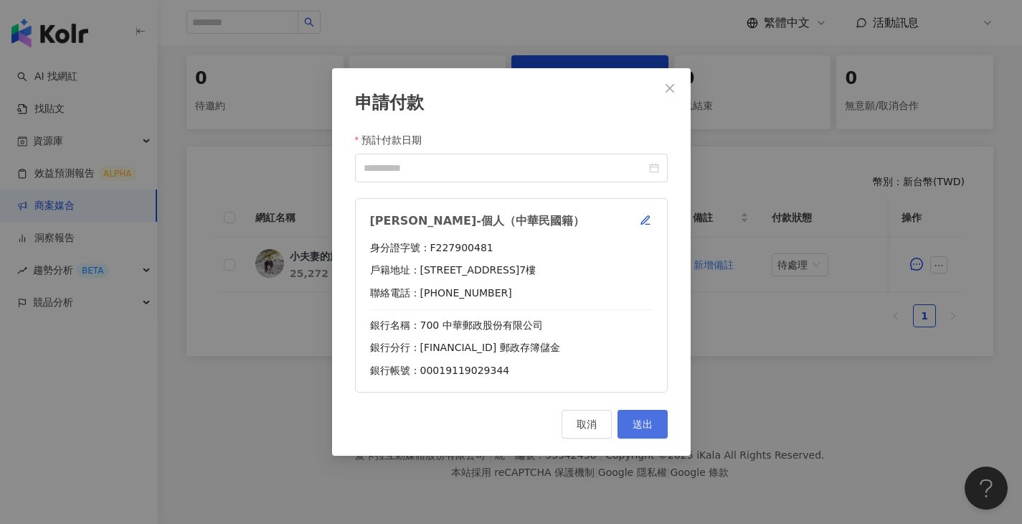
type input "**********"
click at [637, 418] on span "送出" at bounding box center [643, 423] width 20 height 11
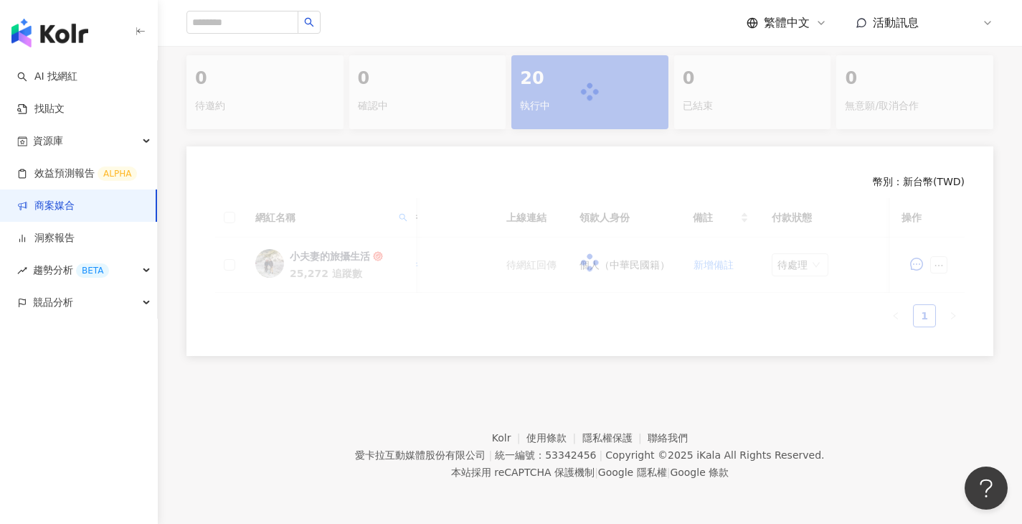
scroll to position [306, 0]
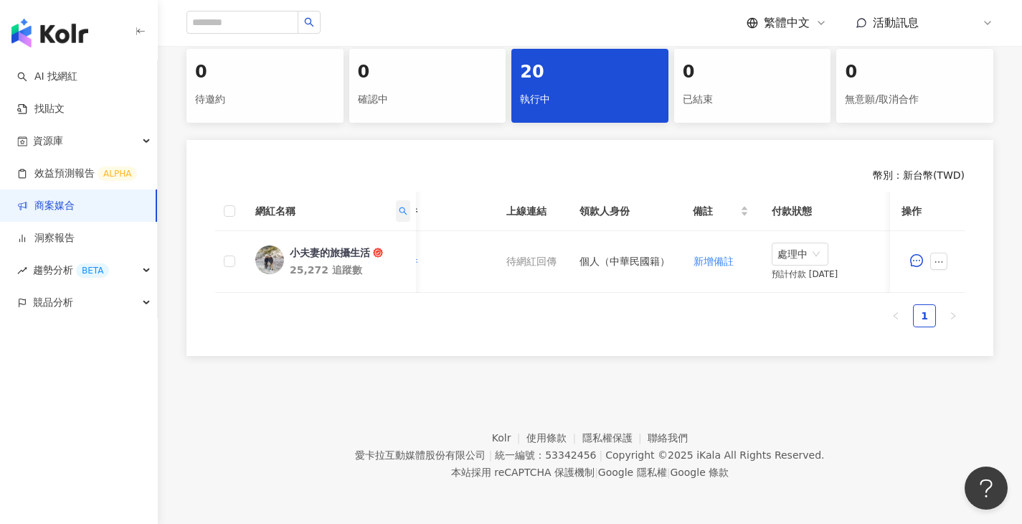
click at [403, 210] on icon "search" at bounding box center [403, 211] width 9 height 9
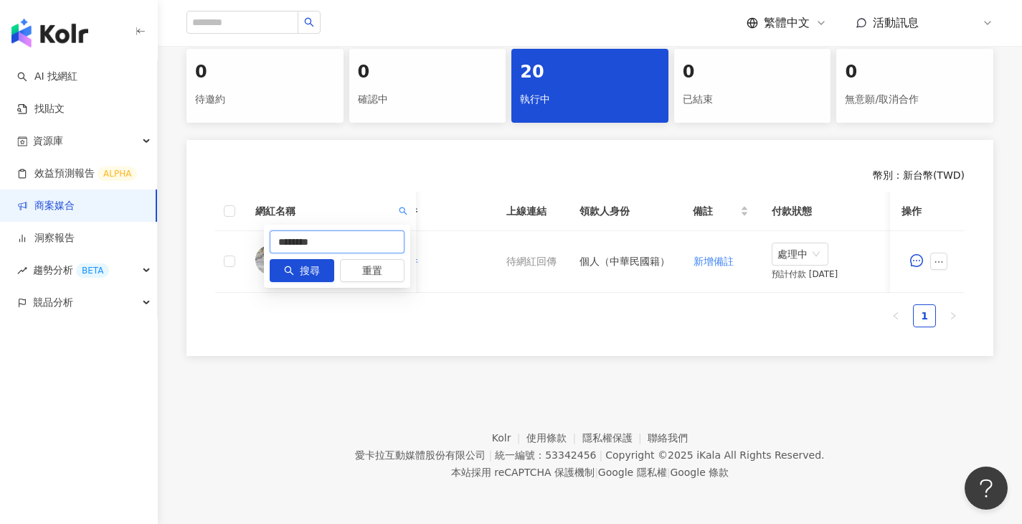
click at [354, 235] on input "********" at bounding box center [337, 241] width 135 height 23
paste input "text"
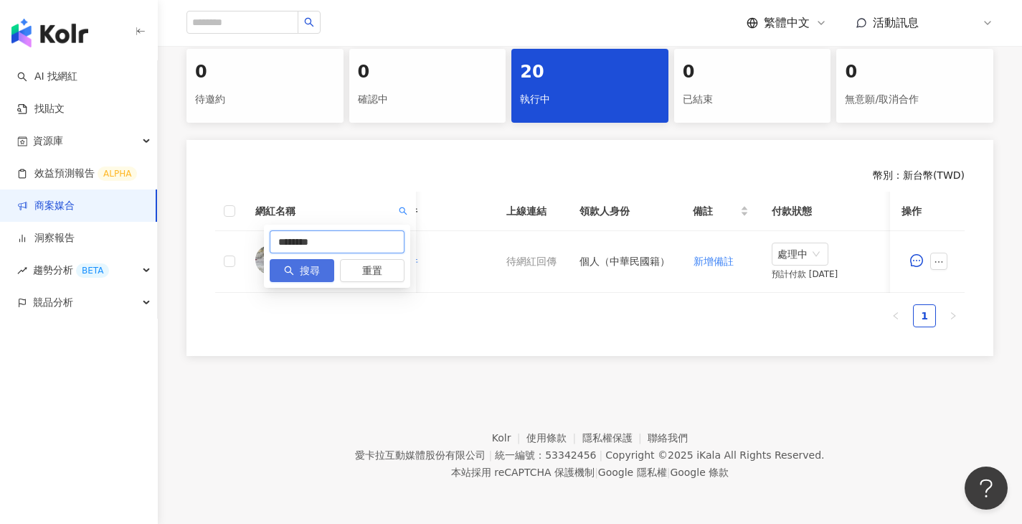
type input "********"
click at [320, 263] on button "搜尋" at bounding box center [302, 270] width 65 height 23
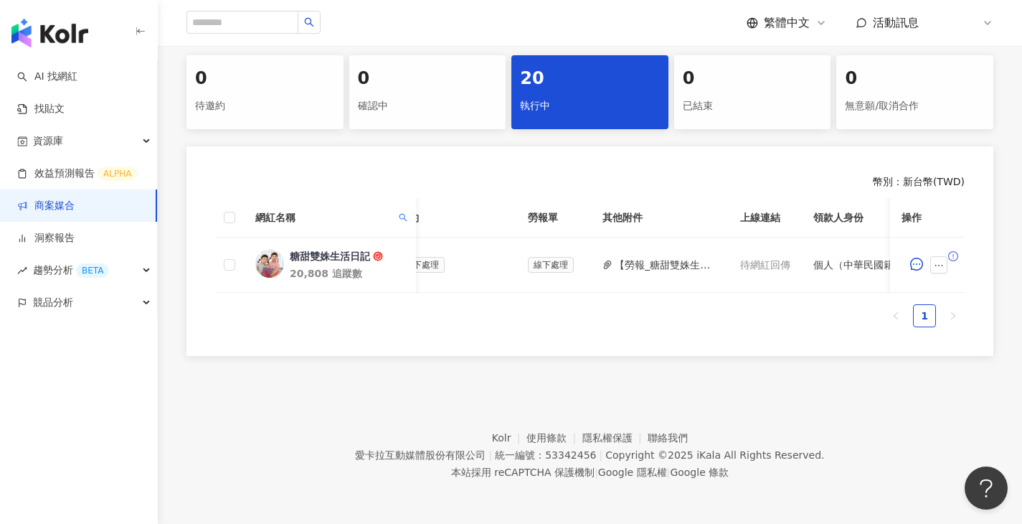
scroll to position [0, 420]
click at [646, 257] on button "【勞報_糖甜雙姝生活日記】PJ0001588 佳乳_福樂乳品組_鈣多多_202507_KOL專案 .pdf" at bounding box center [665, 265] width 103 height 16
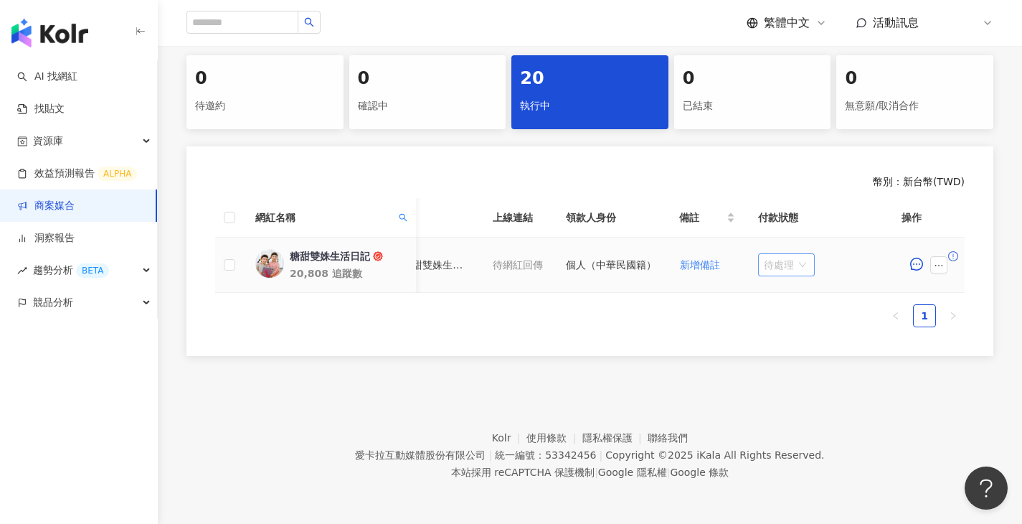
click at [804, 254] on span "待處理" at bounding box center [786, 265] width 45 height 22
click at [794, 311] on div "處理中" at bounding box center [790, 319] width 40 height 16
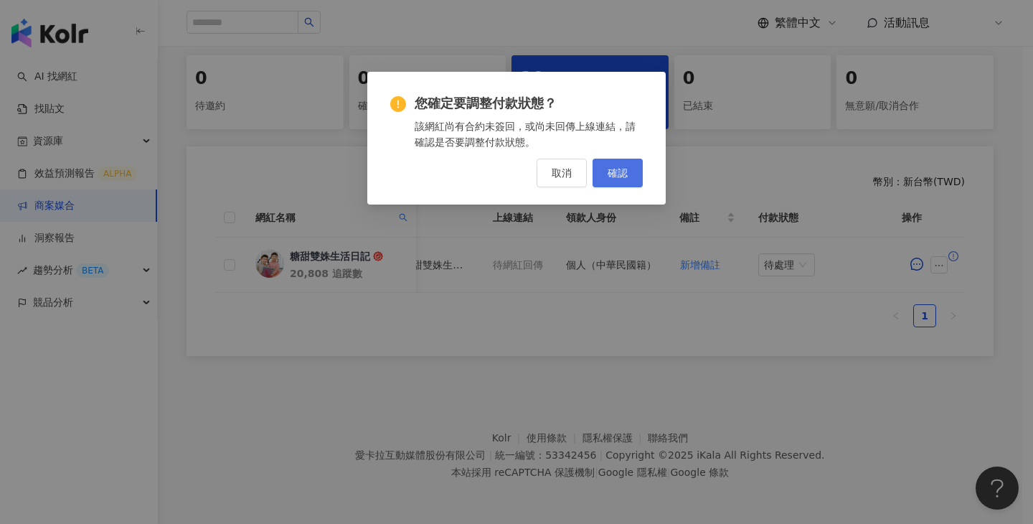
click at [612, 160] on button "確認" at bounding box center [618, 173] width 50 height 29
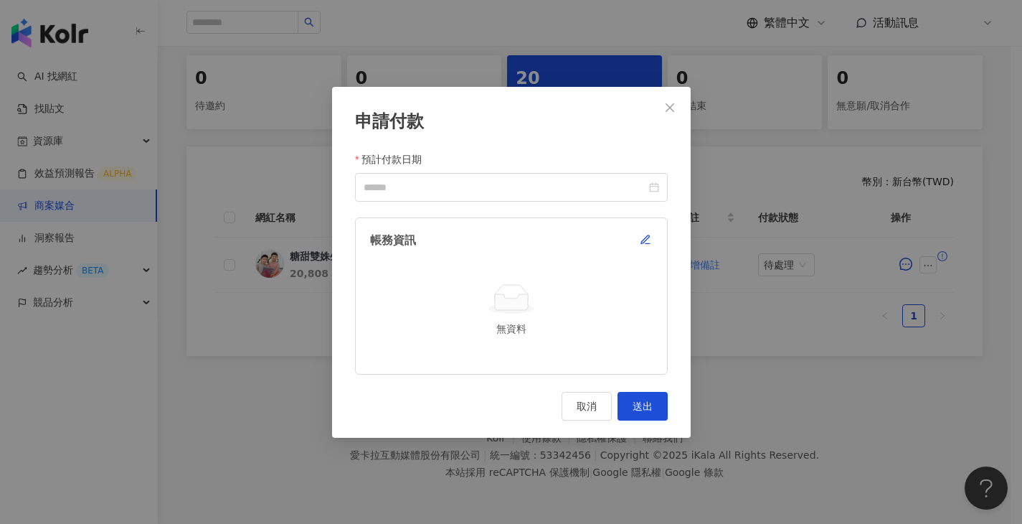
scroll to position [0, 656]
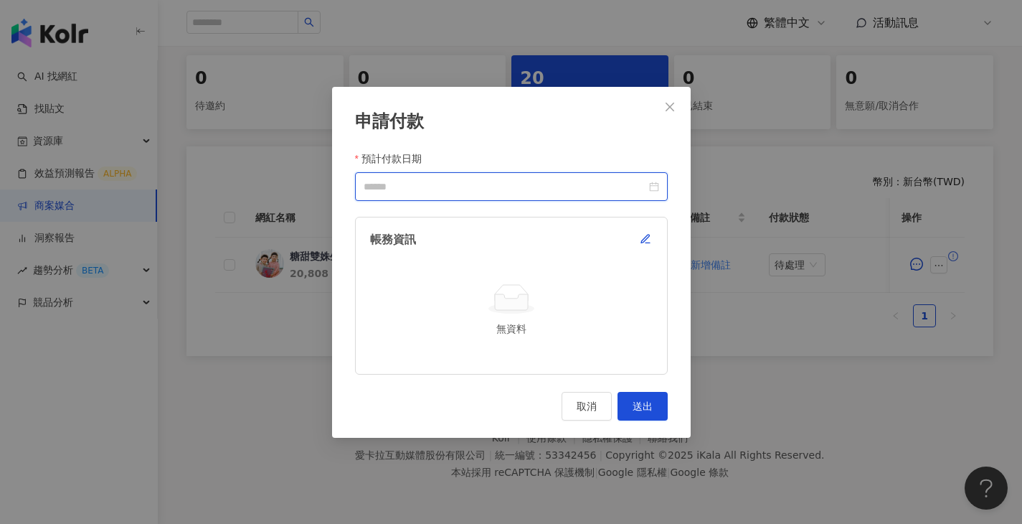
click at [493, 186] on input "預計付款日期" at bounding box center [505, 187] width 283 height 16
click at [645, 240] on icon "button" at bounding box center [645, 239] width 8 height 8
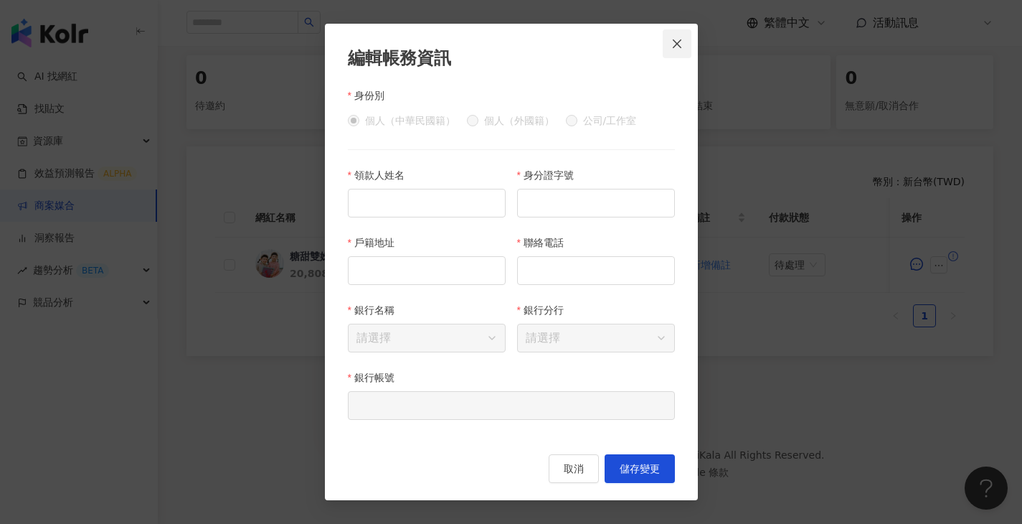
click at [689, 45] on span "Close" at bounding box center [677, 43] width 29 height 11
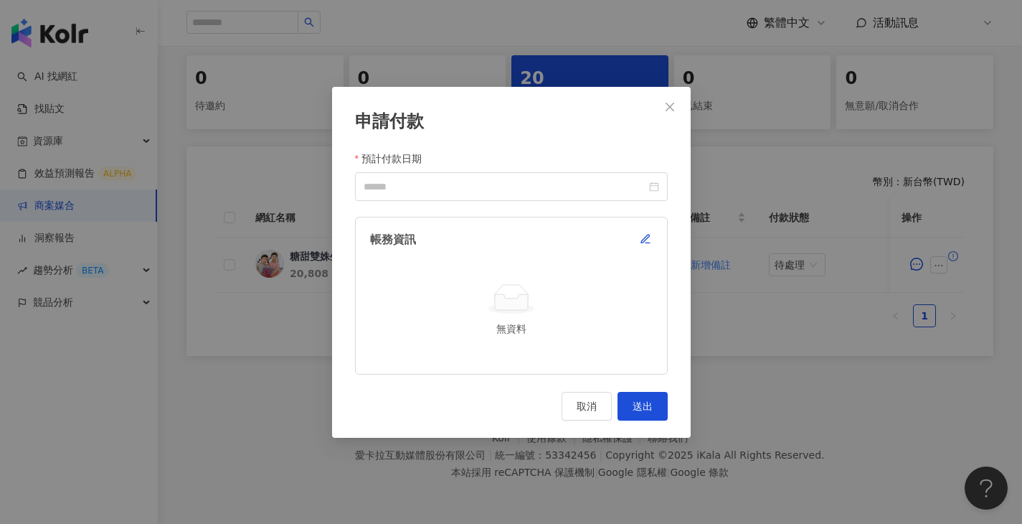
click at [771, 292] on div "申請付款 預計付款日期 帳務資訊 無資料 取消 送出" at bounding box center [511, 262] width 1022 height 524
click at [674, 94] on button "Close" at bounding box center [670, 107] width 29 height 29
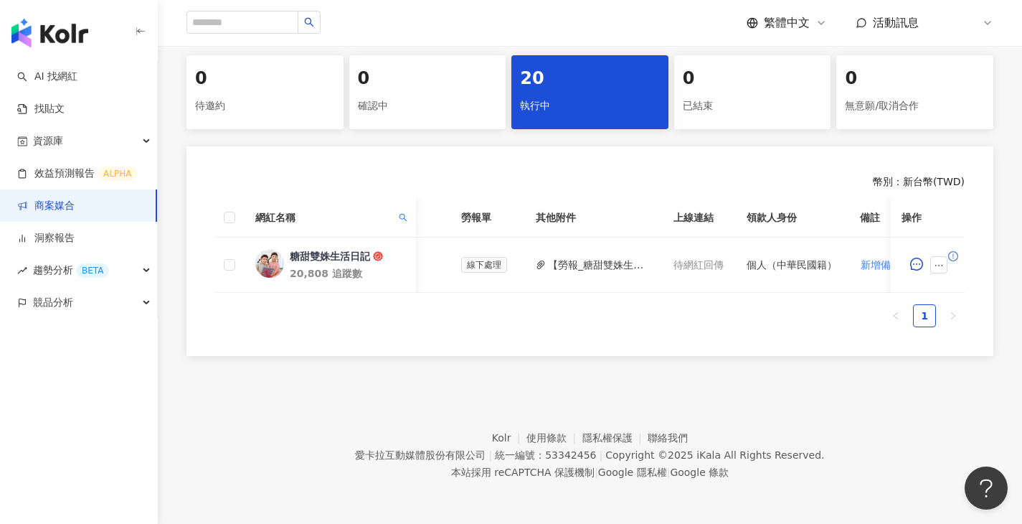
scroll to position [0, 365]
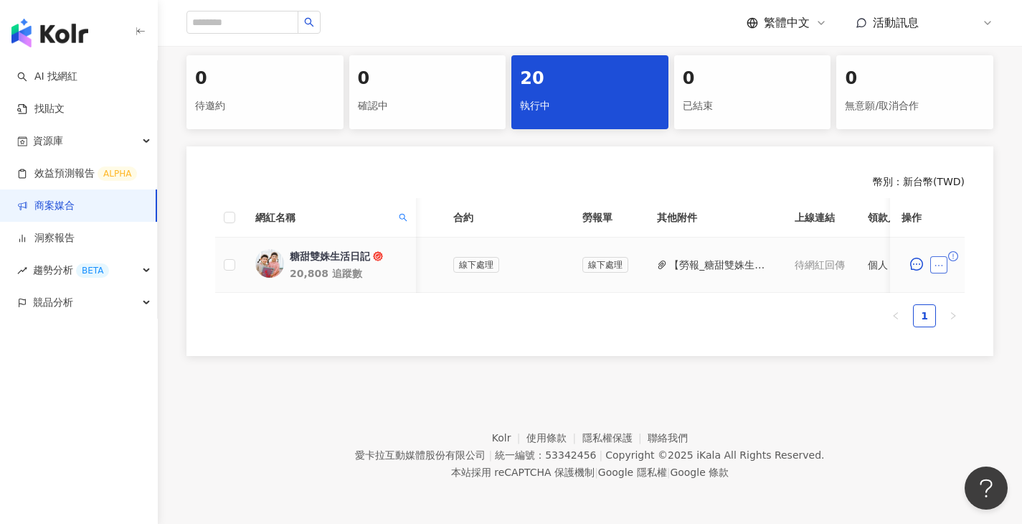
click at [946, 262] on button "button" at bounding box center [939, 264] width 17 height 17
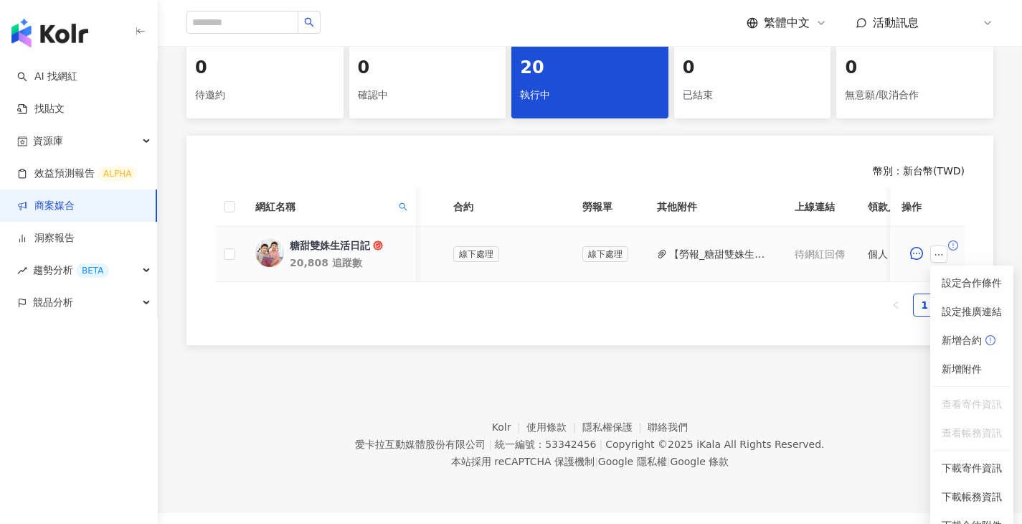
click at [688, 375] on footer "Kolr 使用條款 隱私權保護 聯絡我們 愛卡拉互動媒體股份有限公司 | 統一編號：53342456 | Copyright © 2025 iKala All…" at bounding box center [590, 433] width 865 height 159
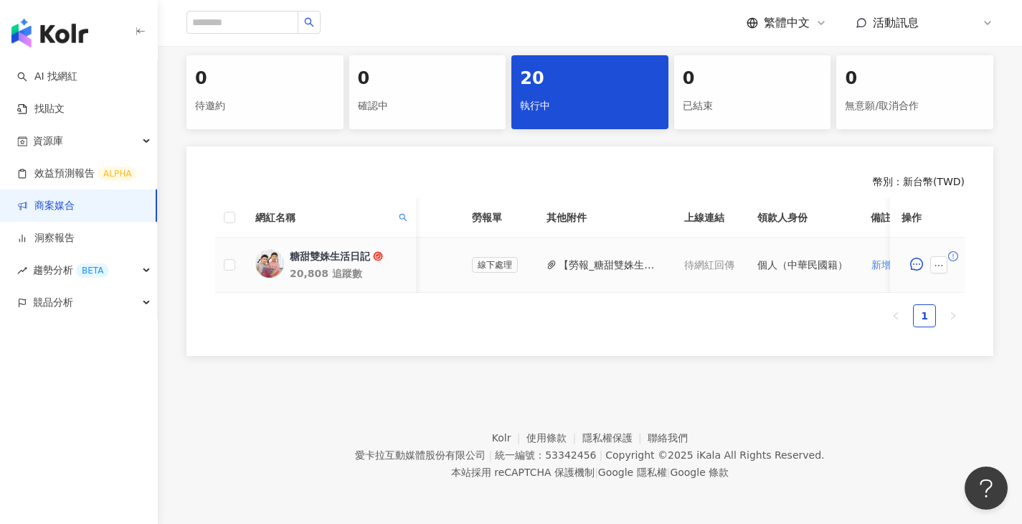
scroll to position [56, 0]
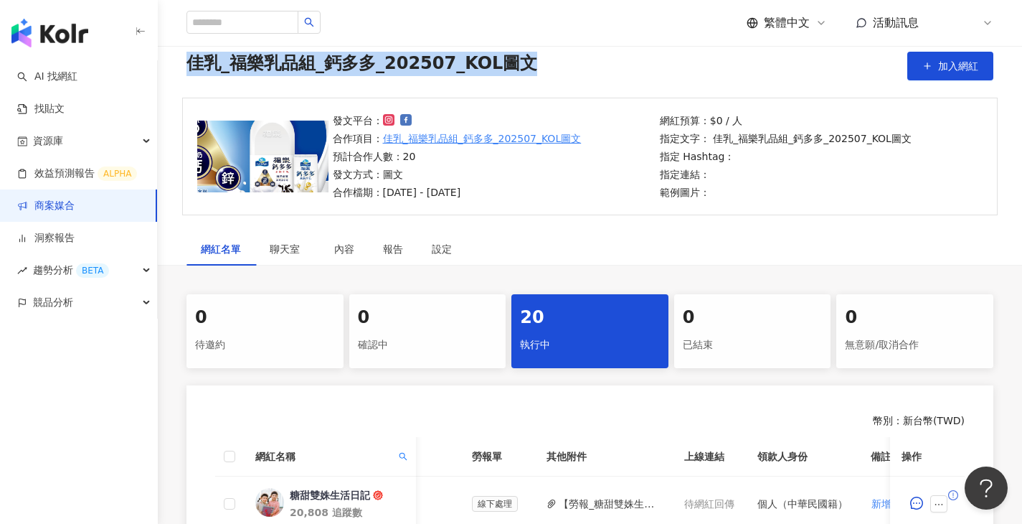
drag, startPoint x: 542, startPoint y: 68, endPoint x: 207, endPoint y: 90, distance: 335.8
click at [192, 69] on div "佳乳_福樂乳品組_鈣多多_202507_KOL圖文 加入網紅" at bounding box center [590, 66] width 807 height 29
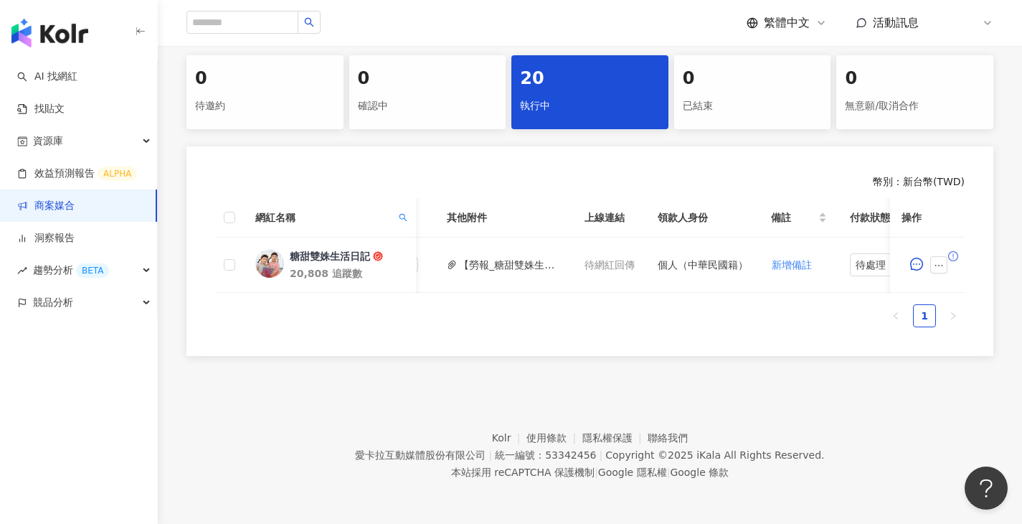
scroll to position [0, 667]
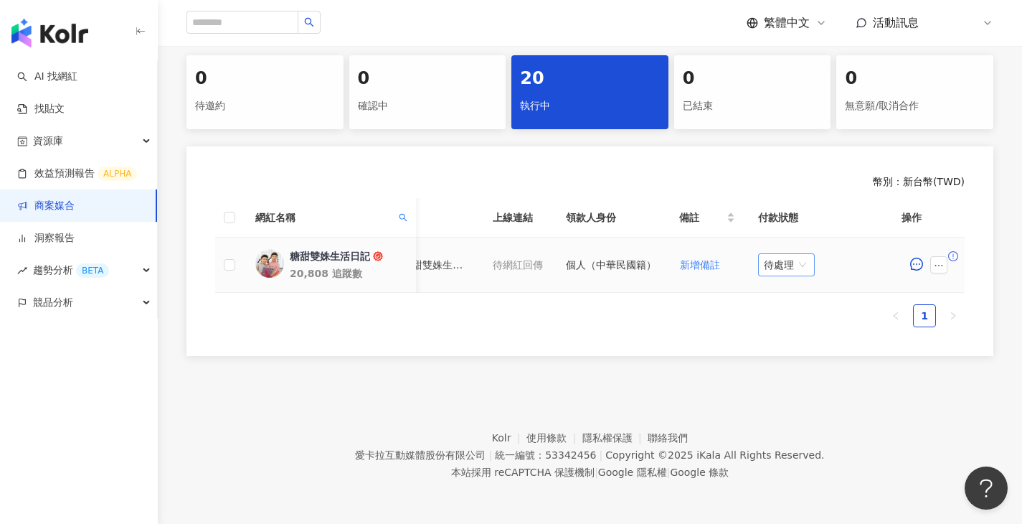
click at [789, 263] on span "待處理" at bounding box center [786, 265] width 45 height 22
click at [637, 323] on ul "1" at bounding box center [590, 315] width 750 height 23
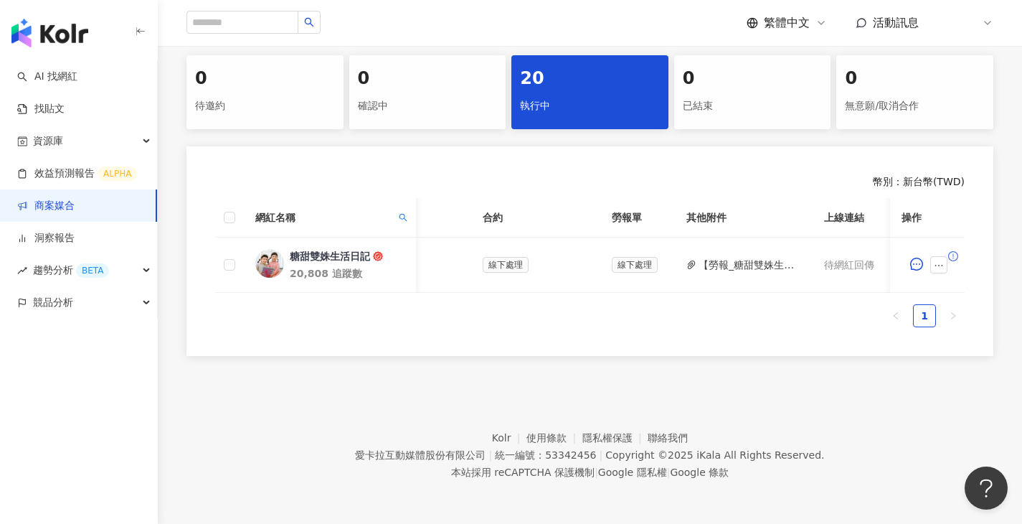
scroll to position [0, 333]
click at [944, 260] on icon "ellipsis" at bounding box center [939, 265] width 10 height 10
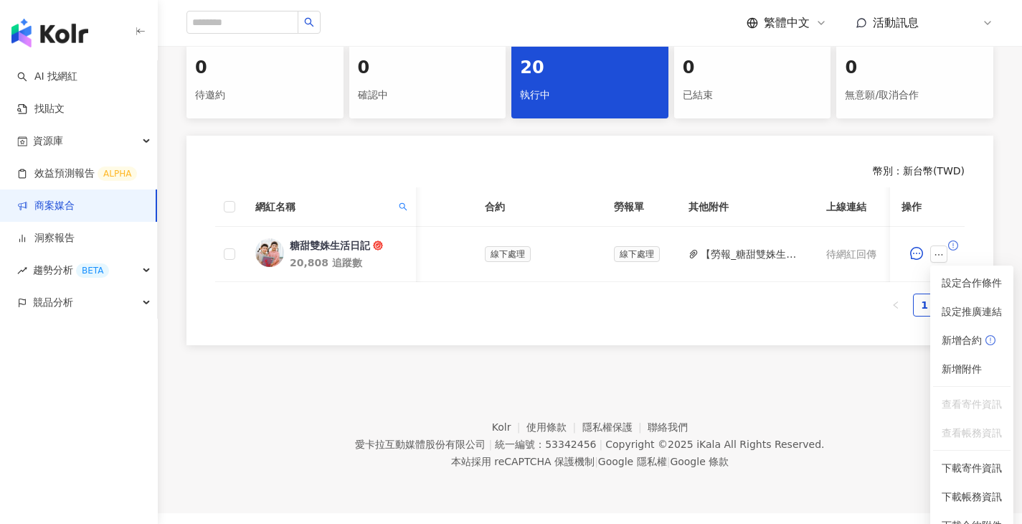
click at [802, 328] on div "網紅名稱 合作總酬勞 (含稅) 合作項目 推廣連結 合約 勞報單 其他附件 上線連結 領款人身份 備註 付款狀態 操作 糖甜雙姝生活日記 20,808 追蹤數…" at bounding box center [590, 257] width 750 height 141
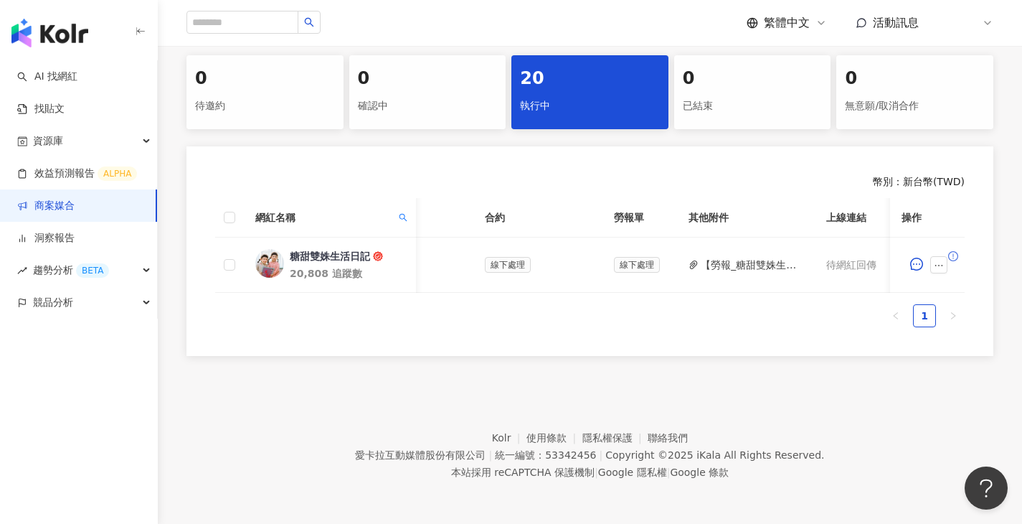
scroll to position [0, 667]
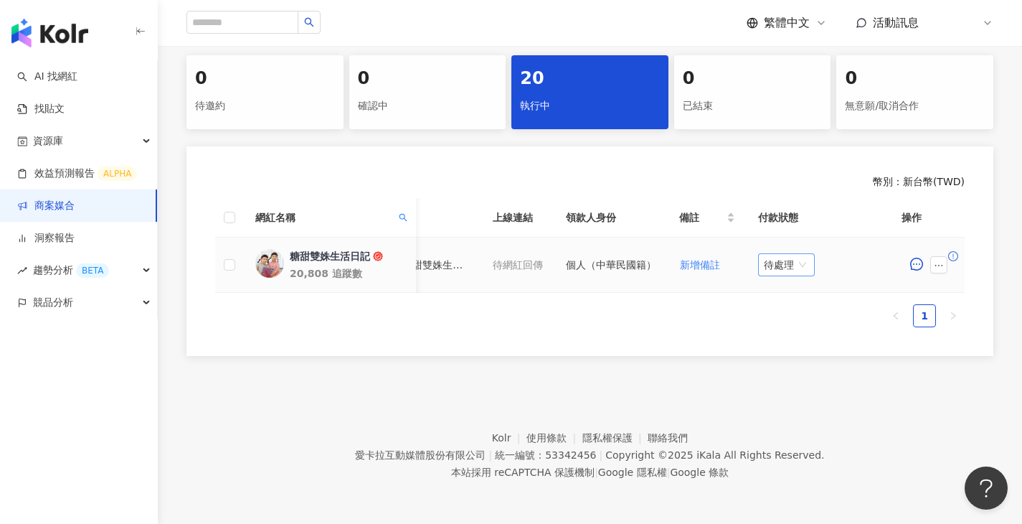
click at [795, 254] on span "待處理" at bounding box center [786, 265] width 45 height 22
click at [804, 311] on div "處理中" at bounding box center [790, 319] width 40 height 16
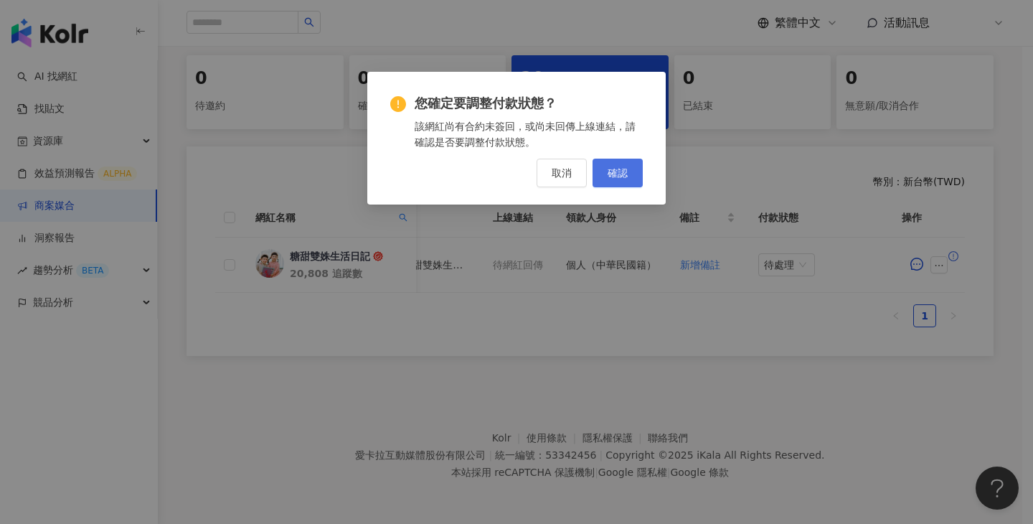
click at [633, 171] on button "確認" at bounding box center [618, 173] width 50 height 29
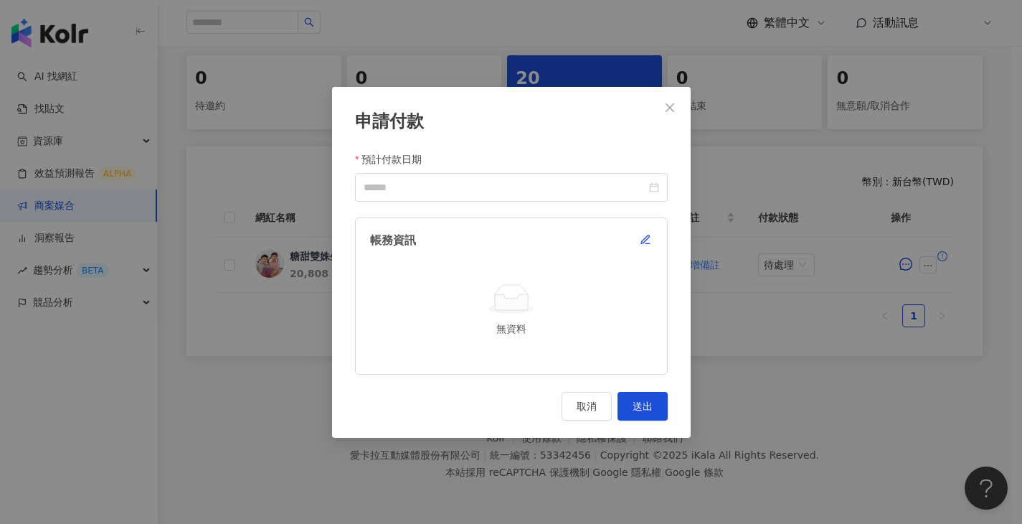
scroll to position [0, 656]
click at [640, 233] on span "button" at bounding box center [645, 238] width 11 height 11
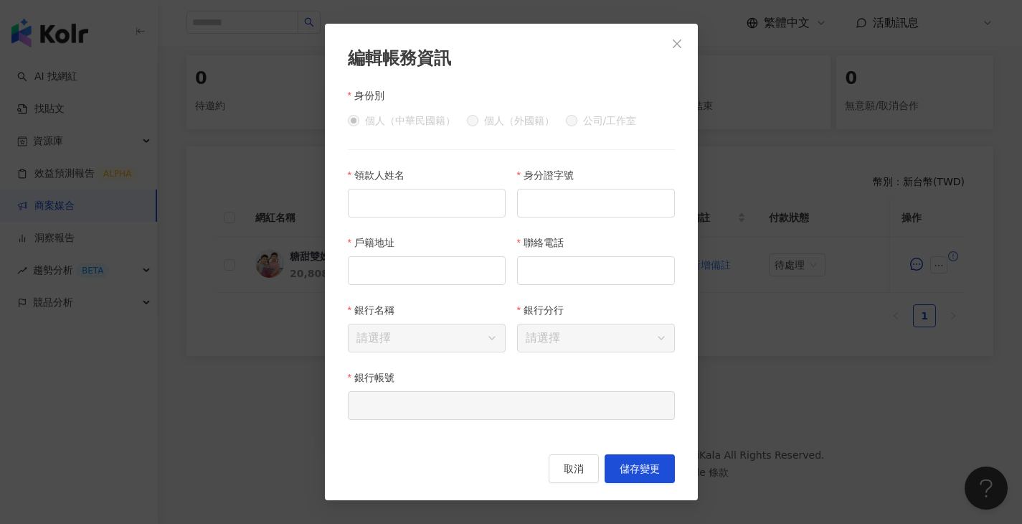
click at [290, 111] on div "編輯帳務資訊 身份別 個人（中華民國籍） 個人（外國籍） 公司/工作室 領款人姓名 身分證字號 戶籍地址 聯絡電話 銀行名稱 請選擇 銀行分行 請選擇 銀行帳…" at bounding box center [511, 262] width 1022 height 524
click at [685, 48] on span "Close" at bounding box center [677, 43] width 29 height 11
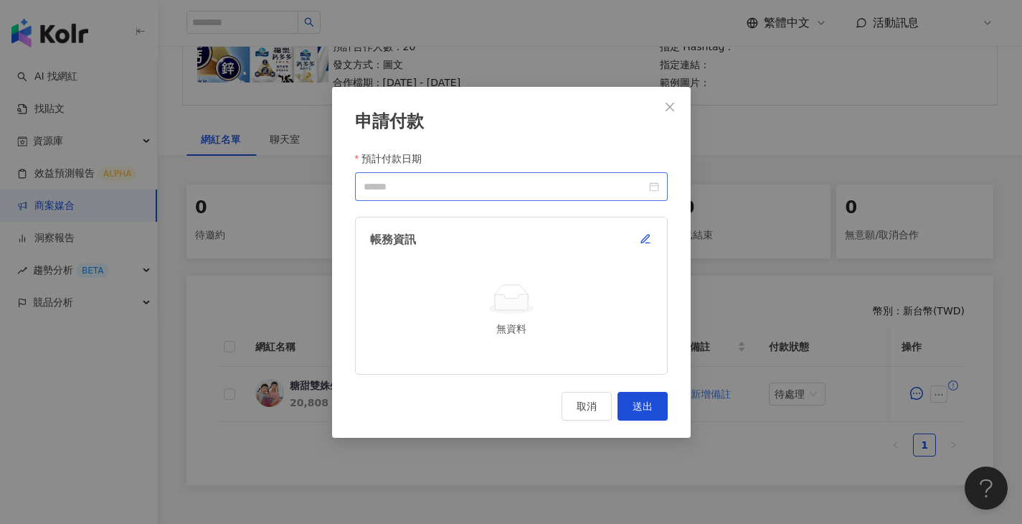
scroll to position [0, 0]
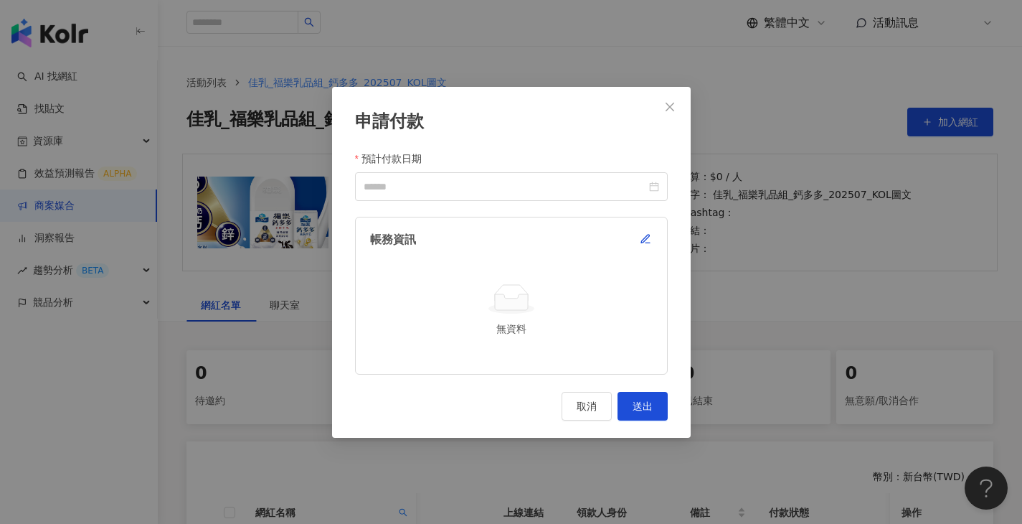
drag, startPoint x: 677, startPoint y: 110, endPoint x: 499, endPoint y: 109, distance: 177.2
click at [677, 110] on span "Close" at bounding box center [670, 106] width 29 height 11
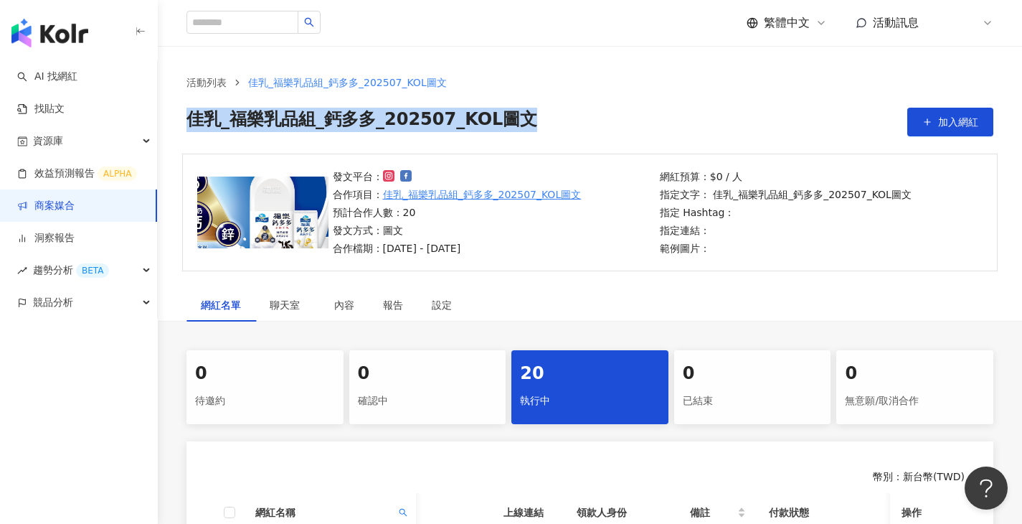
drag, startPoint x: 550, startPoint y: 119, endPoint x: 273, endPoint y: 187, distance: 285.8
click at [192, 121] on div "佳乳_福樂乳品組_鈣多多_202507_KOL圖文 加入網紅" at bounding box center [590, 122] width 807 height 29
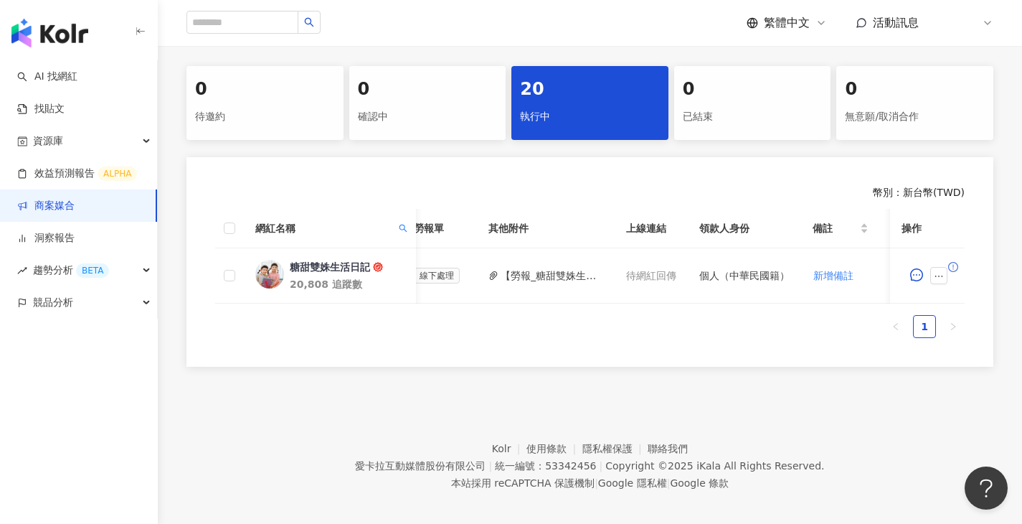
scroll to position [0, 532]
click at [575, 277] on button "【勞報_糖甜雙姝生活日記】PJ0001588 佳乳_福樂乳品組_鈣多多_202507_KOL專案 .pdf" at bounding box center [553, 276] width 103 height 16
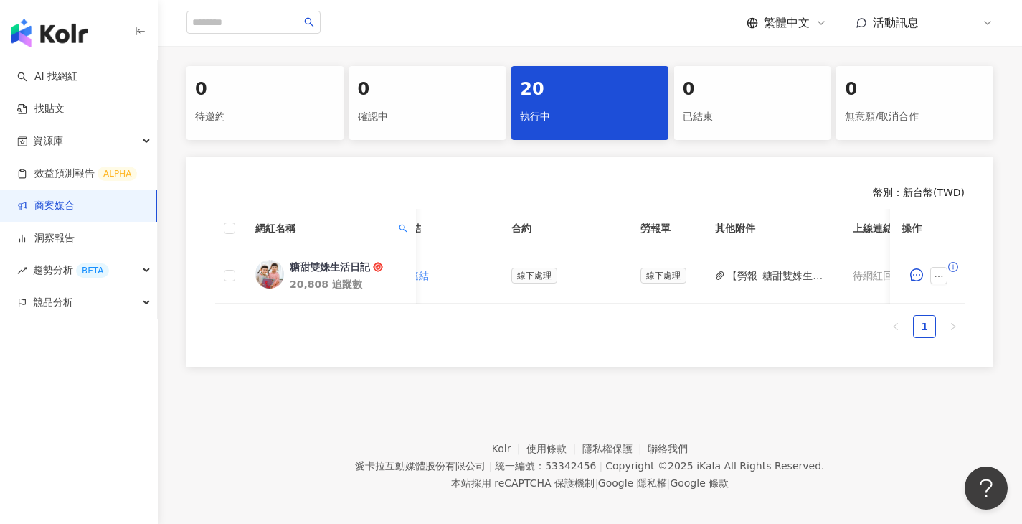
scroll to position [0, 430]
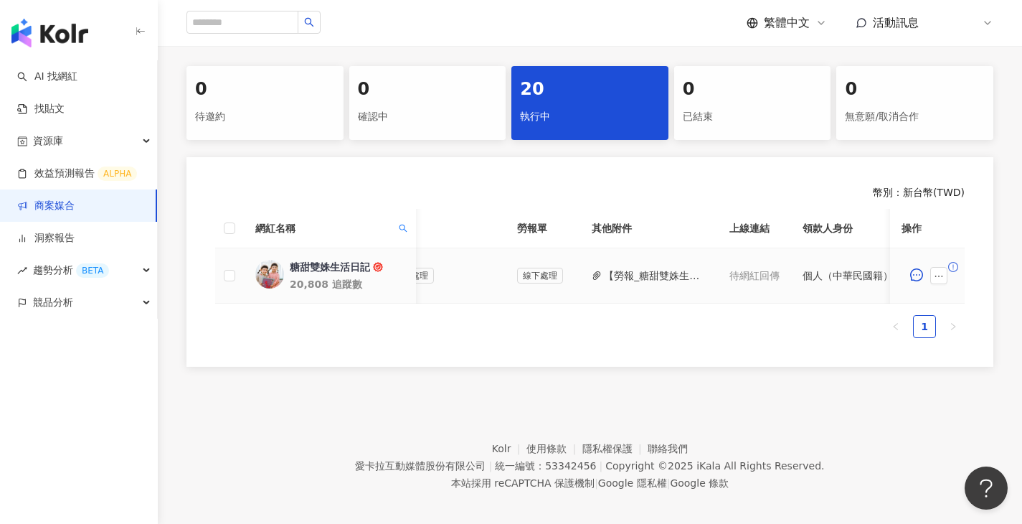
click at [636, 271] on button "【勞報_糖甜雙姝生活日記】PJ0001588 佳乳_福樂乳品組_鈣多多_202507_KOL專案 .pdf" at bounding box center [655, 276] width 103 height 16
click at [403, 226] on icon "search" at bounding box center [403, 228] width 9 height 9
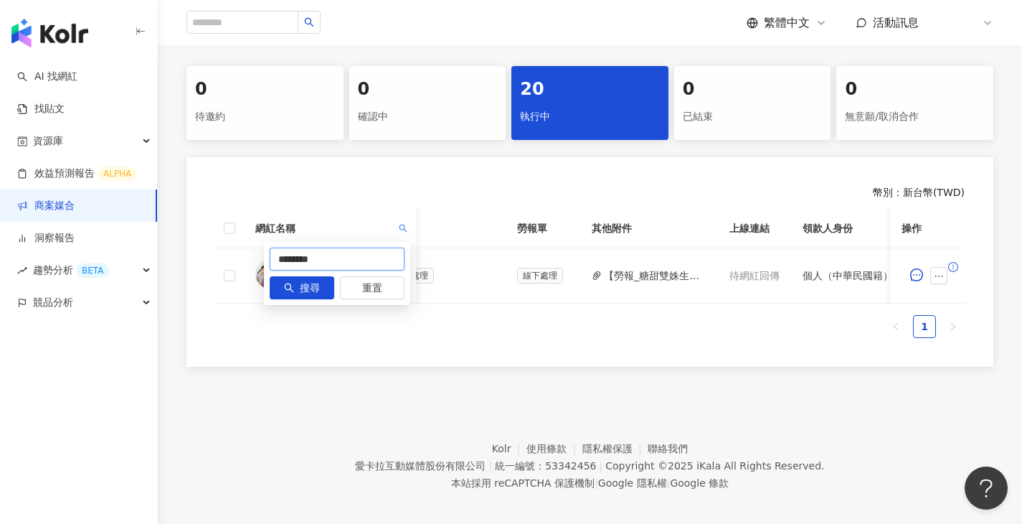
click at [363, 255] on input "********" at bounding box center [337, 259] width 135 height 23
paste input "text"
type input "*******"
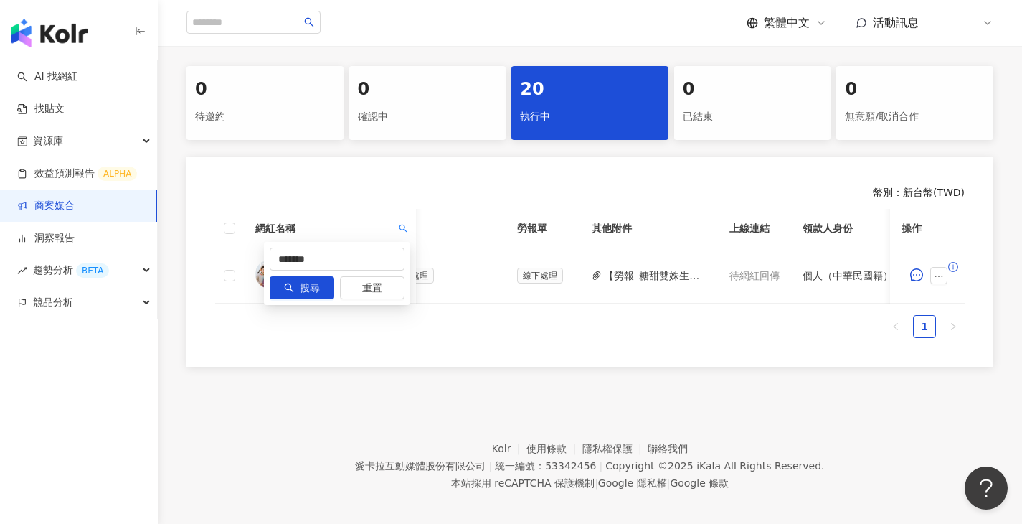
click at [324, 286] on button "搜尋" at bounding box center [302, 287] width 65 height 23
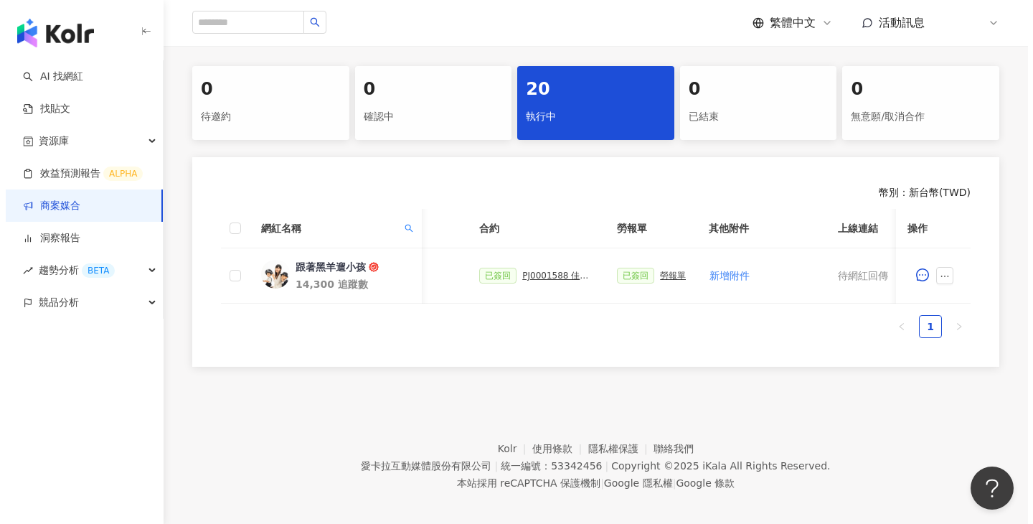
scroll to position [0, 561]
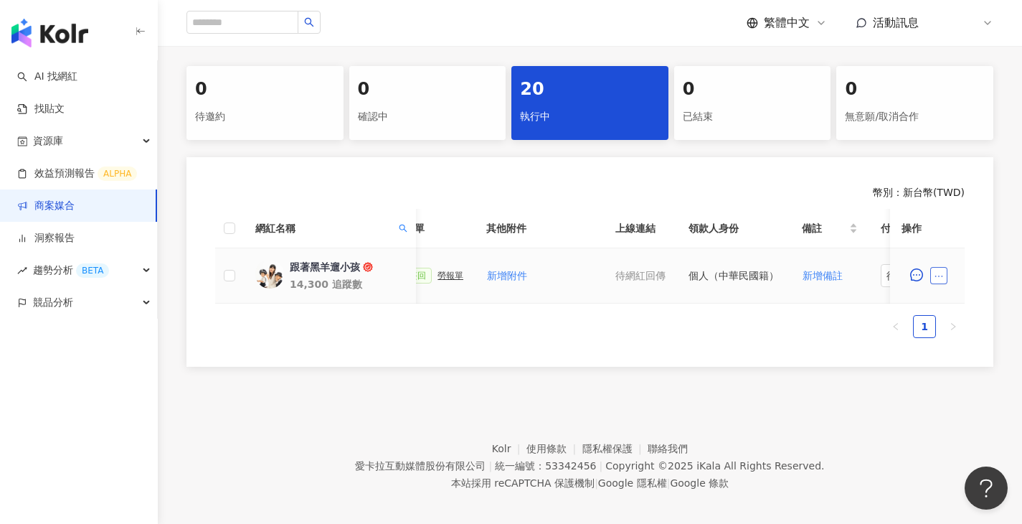
click at [944, 276] on button "button" at bounding box center [939, 275] width 17 height 17
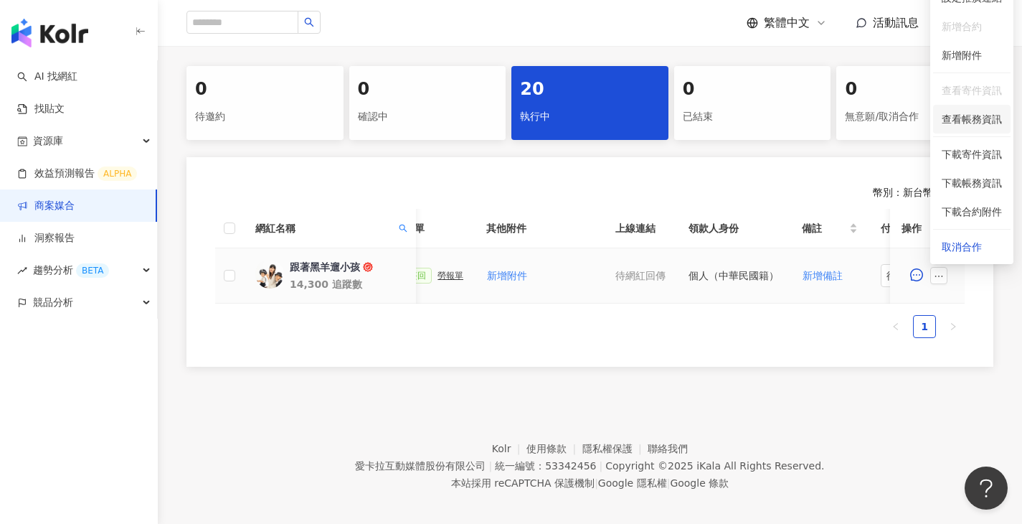
click at [983, 118] on span "查看帳務資訊" at bounding box center [972, 119] width 60 height 16
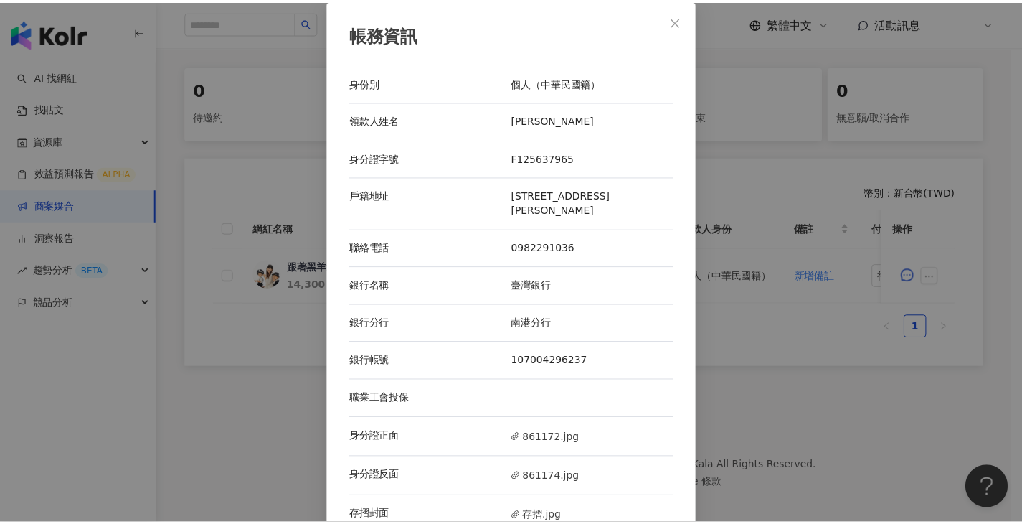
scroll to position [29, 0]
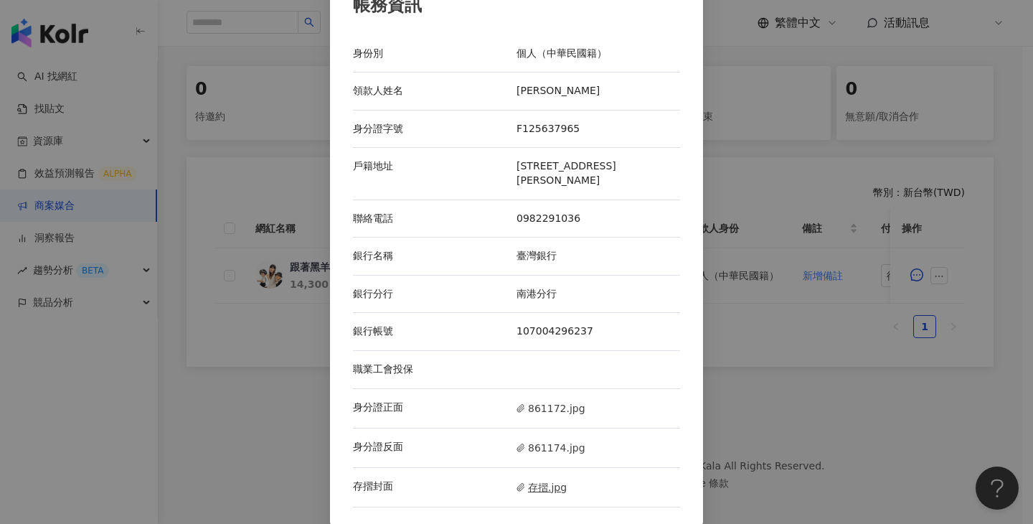
click at [552, 487] on span "存摺.jpg" at bounding box center [542, 487] width 50 height 16
click at [779, 349] on div "帳務資訊 身份別 個人（中華民國籍） 領款人姓名 王致祥 身分證字號 F125637965 戶籍地址 台北市南港區成福路171巷22弄3號6F-3 聯絡電話 …" at bounding box center [516, 262] width 1033 height 524
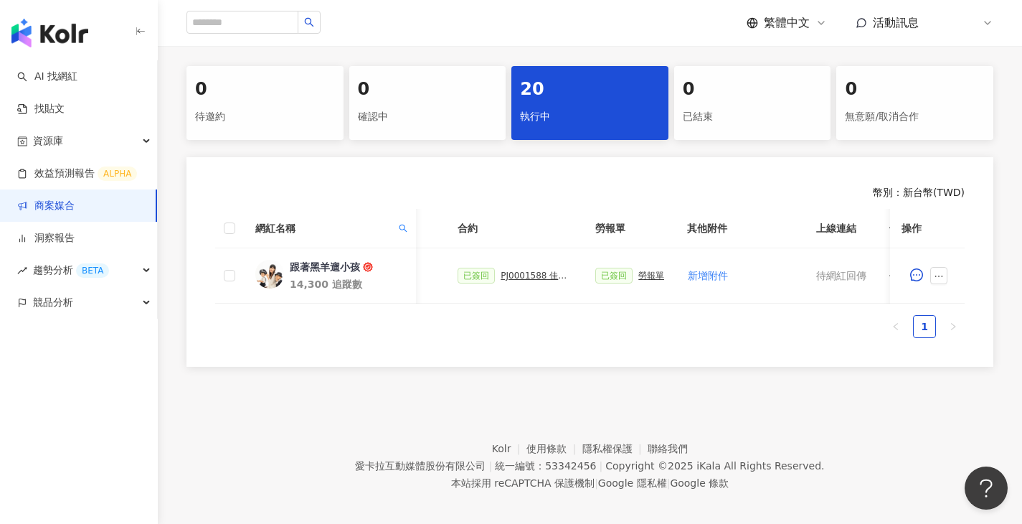
scroll to position [0, 359]
click at [556, 273] on div "PJ0001588 佳乳_福樂乳品組_鈣多多_202507_活動確認單" at bounding box center [538, 276] width 72 height 10
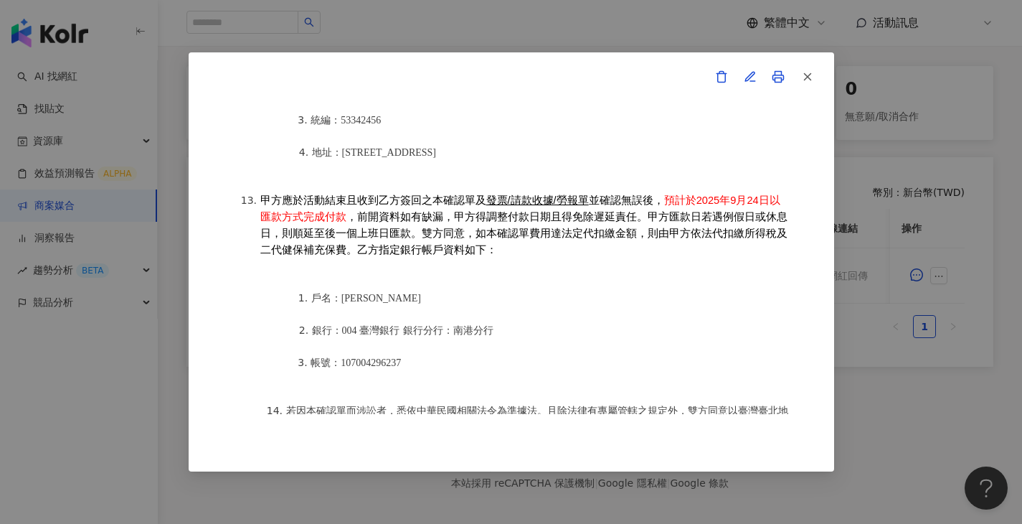
scroll to position [0, 0]
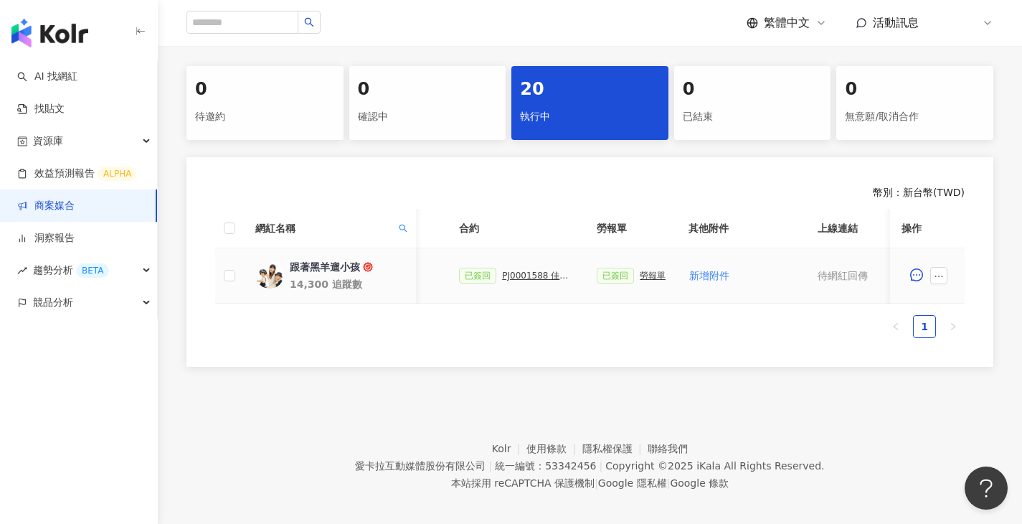
click at [646, 273] on div "勞報單" at bounding box center [653, 276] width 26 height 10
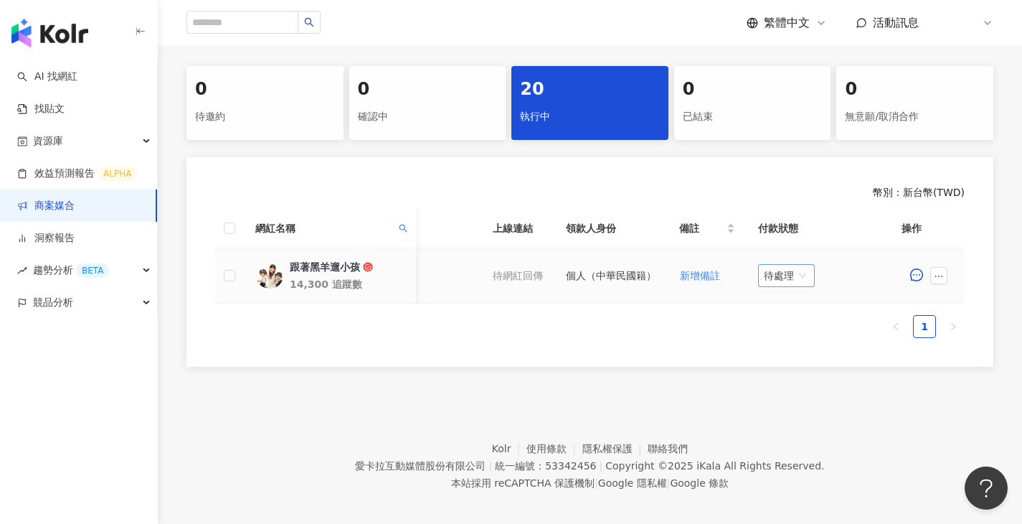
click at [788, 278] on span "待處理" at bounding box center [786, 276] width 45 height 22
click at [779, 329] on div "處理中" at bounding box center [790, 329] width 40 height 16
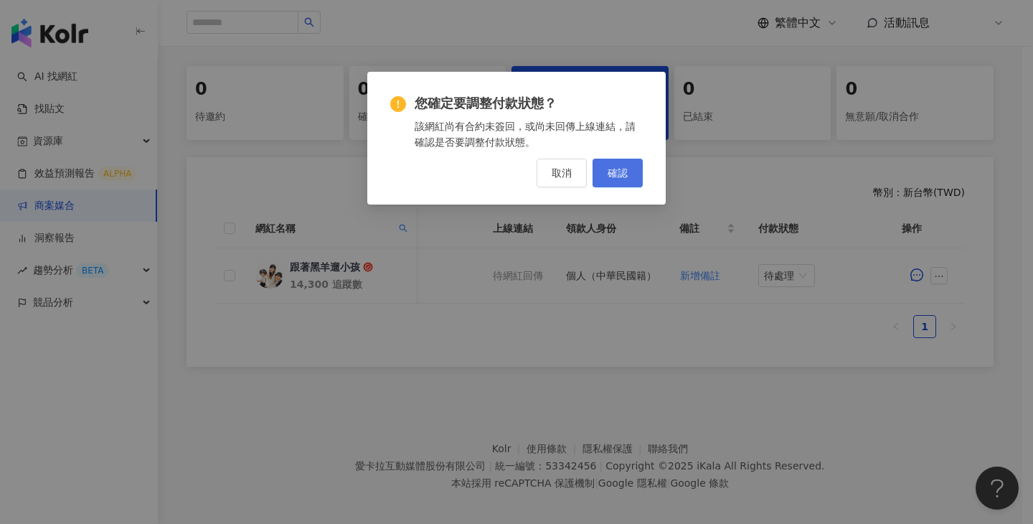
click at [626, 178] on span "確認" at bounding box center [618, 172] width 20 height 11
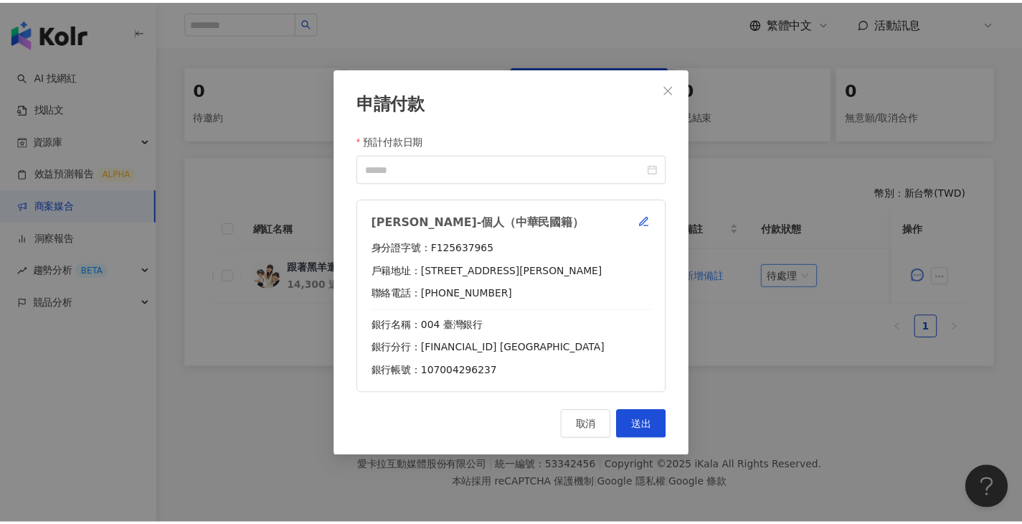
scroll to position [0, 674]
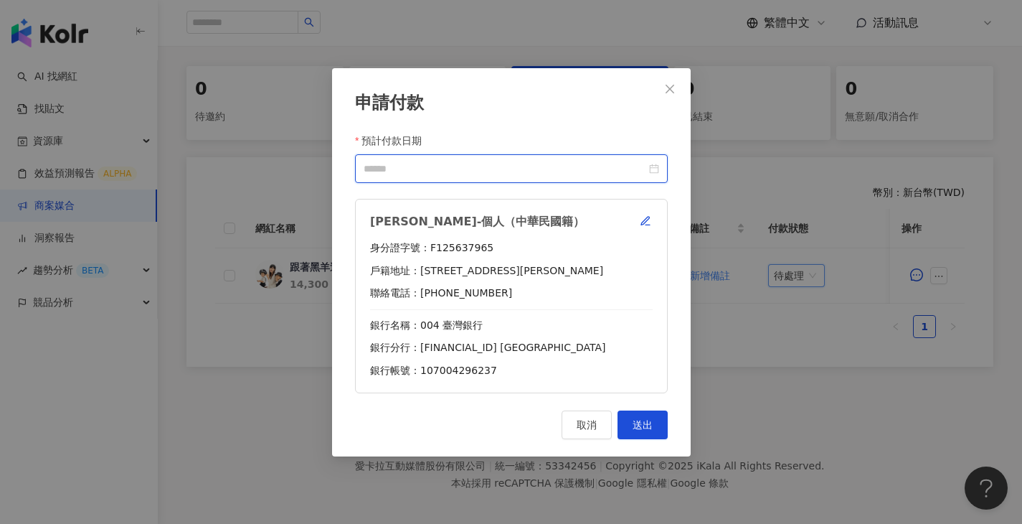
click at [534, 163] on input "預計付款日期" at bounding box center [505, 168] width 283 height 16
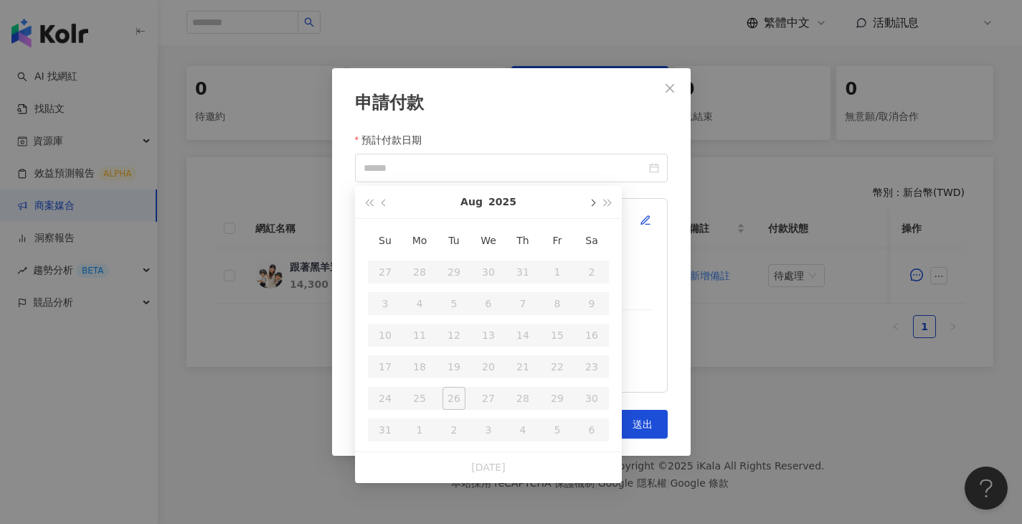
click at [590, 203] on span "button" at bounding box center [591, 202] width 7 height 7
type input "**********"
click at [497, 362] on div "24" at bounding box center [488, 366] width 23 height 23
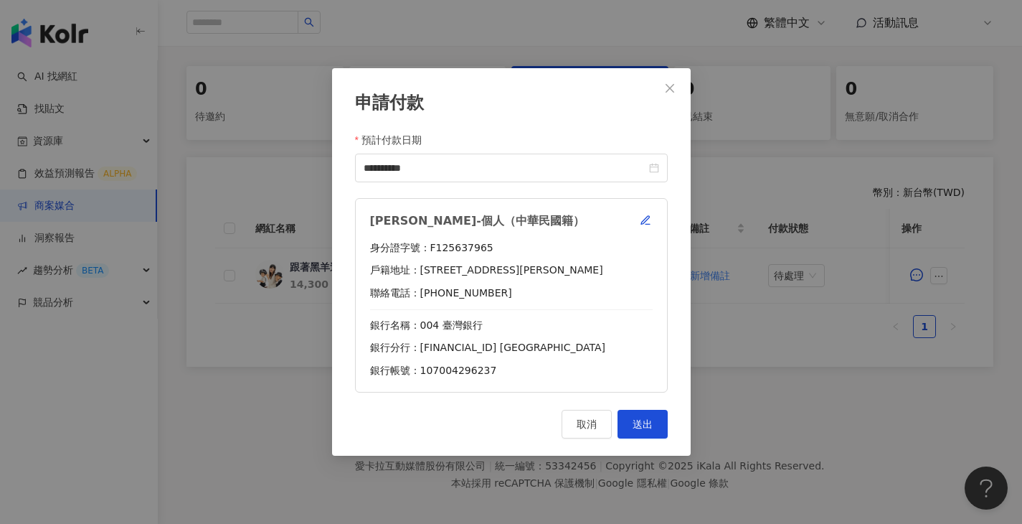
drag, startPoint x: 650, startPoint y: 419, endPoint x: 641, endPoint y: 385, distance: 35.7
click at [649, 419] on span "送出" at bounding box center [643, 423] width 20 height 11
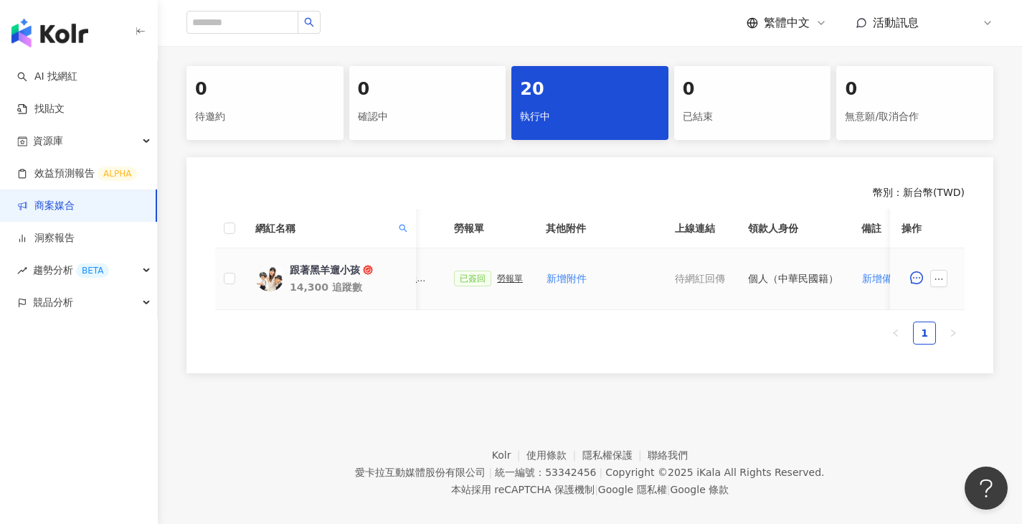
scroll to position [0, 499]
click at [515, 277] on div "勞報單" at bounding box center [512, 278] width 26 height 10
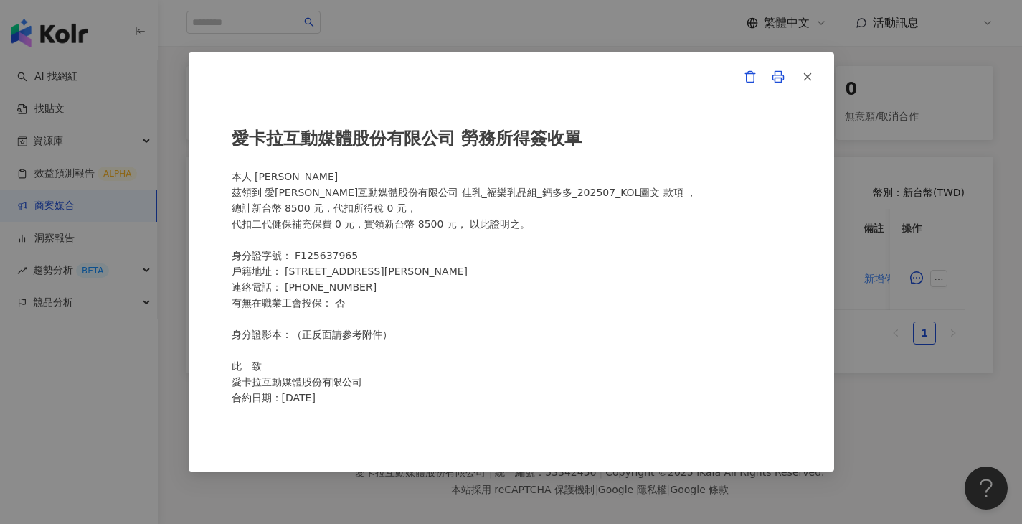
click at [280, 173] on div "愛卡拉互動媒體股份有限公司 勞務所得簽收單 本人 王致祥 茲領到 愛卡拉互動媒體股份有限公司 佳乳_福樂乳品組_鈣多多_202507_KOL圖文 款項 ， 總…" at bounding box center [512, 262] width 560 height 304
drag, startPoint x: 284, startPoint y: 179, endPoint x: 258, endPoint y: 179, distance: 25.8
click at [258, 179] on div "愛卡拉互動媒體股份有限公司 勞務所得簽收單 本人 王致祥 茲領到 愛卡拉互動媒體股份有限公司 佳乳_福樂乳品組_鈣多多_202507_KOL圖文 款項 ， 總…" at bounding box center [512, 262] width 560 height 304
drag, startPoint x: 655, startPoint y: 14, endPoint x: 662, endPoint y: 12, distance: 7.5
click at [656, 14] on div "愛卡拉互動媒體股份有限公司 勞務所得簽收單 本人 王致祥 茲領到 愛卡拉互動媒體股份有限公司 佳乳_福樂乳品組_鈣多多_202507_KOL圖文 款項 ， 總…" at bounding box center [511, 262] width 1022 height 524
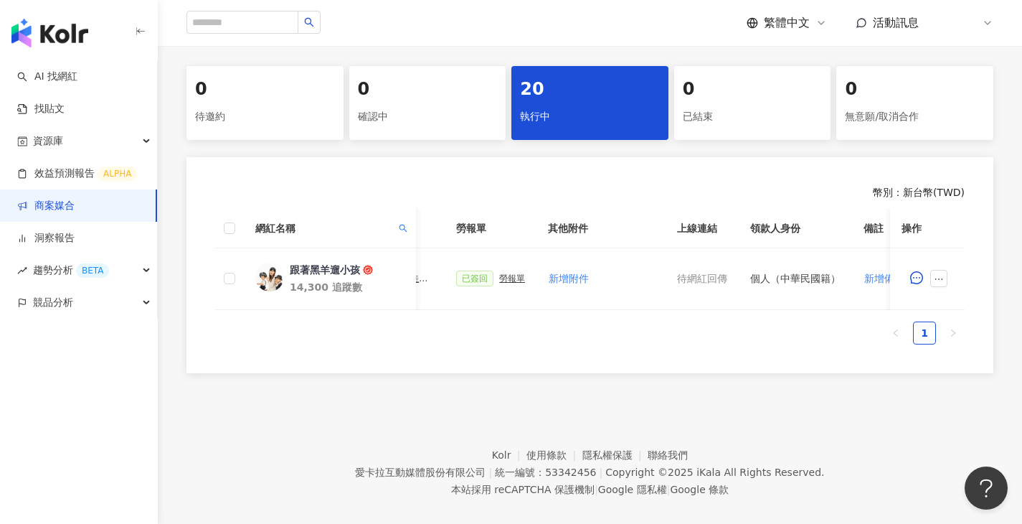
scroll to position [0, 366]
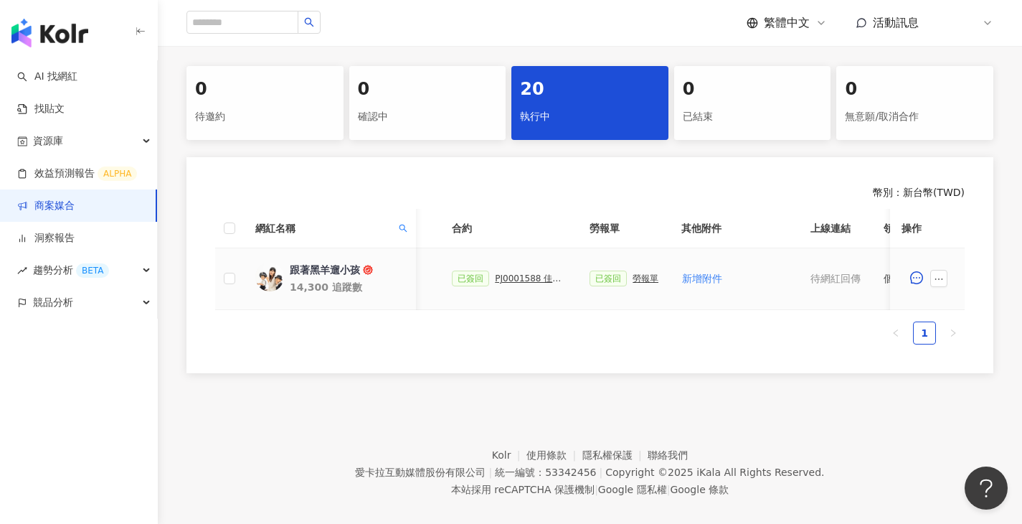
click at [535, 282] on div "PJ0001588 佳乳_福樂乳品組_鈣多多_202507_活動確認單" at bounding box center [531, 278] width 72 height 10
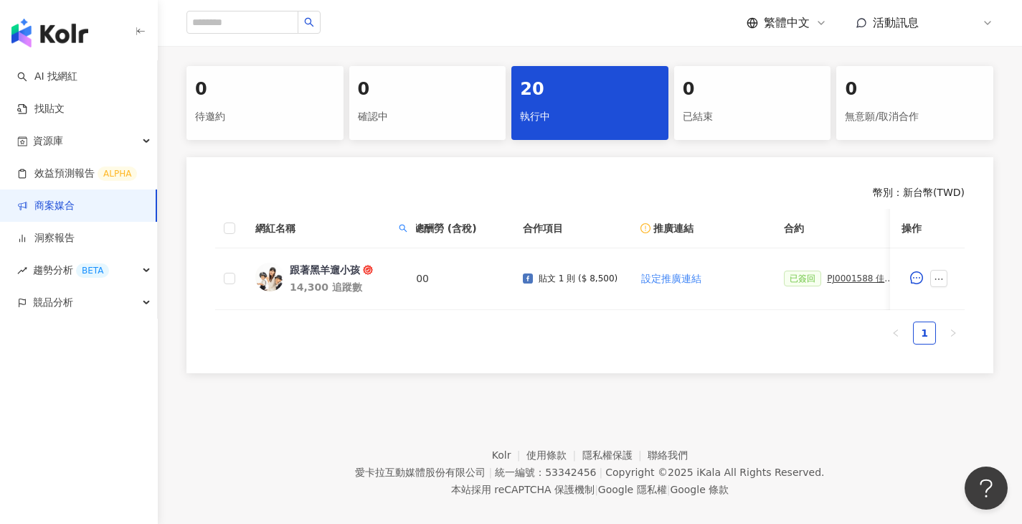
scroll to position [0, 0]
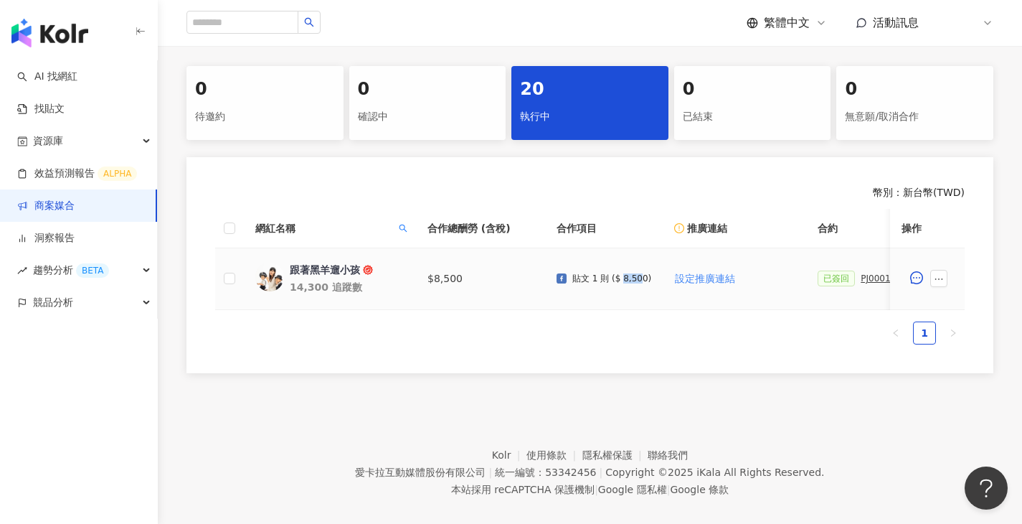
drag, startPoint x: 642, startPoint y: 278, endPoint x: 623, endPoint y: 277, distance: 19.4
click at [623, 277] on p "貼文 1 則 ($ 8,500)" at bounding box center [612, 278] width 79 height 10
click at [408, 229] on span at bounding box center [403, 228] width 14 height 22
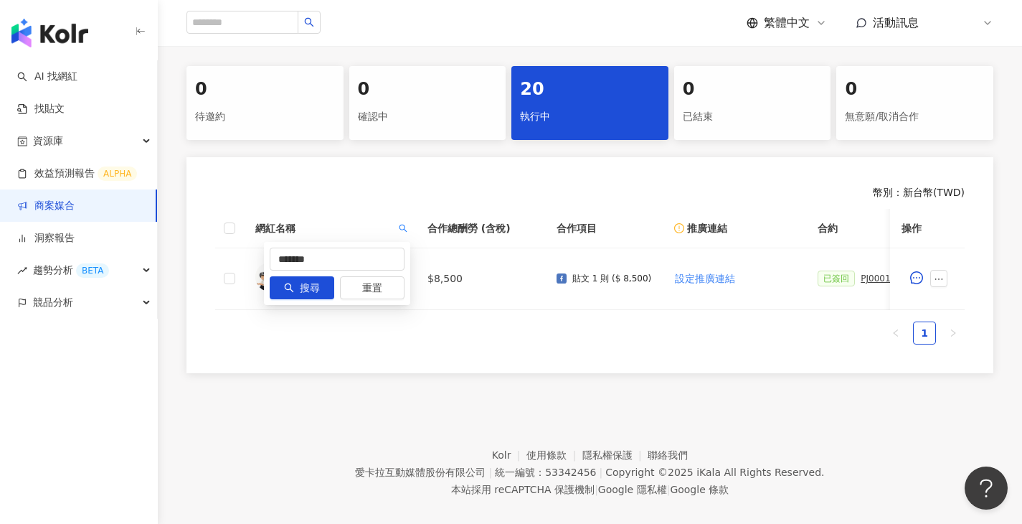
click at [363, 245] on div "******* 搜尋 重置" at bounding box center [337, 273] width 146 height 63
click at [349, 264] on input "*******" at bounding box center [337, 259] width 135 height 23
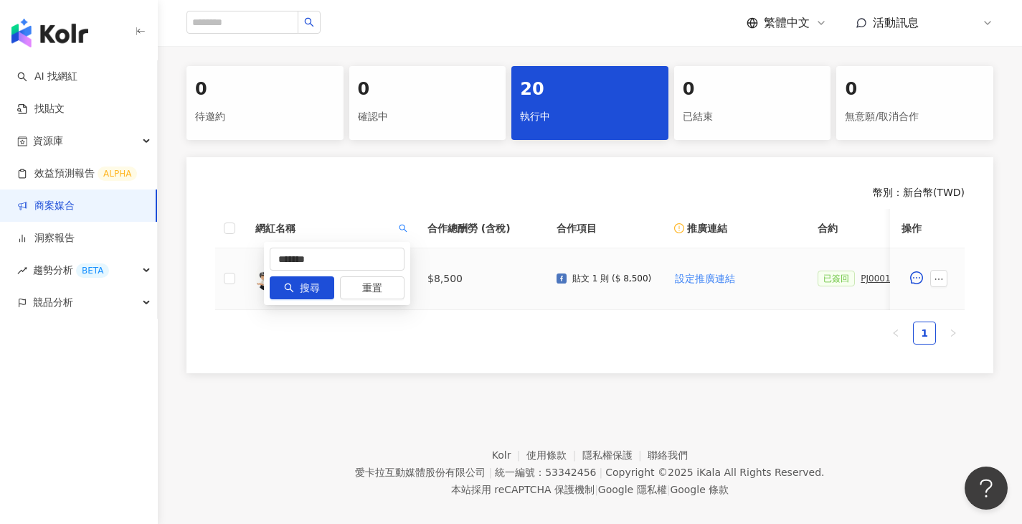
click at [512, 342] on ul "1" at bounding box center [590, 332] width 750 height 23
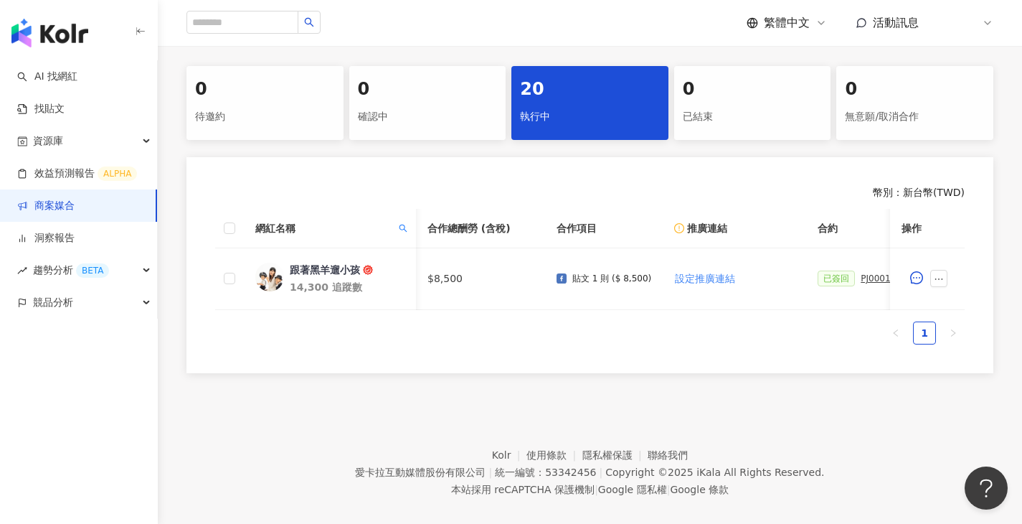
scroll to position [0, 685]
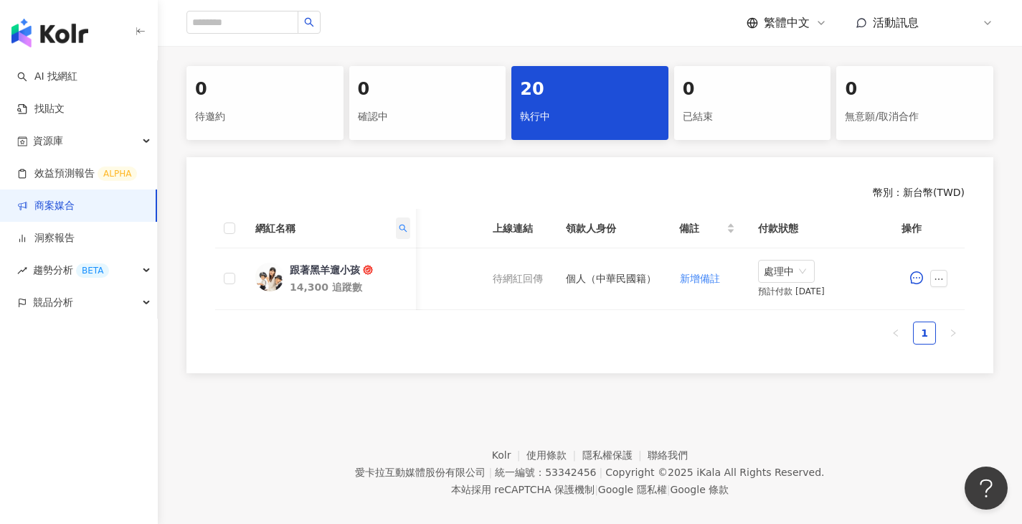
click at [398, 229] on span at bounding box center [403, 228] width 14 height 22
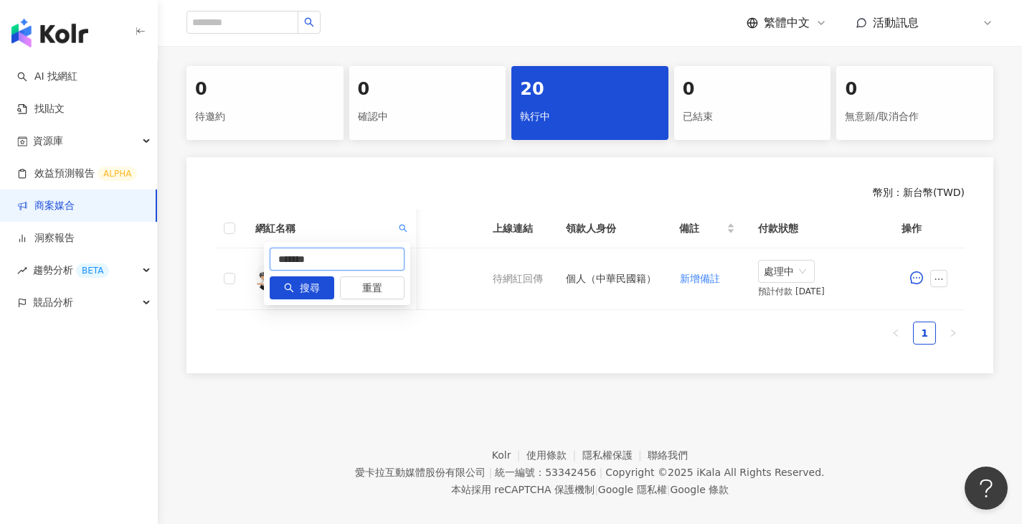
click at [330, 259] on input "*******" at bounding box center [337, 259] width 135 height 23
paste input "******"
click at [311, 281] on span "搜尋" at bounding box center [310, 288] width 20 height 23
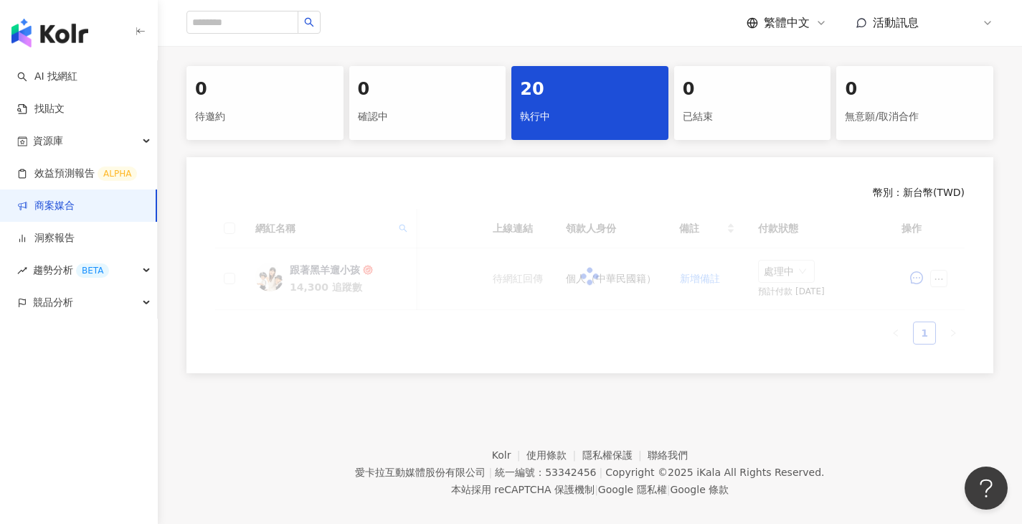
scroll to position [0, 489]
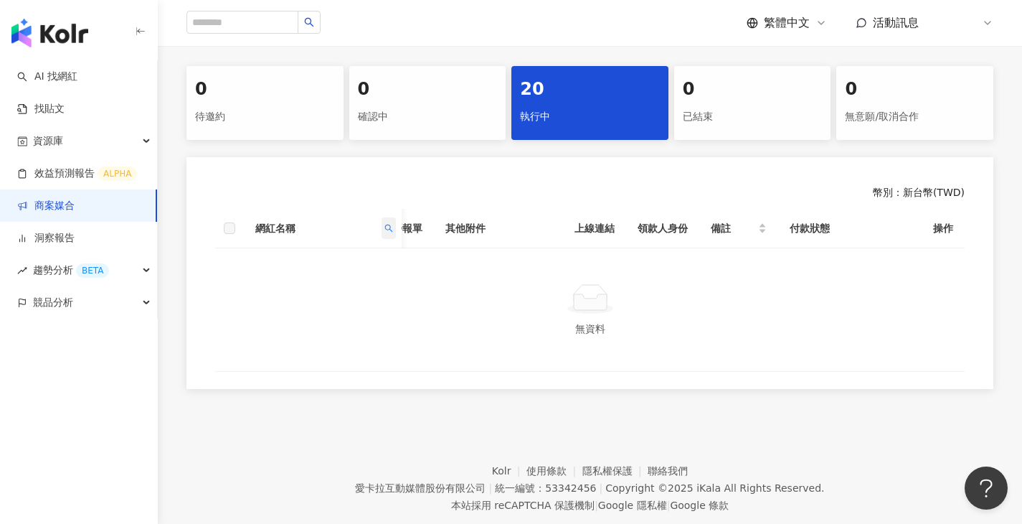
click at [386, 220] on span at bounding box center [389, 228] width 14 height 22
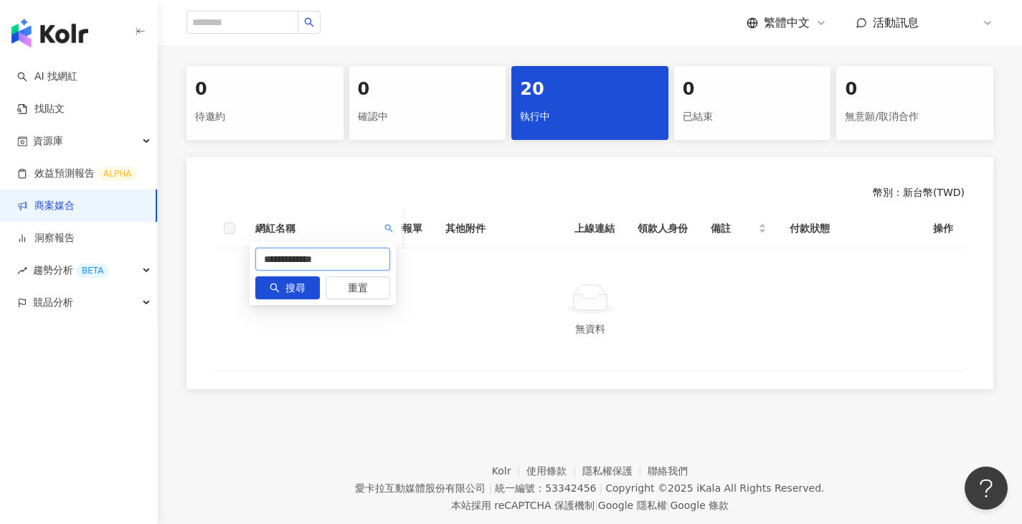
drag, startPoint x: 306, startPoint y: 258, endPoint x: 632, endPoint y: 265, distance: 326.6
type input "****"
click at [310, 291] on button "搜尋" at bounding box center [287, 287] width 65 height 23
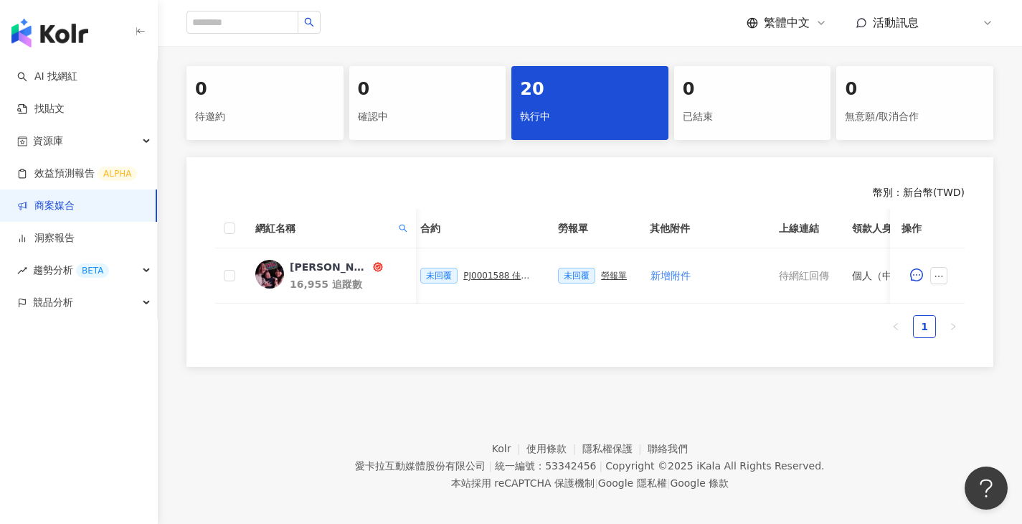
scroll to position [0, 394]
click at [510, 277] on div "PJ0001588 佳乳_福樂乳品組_鈣多多_202507_活動確認單" at bounding box center [503, 276] width 72 height 10
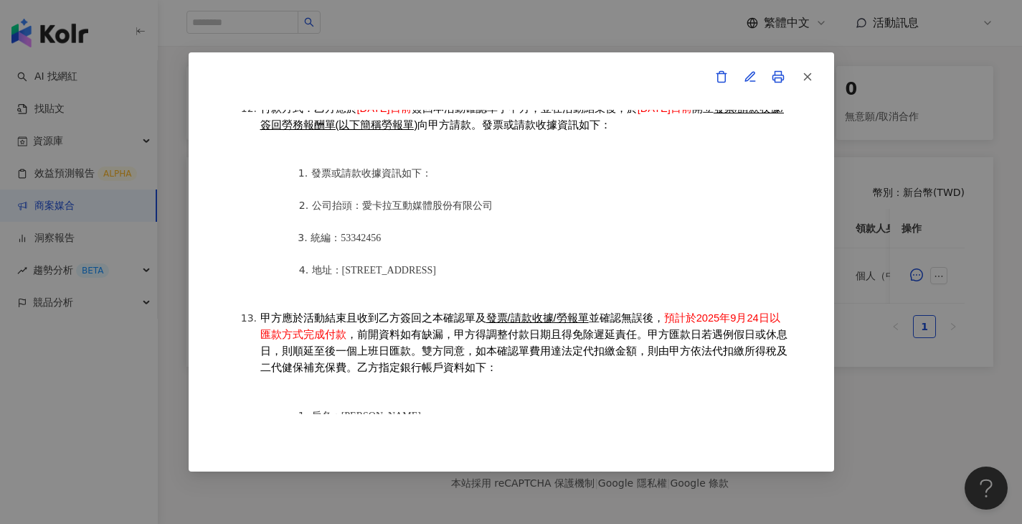
scroll to position [1875, 0]
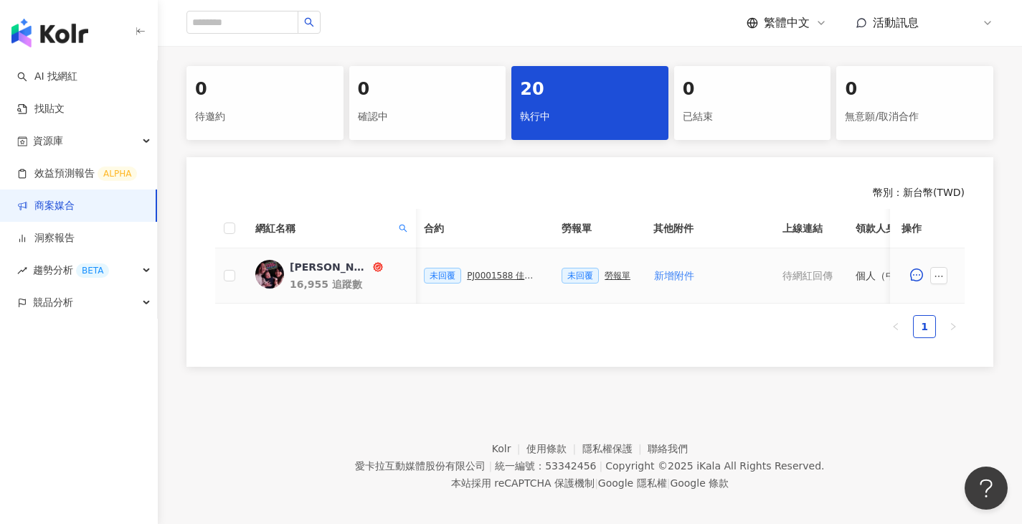
click at [621, 276] on div "勞報單" at bounding box center [618, 276] width 26 height 10
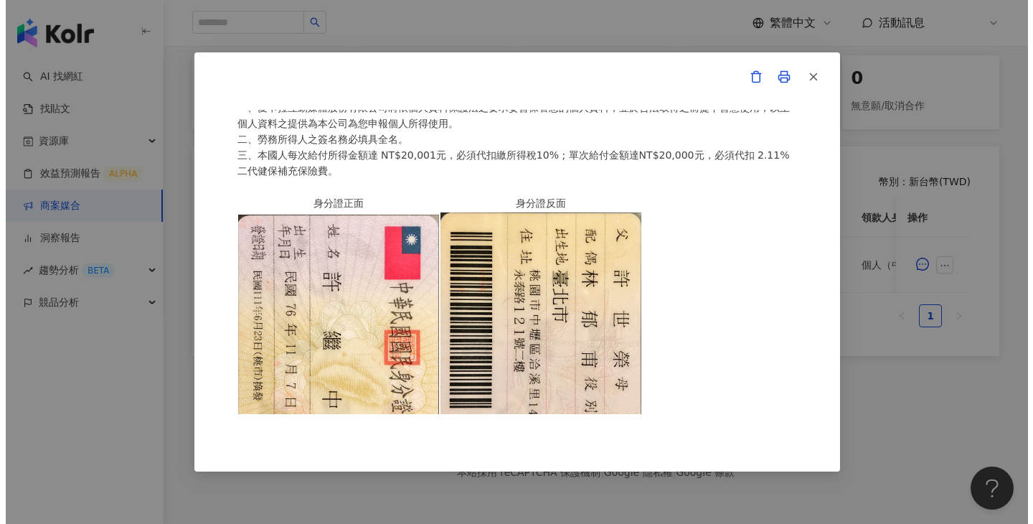
scroll to position [487, 0]
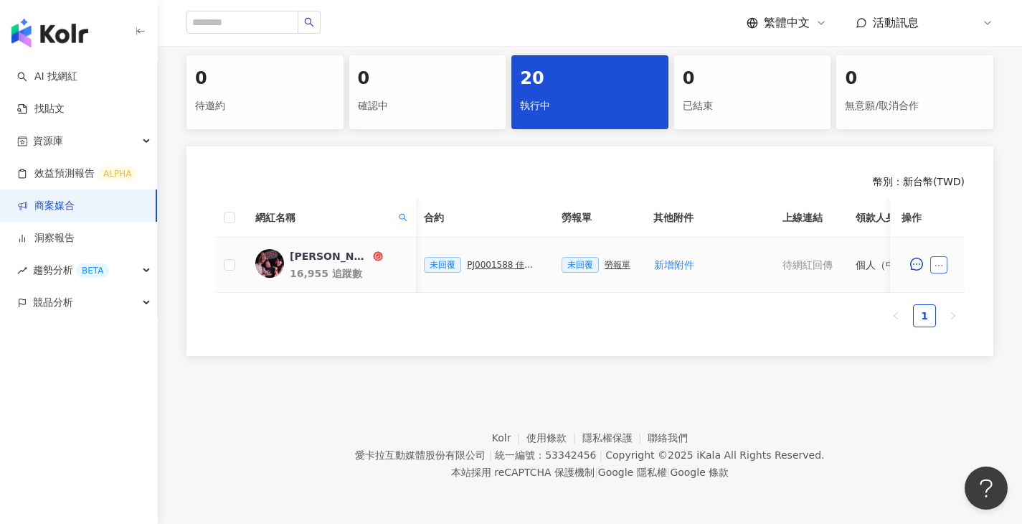
click at [937, 260] on icon "ellipsis" at bounding box center [939, 265] width 10 height 10
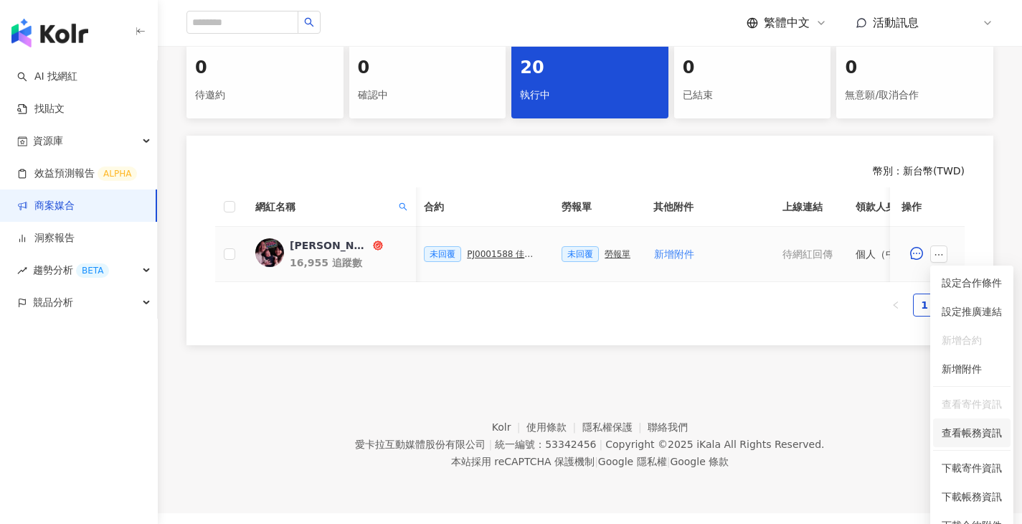
click at [972, 444] on li "查看帳務資訊" at bounding box center [972, 432] width 77 height 29
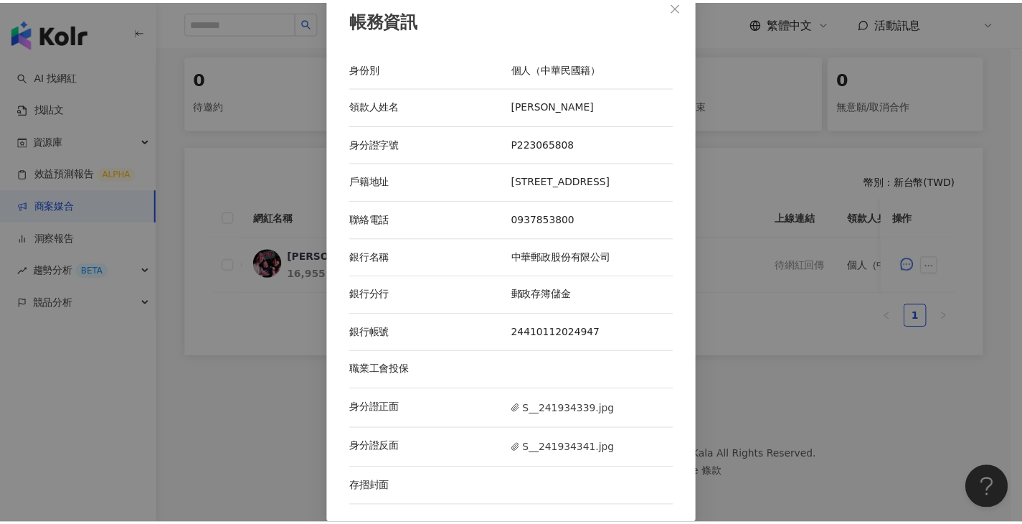
scroll to position [28, 0]
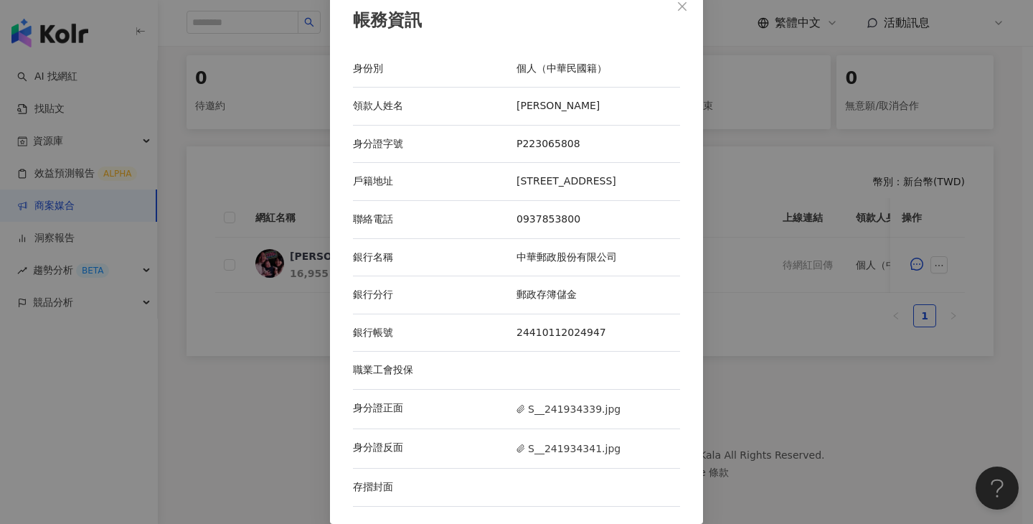
click at [532, 99] on div "許繼中" at bounding box center [599, 106] width 164 height 14
click at [796, 349] on div "帳務資訊 身份別 個人（中華民國籍） 領款人姓名 許繼中 身分證字號 P223065808 戶籍地址 桃園市中壢區洽溪里永泰路121號2樓 聯絡電話 0937…" at bounding box center [516, 262] width 1033 height 524
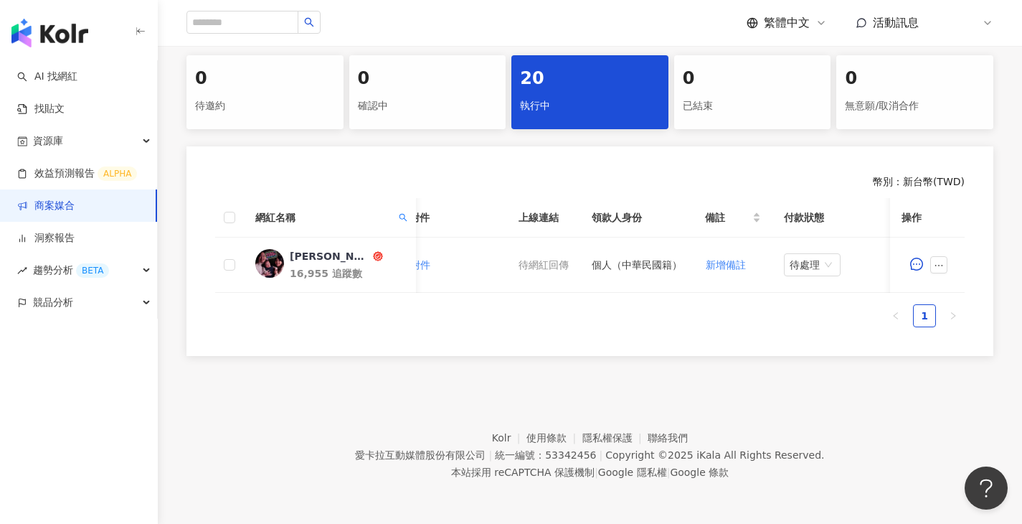
scroll to position [0, 664]
click at [793, 259] on span "待處理" at bounding box center [806, 265] width 45 height 22
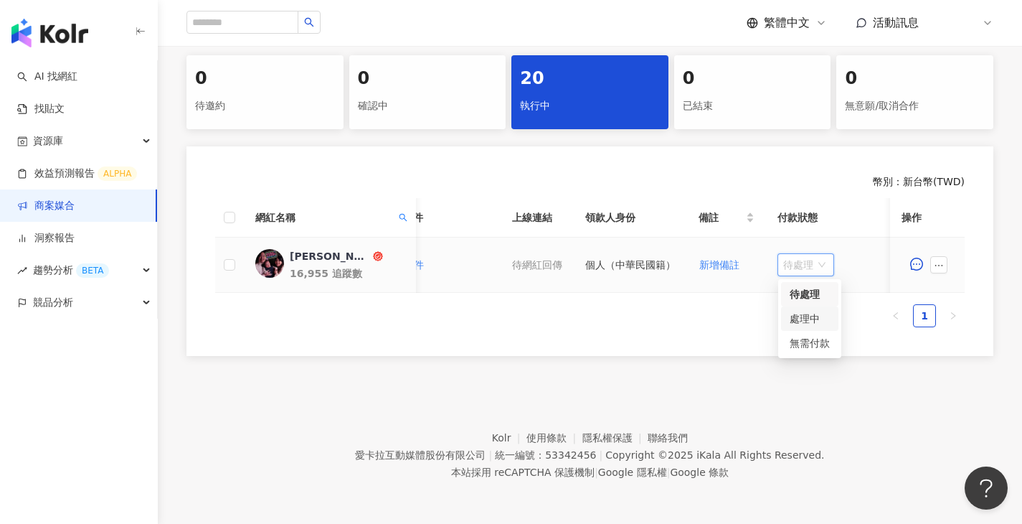
click at [808, 311] on div "處理中" at bounding box center [810, 319] width 40 height 16
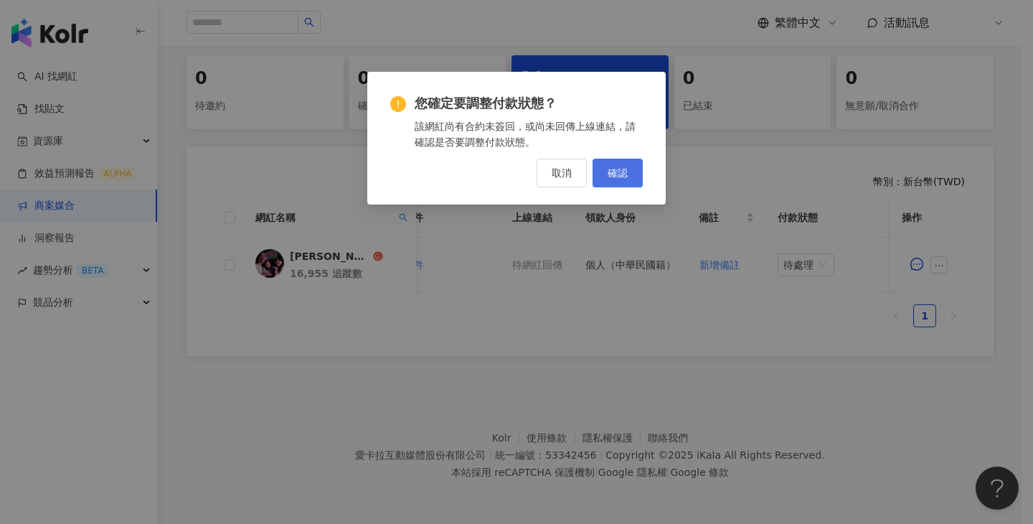
click at [606, 177] on button "確認" at bounding box center [618, 173] width 50 height 29
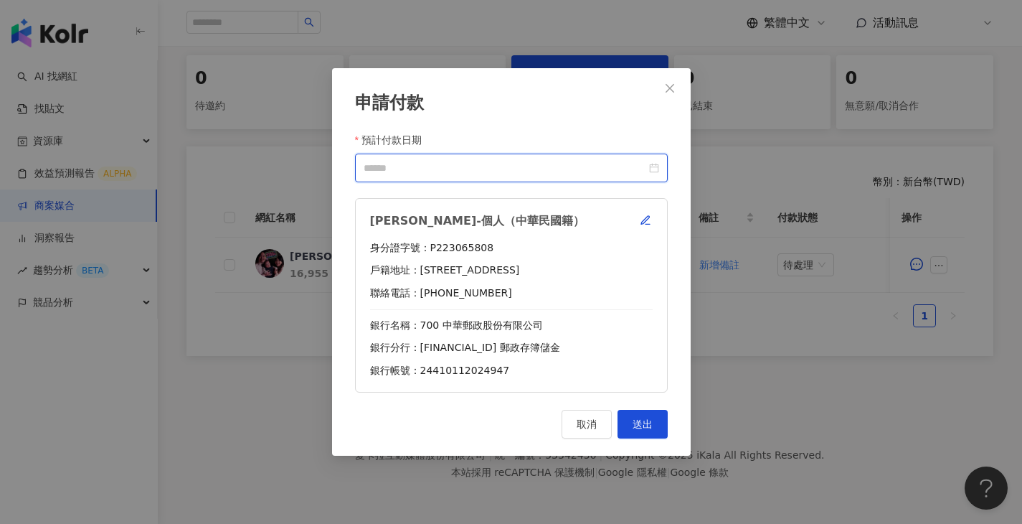
click at [533, 176] on input "預計付款日期" at bounding box center [505, 168] width 283 height 16
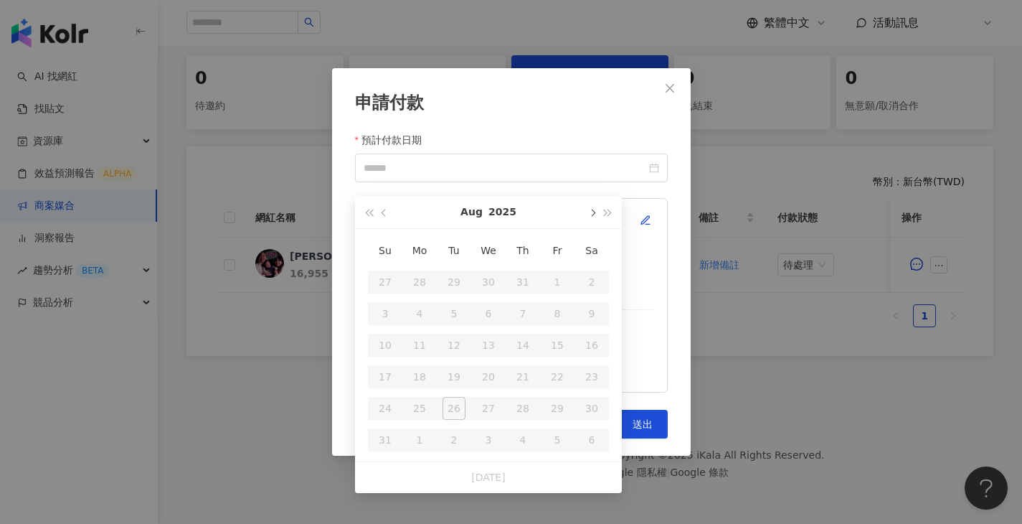
click at [594, 204] on button "button" at bounding box center [592, 212] width 16 height 32
type input "**********"
click at [499, 365] on div "24" at bounding box center [488, 376] width 23 height 23
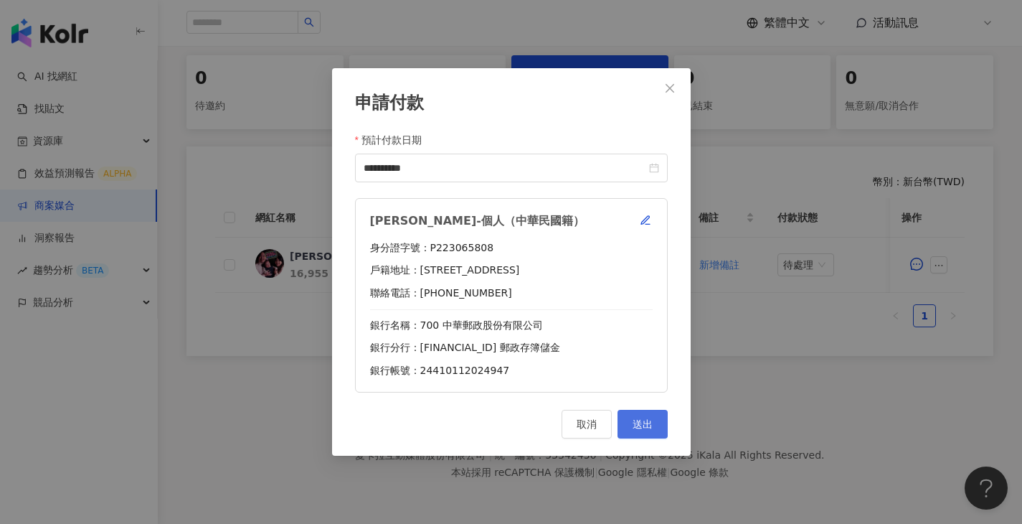
click at [663, 425] on button "送出" at bounding box center [643, 424] width 50 height 29
drag, startPoint x: 407, startPoint y: 219, endPoint x: 814, endPoint y: 248, distance: 408.6
click at [368, 220] on div "許繼中-個人（中華民國籍） 身分證字號：P223065808 戶籍地址：桃園市中壢區洽溪里永泰路121號2樓 聯絡電話：0937853800 銀行名稱：700…" at bounding box center [511, 295] width 313 height 194
click at [827, 249] on div "**********" at bounding box center [511, 262] width 1022 height 524
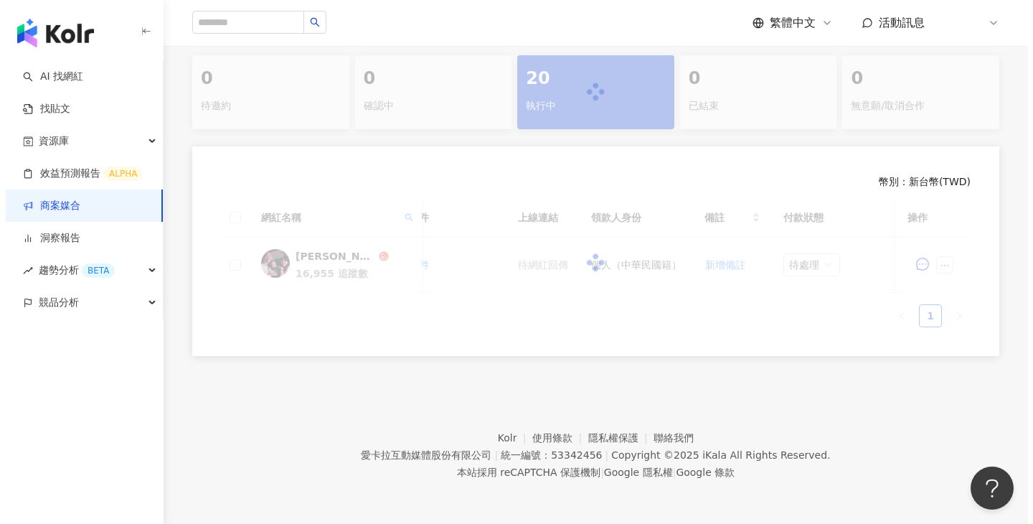
scroll to position [306, 0]
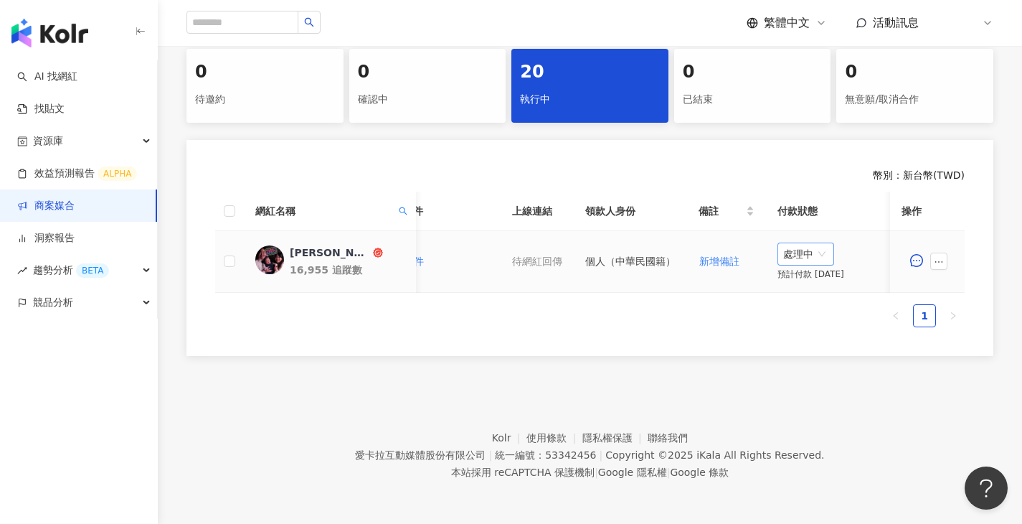
click at [809, 259] on span "處理中" at bounding box center [806, 254] width 45 height 22
click at [795, 279] on div "待處理" at bounding box center [810, 284] width 40 height 16
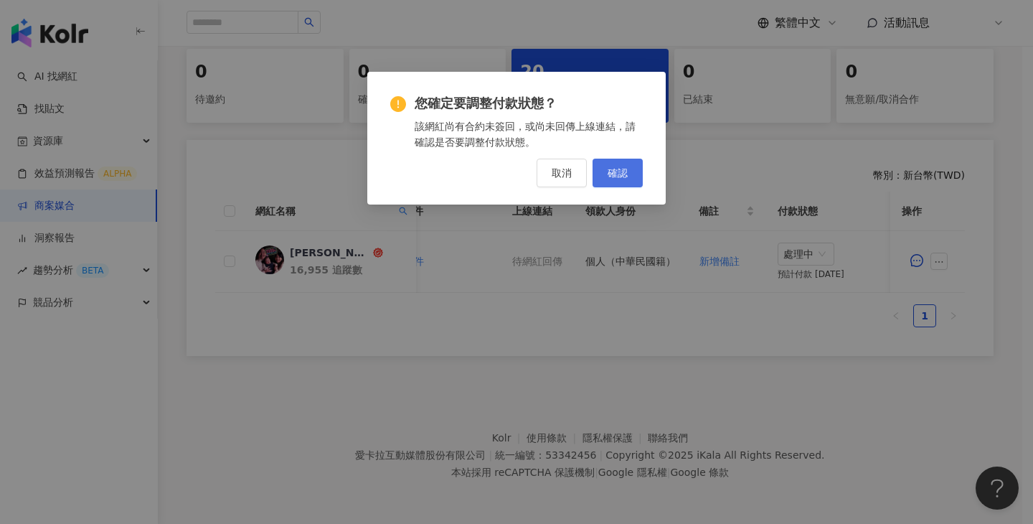
click at [624, 169] on span "確認" at bounding box center [618, 172] width 20 height 11
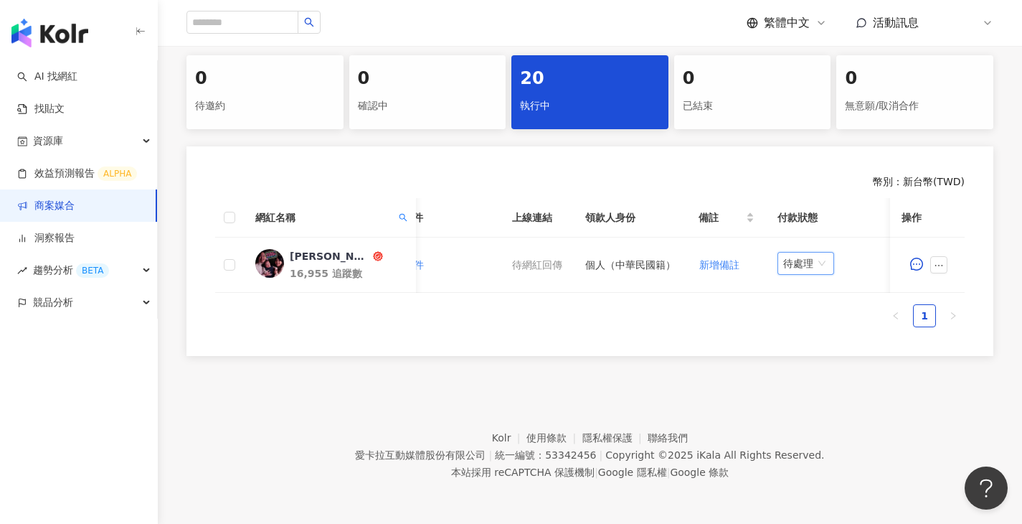
click at [710, 319] on ul "1" at bounding box center [590, 315] width 750 height 23
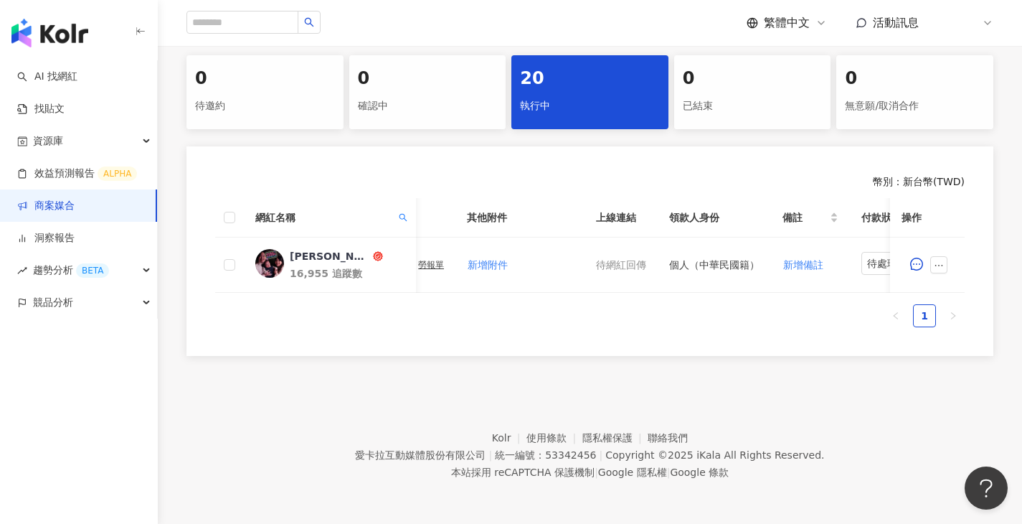
scroll to position [0, 581]
click at [400, 213] on icon "search" at bounding box center [403, 217] width 9 height 9
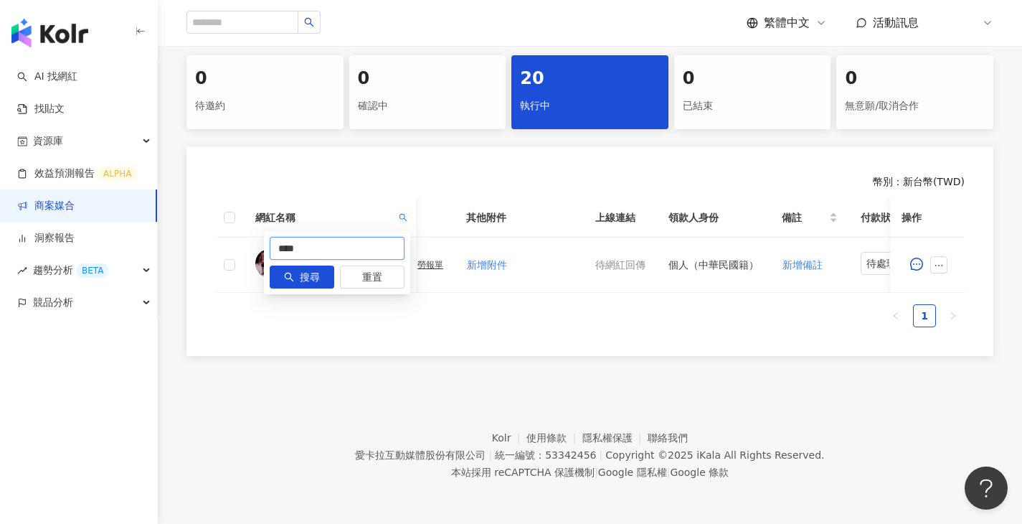
click at [369, 237] on input "****" at bounding box center [337, 248] width 135 height 23
click at [368, 237] on input "****" at bounding box center [337, 248] width 135 height 23
paste input "*****"
type input "*********"
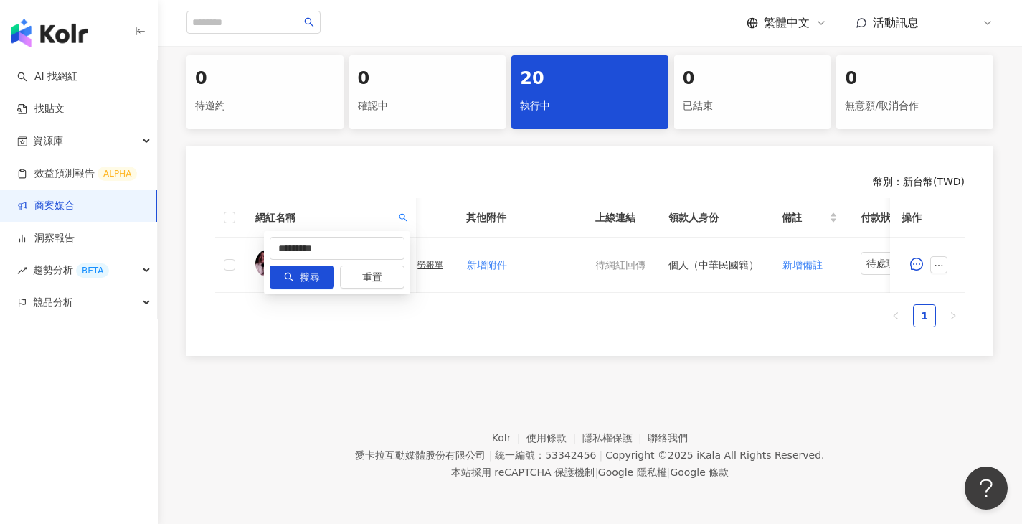
click at [290, 252] on div "********* 搜尋 重置" at bounding box center [337, 262] width 146 height 63
click at [296, 265] on button "搜尋" at bounding box center [302, 276] width 65 height 23
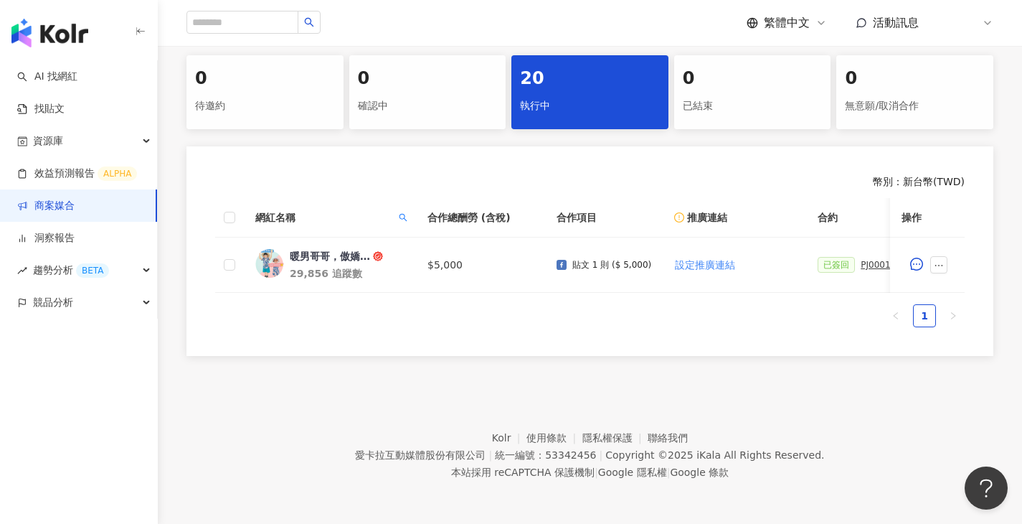
scroll to position [0, 360]
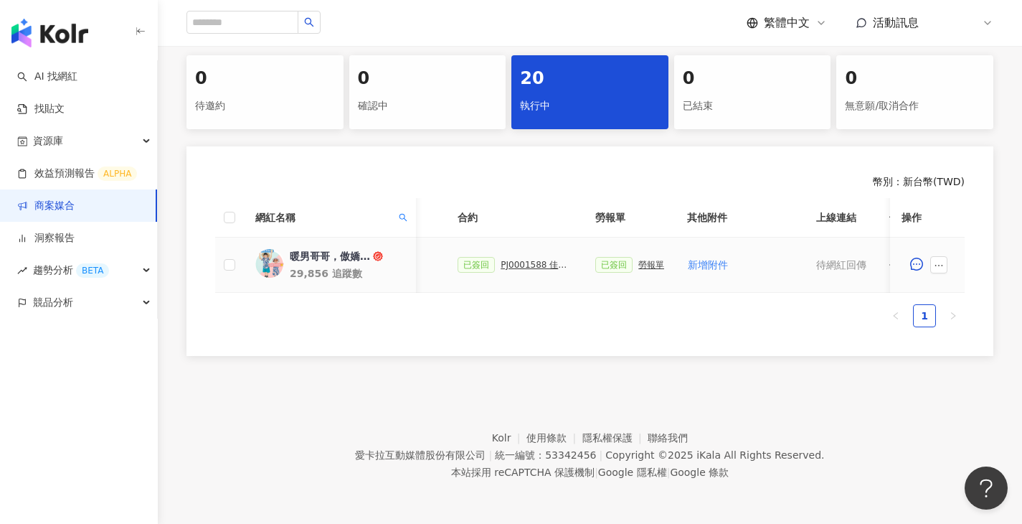
click at [535, 260] on div "PJ0001588 佳乳_福樂乳品組_鈣多多_202507_活動確認單" at bounding box center [537, 265] width 72 height 10
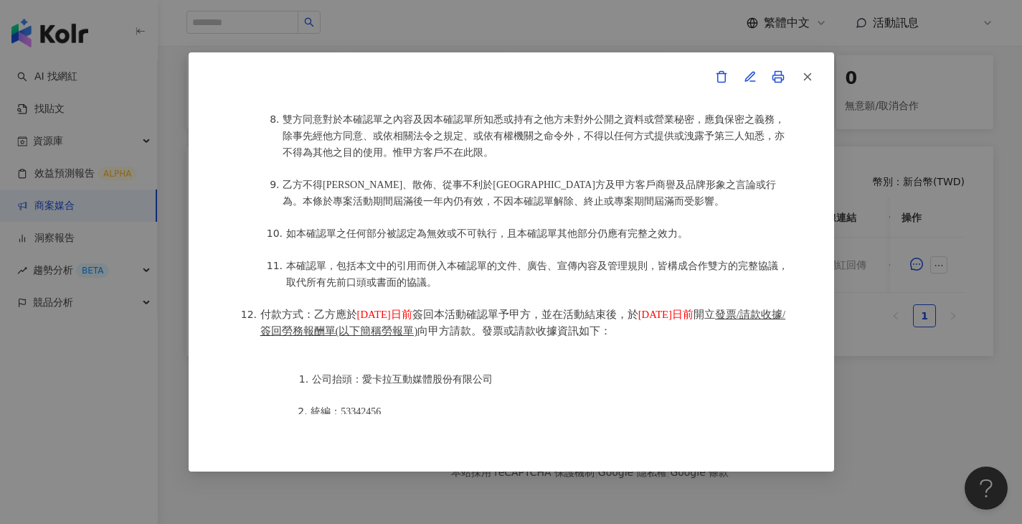
scroll to position [1889, 0]
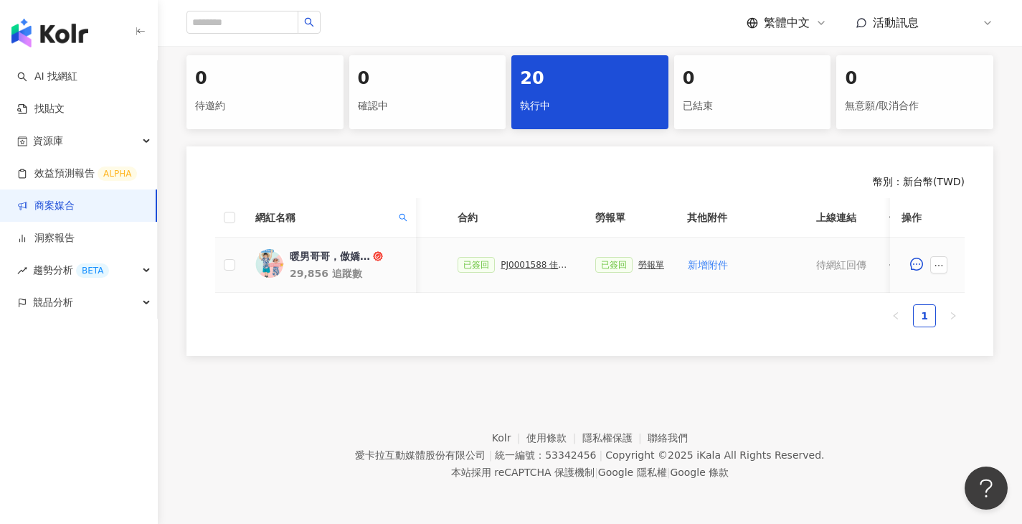
click at [646, 260] on div "勞報單" at bounding box center [652, 265] width 26 height 10
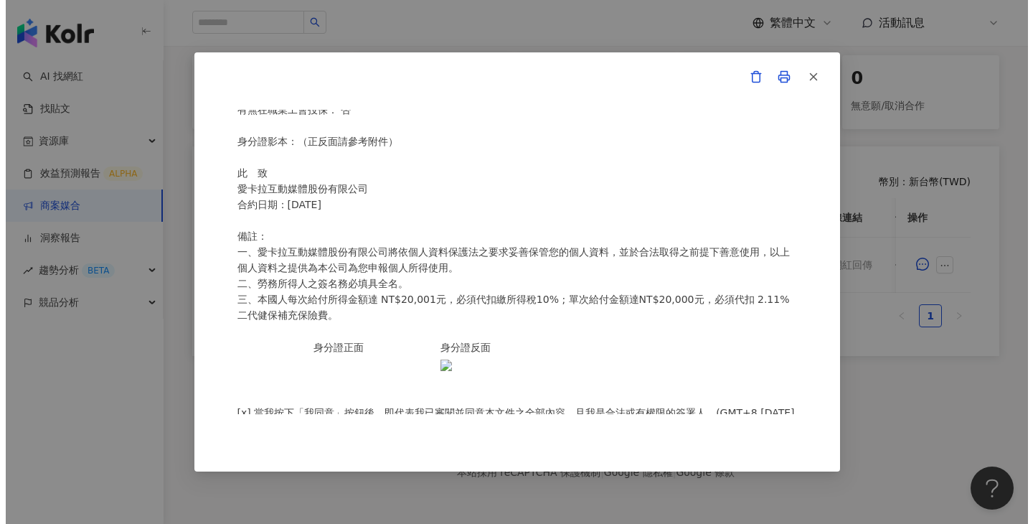
scroll to position [193, 0]
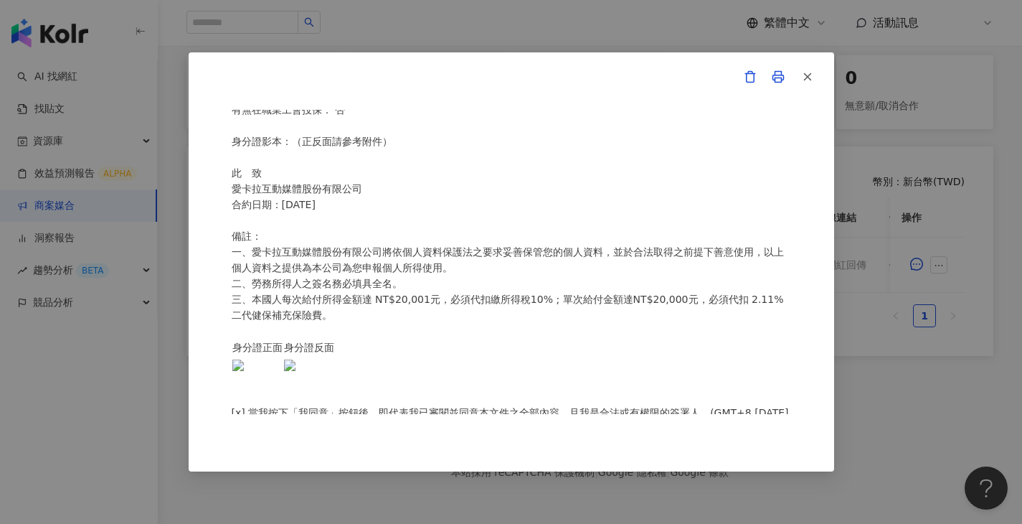
click at [1006, 324] on div "愛卡拉互動媒體股份有限公司 勞務所得簽收單 本人 柯淑真 茲領到 愛卡拉互動媒體股份有限公司 佳乳_福樂乳品組_鈣多多_202507_KOL圖文 款項 ， 總…" at bounding box center [511, 262] width 1022 height 524
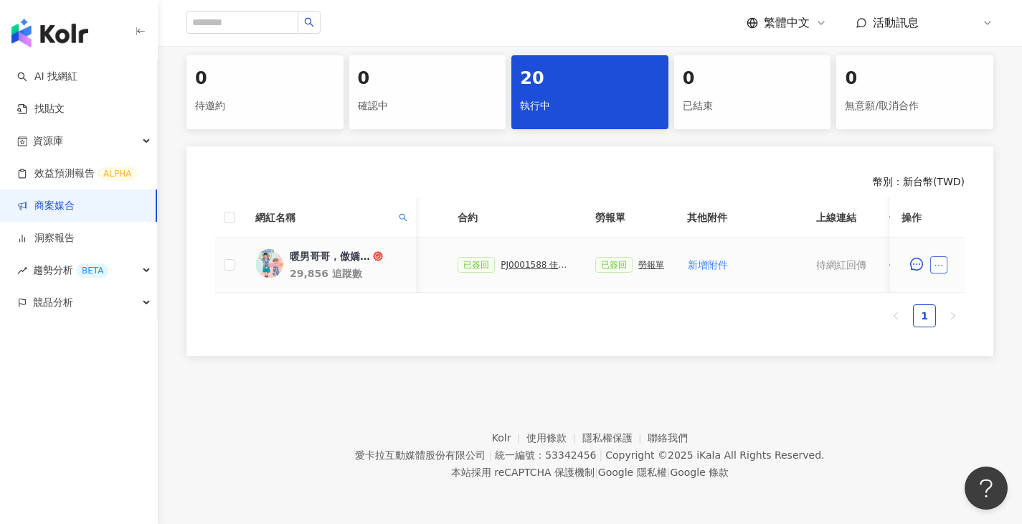
click at [944, 259] on button "button" at bounding box center [939, 264] width 17 height 17
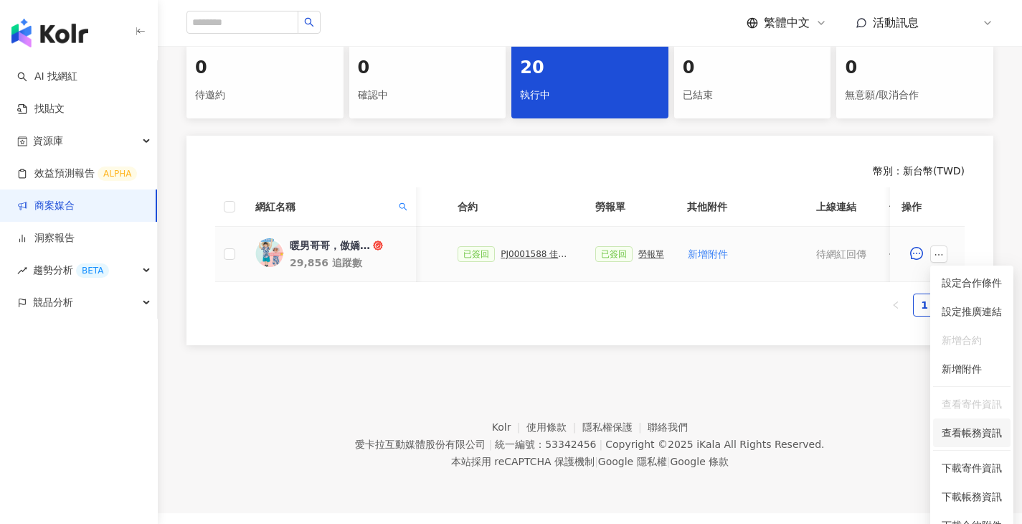
click at [984, 431] on span "查看帳務資訊" at bounding box center [972, 433] width 60 height 16
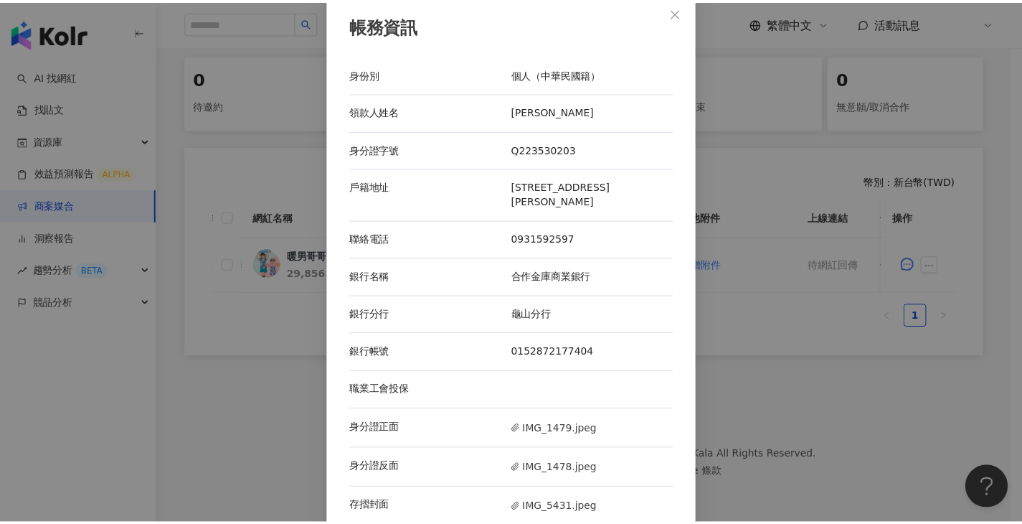
scroll to position [16, 0]
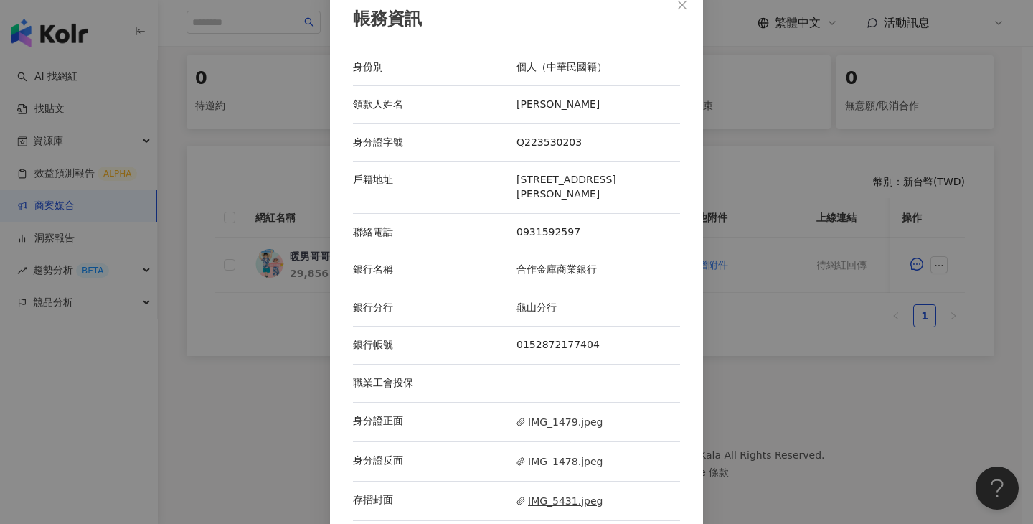
click at [532, 493] on span "IMG_5431.jpeg" at bounding box center [560, 501] width 86 height 16
click at [824, 303] on div "帳務資訊 身份別 個人（中華民國籍） 領款人姓名 柯淑真 身分證字號 Q223530203 戶籍地址 桃園市楊梅區楊新北路2巷36號 聯絡電話 0931592…" at bounding box center [516, 262] width 1033 height 524
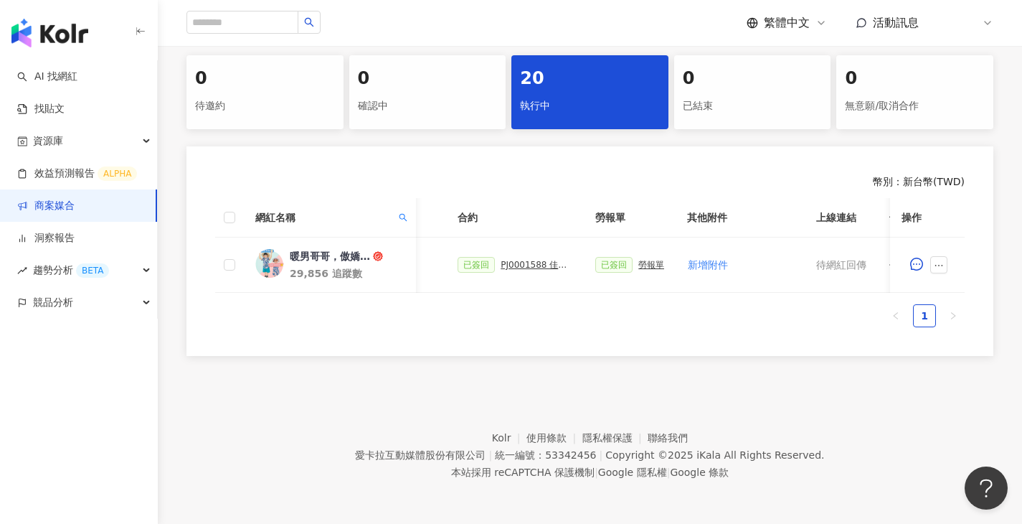
scroll to position [0, 685]
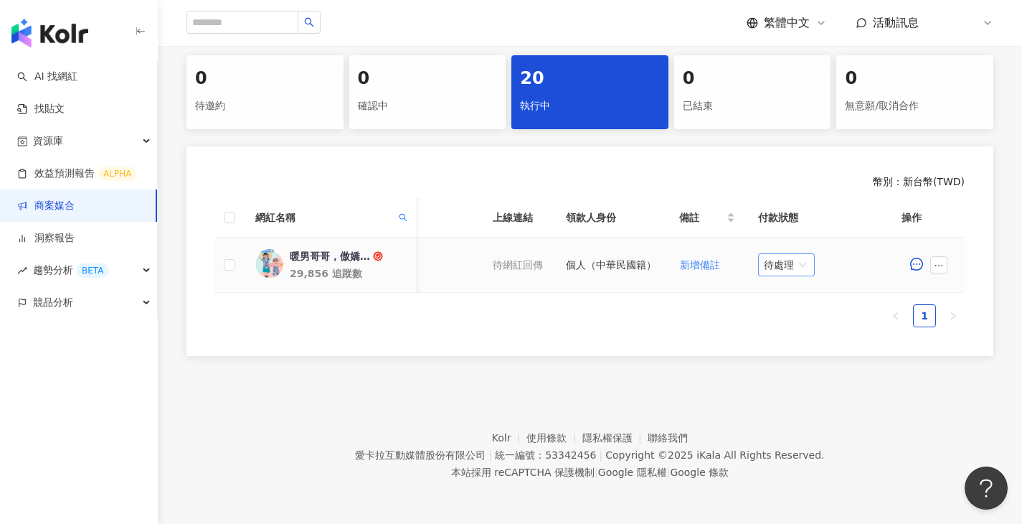
click at [795, 254] on span "待處理" at bounding box center [786, 265] width 45 height 22
click at [788, 311] on div "處理中" at bounding box center [790, 319] width 40 height 16
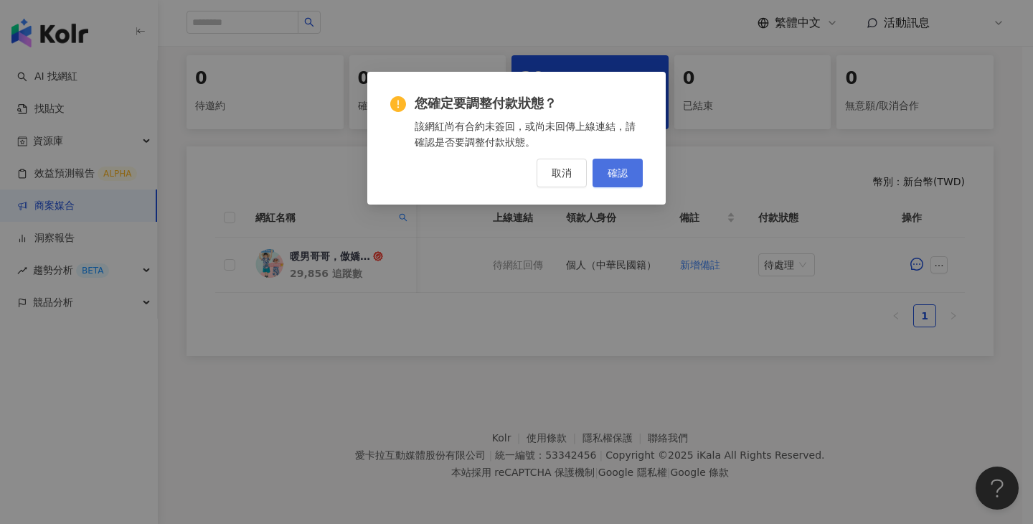
click at [629, 173] on button "確認" at bounding box center [618, 173] width 50 height 29
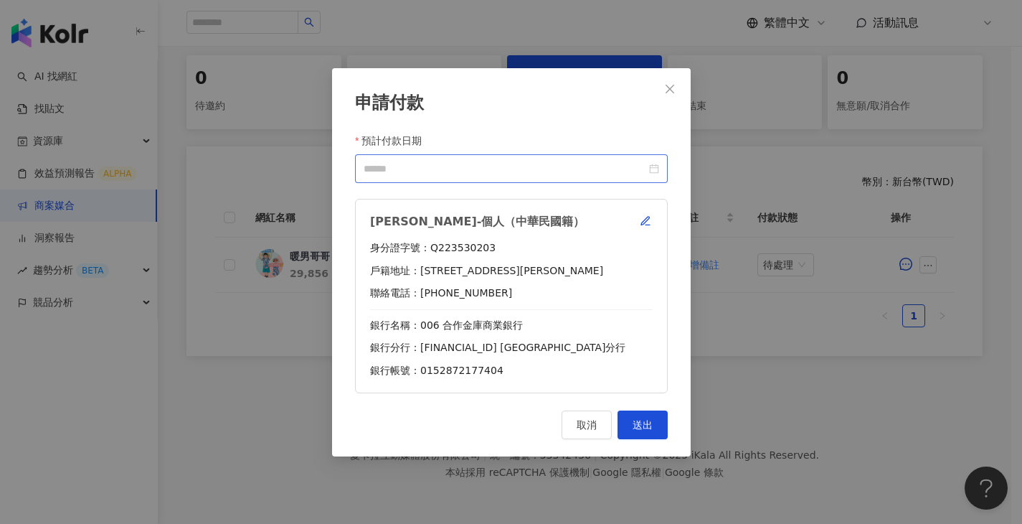
scroll to position [0, 674]
click at [543, 161] on input "預計付款日期" at bounding box center [505, 168] width 283 height 16
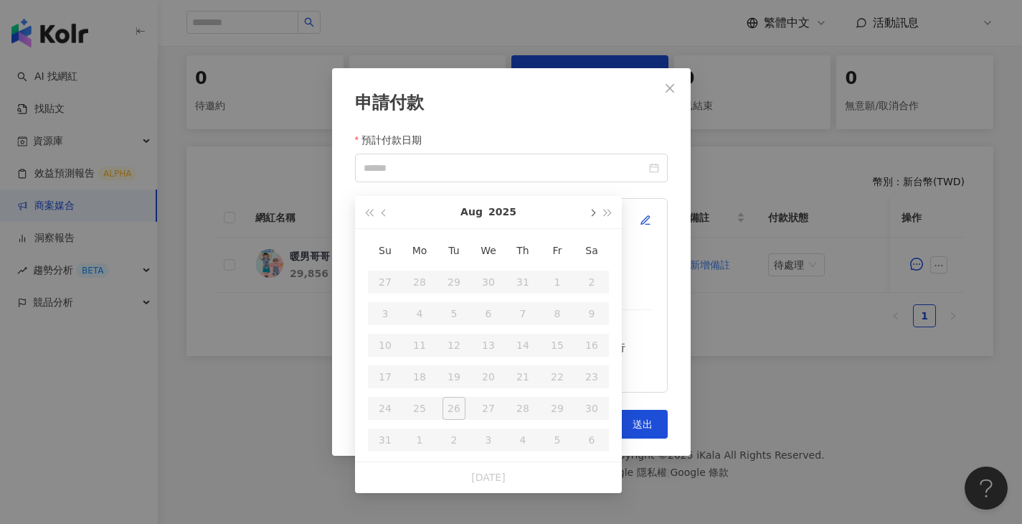
click at [590, 207] on button "button" at bounding box center [592, 212] width 16 height 32
type input "**********"
click at [484, 377] on td "24" at bounding box center [488, 377] width 34 height 32
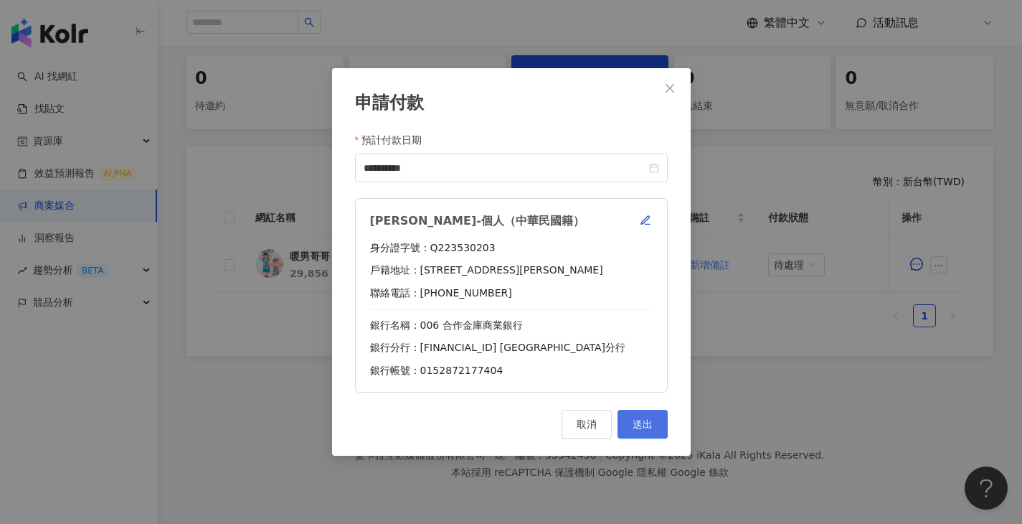
click at [641, 423] on span "送出" at bounding box center [643, 423] width 20 height 11
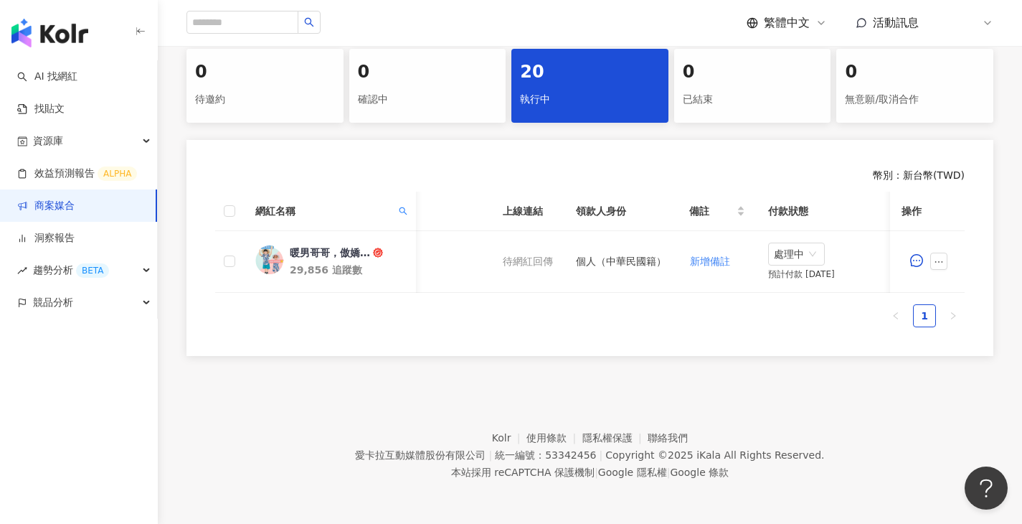
scroll to position [0, 446]
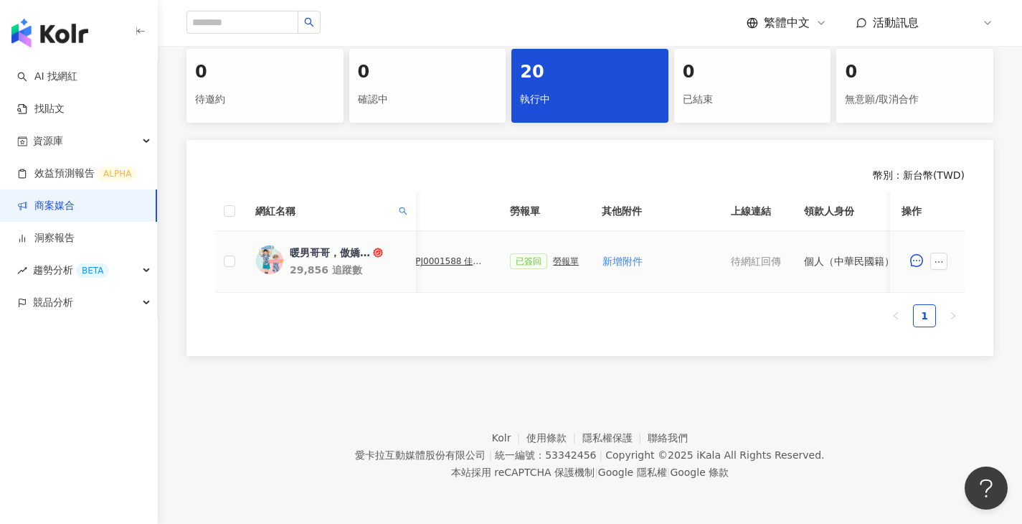
click at [568, 256] on div "勞報單" at bounding box center [566, 261] width 26 height 10
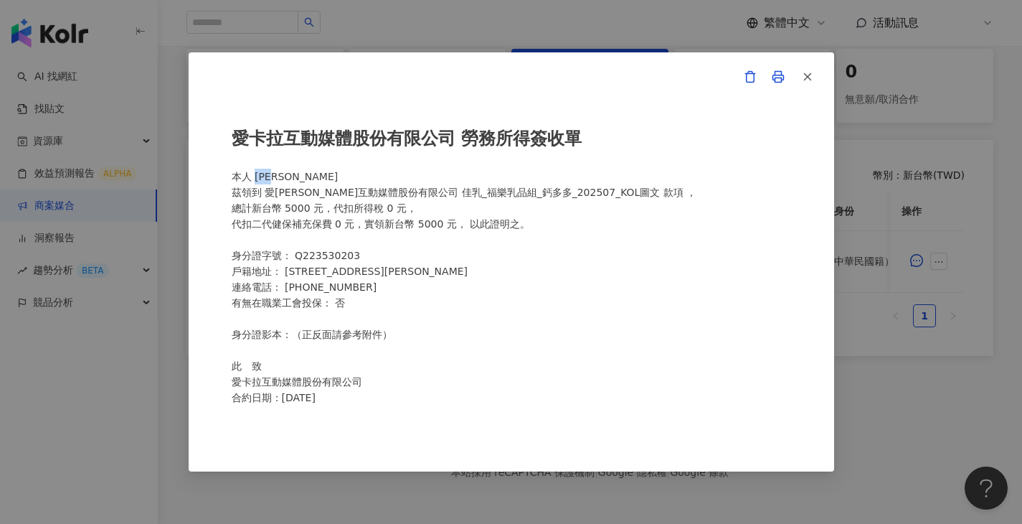
drag, startPoint x: 301, startPoint y: 179, endPoint x: 255, endPoint y: 177, distance: 46.0
click at [255, 177] on div "愛卡拉互動媒體股份有限公司 勞務所得簽收單 本人 柯淑真 茲領到 愛卡拉互動媒體股份有限公司 佳乳_福樂乳品組_鈣多多_202507_KOL圖文 款項 ， 總…" at bounding box center [512, 262] width 560 height 304
click at [878, 382] on div "愛卡拉互動媒體股份有限公司 勞務所得簽收單 本人 柯淑真 茲領到 愛卡拉互動媒體股份有限公司 佳乳_福樂乳品組_鈣多多_202507_KOL圖文 款項 ， 總…" at bounding box center [511, 262] width 1022 height 524
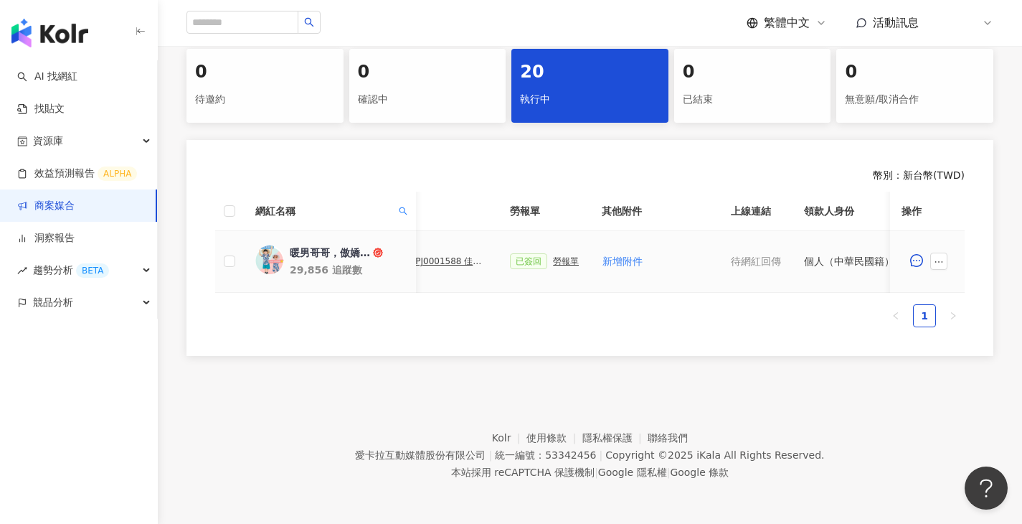
click at [454, 260] on div "PJ0001588 佳乳_福樂乳品組_鈣多多_202507_活動確認單" at bounding box center [451, 261] width 72 height 10
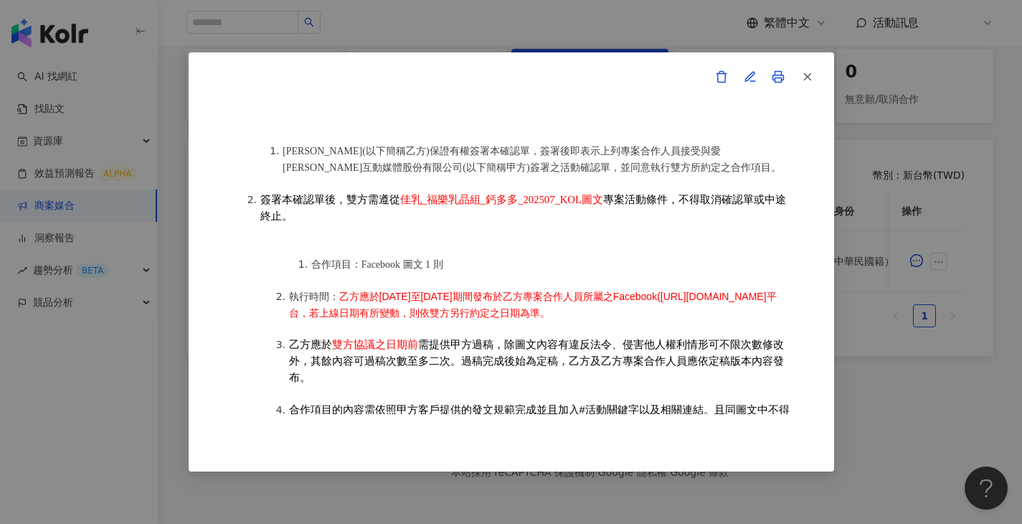
scroll to position [1698, 0]
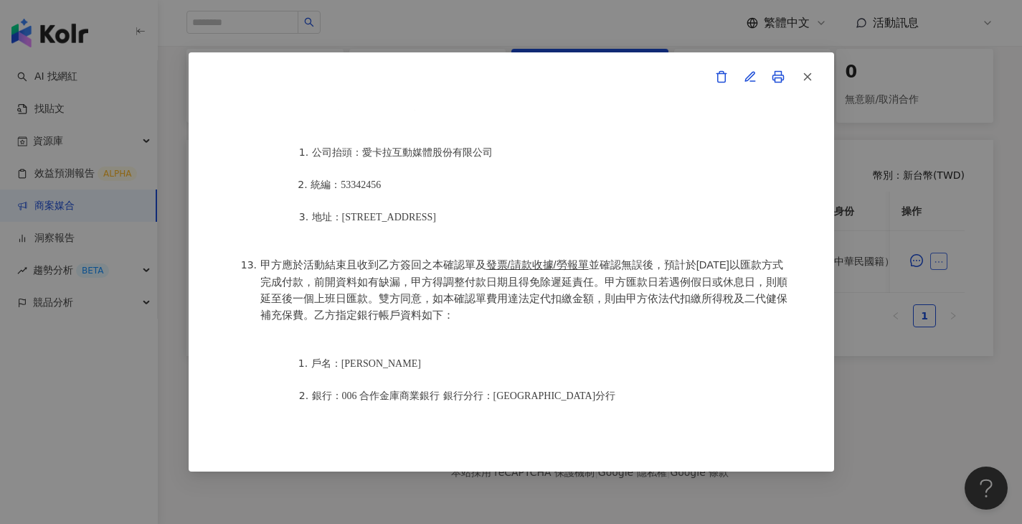
click at [938, 265] on div "活動確認單 約定雙方 甲方名稱：愛卡拉互動媒體股份有限公司 甲方負責人：程世嘉 甲方統一編號：53342456 甲方地址：104 台北市中山區南京東路二段16…" at bounding box center [511, 262] width 1022 height 524
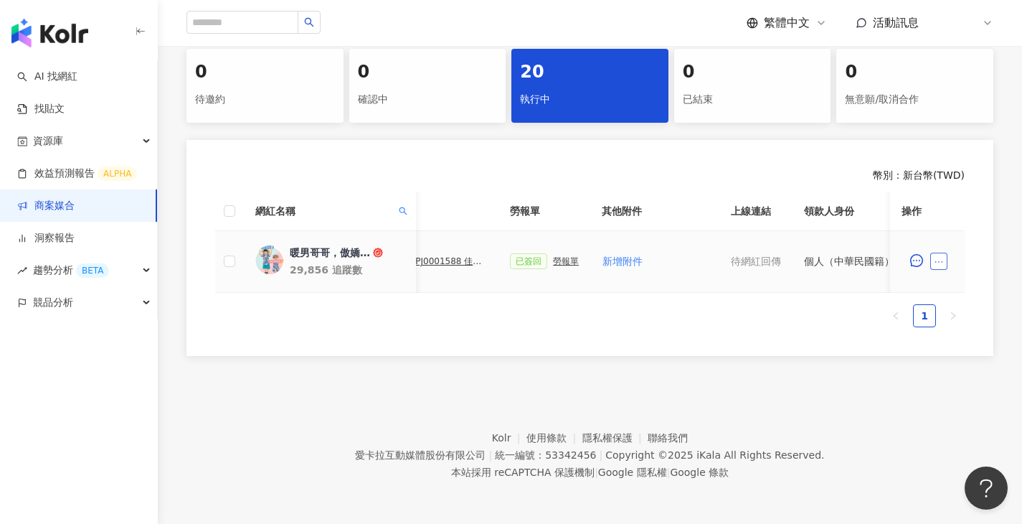
click at [936, 259] on icon "ellipsis" at bounding box center [939, 262] width 10 height 10
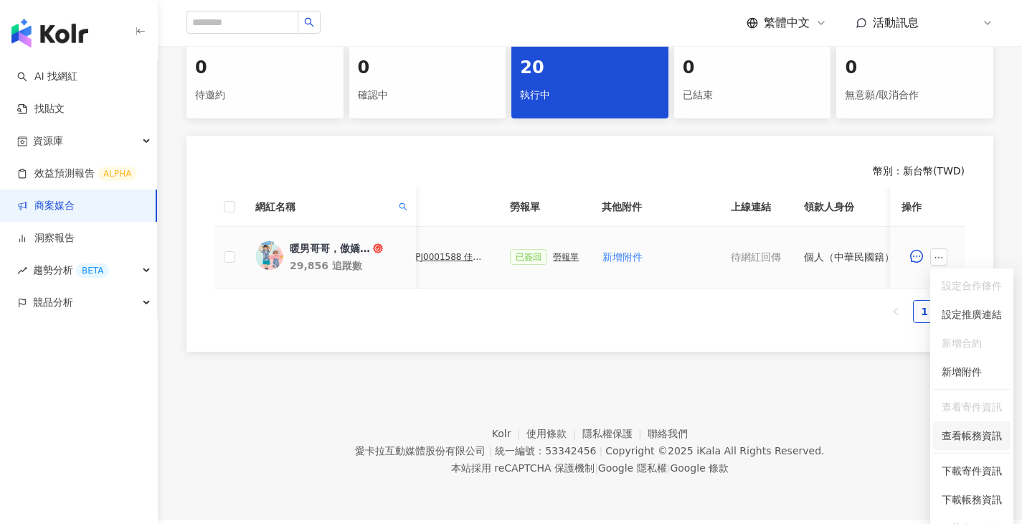
click at [956, 441] on span "查看帳務資訊" at bounding box center [972, 436] width 60 height 16
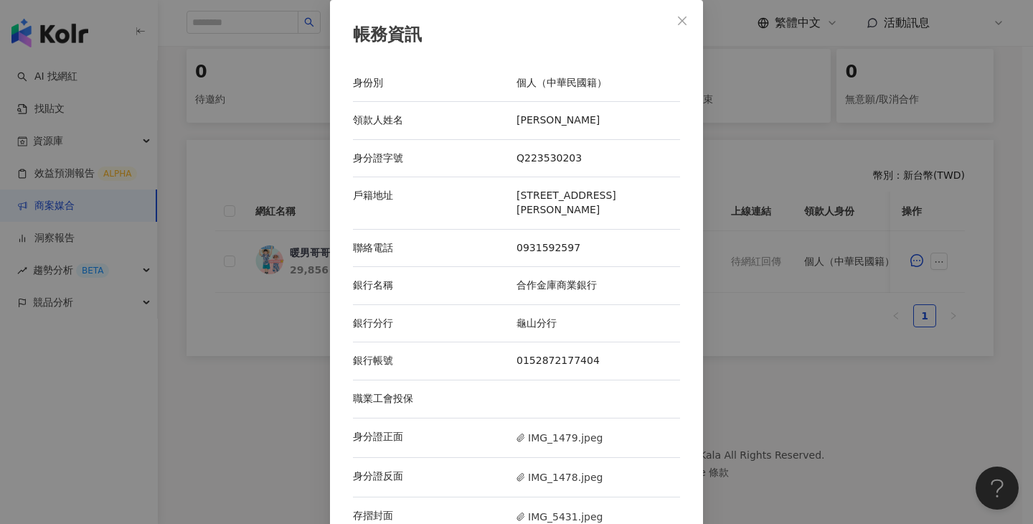
click at [750, 401] on div "帳務資訊 身份別 個人（中華民國籍） 領款人姓名 柯淑真 身分證字號 Q223530203 戶籍地址 桃園市楊梅區楊新北路2巷36號 聯絡電話 0931592…" at bounding box center [516, 262] width 1033 height 524
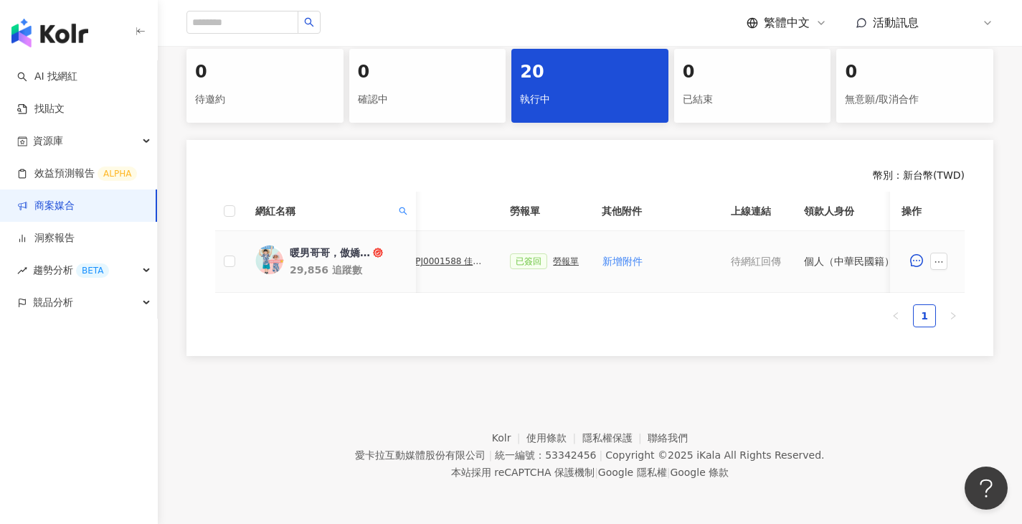
click at [562, 256] on div "勞報單" at bounding box center [566, 261] width 26 height 10
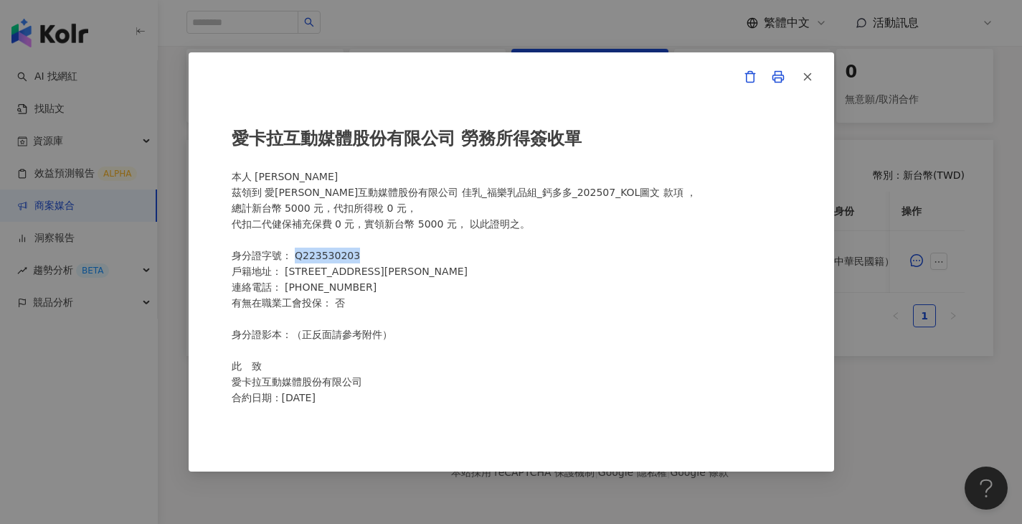
drag, startPoint x: 358, startPoint y: 258, endPoint x: 297, endPoint y: 255, distance: 61.0
click at [297, 255] on div "愛卡拉互動媒體股份有限公司 勞務所得簽收單 本人 柯淑真 茲領到 愛卡拉互動媒體股份有限公司 佳乳_福樂乳品組_鈣多多_202507_KOL圖文 款項 ， 總…" at bounding box center [512, 262] width 560 height 304
click at [391, 263] on div "愛卡拉互動媒體股份有限公司 勞務所得簽收單 本人 柯淑真 茲領到 愛卡拉互動媒體股份有限公司 佳乳_福樂乳品組_鈣多多_202507_KOL圖文 款項 ， 總…" at bounding box center [512, 262] width 560 height 304
click at [392, 268] on div "愛卡拉互動媒體股份有限公司 勞務所得簽收單 本人 柯淑真 茲領到 愛卡拉互動媒體股份有限公司 佳乳_福樂乳品組_鈣多多_202507_KOL圖文 款項 ， 總…" at bounding box center [512, 262] width 560 height 304
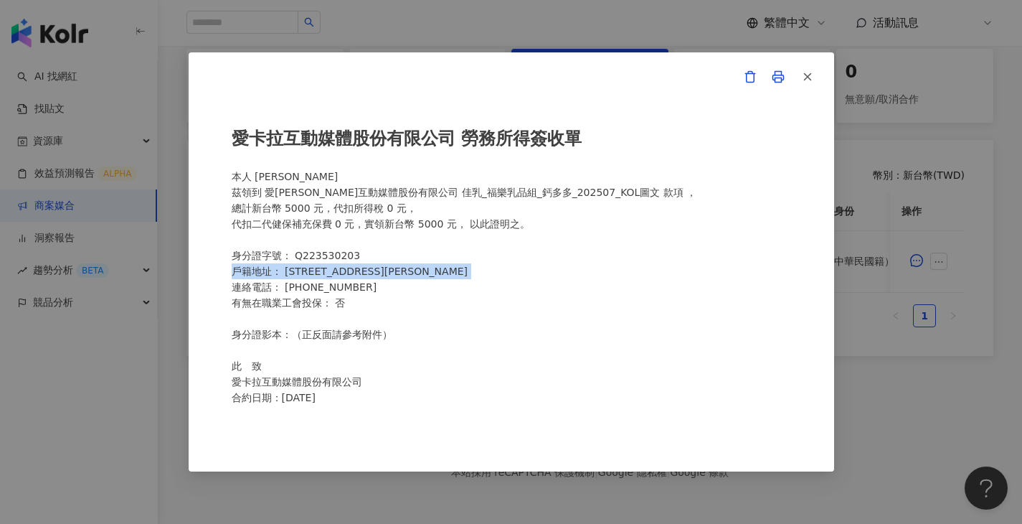
click at [392, 268] on div "愛卡拉互動媒體股份有限公司 勞務所得簽收單 本人 柯淑真 茲領到 愛卡拉互動媒體股份有限公司 佳乳_福樂乳品組_鈣多多_202507_KOL圖文 款項 ， 總…" at bounding box center [512, 262] width 560 height 304
drag, startPoint x: 428, startPoint y: 271, endPoint x: 445, endPoint y: 270, distance: 17.2
click at [428, 271] on div "愛卡拉互動媒體股份有限公司 勞務所得簽收單 本人 柯淑真 茲領到 愛卡拉互動媒體股份有限公司 佳乳_福樂乳品組_鈣多多_202507_KOL圖文 款項 ， 總…" at bounding box center [512, 262] width 560 height 304
drag, startPoint x: 445, startPoint y: 270, endPoint x: 291, endPoint y: 271, distance: 154.3
click at [291, 271] on div "愛卡拉互動媒體股份有限公司 勞務所得簽收單 本人 柯淑真 茲領到 愛卡拉互動媒體股份有限公司 佳乳_福樂乳品組_鈣多多_202507_KOL圖文 款項 ， 總…" at bounding box center [512, 262] width 560 height 304
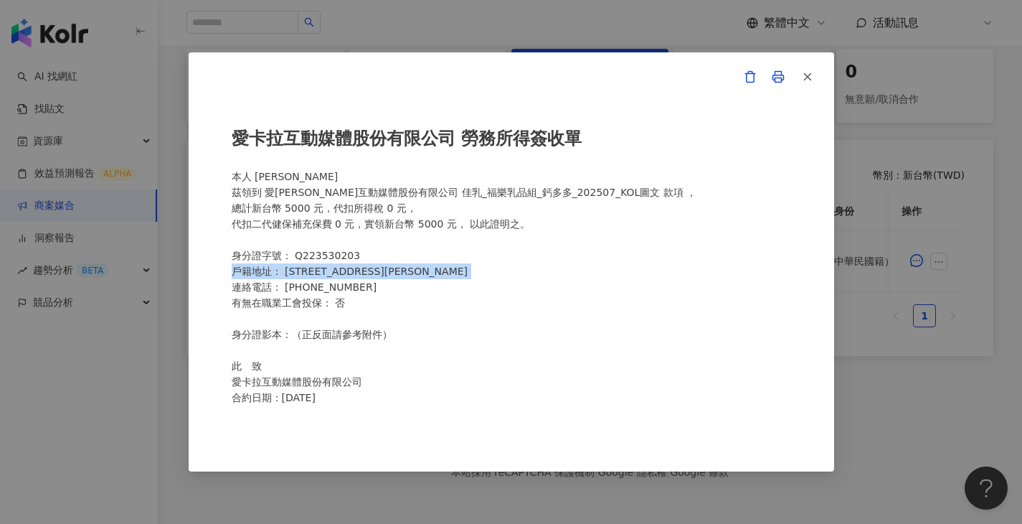
click at [291, 271] on div "愛卡拉互動媒體股份有限公司 勞務所得簽收單 本人 柯淑真 茲領到 愛卡拉互動媒體股份有限公司 佳乳_福樂乳品組_鈣多多_202507_KOL圖文 款項 ， 總…" at bounding box center [512, 262] width 560 height 304
drag, startPoint x: 286, startPoint y: 271, endPoint x: 485, endPoint y: 270, distance: 199.5
click at [485, 270] on div "愛卡拉互動媒體股份有限公司 勞務所得簽收單 本人 柯淑真 茲領到 愛卡拉互動媒體股份有限公司 佳乳_福樂乳品組_鈣多多_202507_KOL圖文 款項 ， 總…" at bounding box center [512, 262] width 560 height 304
click at [661, 14] on div "愛卡拉互動媒體股份有限公司 勞務所得簽收單 本人 柯淑真 茲領到 愛卡拉互動媒體股份有限公司 佳乳_福樂乳品組_鈣多多_202507_KOL圖文 款項 ， 總…" at bounding box center [511, 262] width 1022 height 524
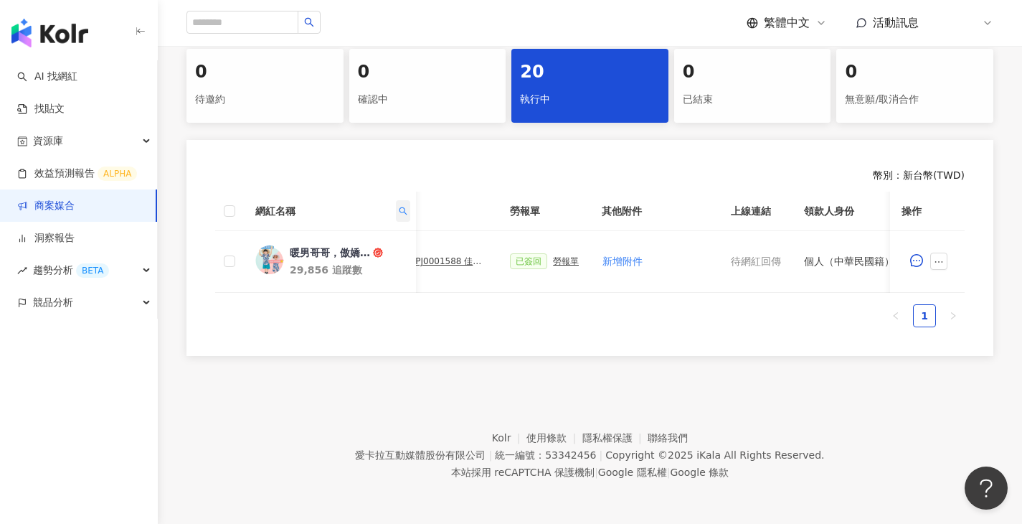
click at [407, 207] on icon "search" at bounding box center [403, 211] width 9 height 9
click at [372, 225] on div "********* 搜尋 重置" at bounding box center [337, 256] width 146 height 63
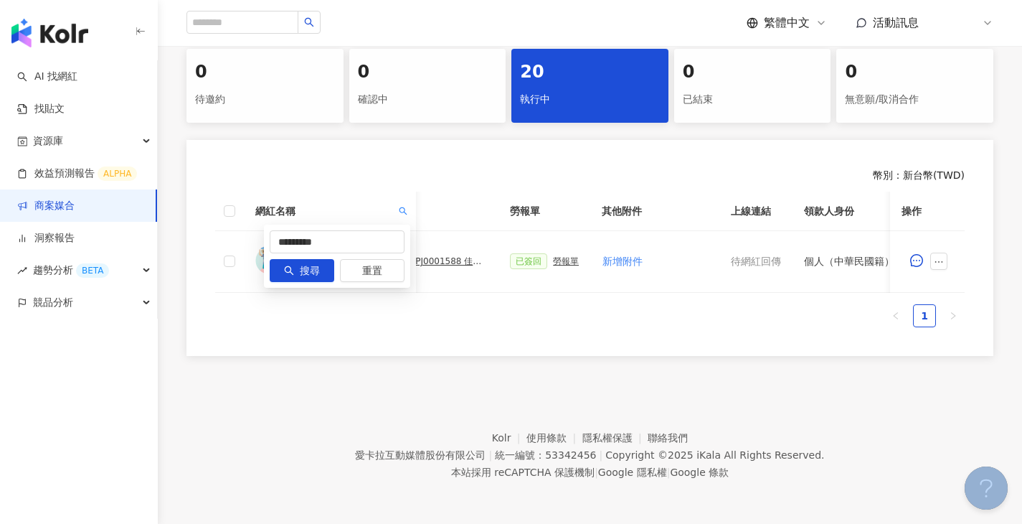
click at [372, 225] on div "********* 搜尋 重置" at bounding box center [337, 256] width 146 height 63
click at [370, 232] on input "*********" at bounding box center [337, 241] width 135 height 23
paste input "text"
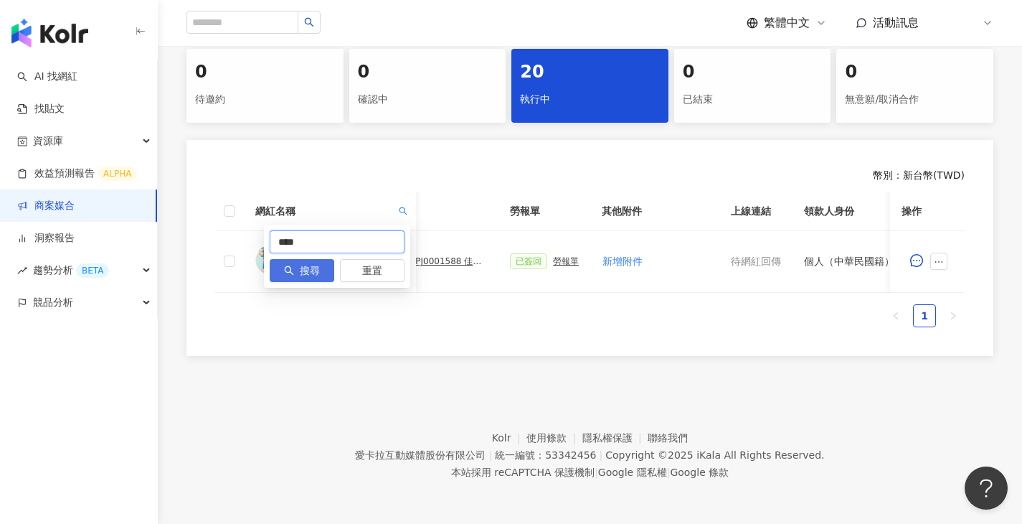
type input "****"
click at [309, 260] on span "搜尋" at bounding box center [310, 271] width 20 height 23
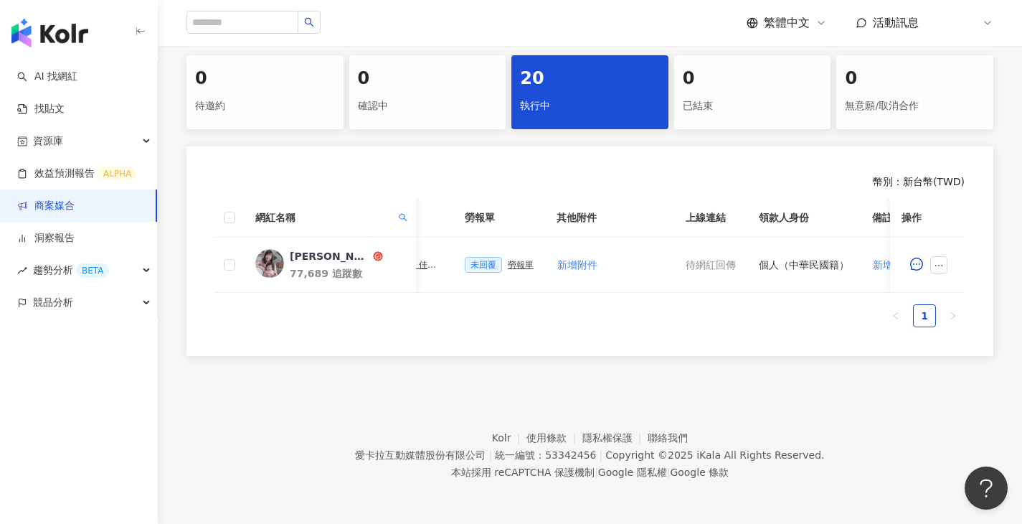
scroll to position [0, 500]
click at [511, 260] on div "勞報單" at bounding box center [517, 265] width 26 height 10
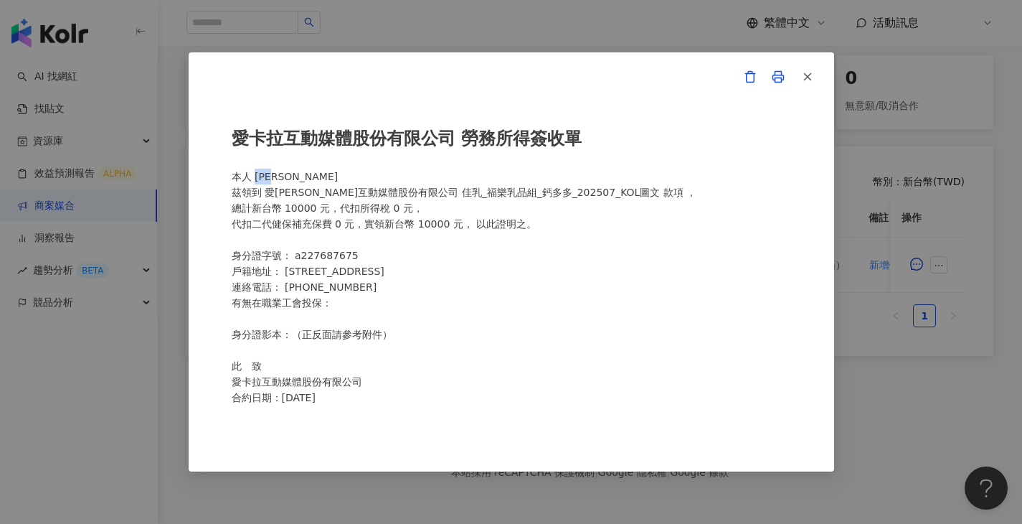
drag, startPoint x: 292, startPoint y: 179, endPoint x: 257, endPoint y: 178, distance: 35.2
click at [258, 176] on div "愛卡拉互動媒體股份有限公司 勞務所得簽收單 本人 黃瑋婷 茲領到 愛卡拉互動媒體股份有限公司 佳乳_福樂乳品組_鈣多多_202507_KOL圖文 款項 ， 總…" at bounding box center [512, 262] width 560 height 304
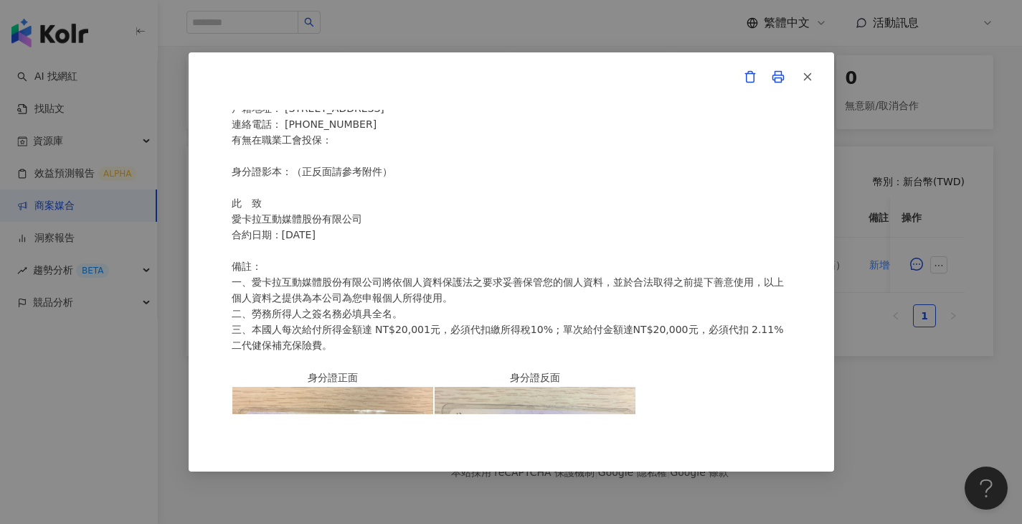
scroll to position [302, 0]
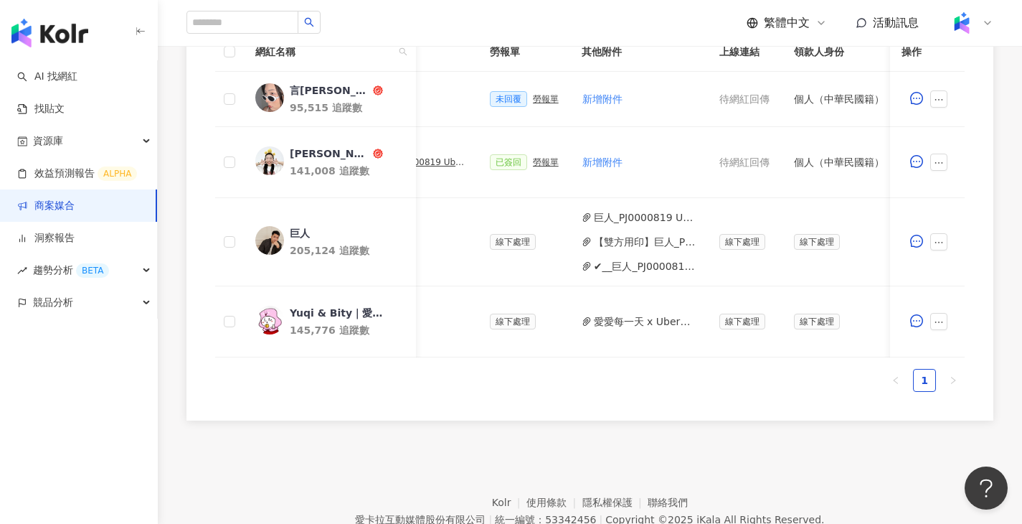
scroll to position [0, 503]
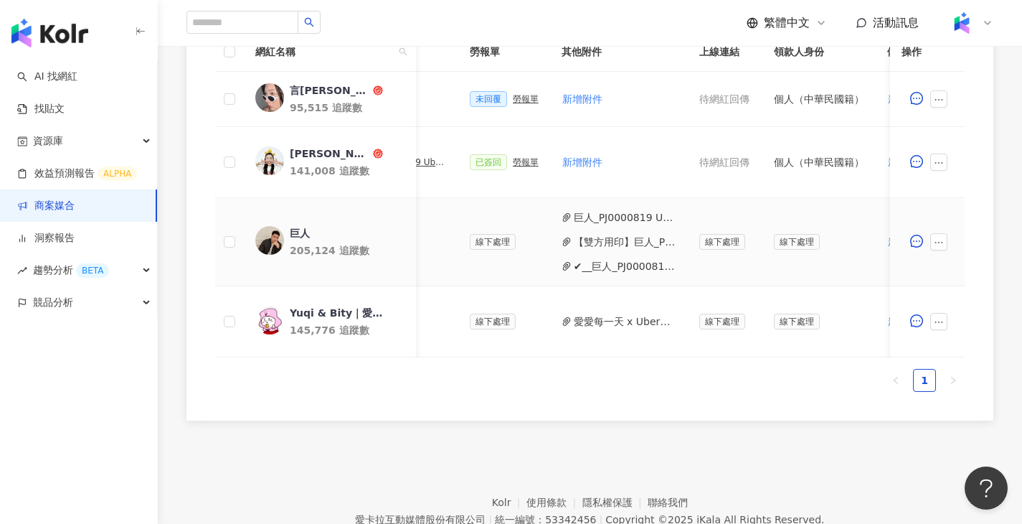
click at [622, 260] on button "✔__巨人_PJ0000819_Uber_Eats_Co-Marketing_餐廳買一送一活動_活動確認單__UBER_EATS_IG_FB_Reels_兩則…" at bounding box center [625, 266] width 103 height 16
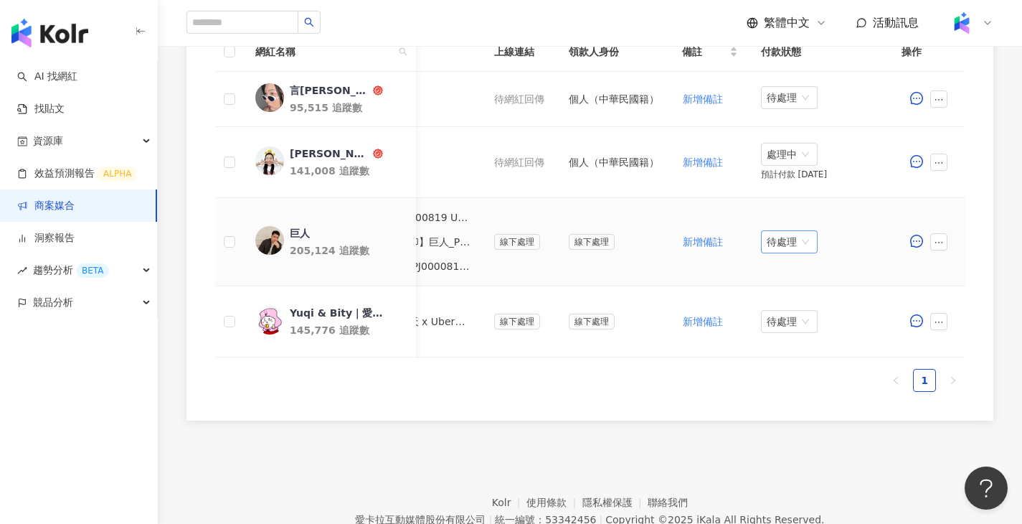
click at [804, 250] on span "待處理" at bounding box center [789, 242] width 45 height 22
click at [797, 293] on div "處理中" at bounding box center [790, 296] width 40 height 16
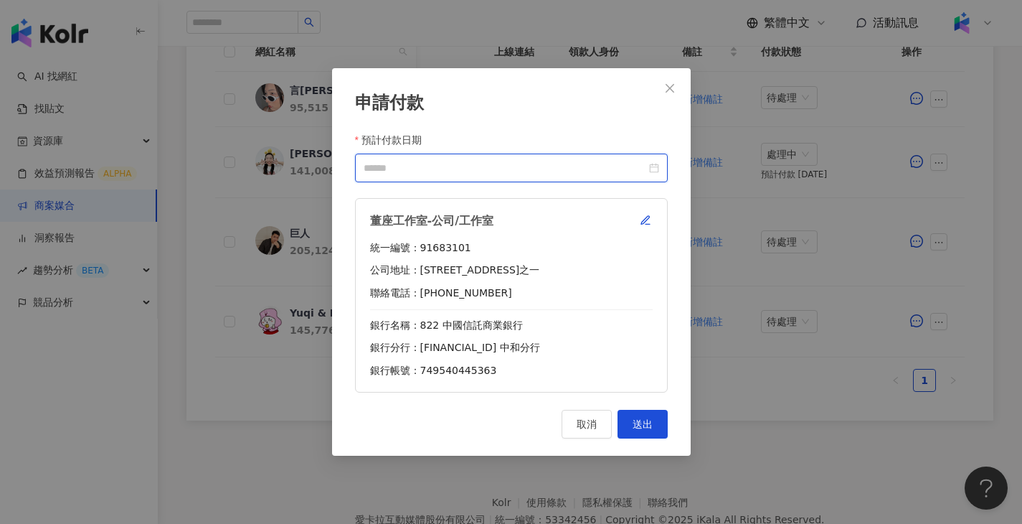
click at [604, 165] on input "預計付款日期" at bounding box center [505, 168] width 283 height 16
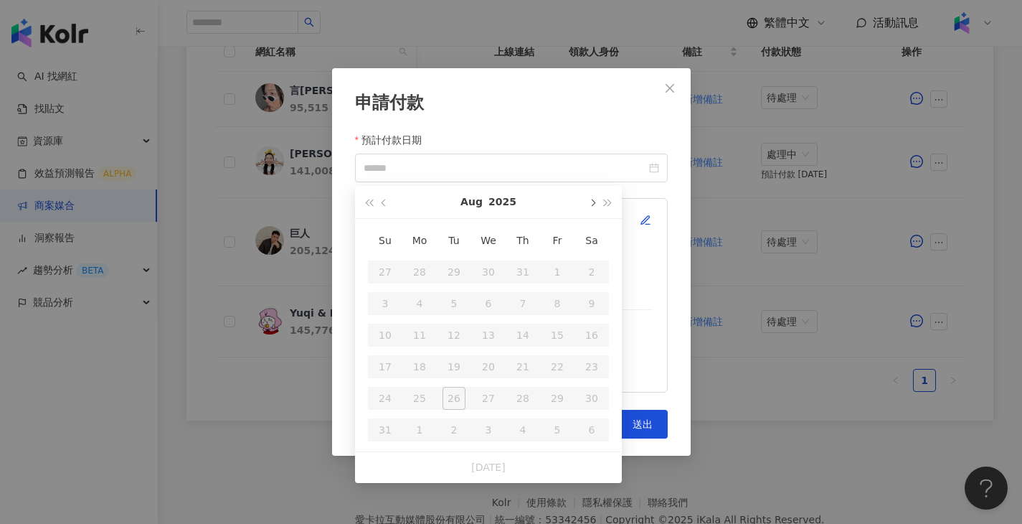
click at [592, 201] on span "button" at bounding box center [591, 202] width 7 height 7
type input "**********"
click at [486, 301] on div "10" at bounding box center [488, 303] width 23 height 23
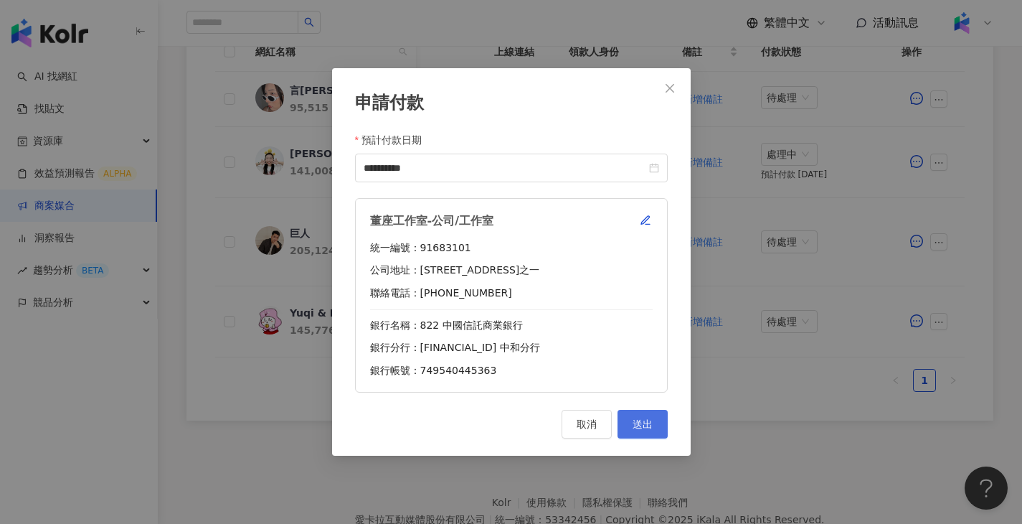
click at [653, 420] on button "送出" at bounding box center [643, 424] width 50 height 29
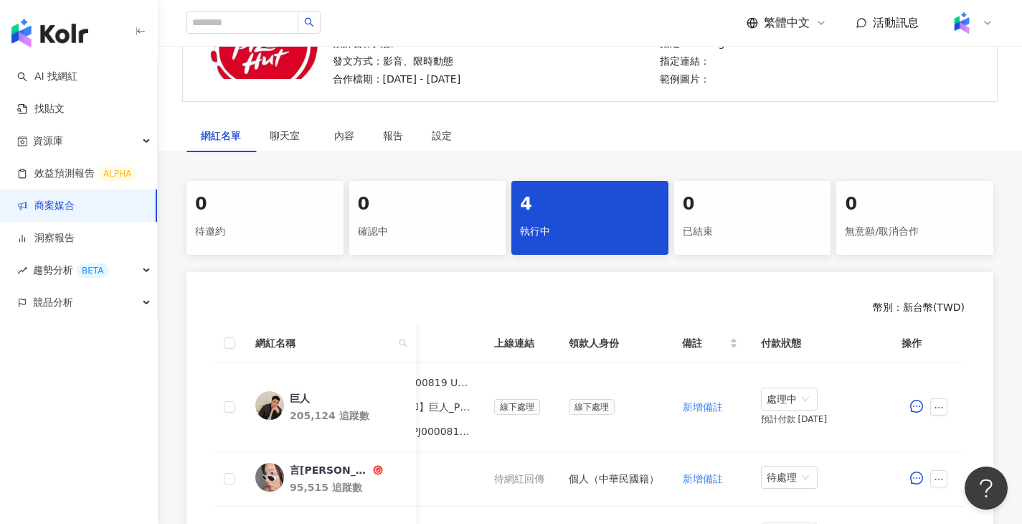
scroll to position [0, 0]
